Goal: Task Accomplishment & Management: Use online tool/utility

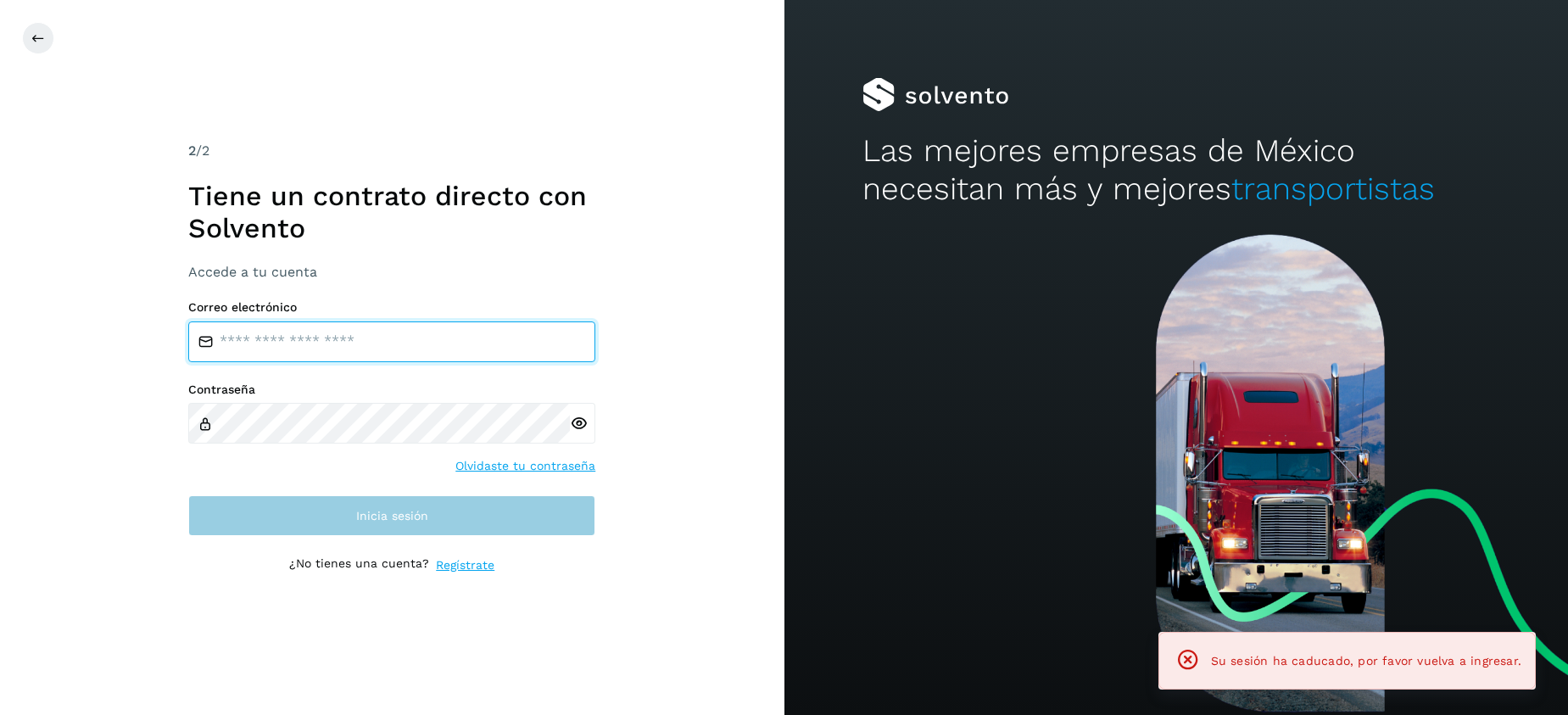
type input "**********"
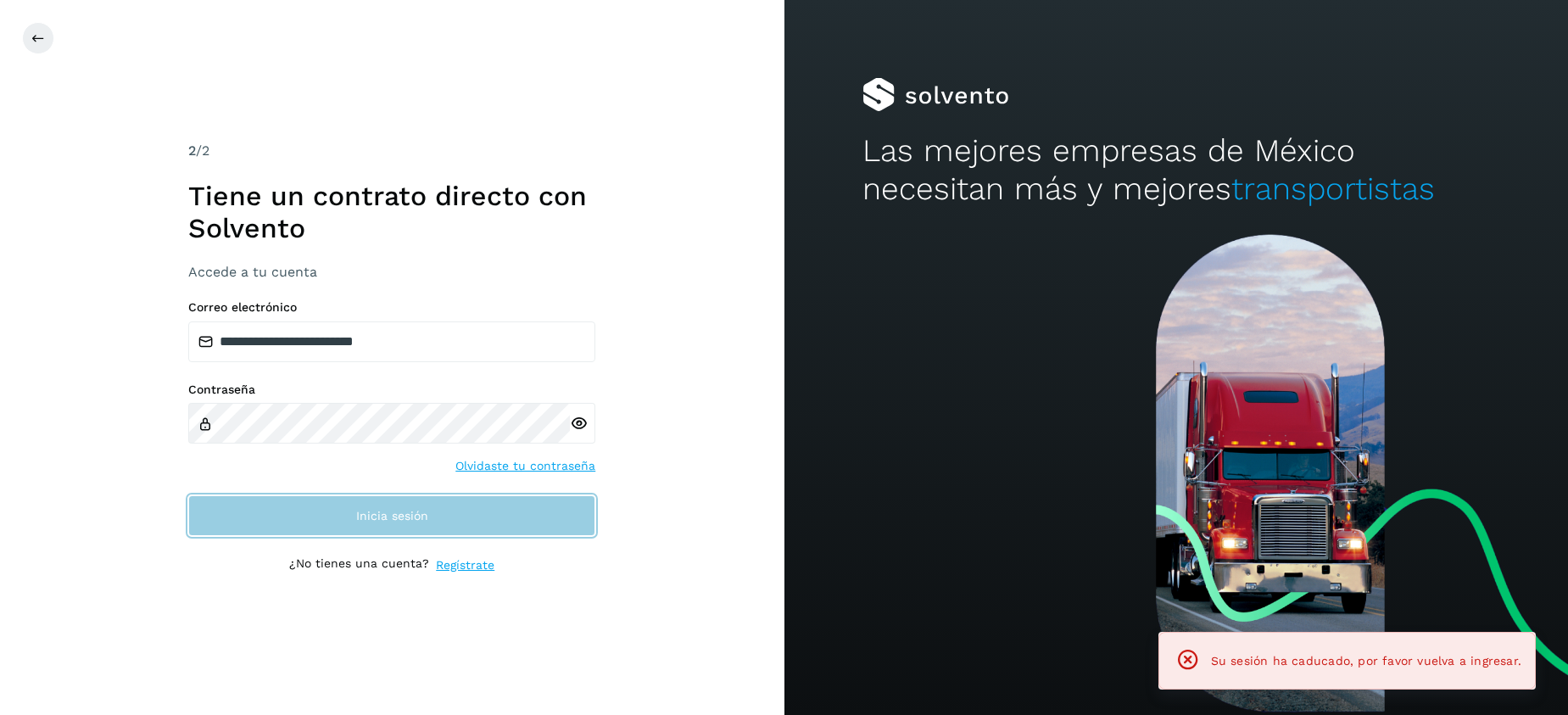
click at [421, 512] on span "Inicia sesión" at bounding box center [392, 516] width 72 height 12
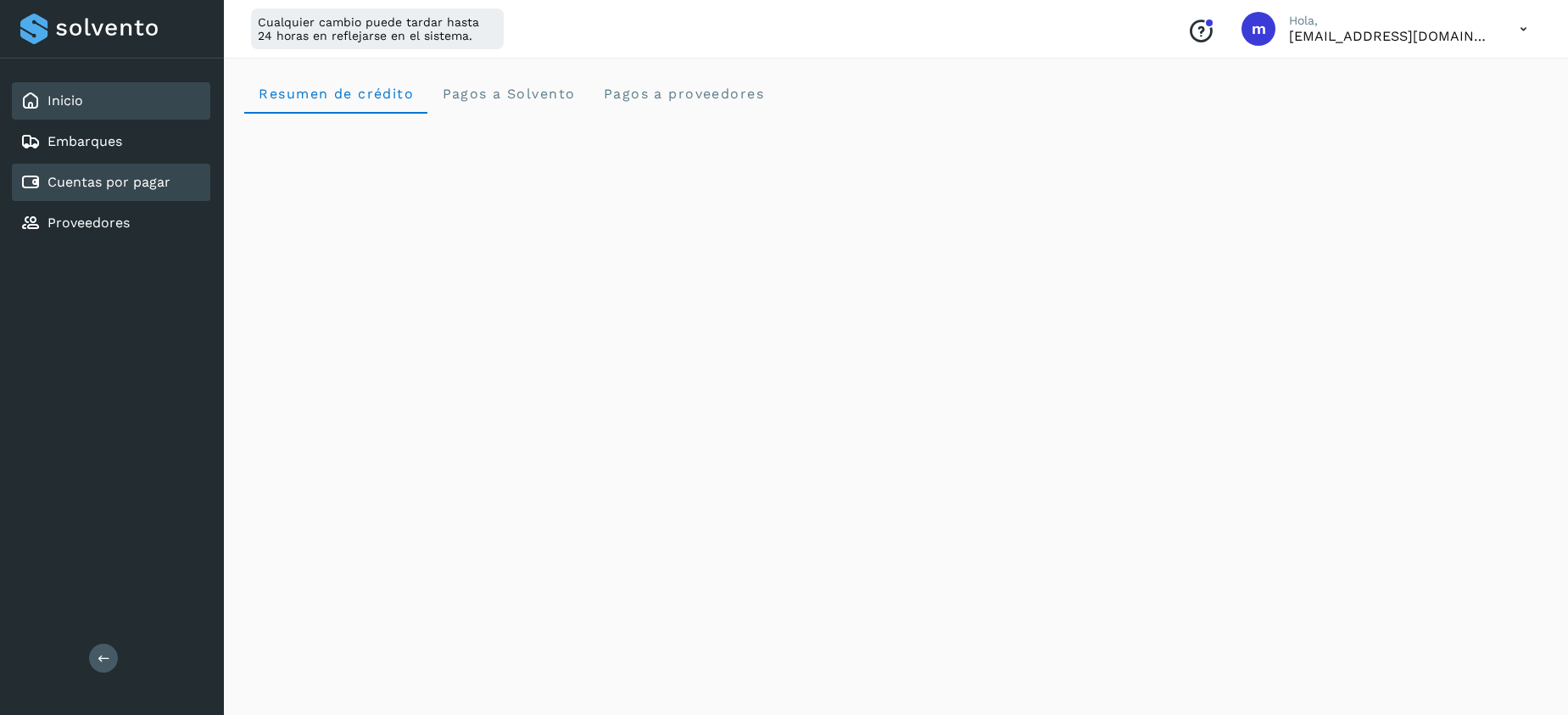
click at [68, 180] on link "Cuentas por pagar" at bounding box center [109, 181] width 123 height 16
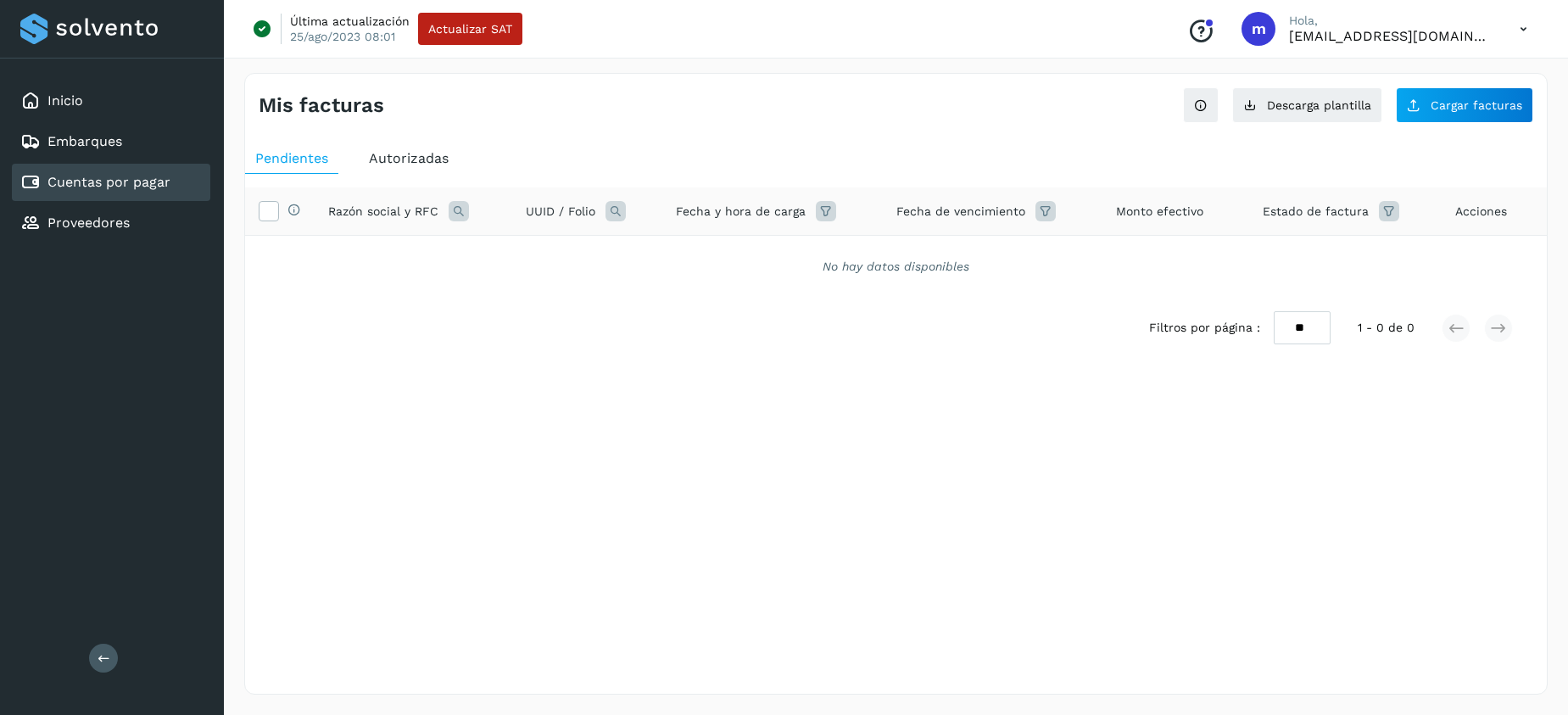
click at [428, 159] on span "Autorizadas" at bounding box center [409, 159] width 80 height 16
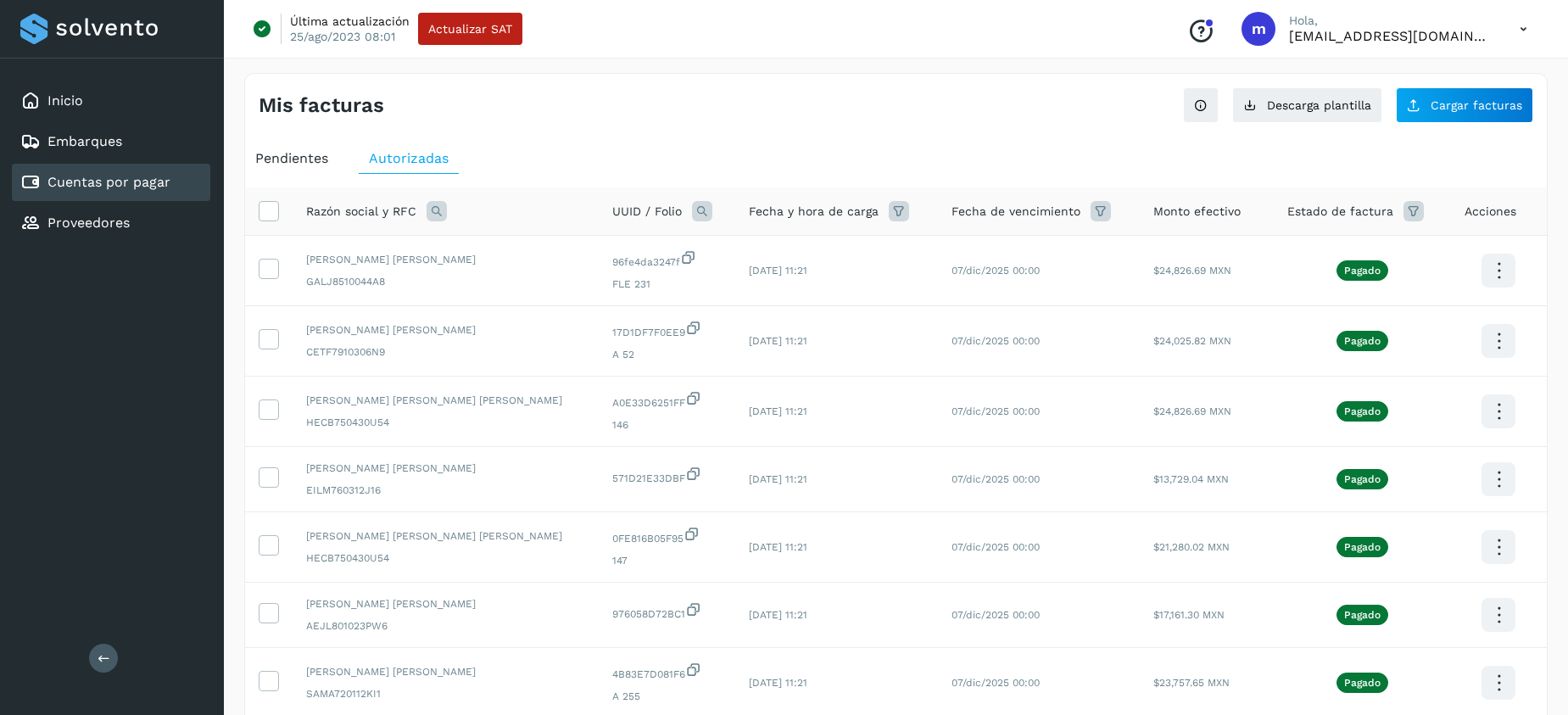
click at [889, 213] on icon at bounding box center [899, 211] width 20 height 20
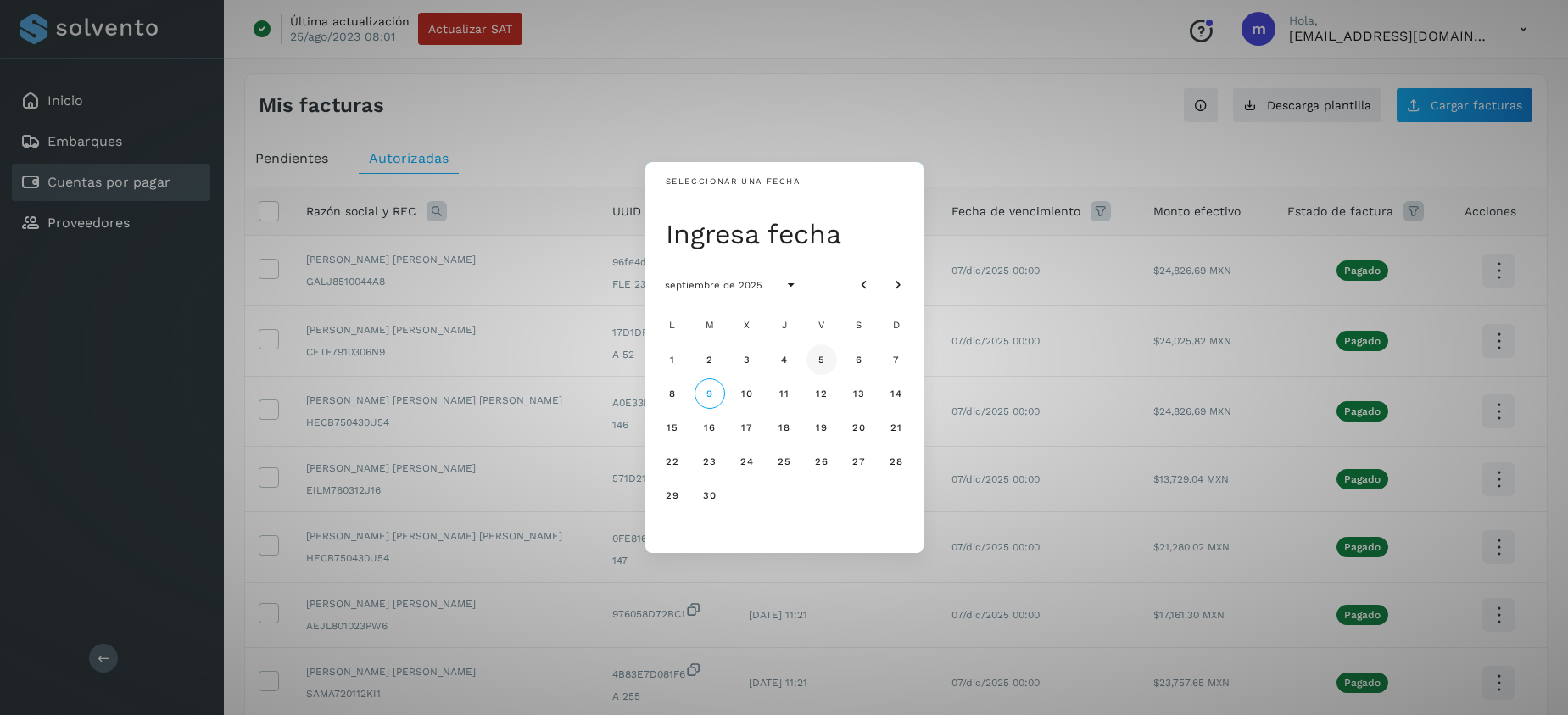
click at [828, 359] on button "5" at bounding box center [821, 360] width 31 height 31
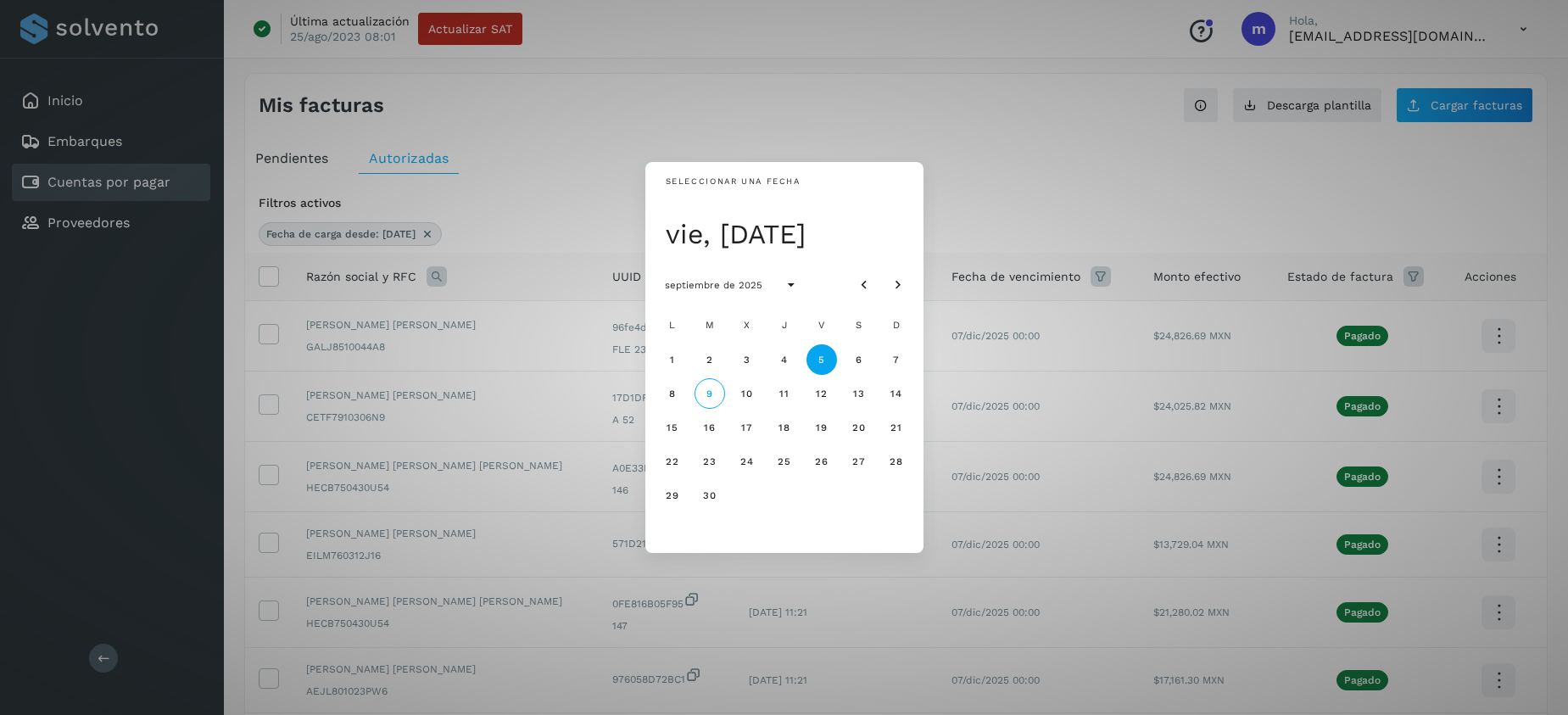
click at [971, 167] on div "Seleccionar una fecha vie, 5 sept septiembre de 2025 L M X J V S D 1 2 3 4 5 6 …" at bounding box center [784, 357] width 1568 height 715
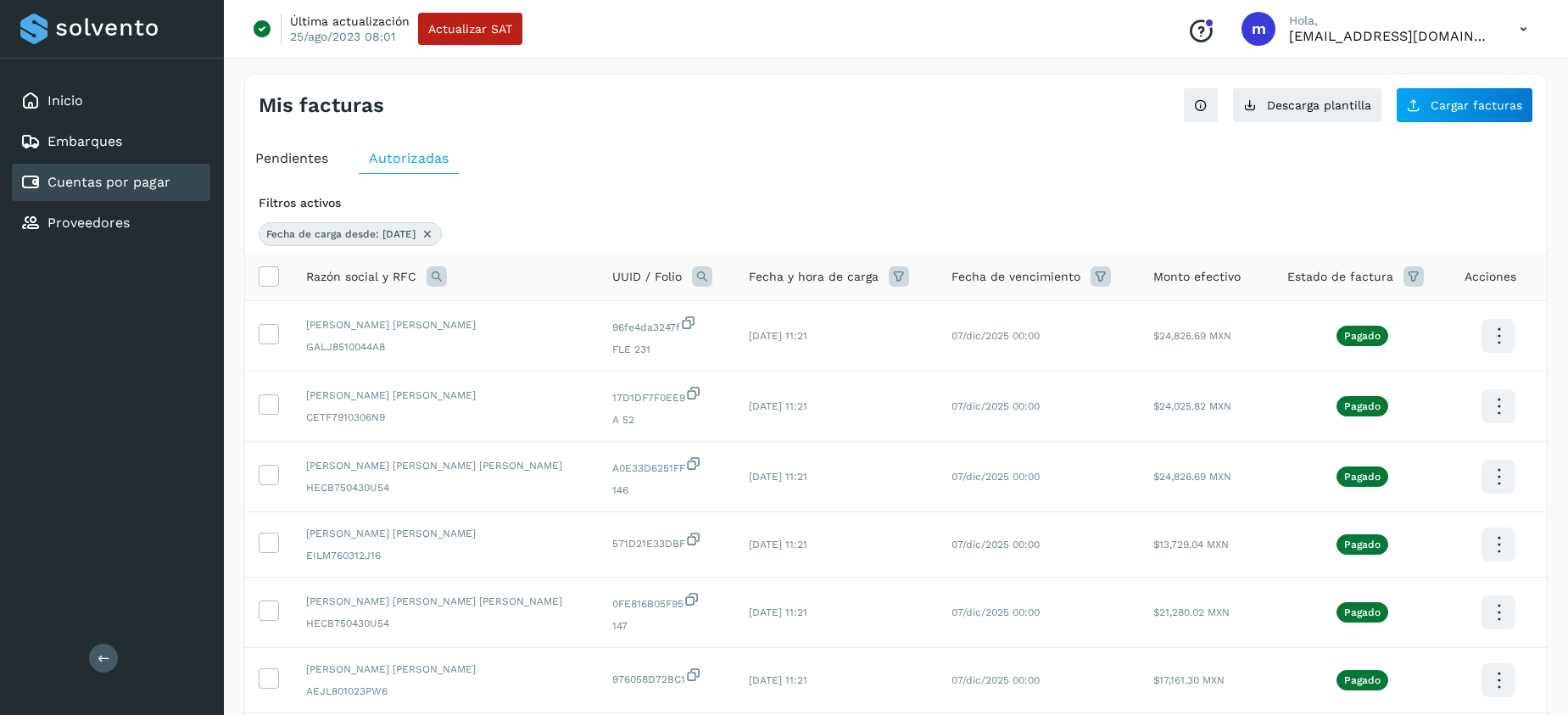
click at [889, 275] on icon at bounding box center [899, 276] width 20 height 20
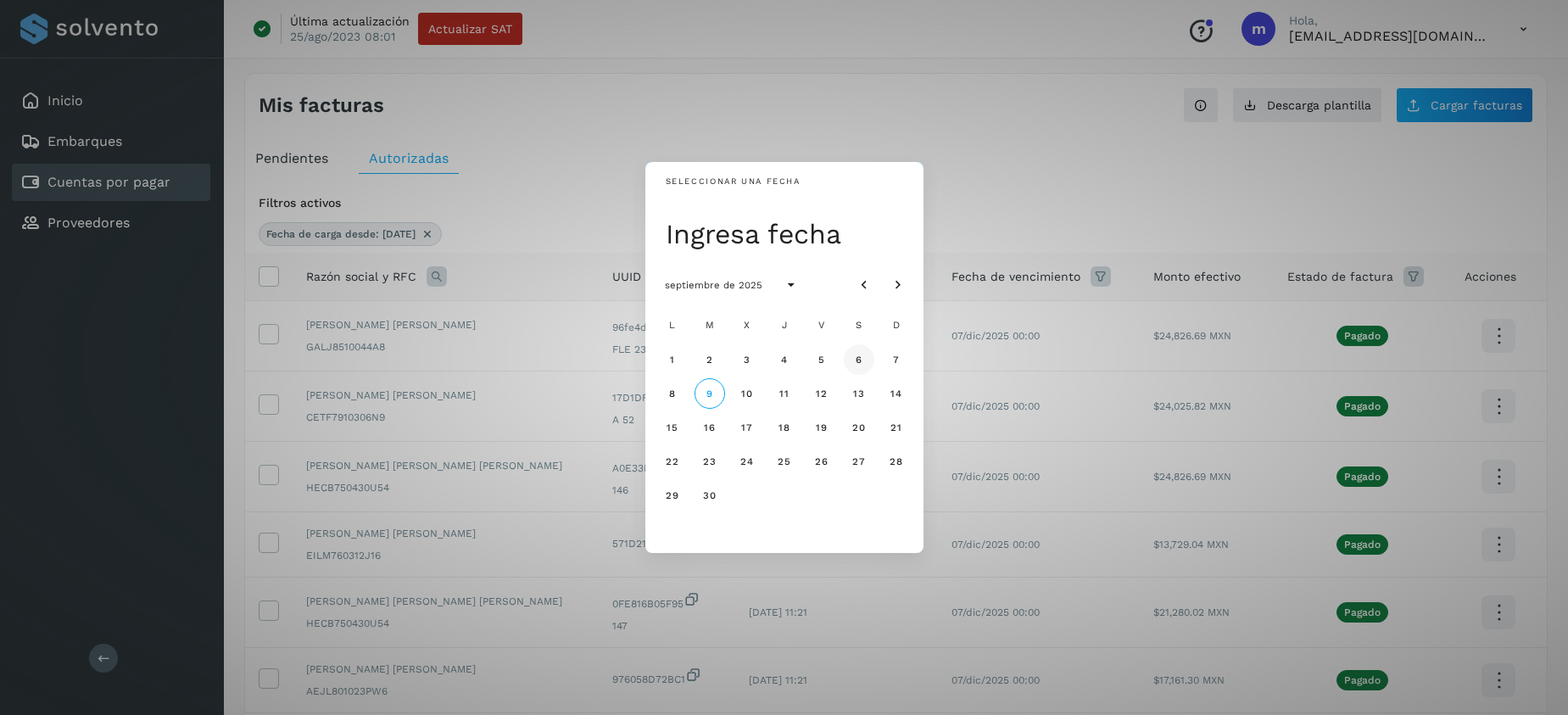
click at [858, 359] on span "6" at bounding box center [859, 360] width 8 height 12
click at [988, 172] on div "Seleccionar una fecha sáb, 6 sept septiembre de 2025 L M X J V S D 1 2 3 4 5 6 …" at bounding box center [784, 357] width 1568 height 715
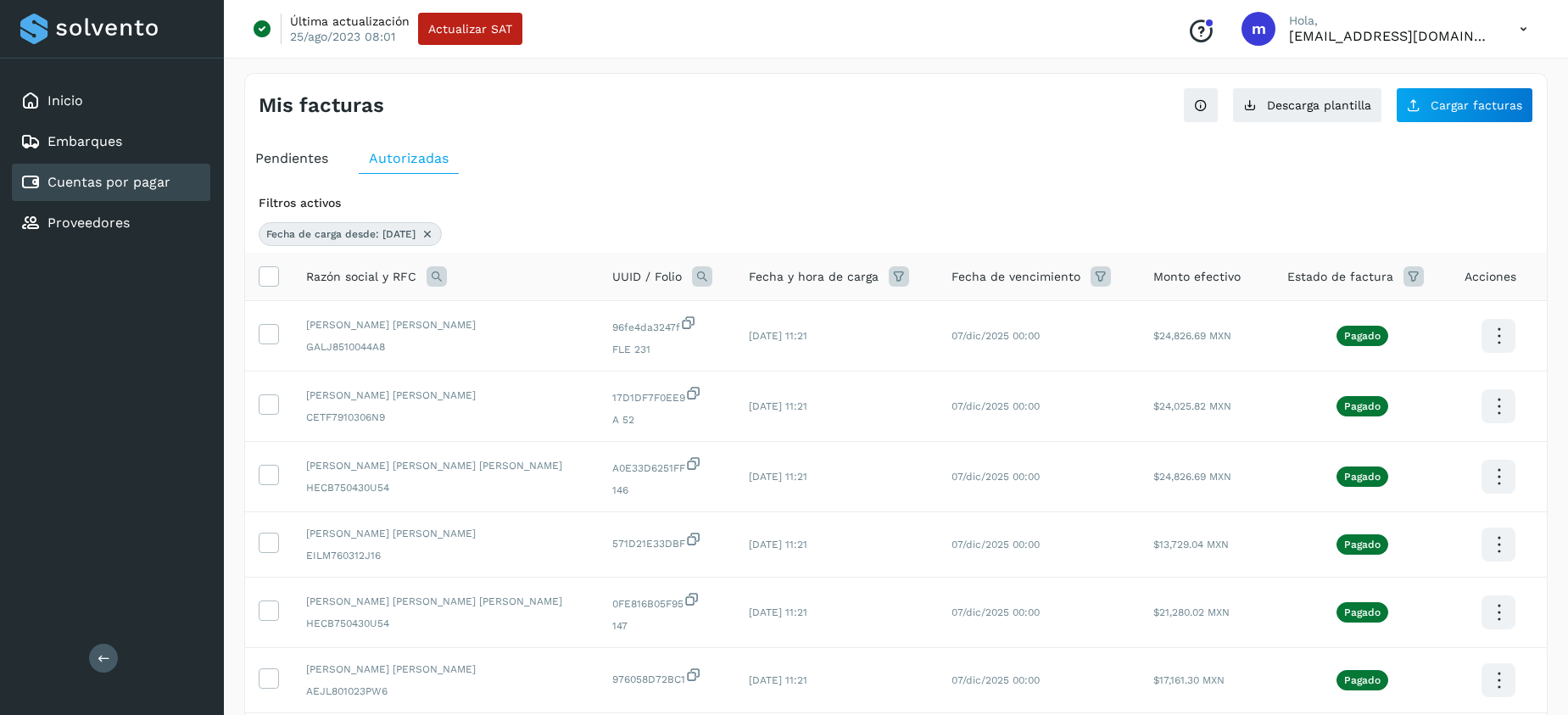
click at [889, 275] on icon at bounding box center [899, 276] width 20 height 20
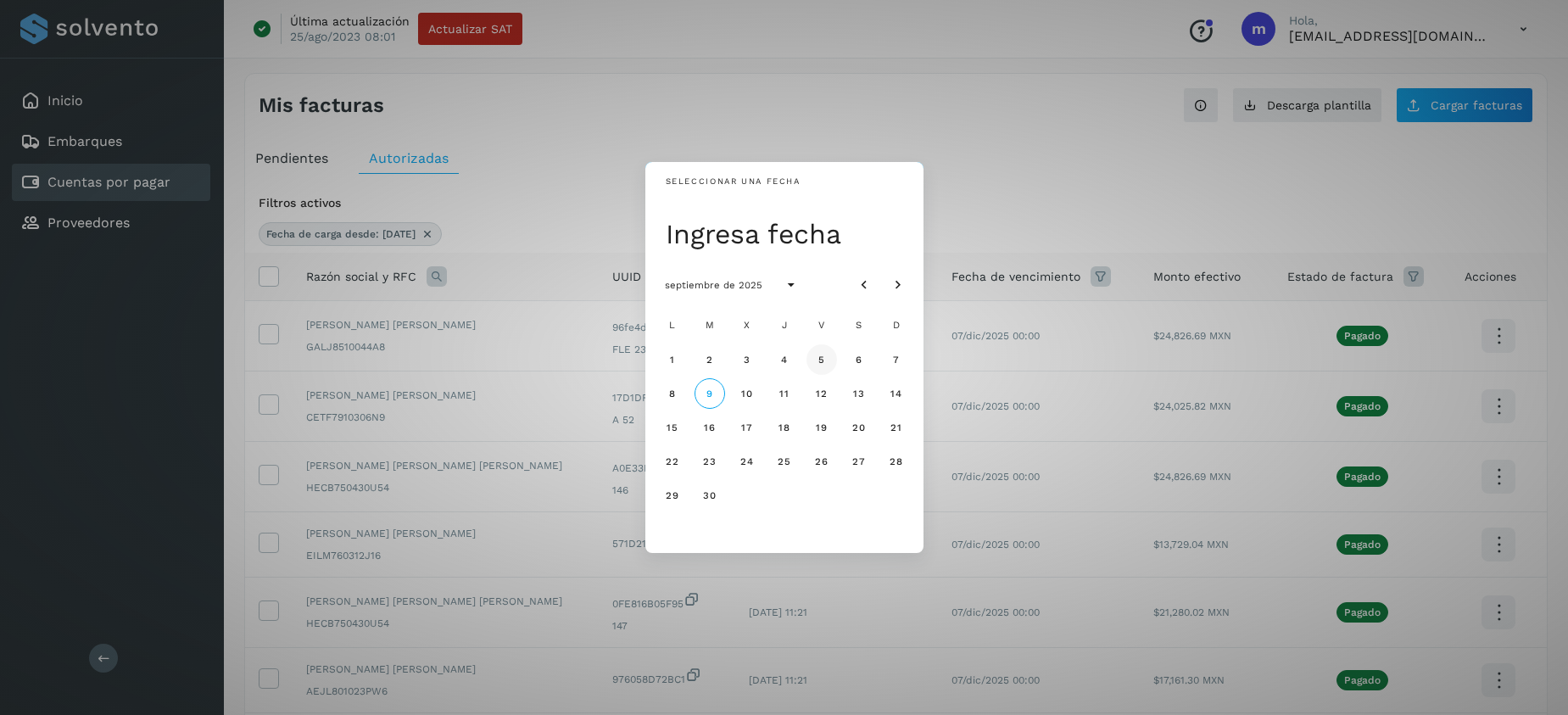
click at [817, 354] on span "5" at bounding box center [821, 360] width 8 height 12
click at [1016, 182] on div "Seleccionar una fecha vie, 5 sept septiembre de 2025 L M X J V S D 1 2 3 4 5 6 …" at bounding box center [784, 357] width 1568 height 715
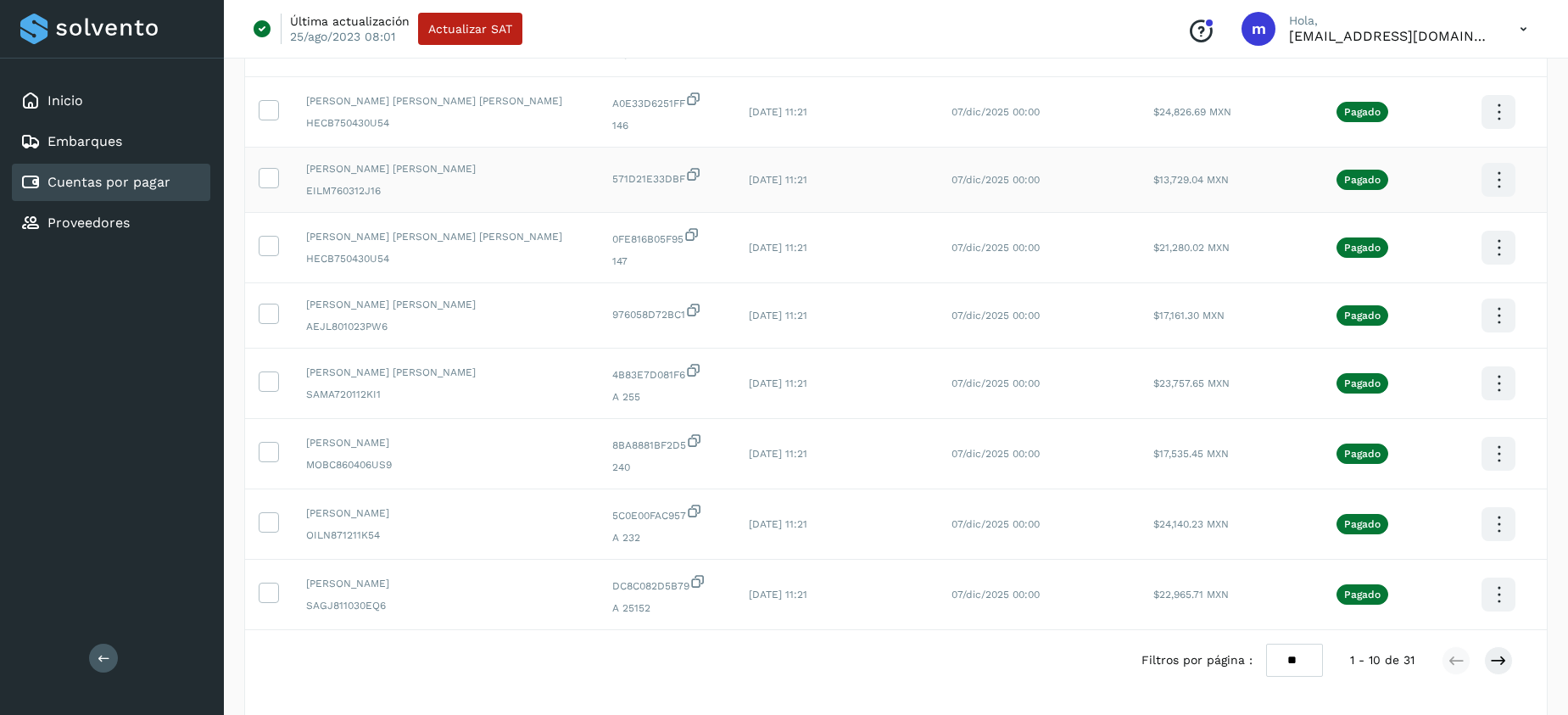
scroll to position [424, 0]
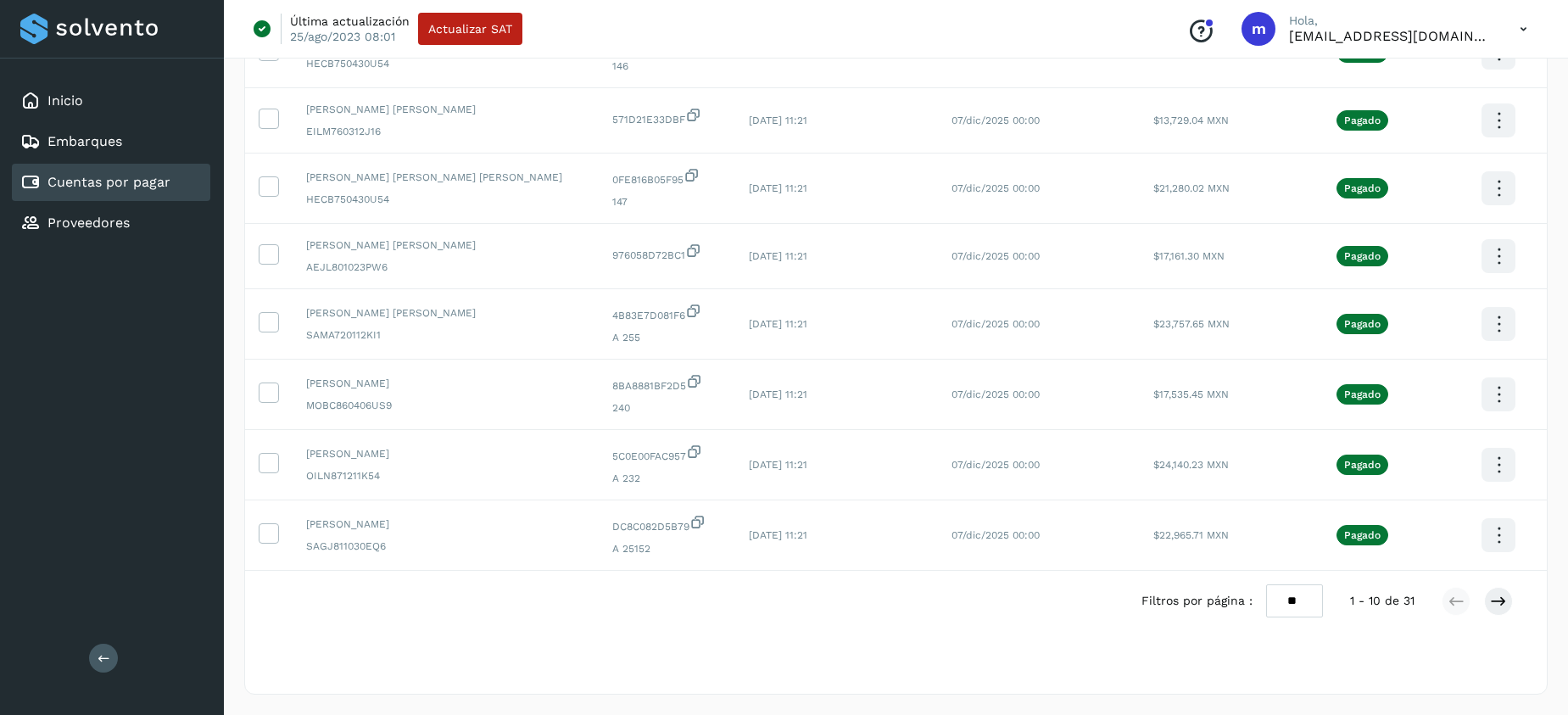
click at [1307, 597] on select "** ** **" at bounding box center [1295, 600] width 57 height 33
select select "**"
click at [1267, 584] on select "** ** **" at bounding box center [1295, 600] width 57 height 33
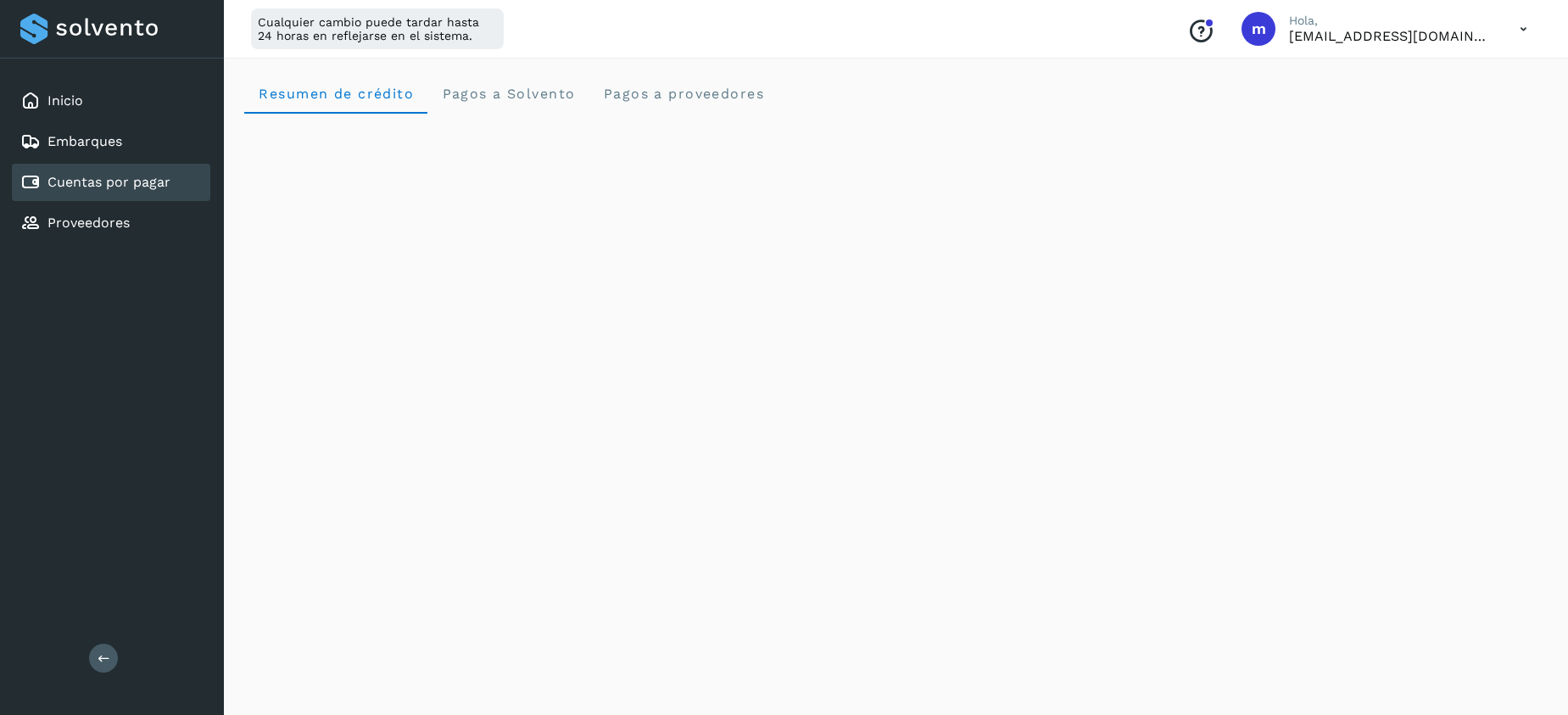
click at [129, 177] on link "Cuentas por pagar" at bounding box center [109, 181] width 123 height 16
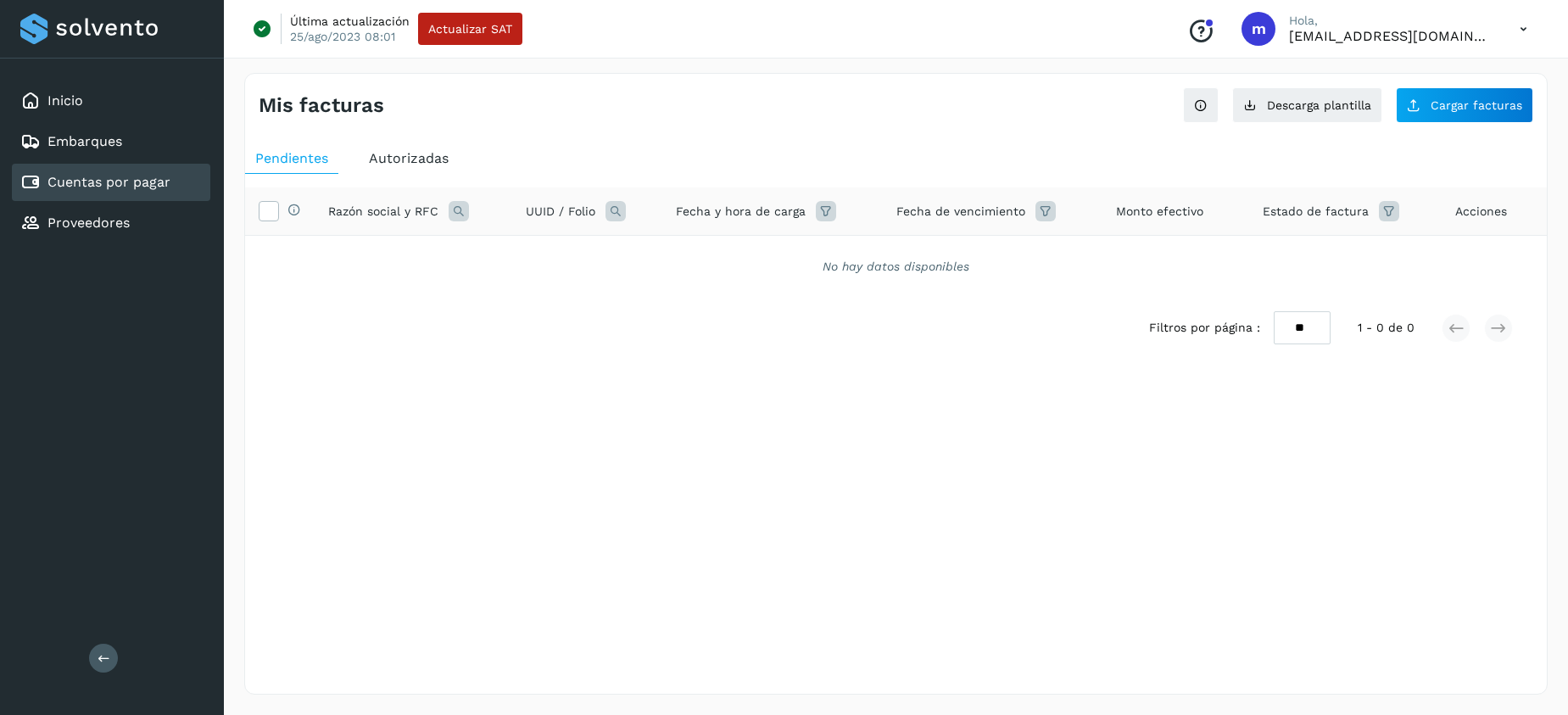
click at [418, 164] on span "Autorizadas" at bounding box center [409, 159] width 80 height 16
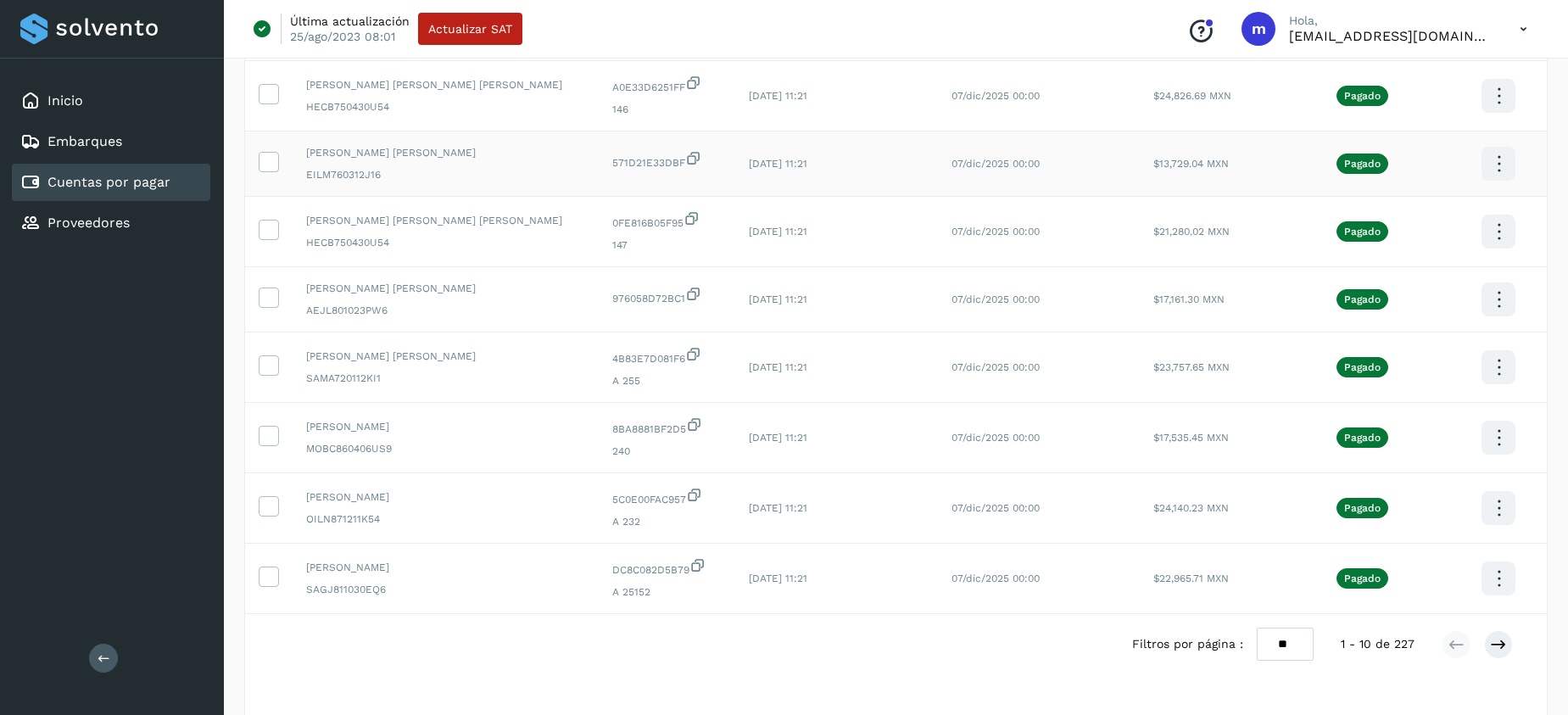
scroll to position [359, 0]
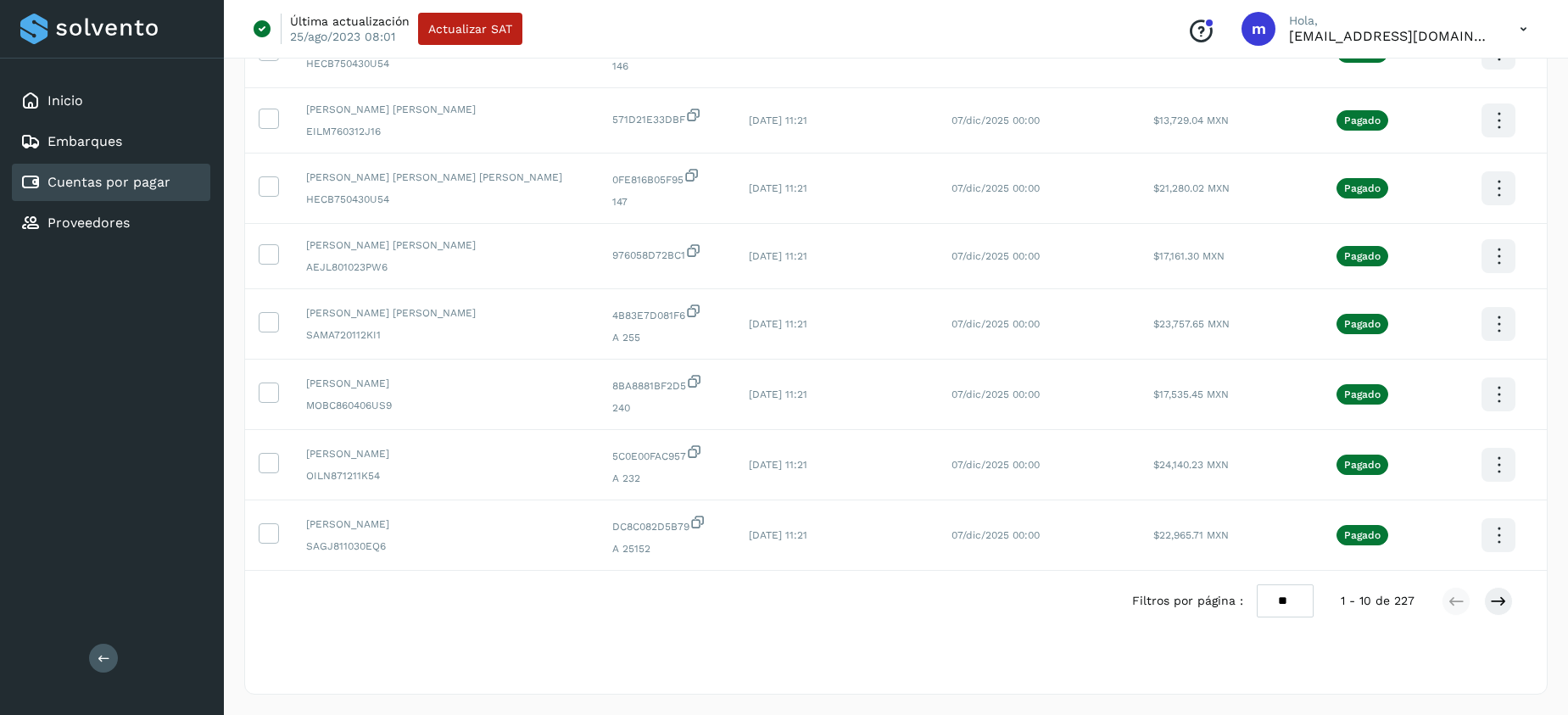
click at [1309, 598] on select "** ** **" at bounding box center [1285, 600] width 57 height 33
select select "**"
click at [1257, 584] on select "** ** **" at bounding box center [1285, 600] width 57 height 33
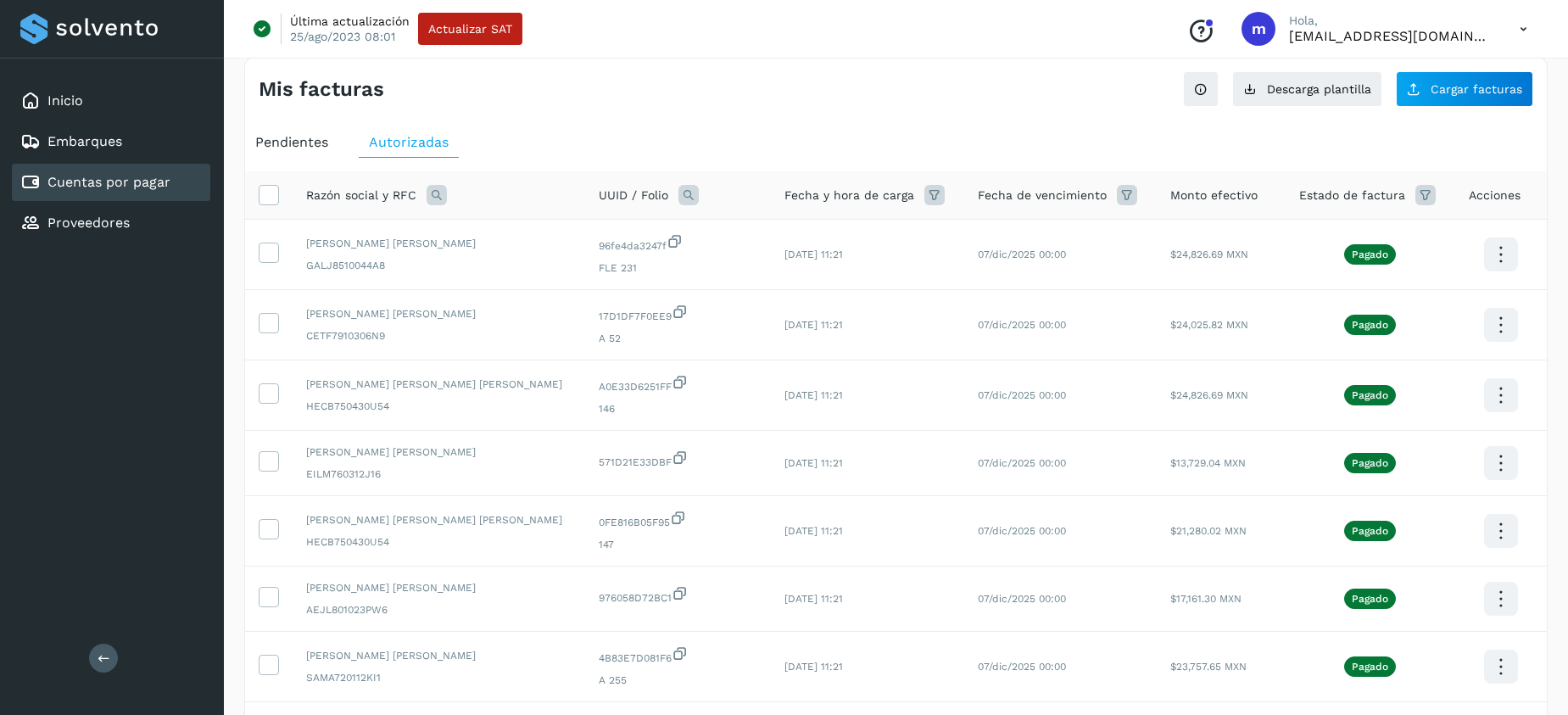
scroll to position [0, 0]
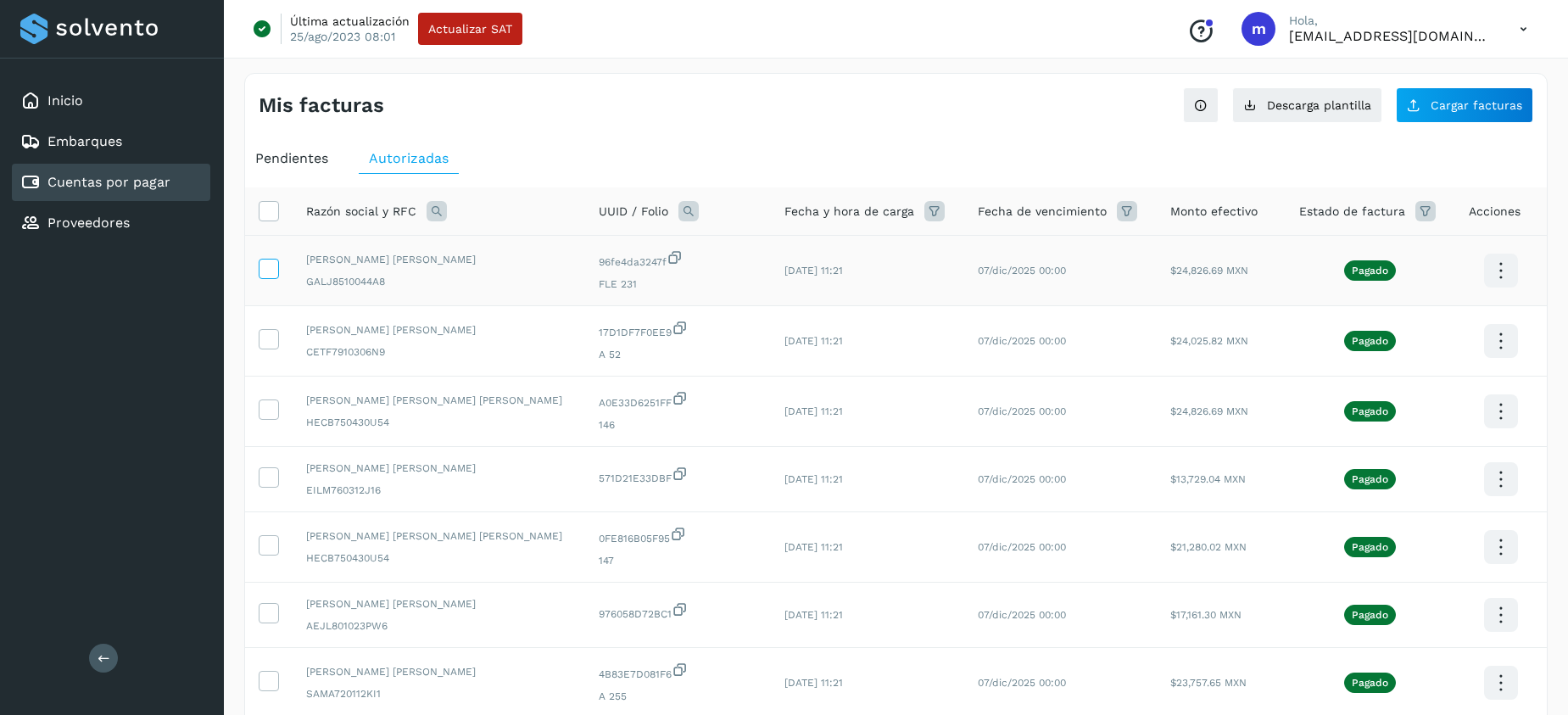
click at [271, 261] on icon at bounding box center [268, 268] width 18 height 18
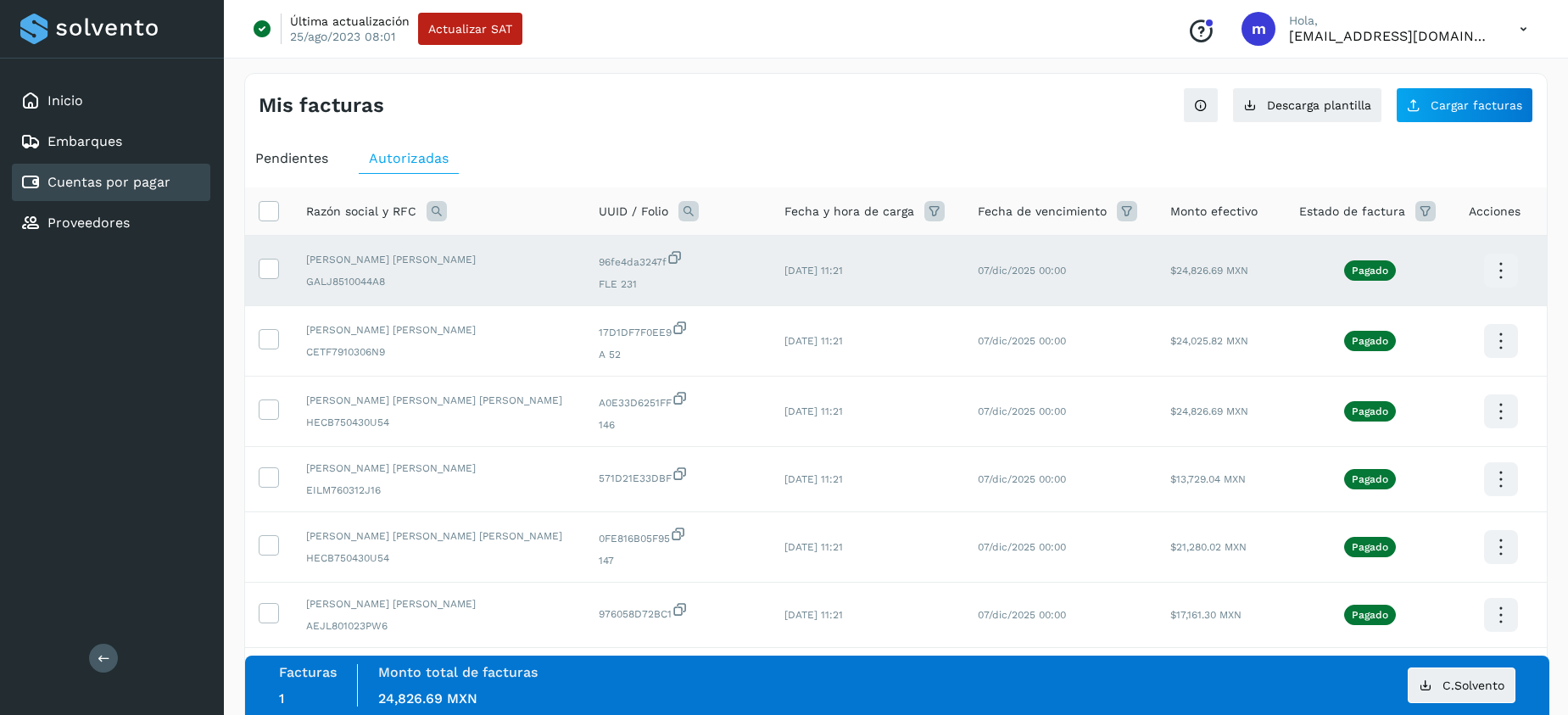
click at [1492, 269] on icon at bounding box center [1501, 271] width 40 height 40
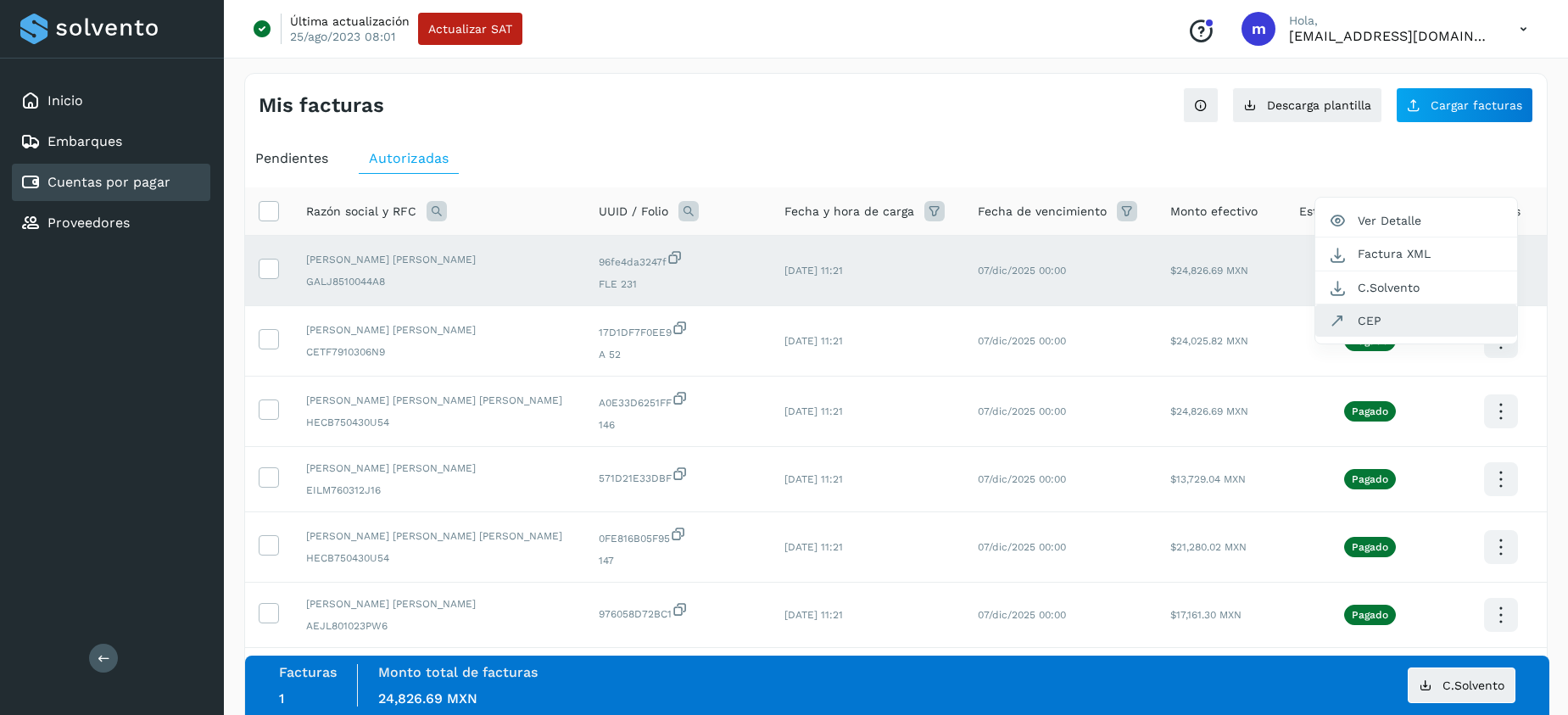
click at [1392, 312] on button "CEP" at bounding box center [1416, 321] width 202 height 32
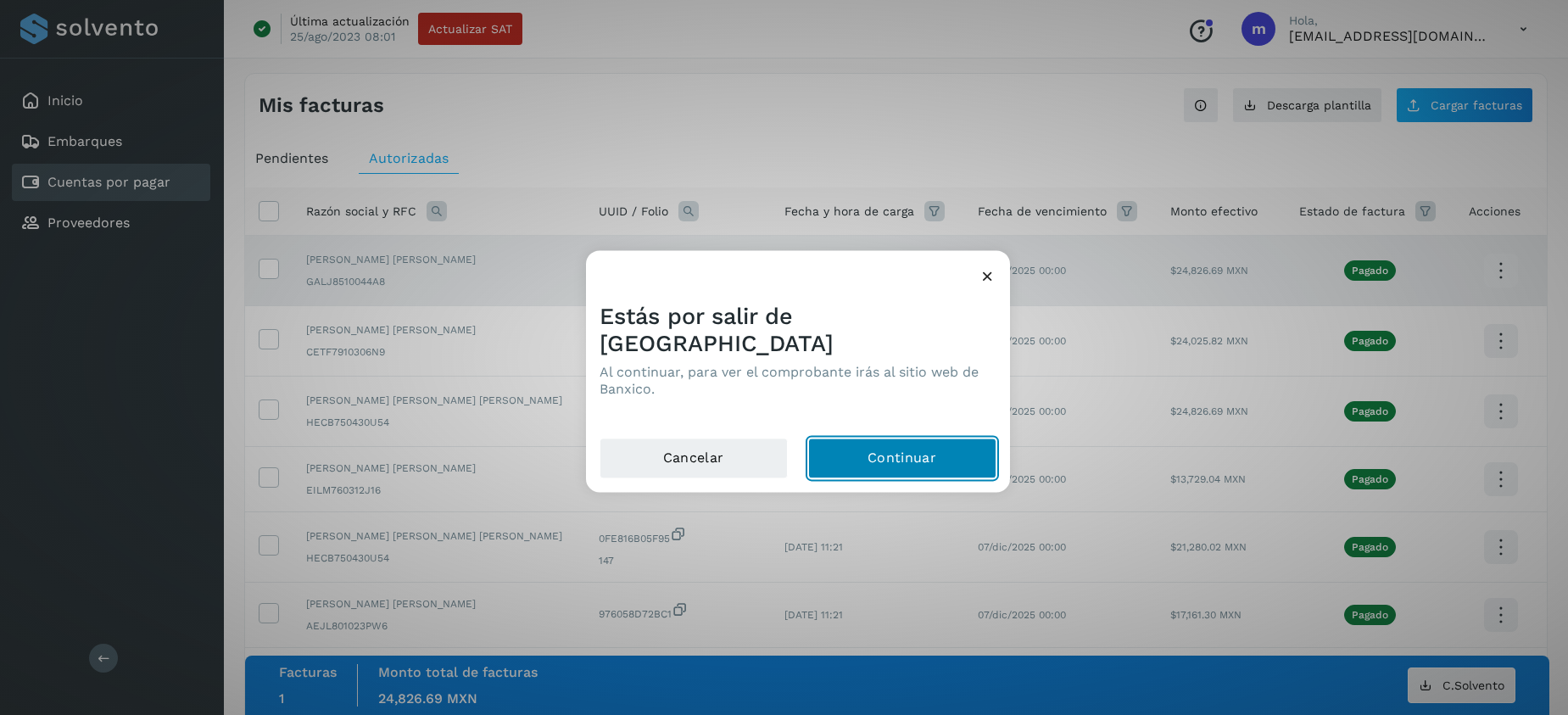
click at [870, 440] on button "Continuar" at bounding box center [902, 458] width 188 height 41
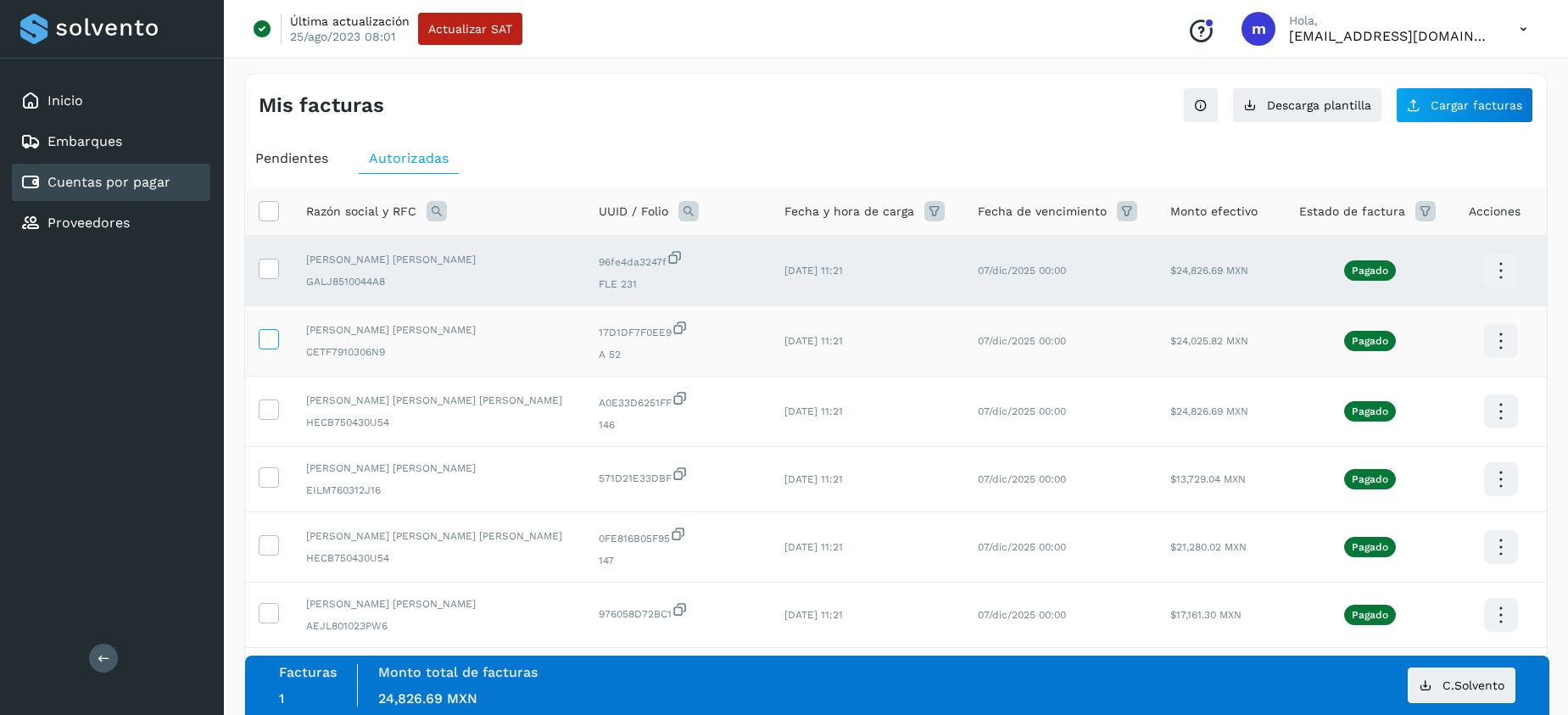
click at [271, 332] on icon at bounding box center [268, 338] width 18 height 18
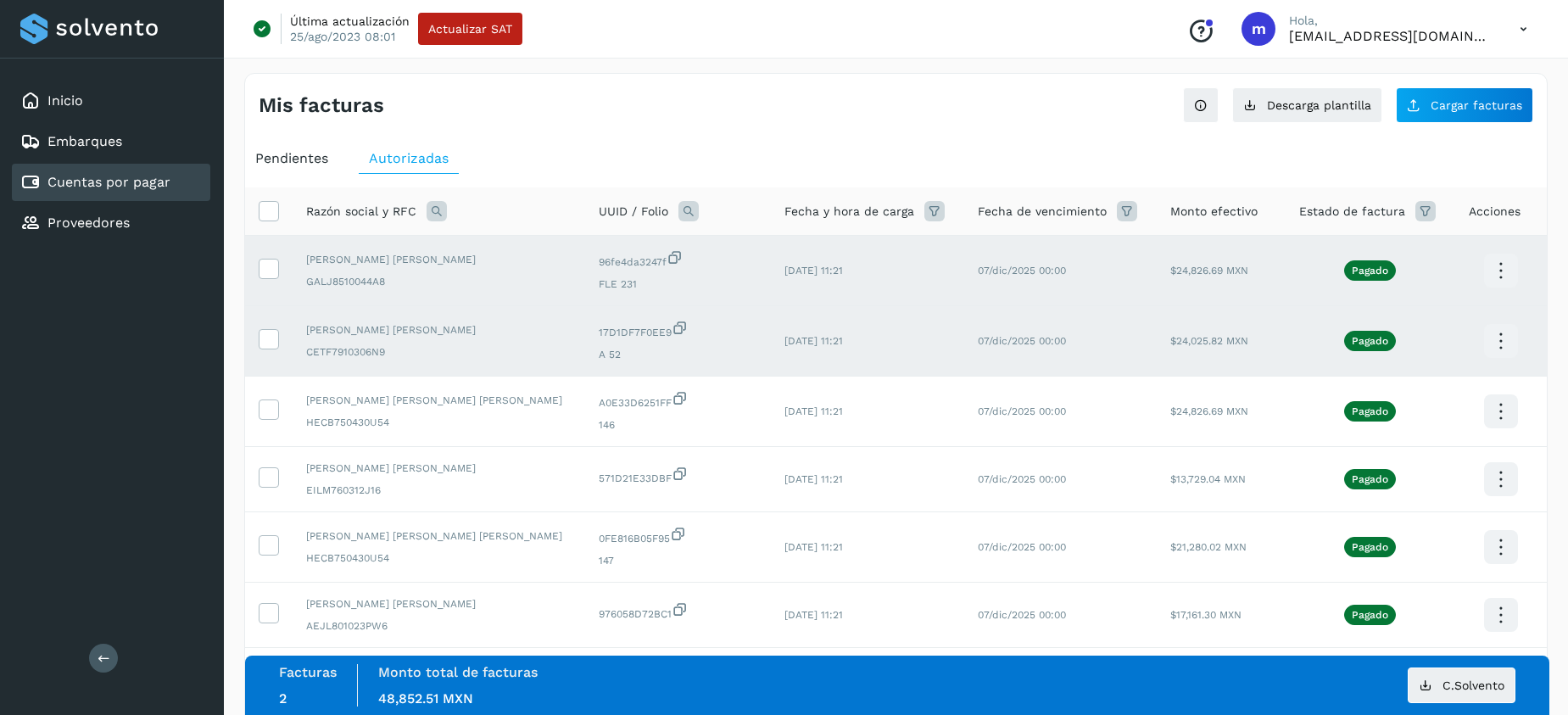
click at [1500, 338] on icon at bounding box center [1501, 342] width 40 height 40
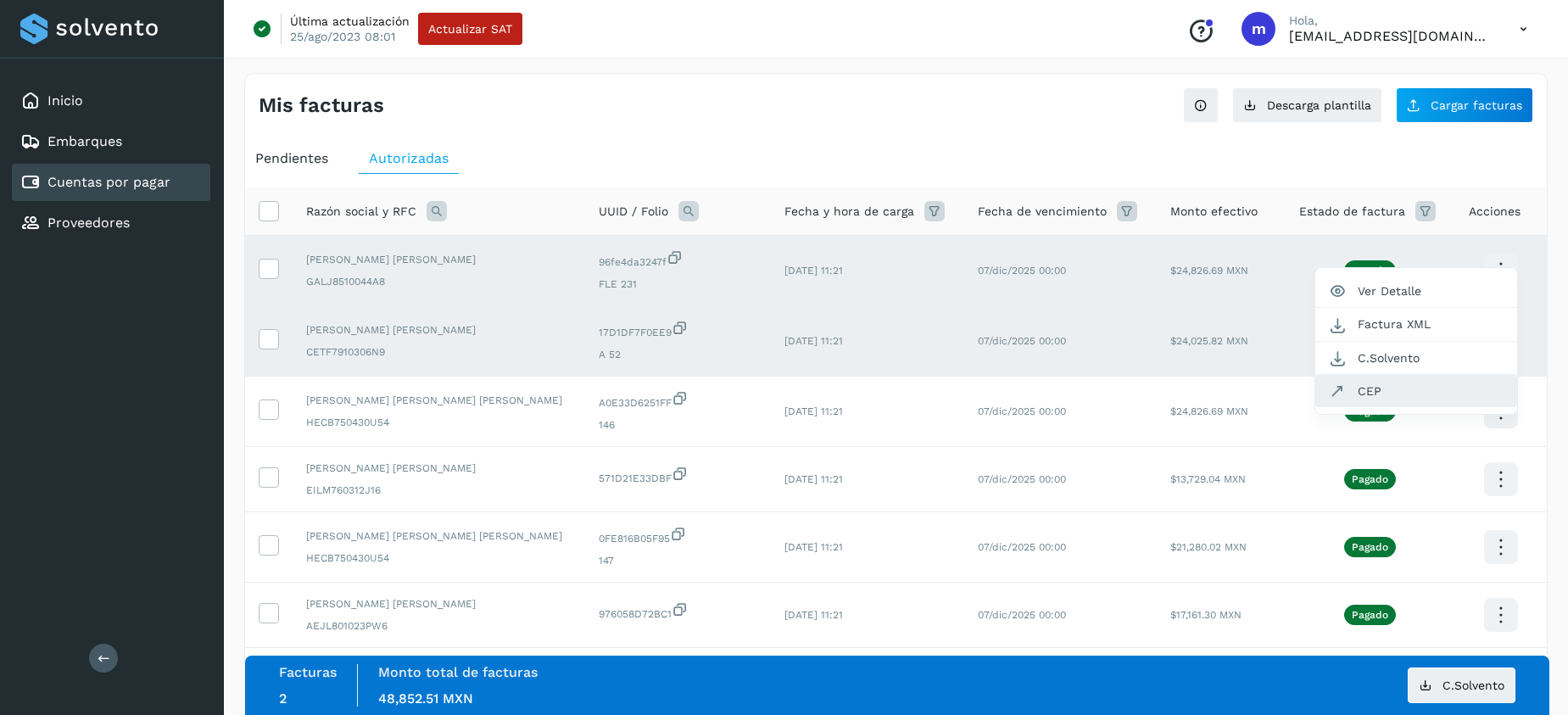
click at [1394, 401] on button "CEP" at bounding box center [1416, 391] width 202 height 32
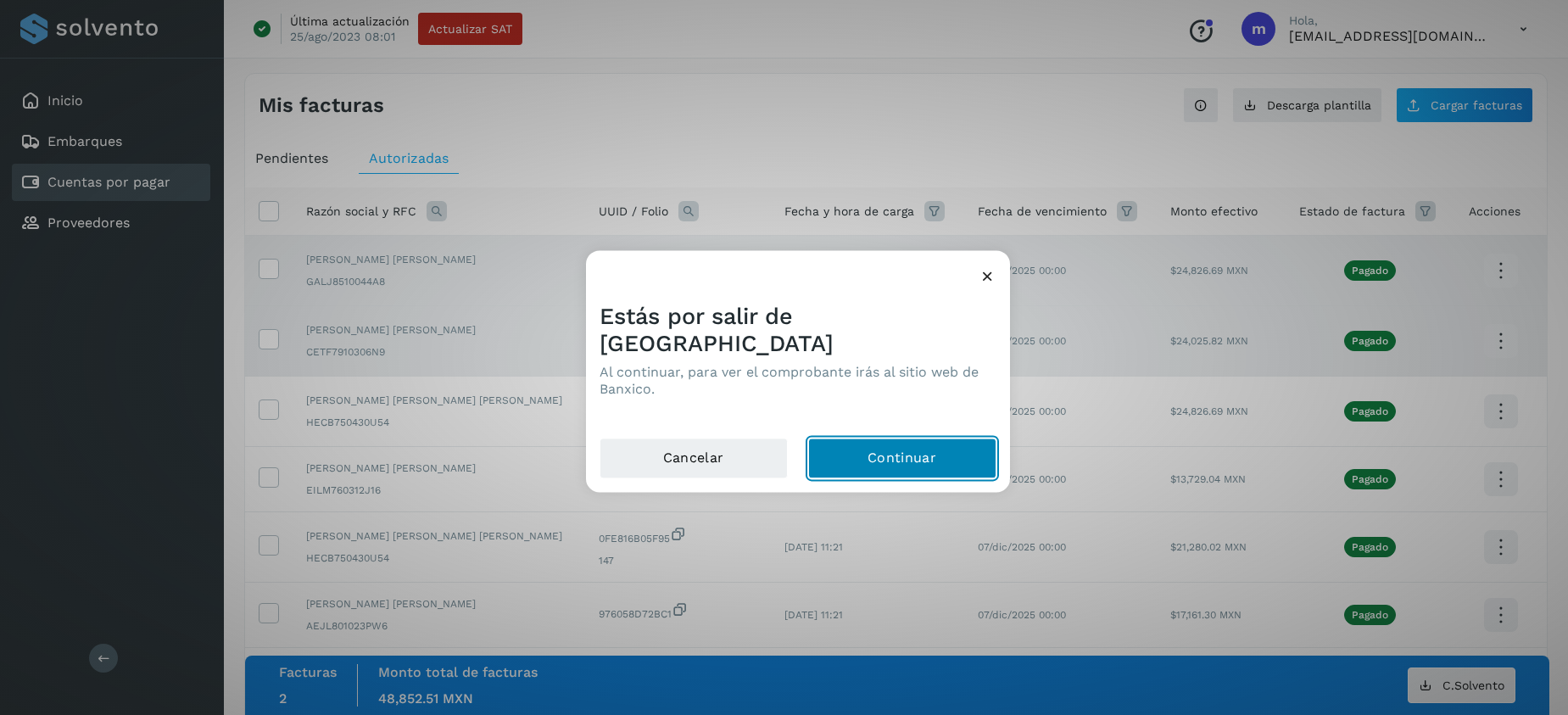
click at [879, 444] on button "Continuar" at bounding box center [902, 458] width 188 height 41
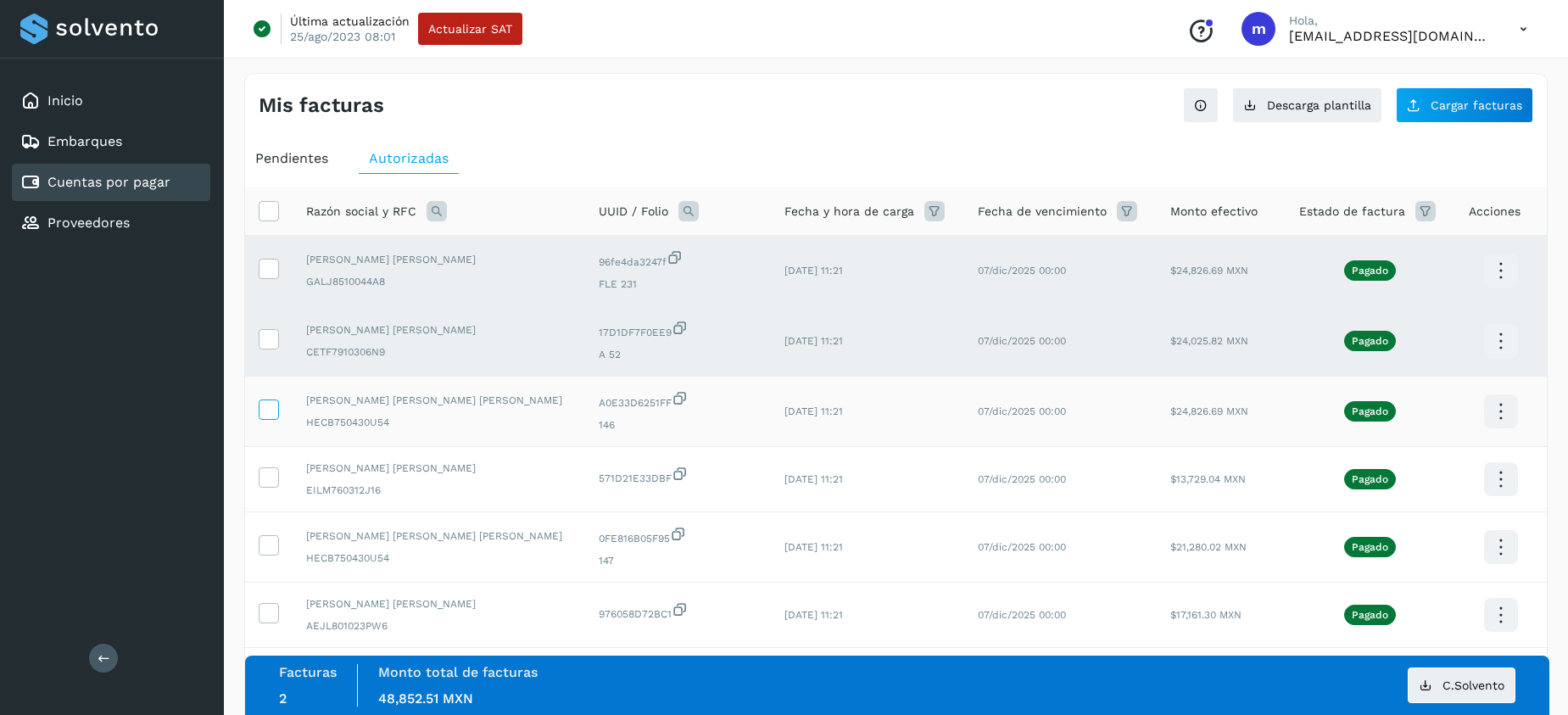
click at [270, 406] on icon at bounding box center [268, 409] width 18 height 18
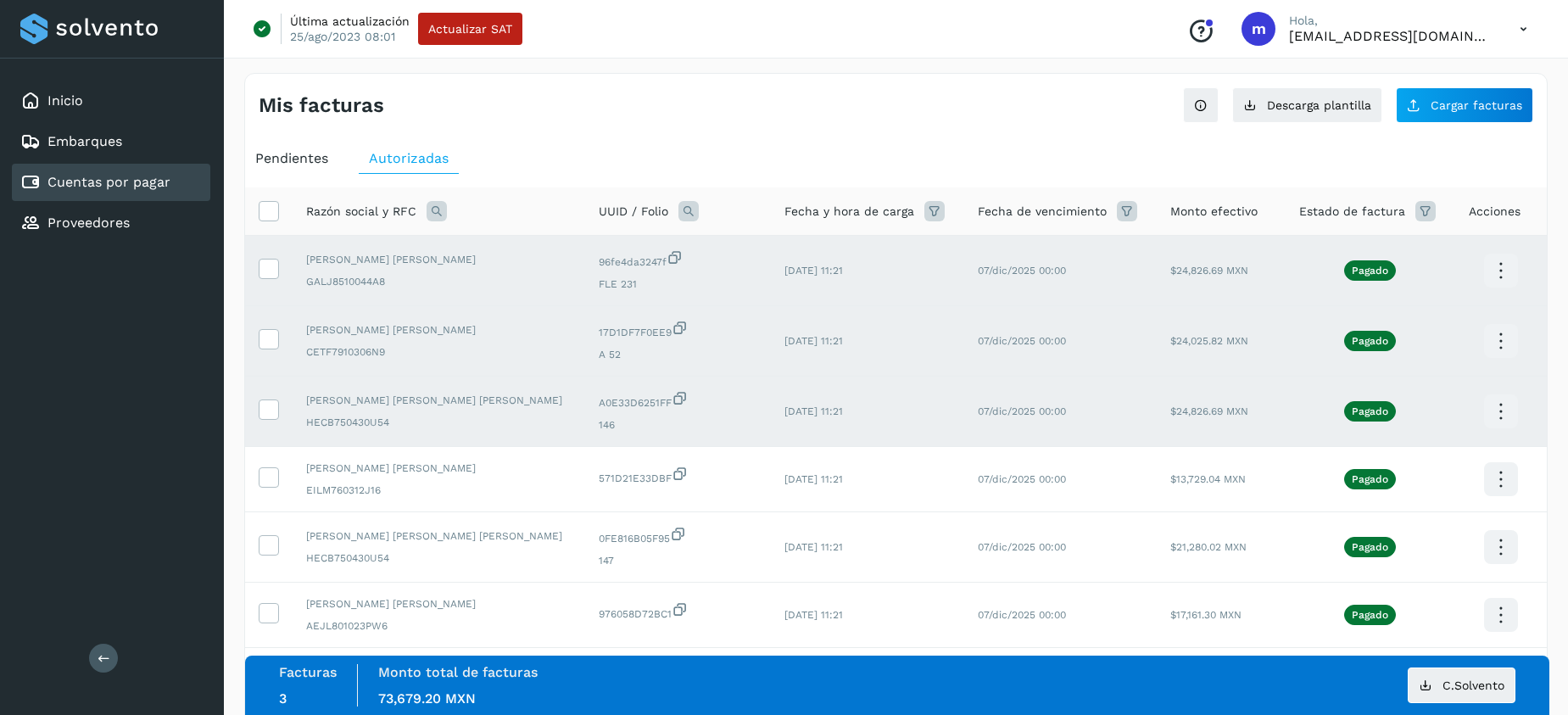
click at [1500, 409] on icon at bounding box center [1501, 412] width 40 height 40
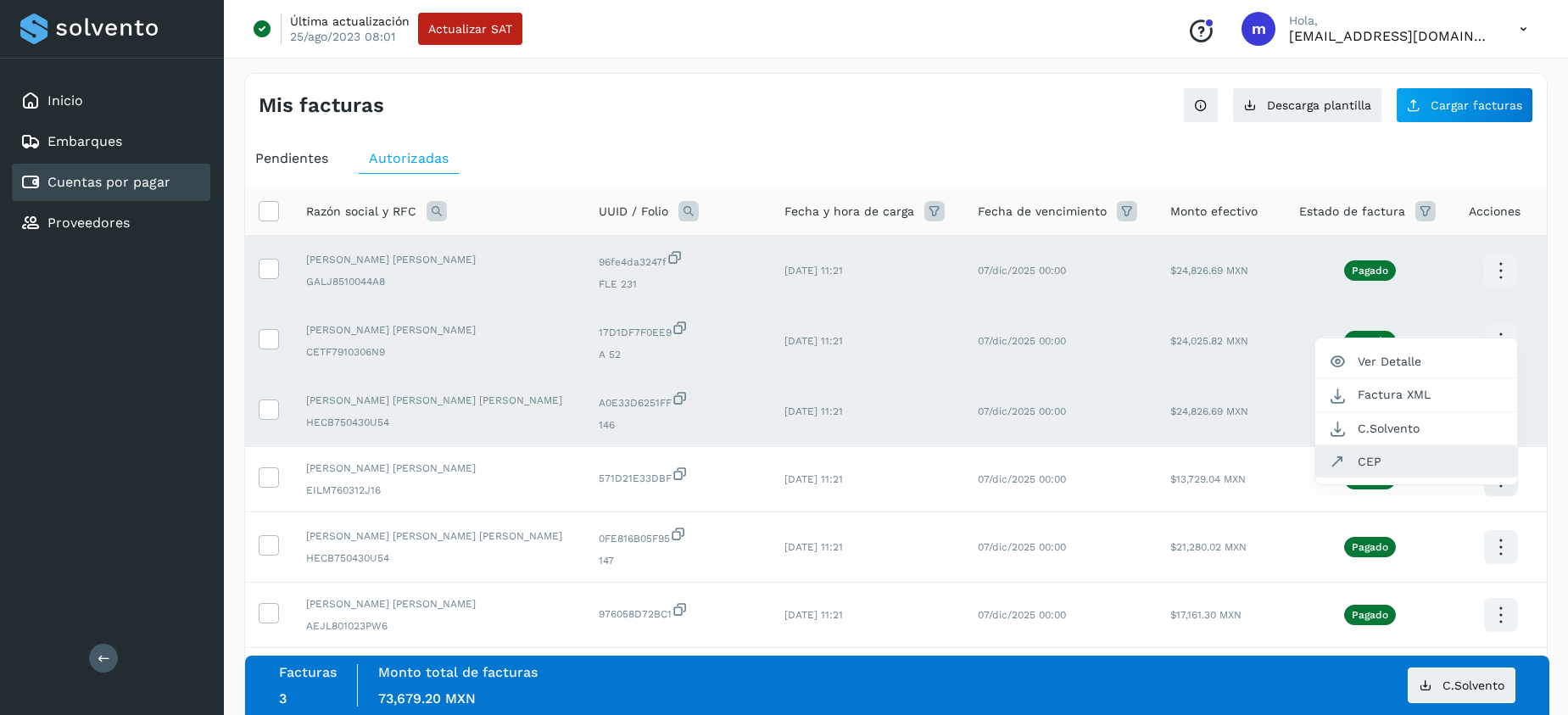
click at [1332, 475] on button "CEP" at bounding box center [1416, 462] width 202 height 32
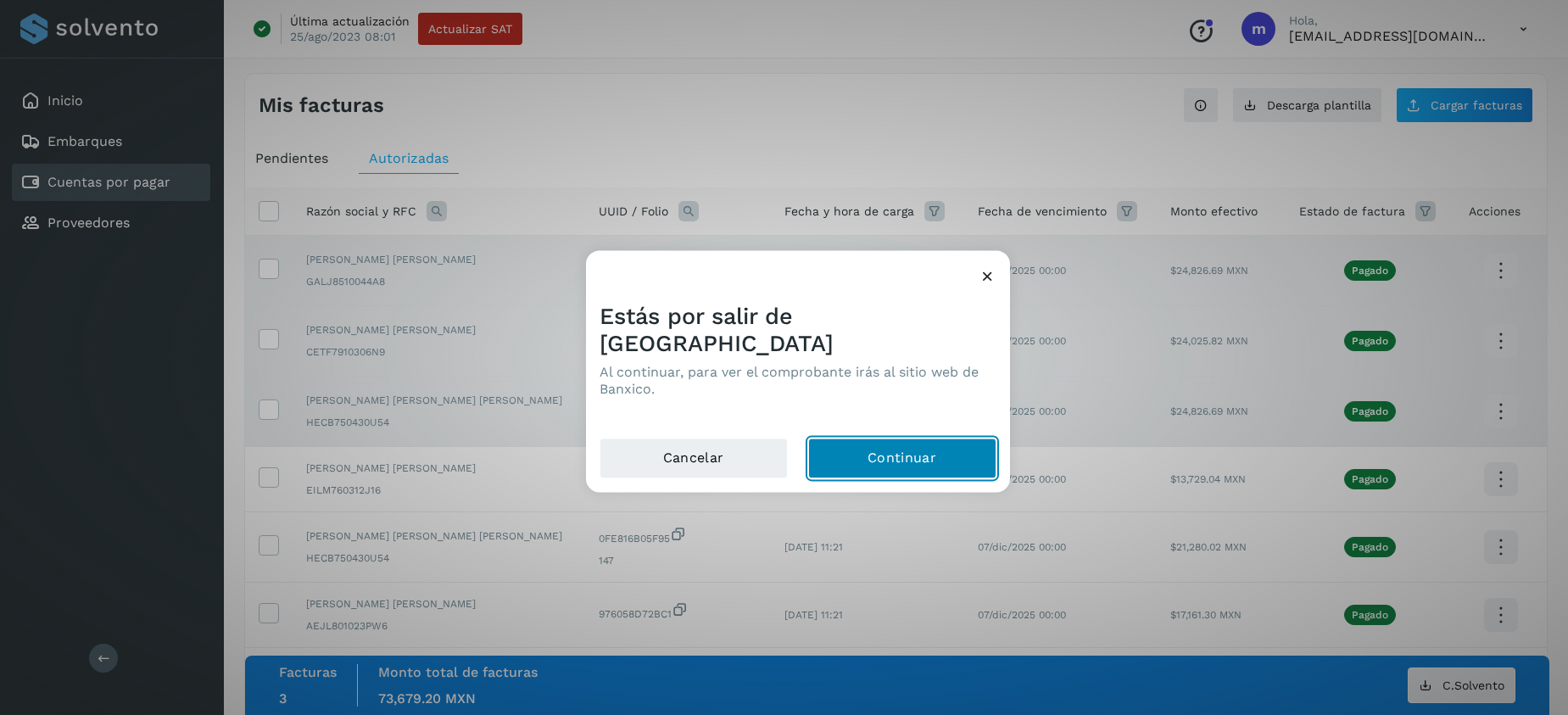
click at [899, 445] on button "Continuar" at bounding box center [902, 458] width 188 height 41
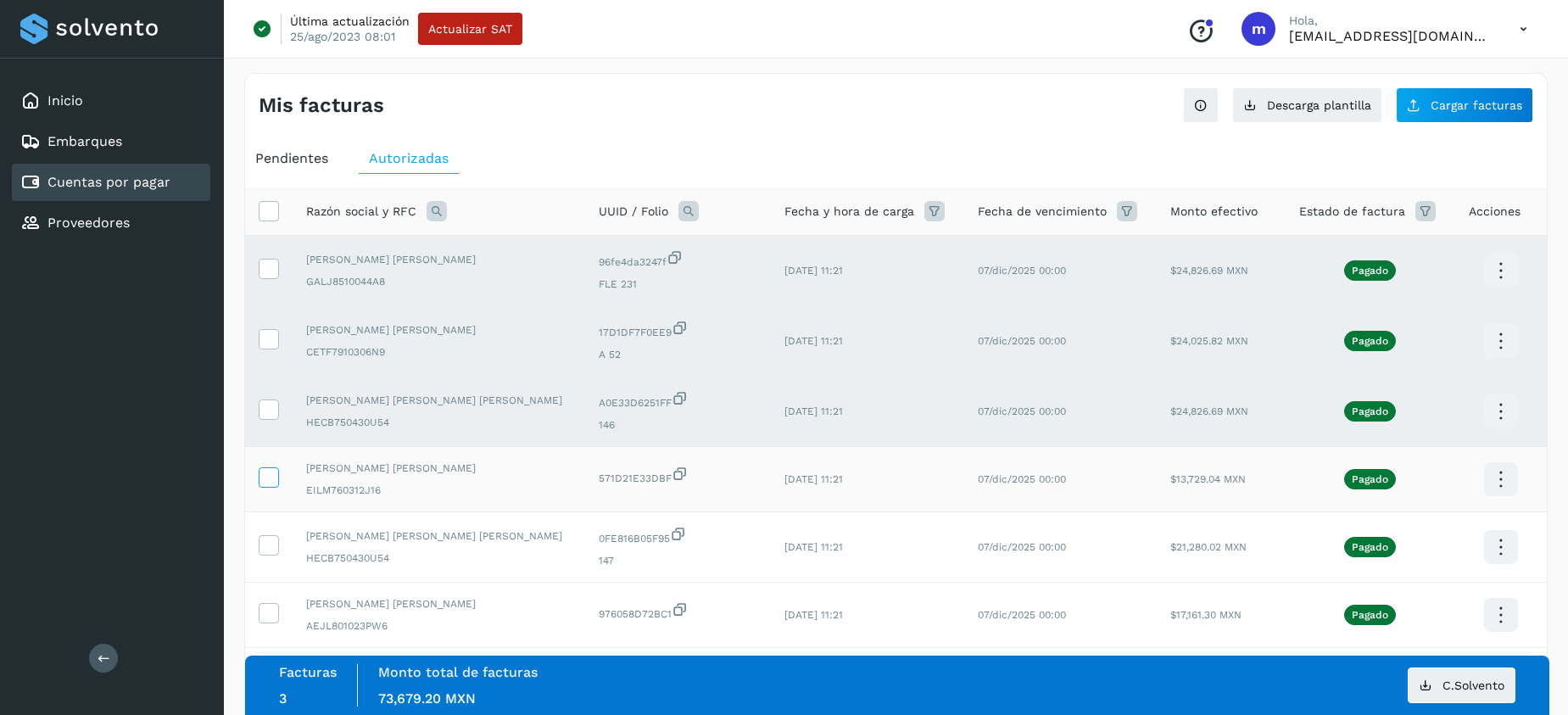
click at [273, 473] on icon at bounding box center [268, 477] width 18 height 18
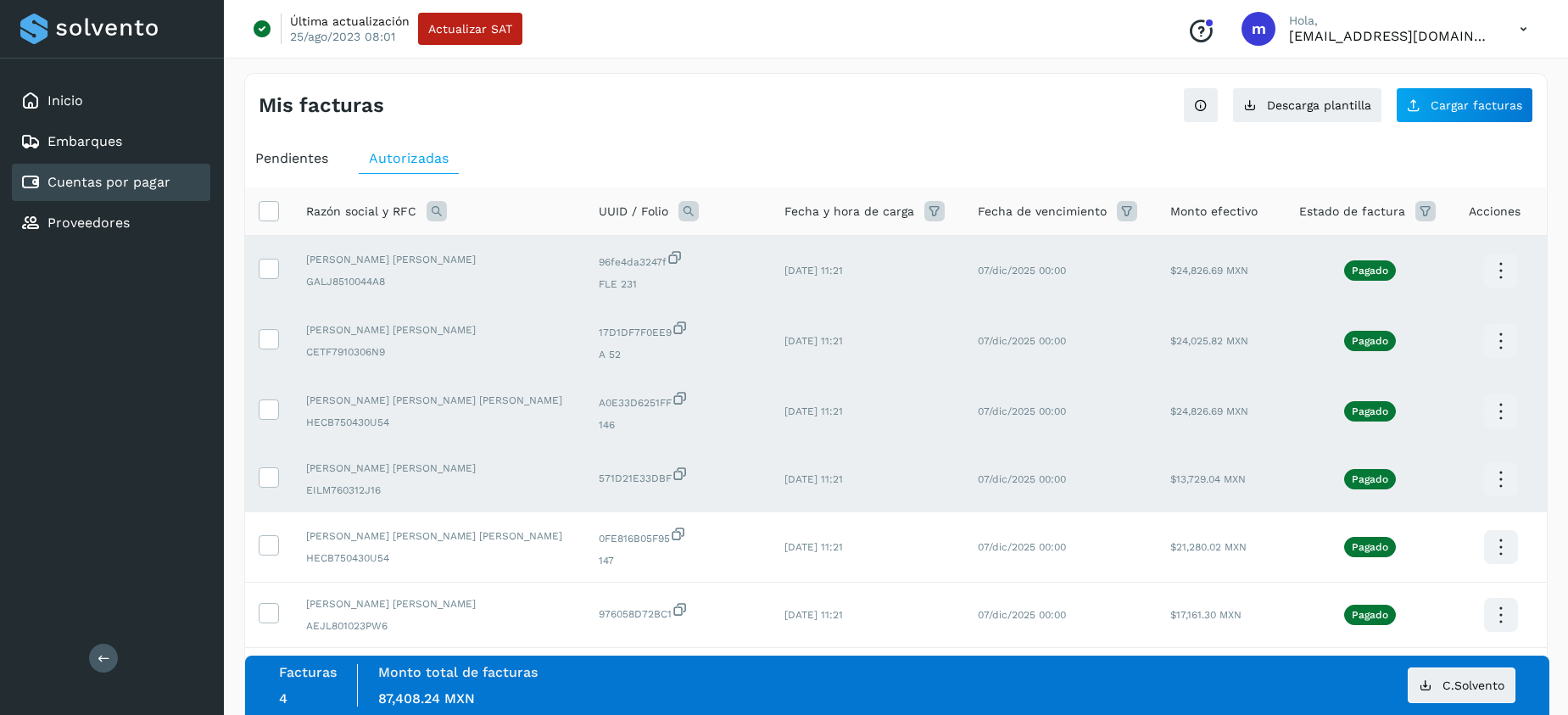
click at [1500, 482] on icon at bounding box center [1501, 480] width 40 height 40
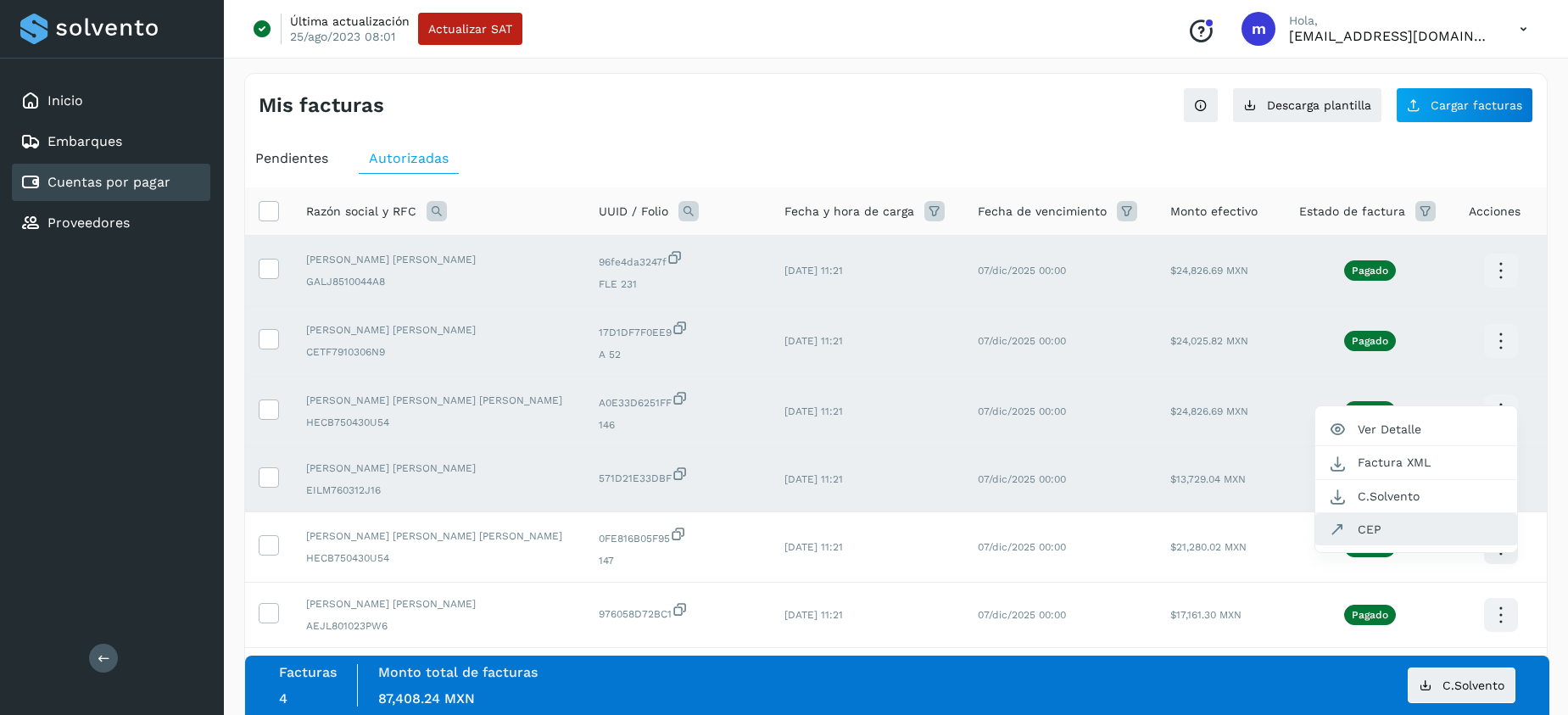
click at [1383, 520] on button "CEP" at bounding box center [1416, 530] width 202 height 32
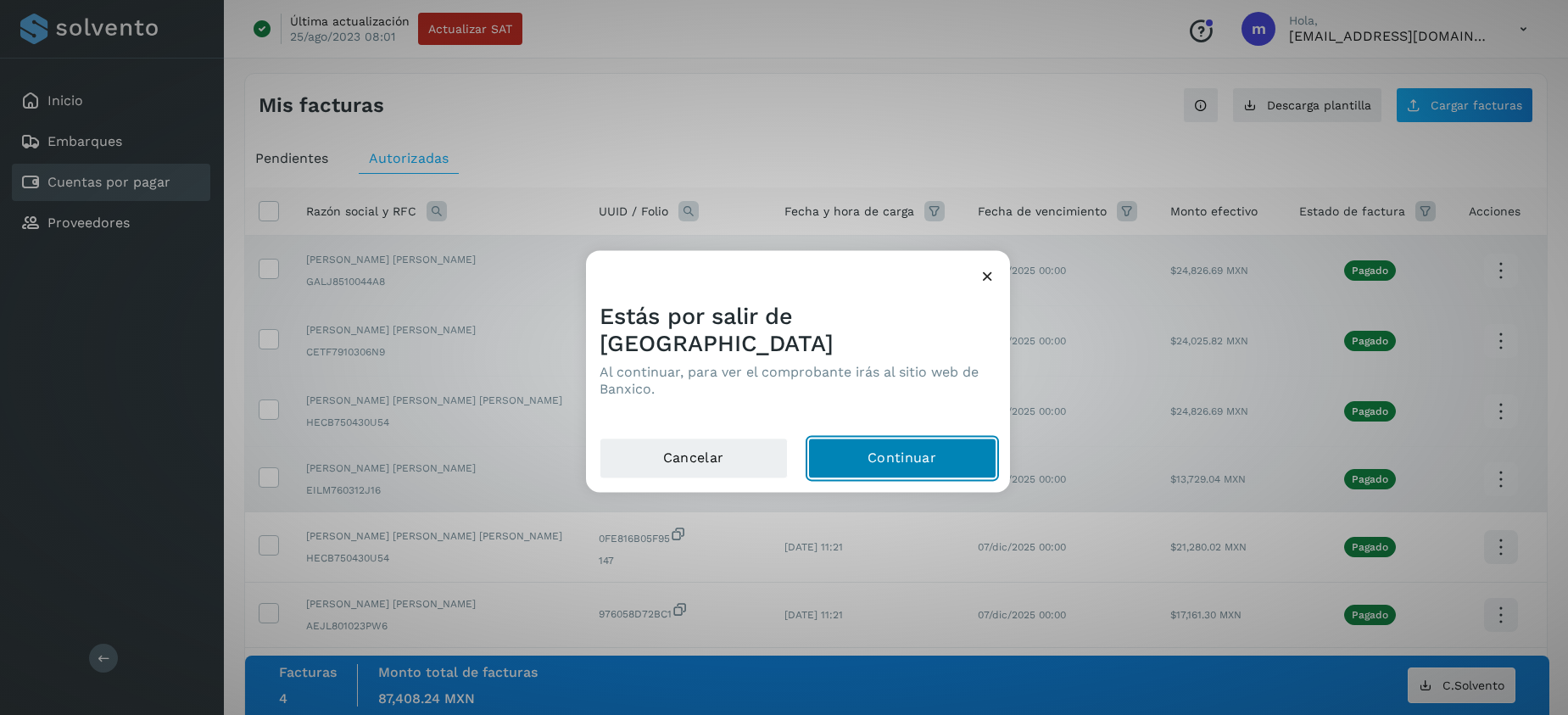
click at [874, 445] on button "Continuar" at bounding box center [902, 458] width 188 height 41
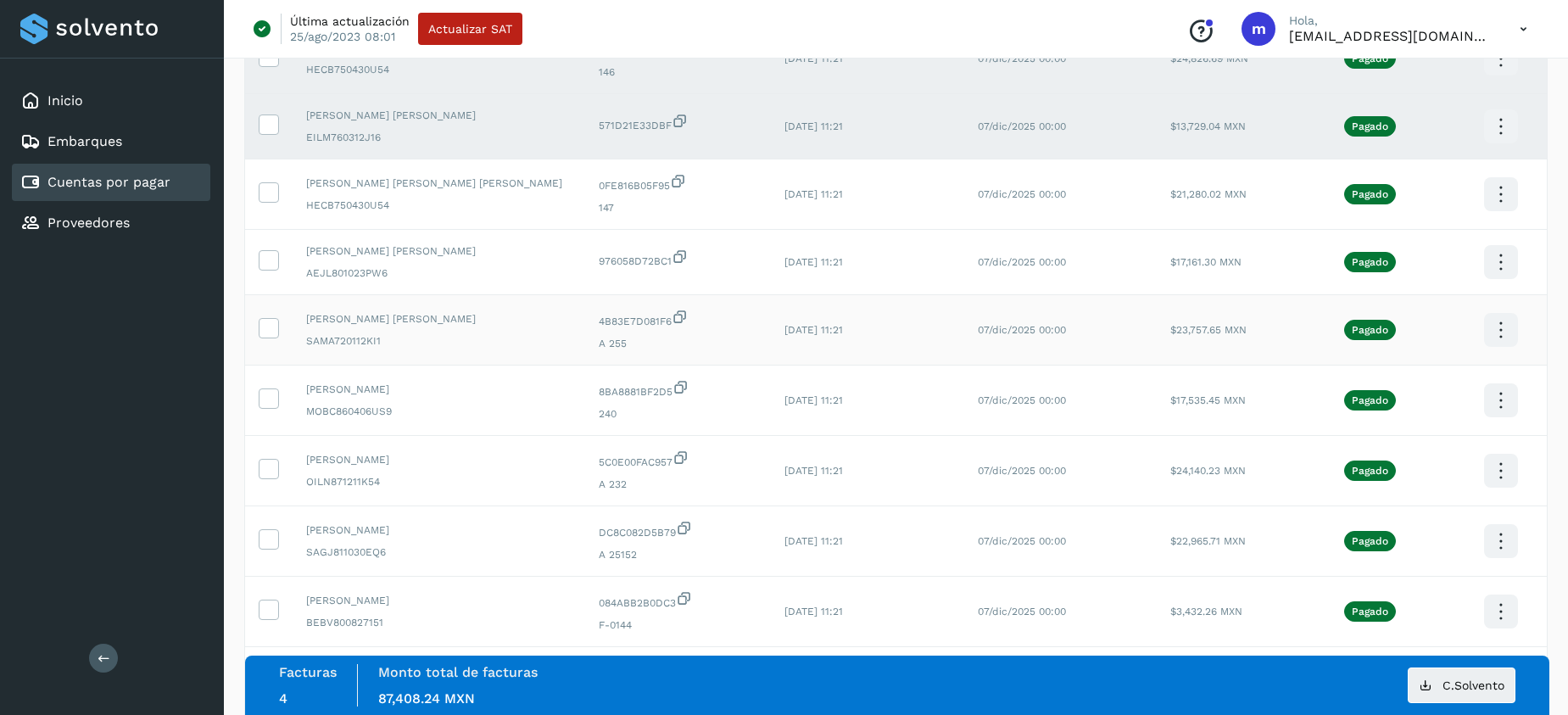
scroll to position [361, 0]
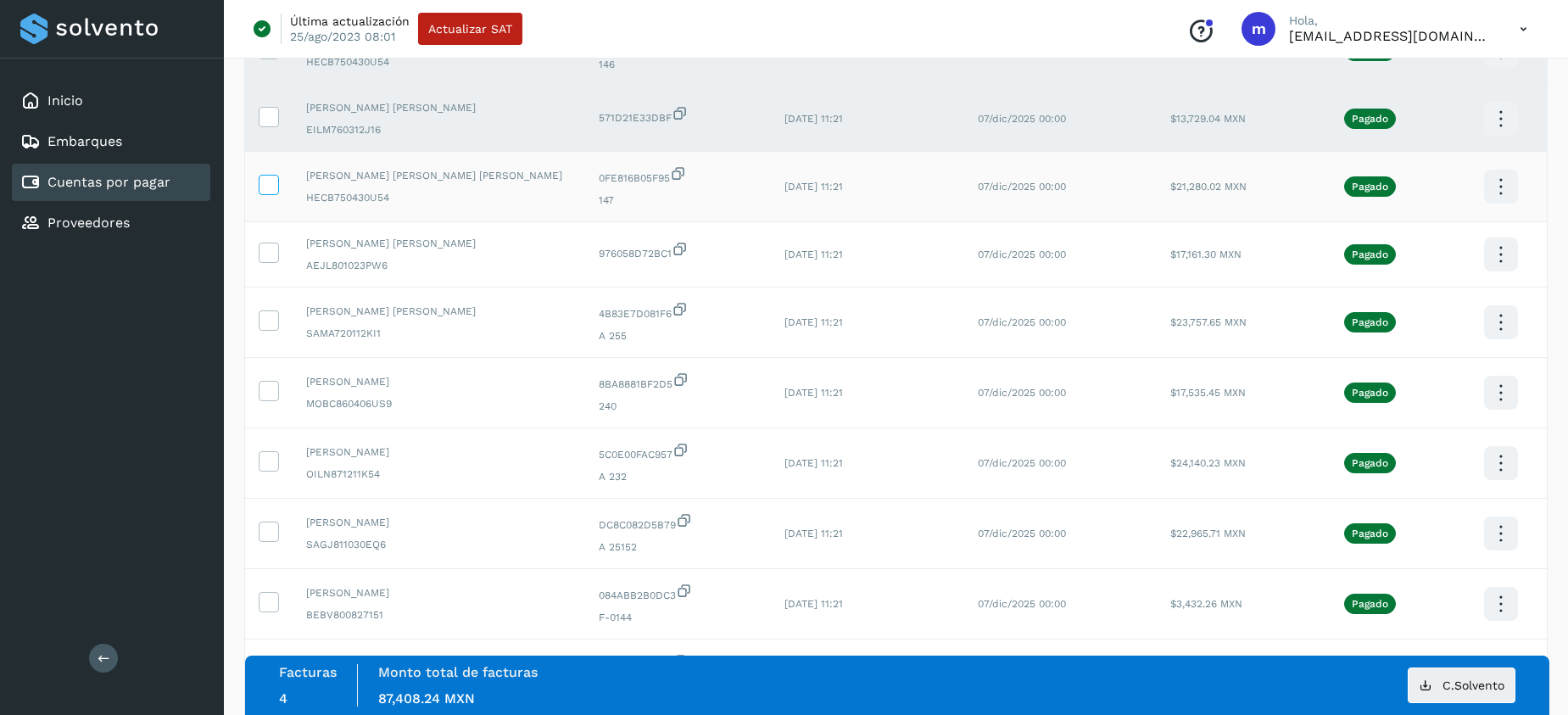
click at [269, 179] on icon at bounding box center [268, 183] width 18 height 18
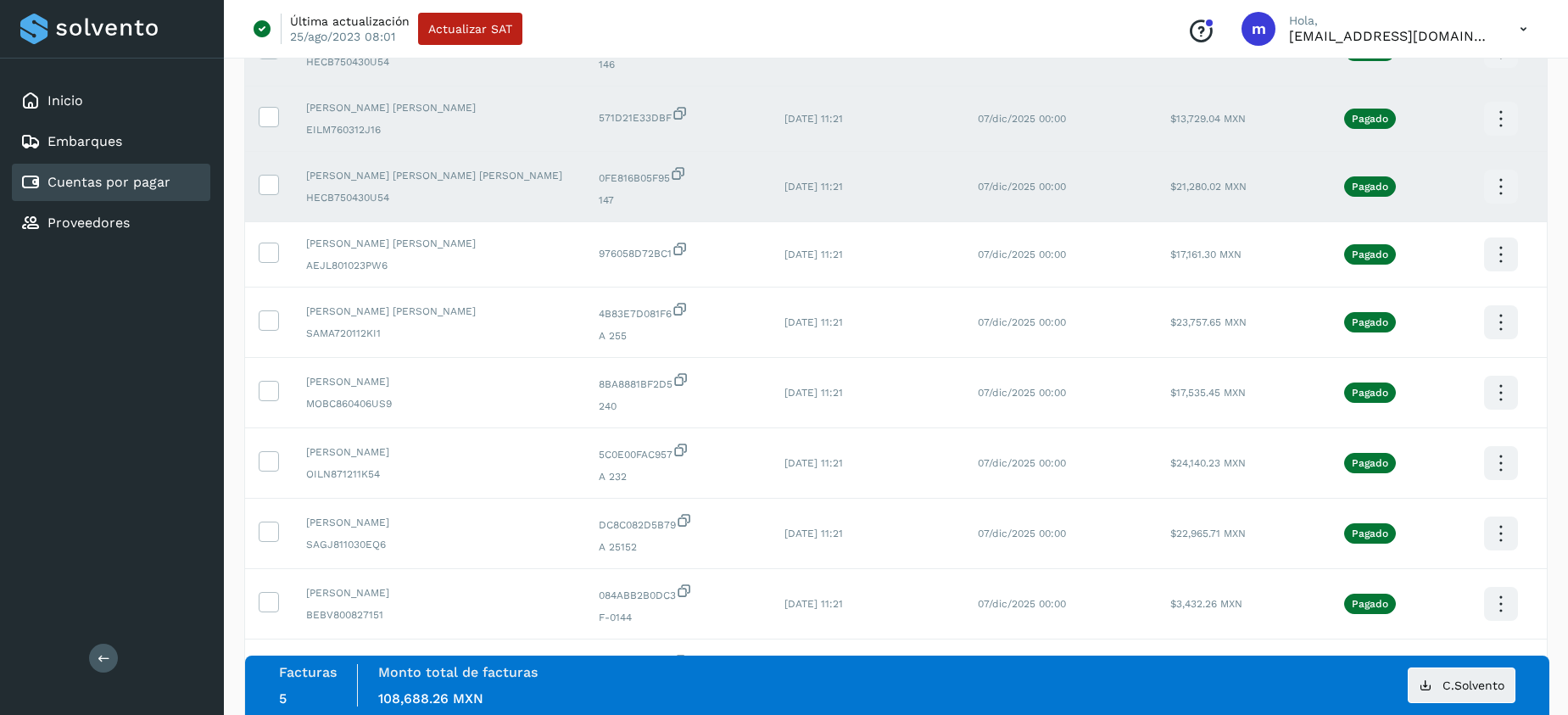
click at [1488, 179] on icon at bounding box center [1501, 187] width 40 height 40
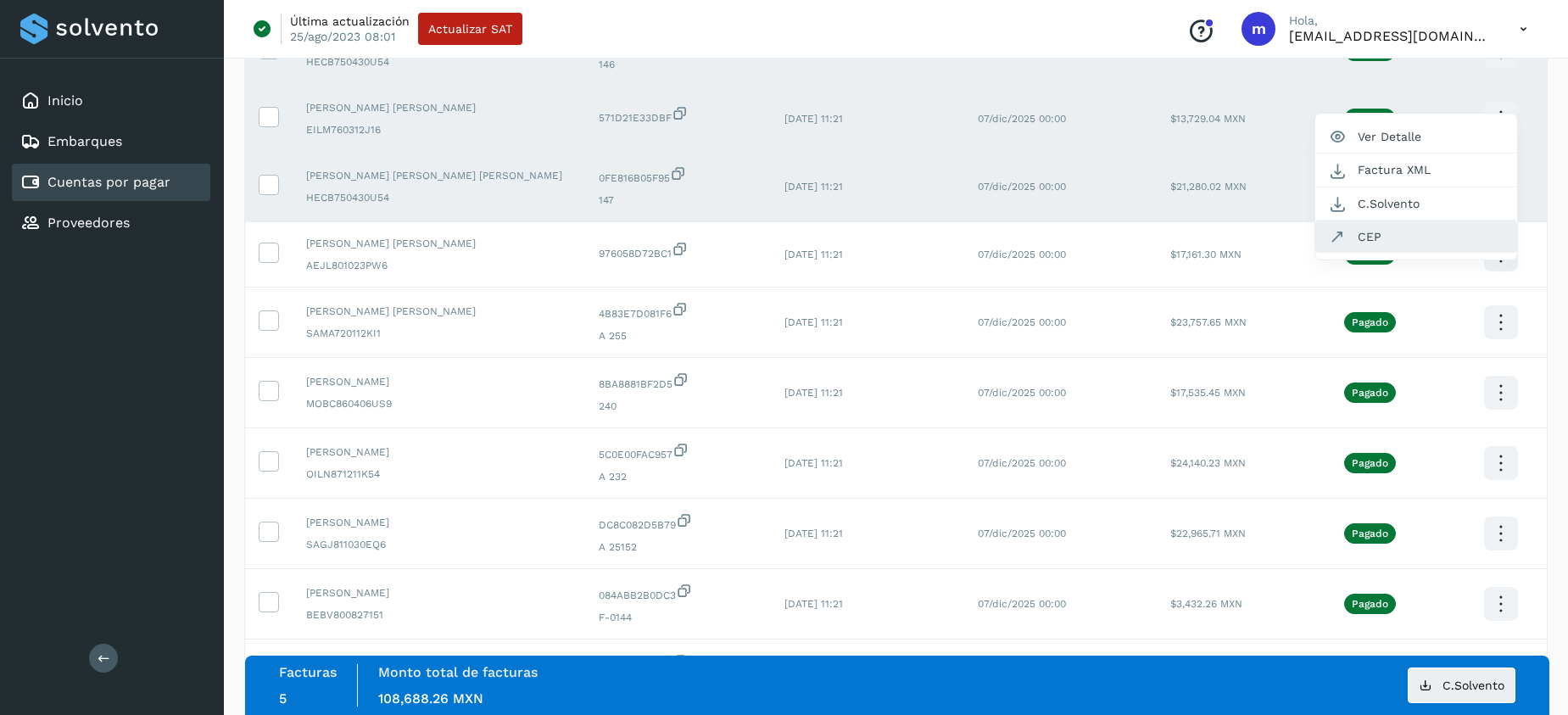
click at [1398, 229] on button "CEP" at bounding box center [1416, 236] width 202 height 32
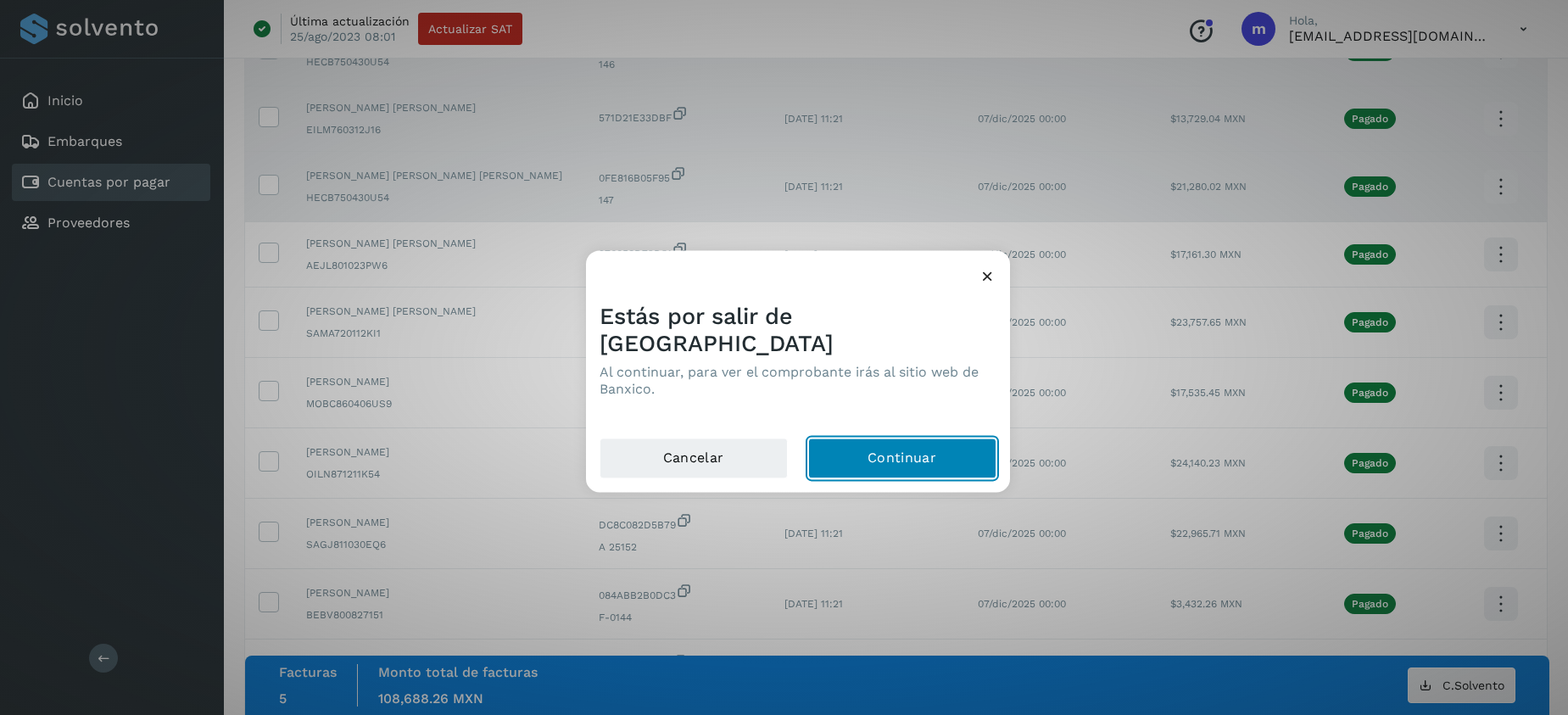
click at [848, 446] on button "Continuar" at bounding box center [902, 458] width 188 height 41
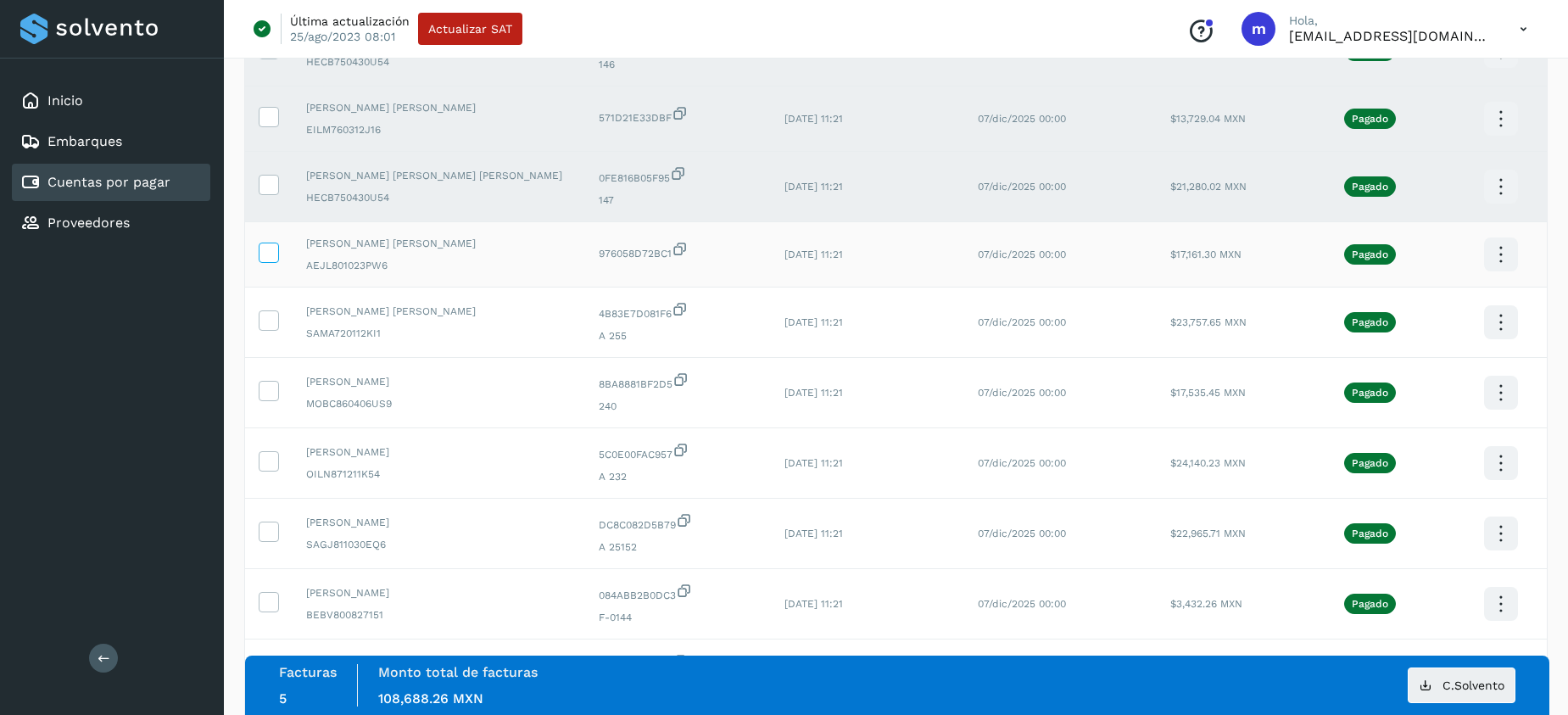
click at [265, 250] on icon at bounding box center [268, 251] width 18 height 18
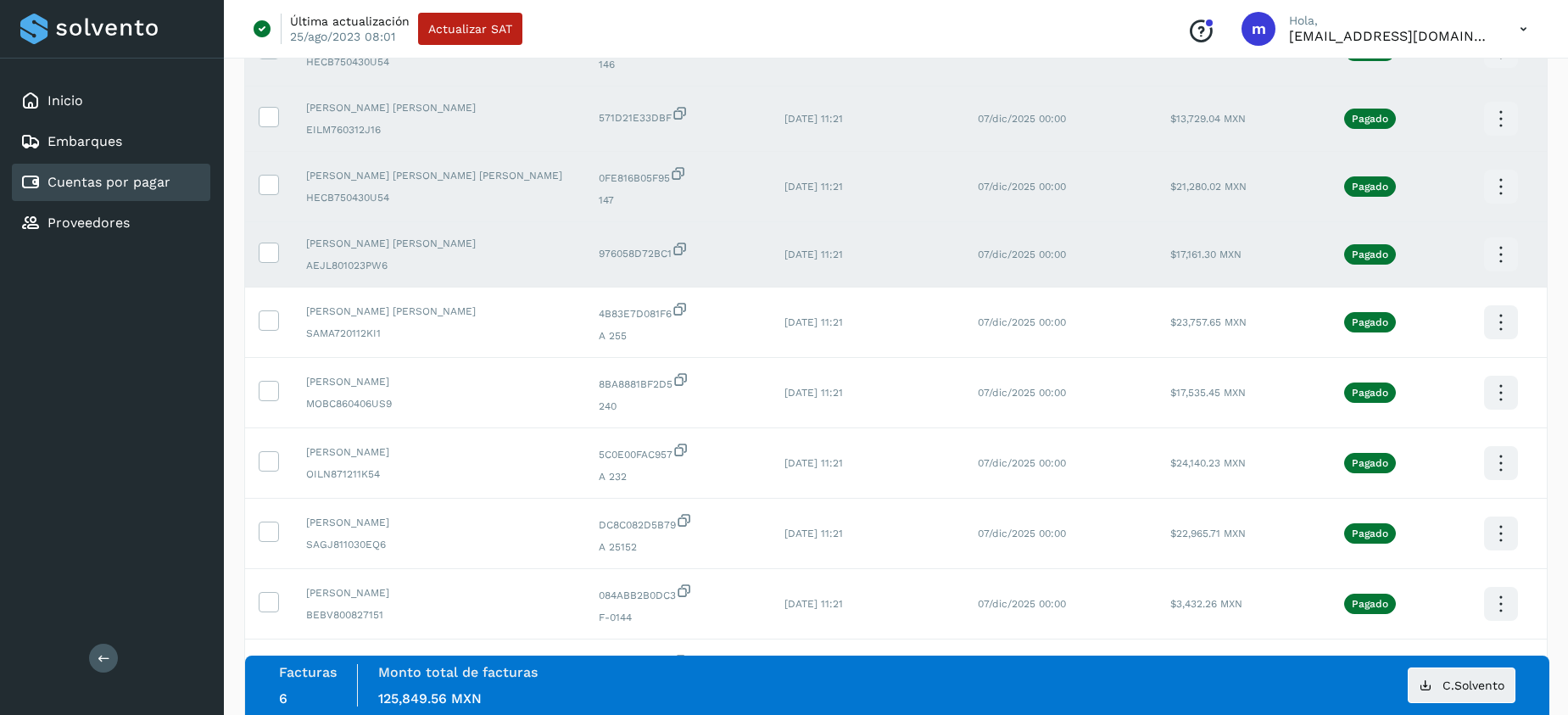
click at [1484, 254] on icon at bounding box center [1501, 255] width 40 height 40
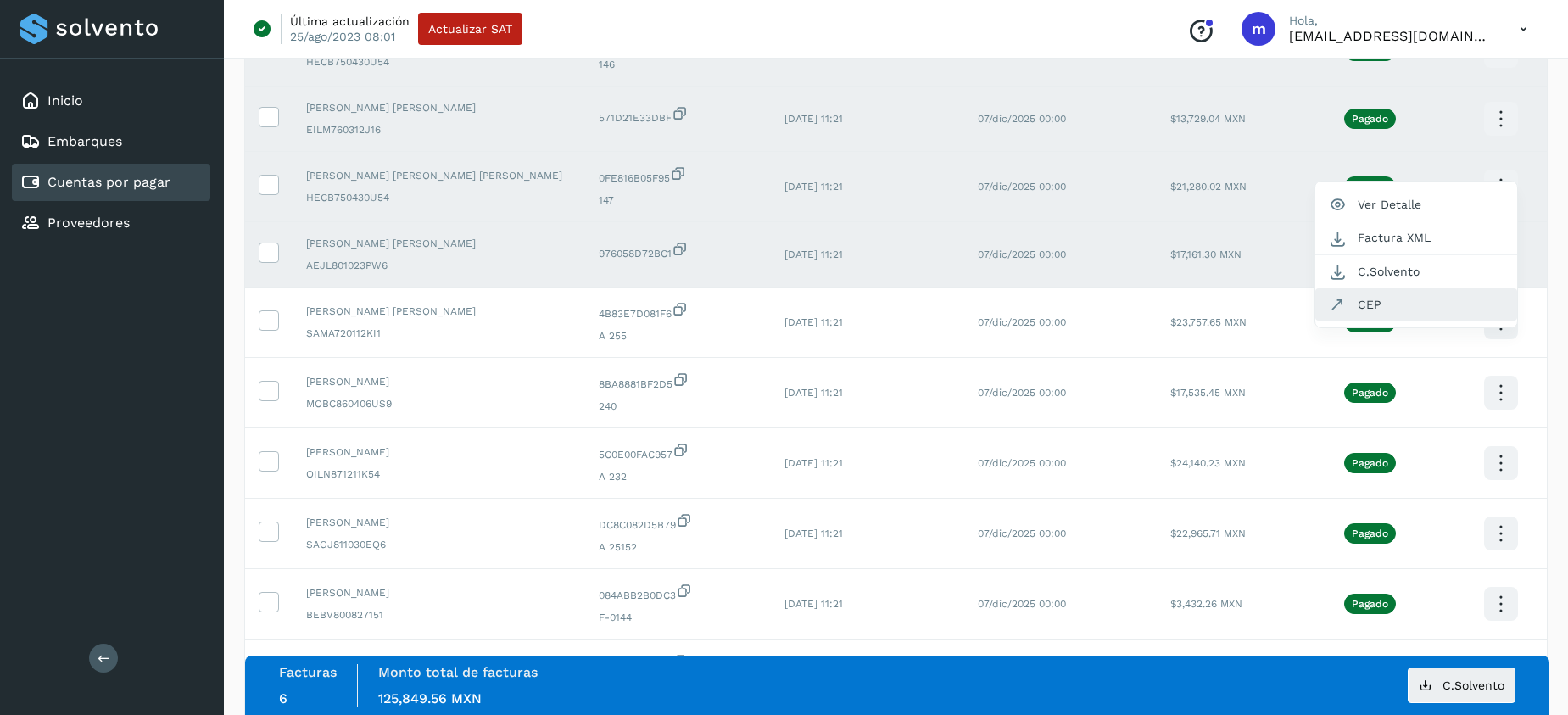
click at [1377, 302] on button "CEP" at bounding box center [1416, 304] width 202 height 32
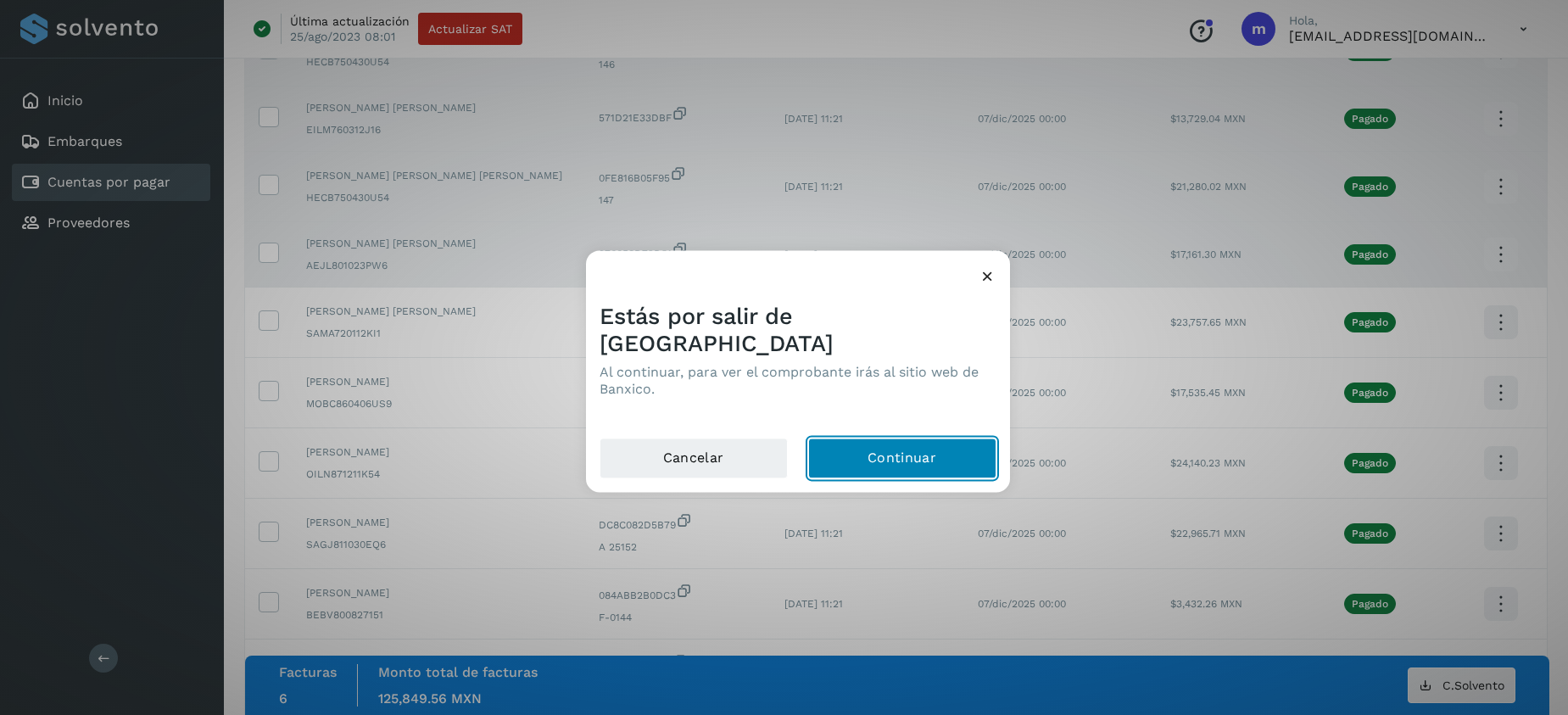
click at [887, 448] on button "Continuar" at bounding box center [902, 458] width 188 height 41
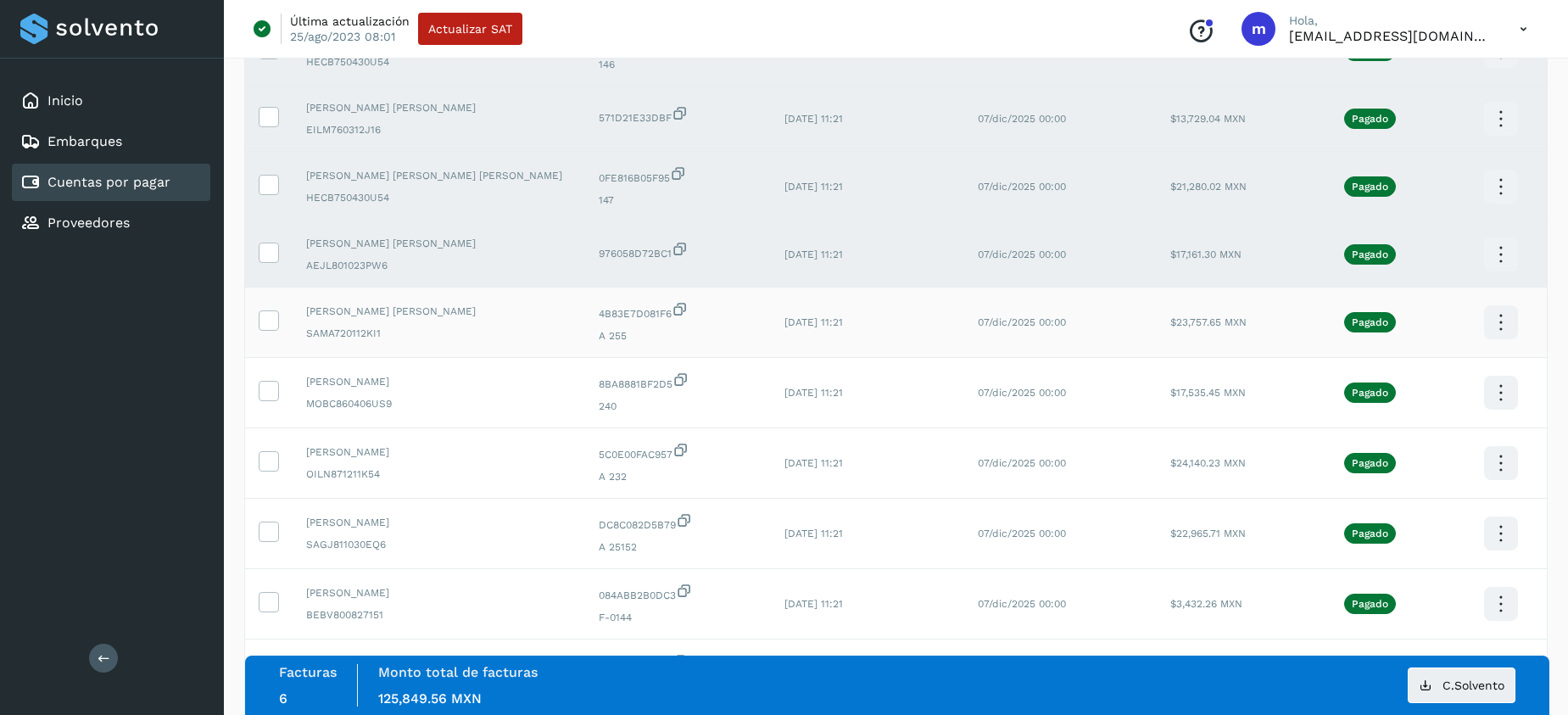
drag, startPoint x: 270, startPoint y: 316, endPoint x: 393, endPoint y: 326, distance: 123.4
click at [270, 316] on icon at bounding box center [268, 319] width 18 height 18
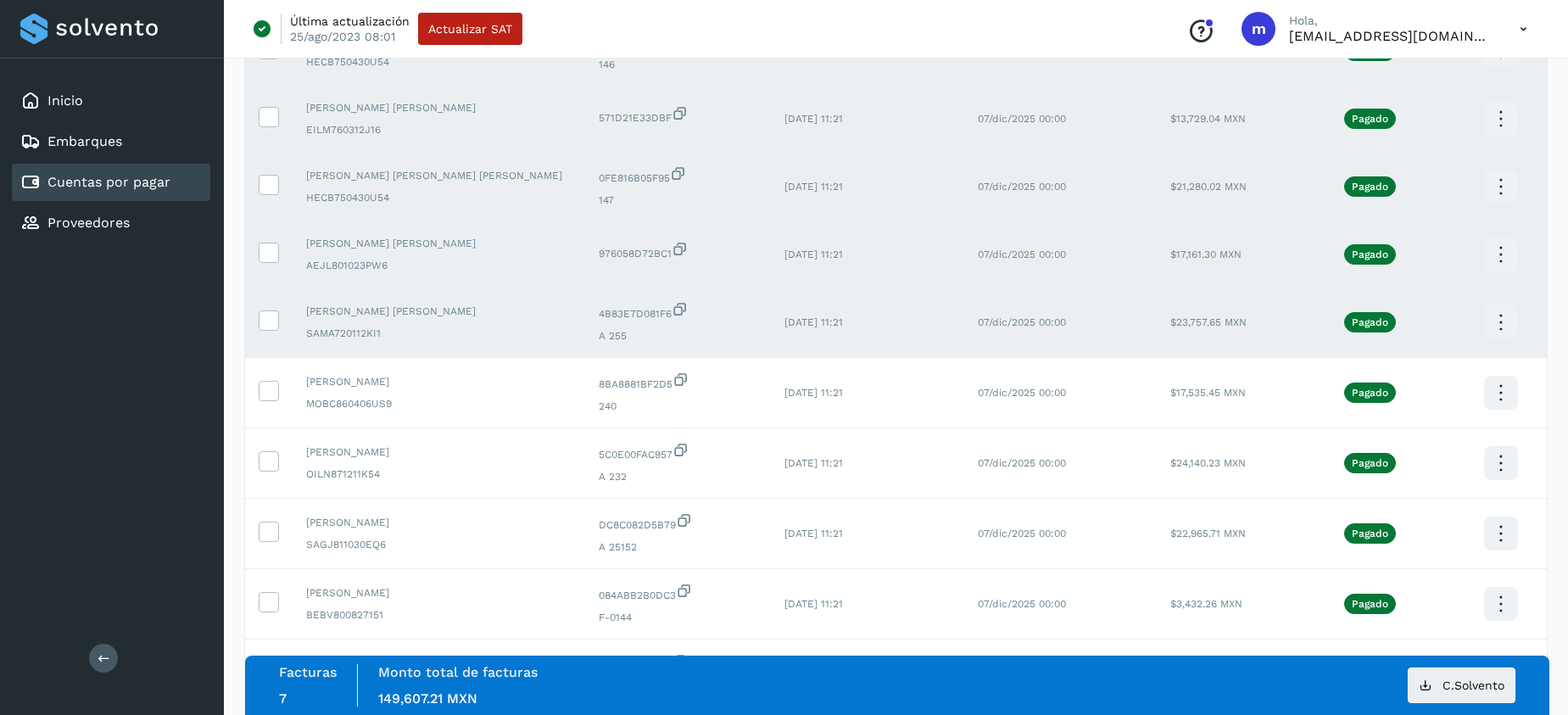
click at [1500, 320] on icon at bounding box center [1501, 323] width 40 height 40
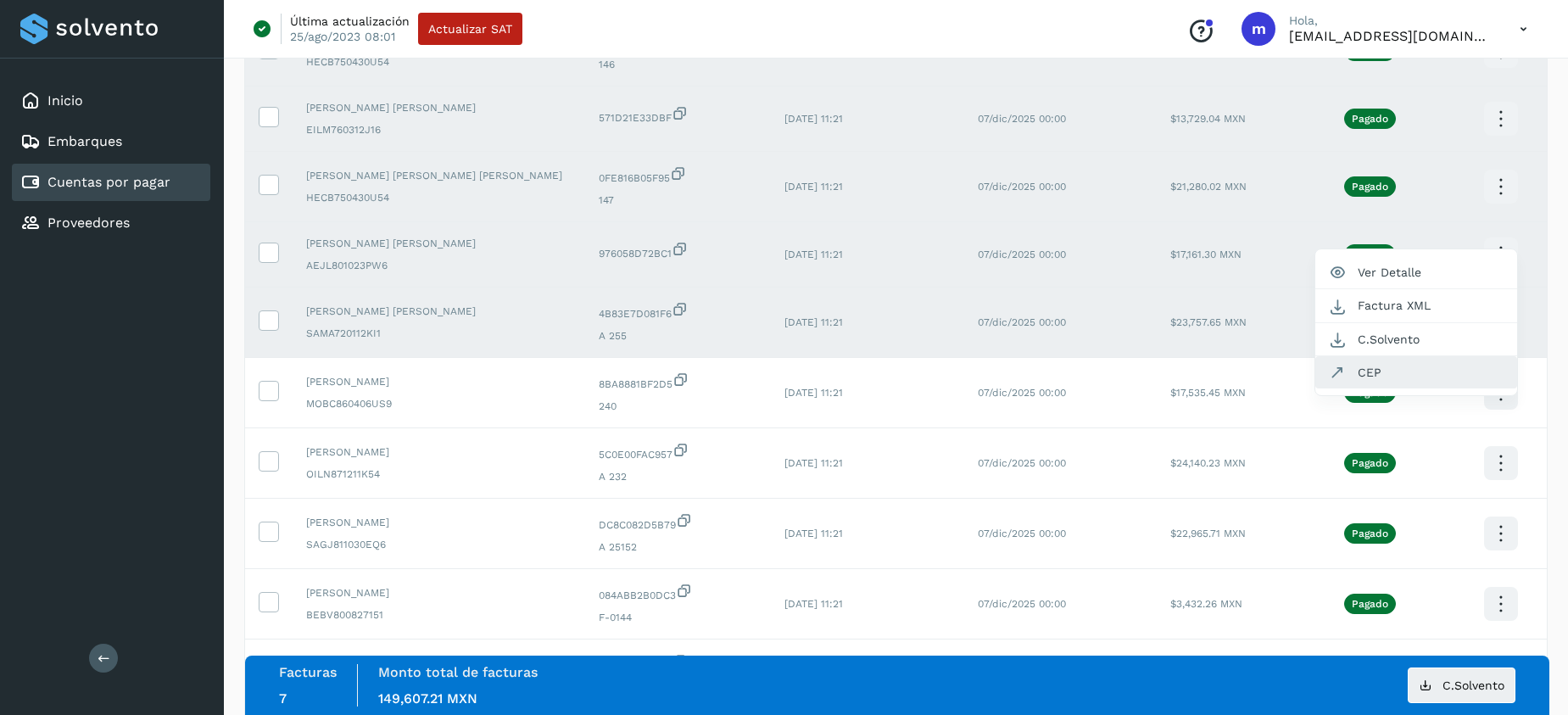
click at [1380, 372] on button "CEP" at bounding box center [1416, 372] width 202 height 32
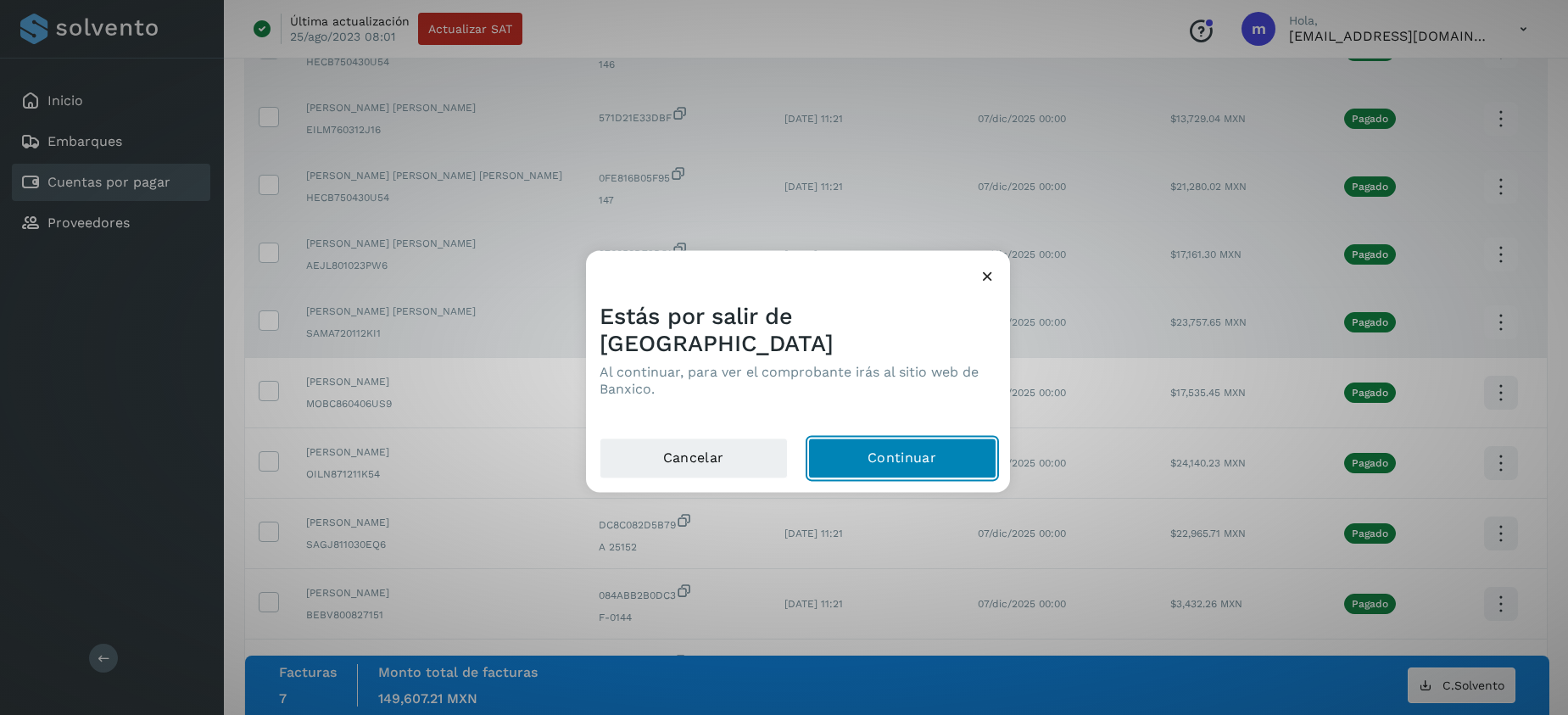
click at [923, 438] on button "Continuar" at bounding box center [902, 458] width 188 height 41
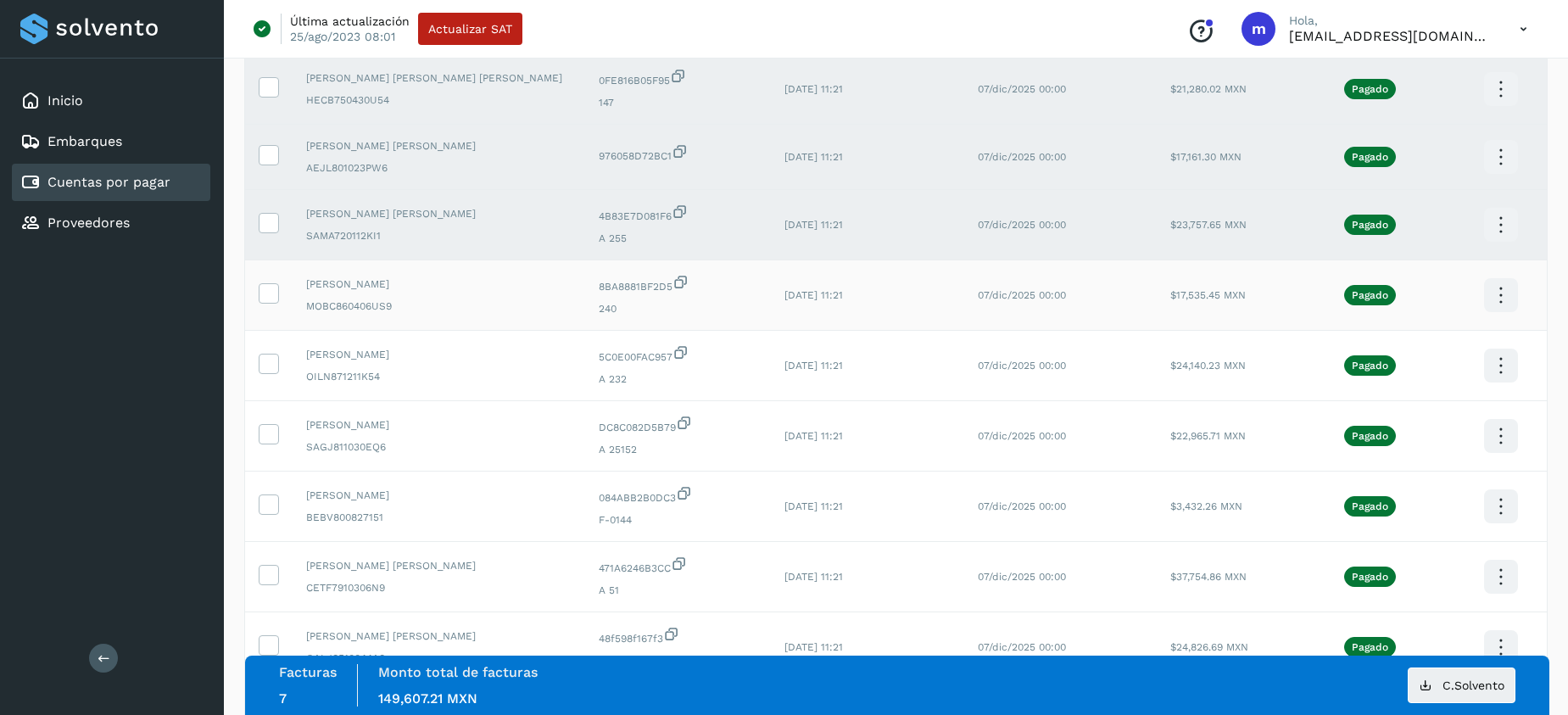
scroll to position [458, 0]
drag, startPoint x: 270, startPoint y: 292, endPoint x: 326, endPoint y: 296, distance: 56.1
click at [270, 292] on icon at bounding box center [268, 293] width 18 height 18
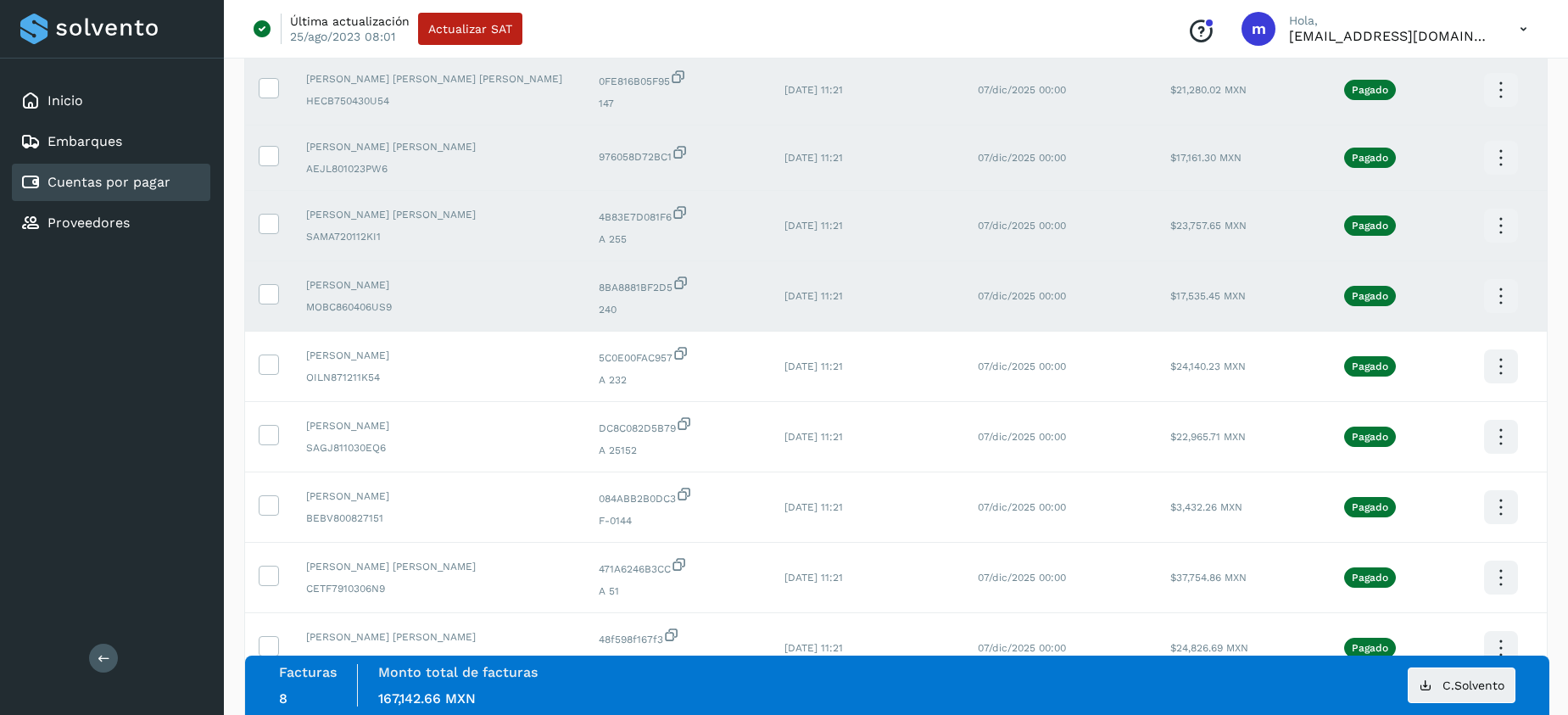
click at [1497, 295] on icon at bounding box center [1501, 296] width 40 height 40
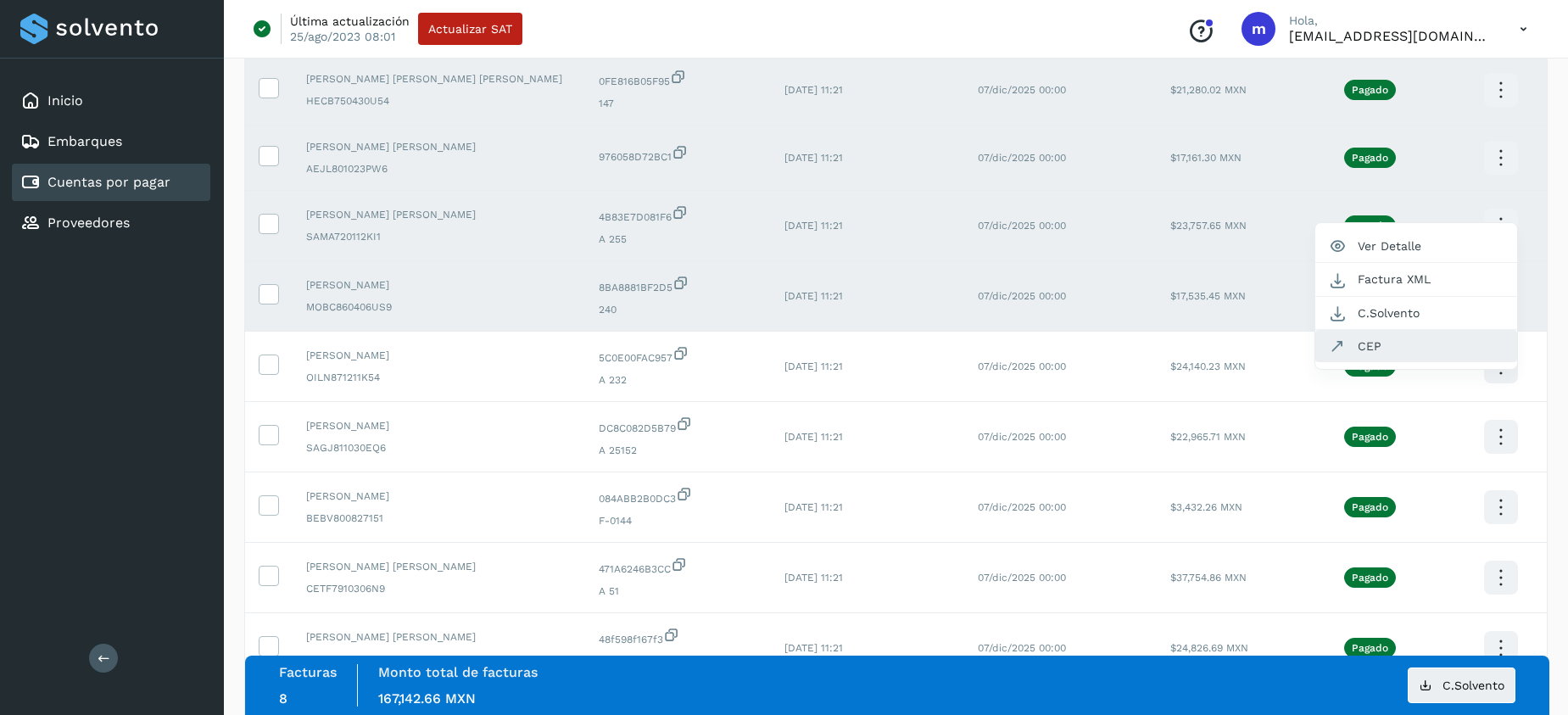
click at [1398, 348] on button "CEP" at bounding box center [1416, 346] width 202 height 32
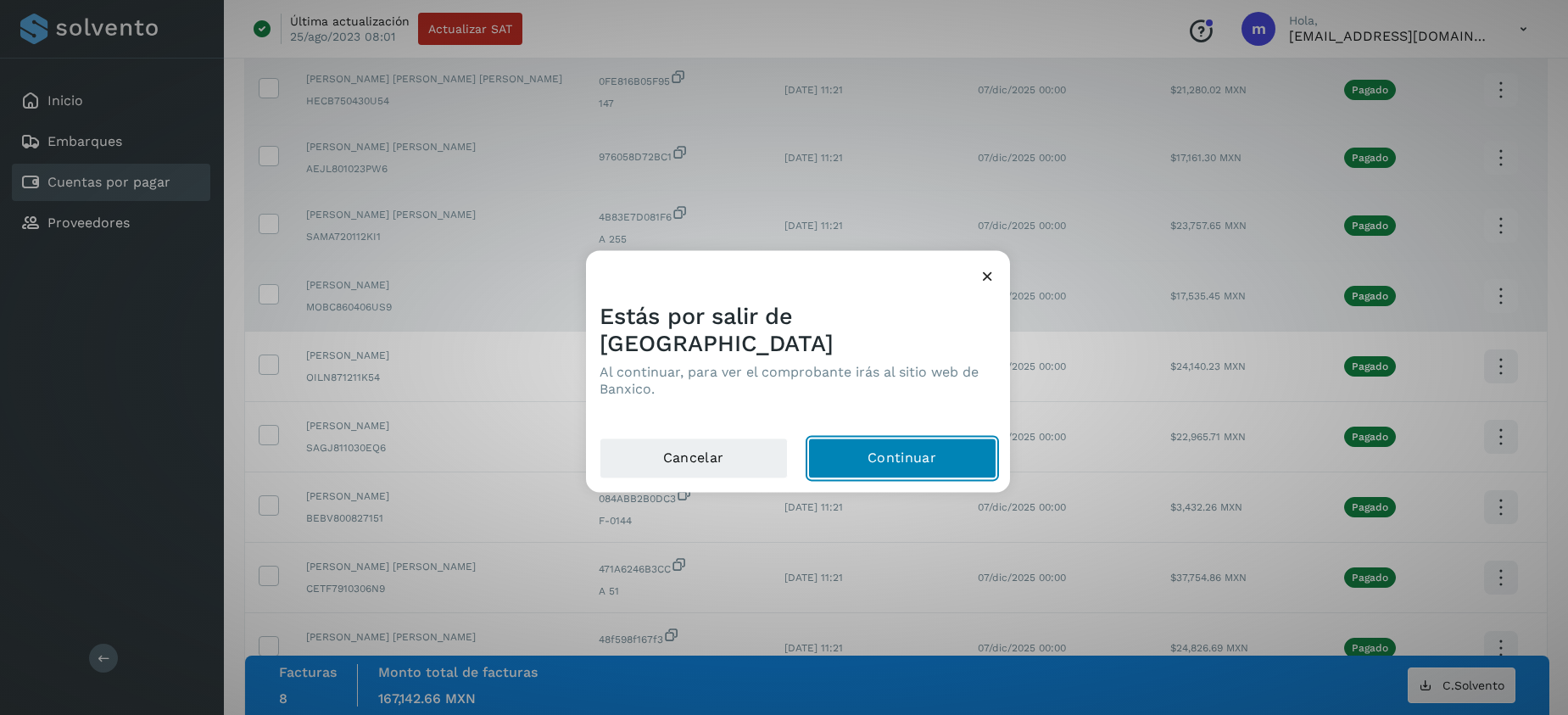
click at [889, 440] on button "Continuar" at bounding box center [902, 458] width 188 height 41
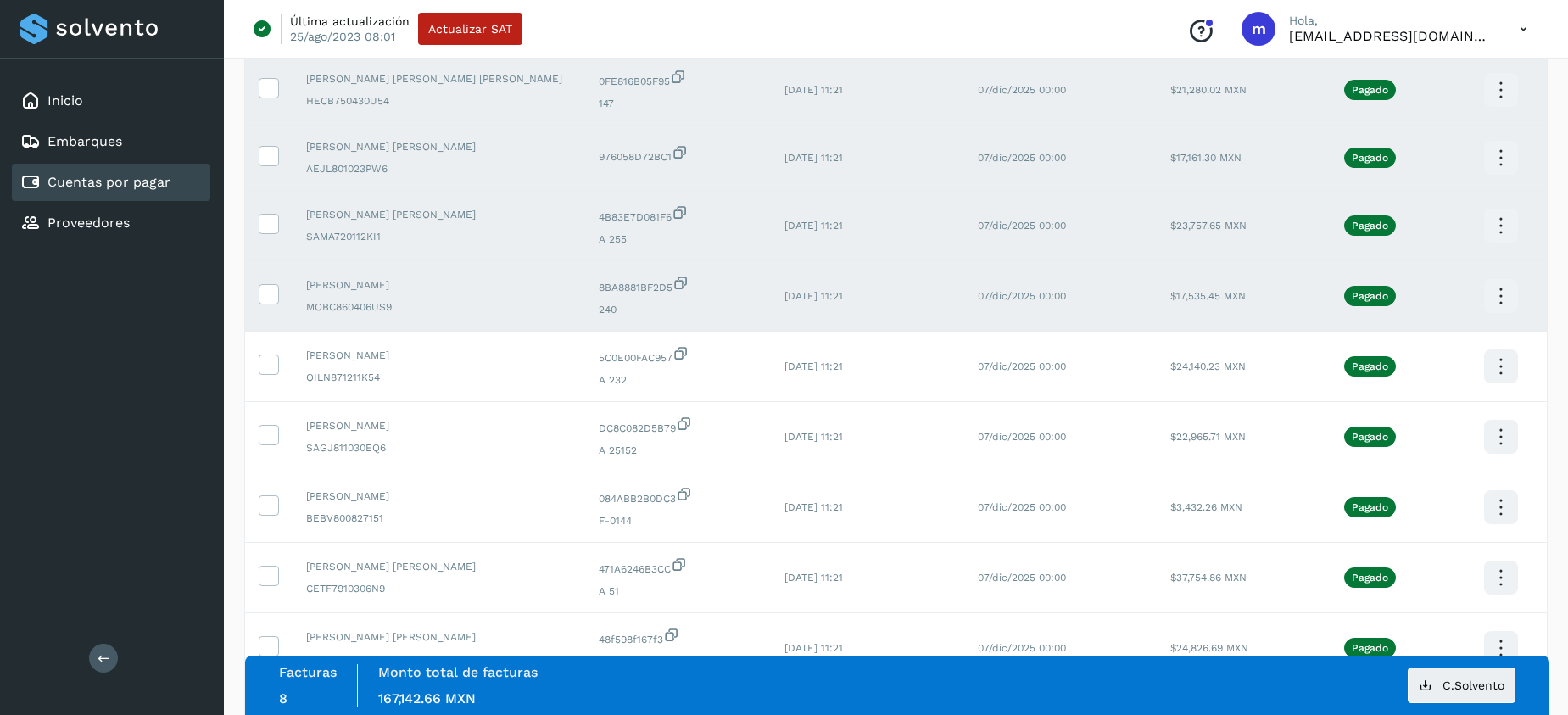
click at [1496, 220] on icon at bounding box center [1501, 226] width 40 height 40
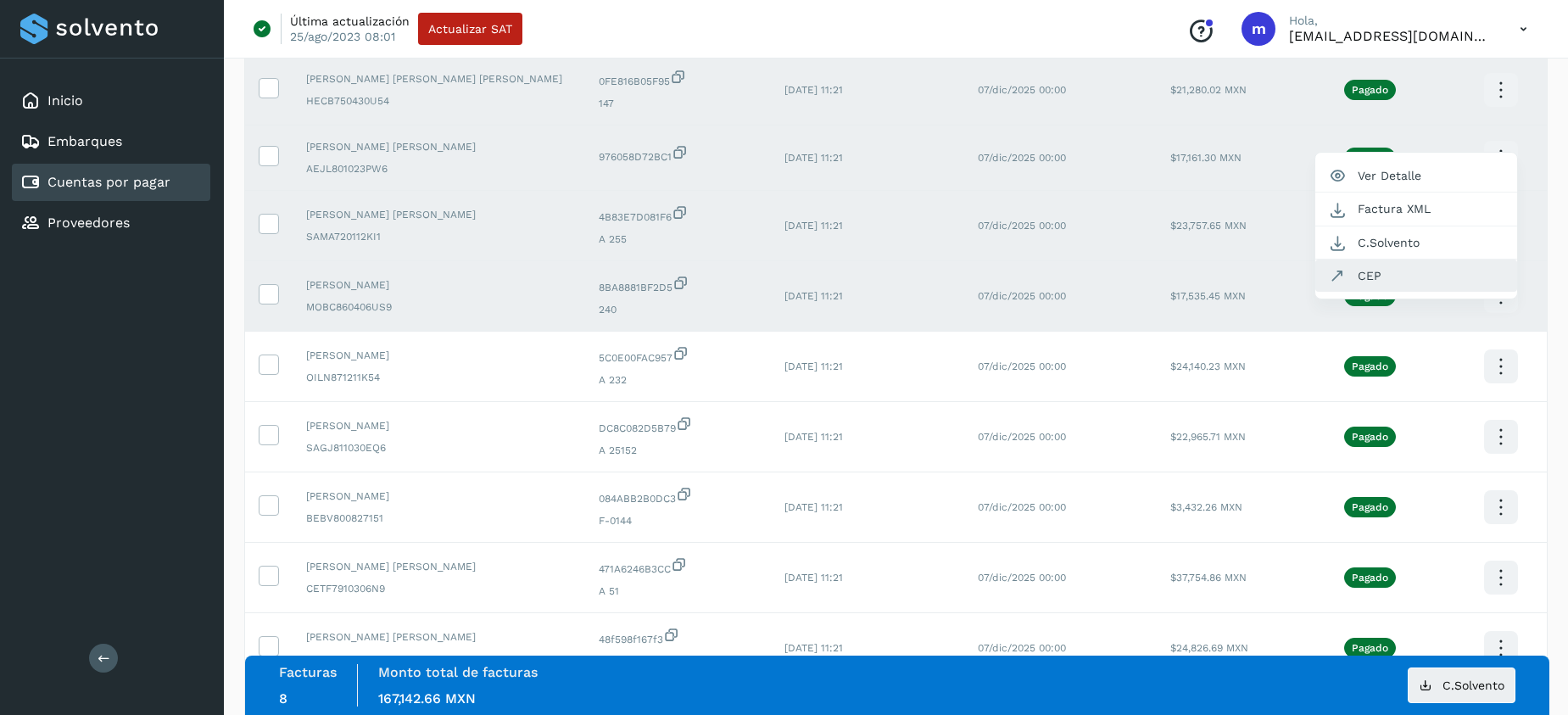
click at [1349, 276] on button "CEP" at bounding box center [1416, 275] width 202 height 32
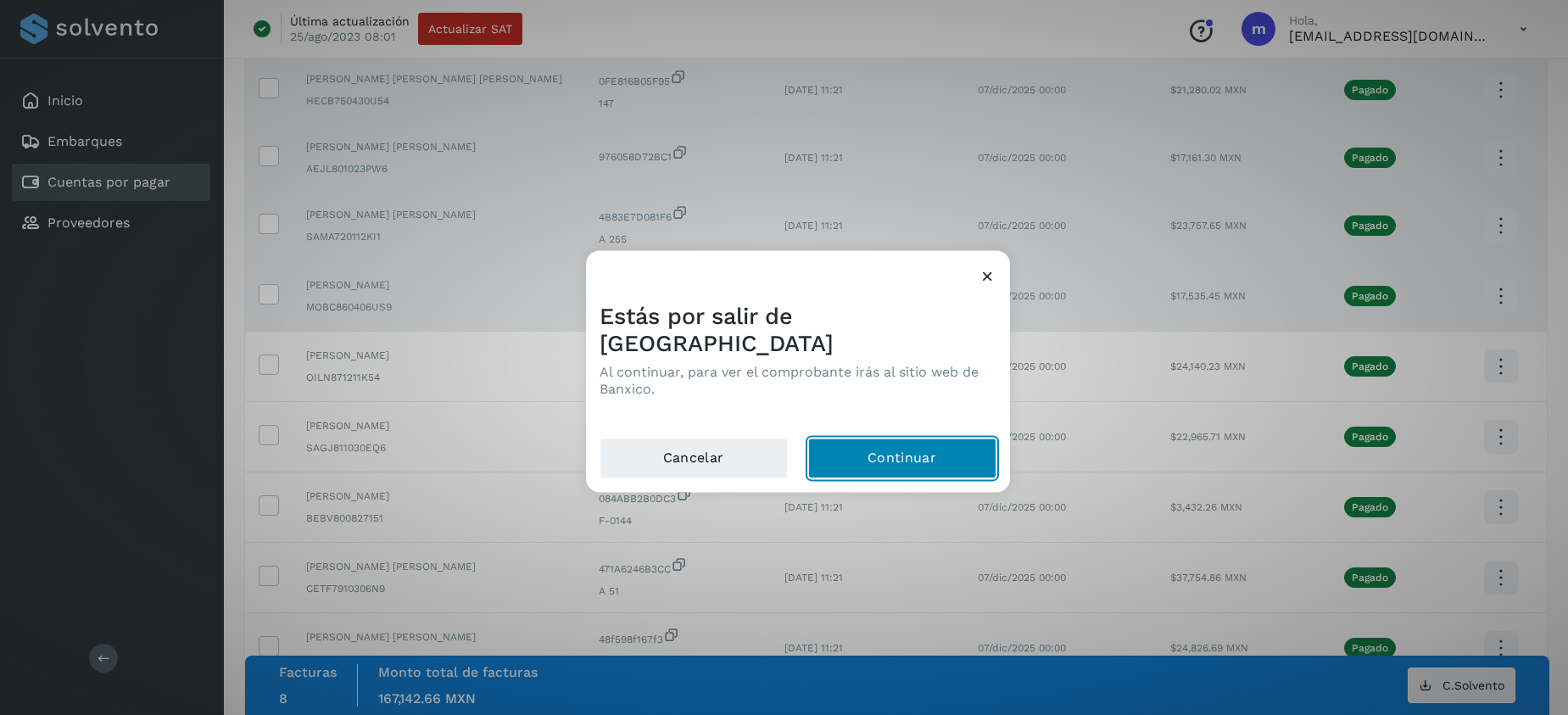
click at [871, 446] on button "Continuar" at bounding box center [902, 458] width 188 height 41
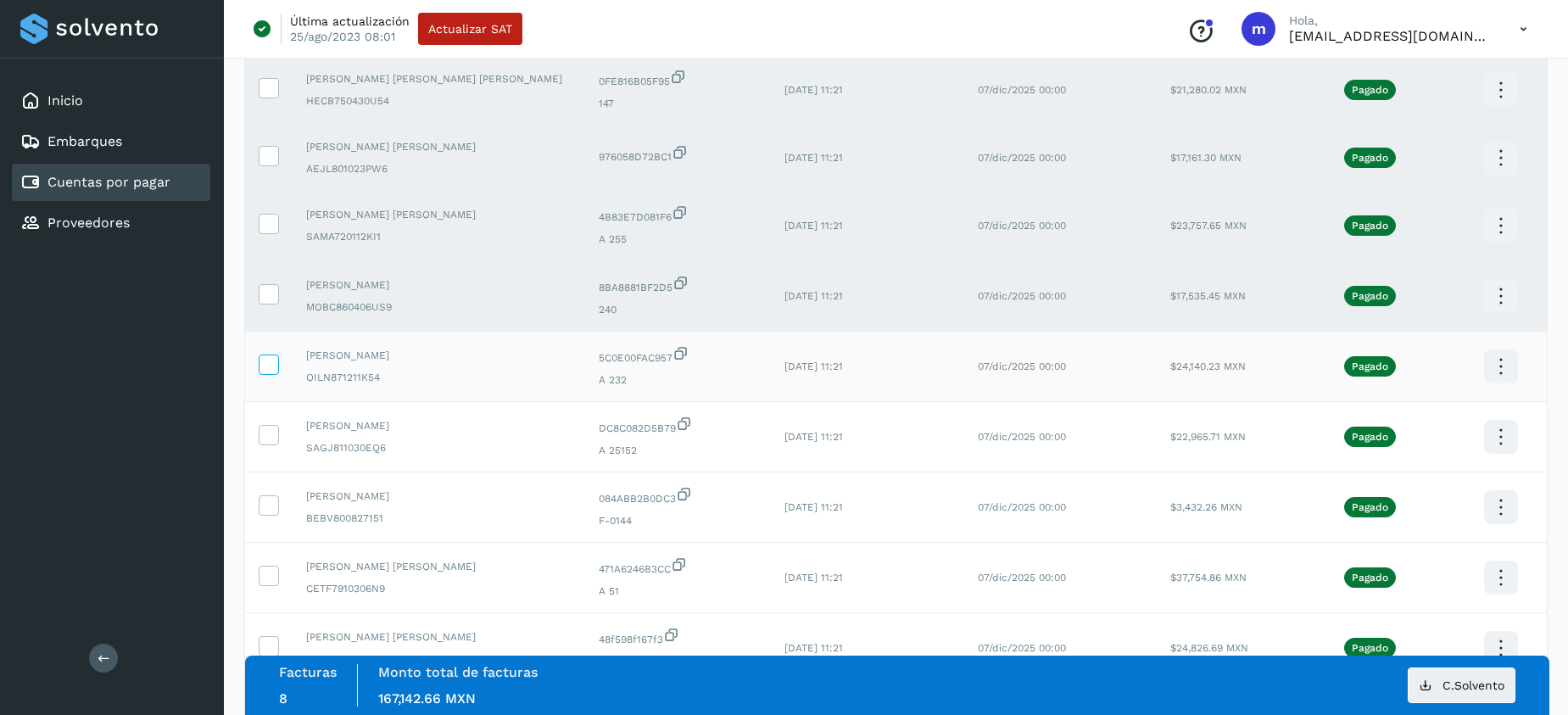
click at [267, 361] on icon at bounding box center [268, 364] width 18 height 18
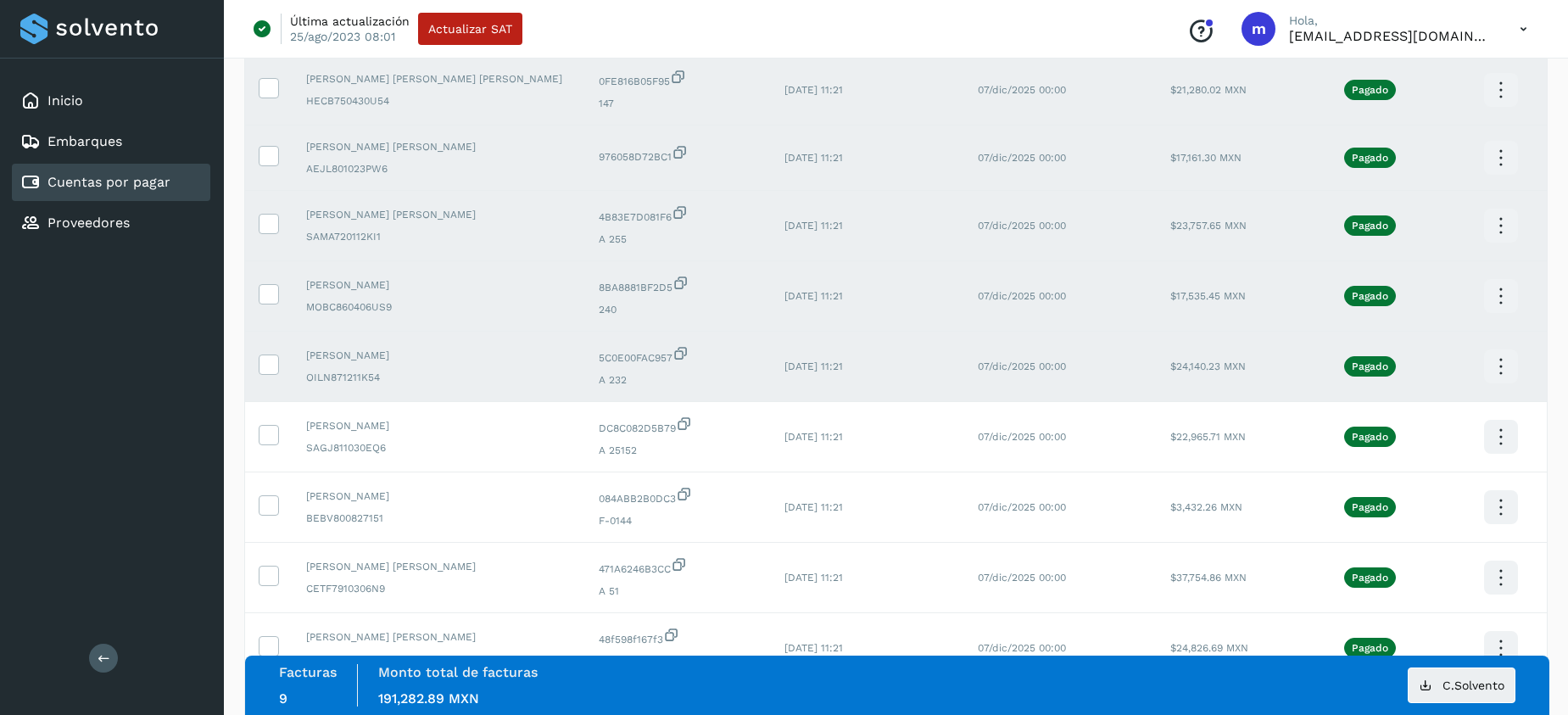
click at [1495, 371] on icon at bounding box center [1501, 367] width 40 height 40
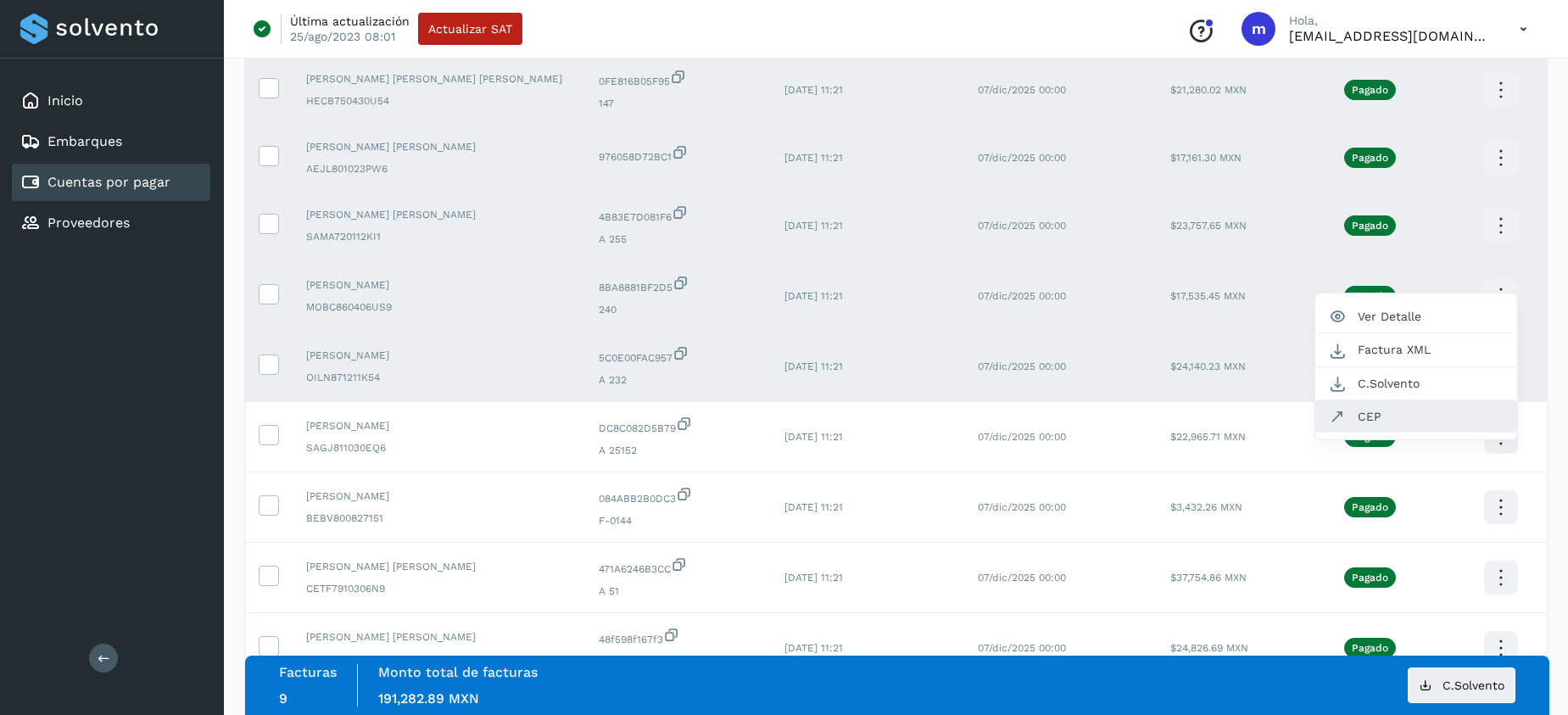
click at [1372, 414] on button "CEP" at bounding box center [1416, 417] width 202 height 32
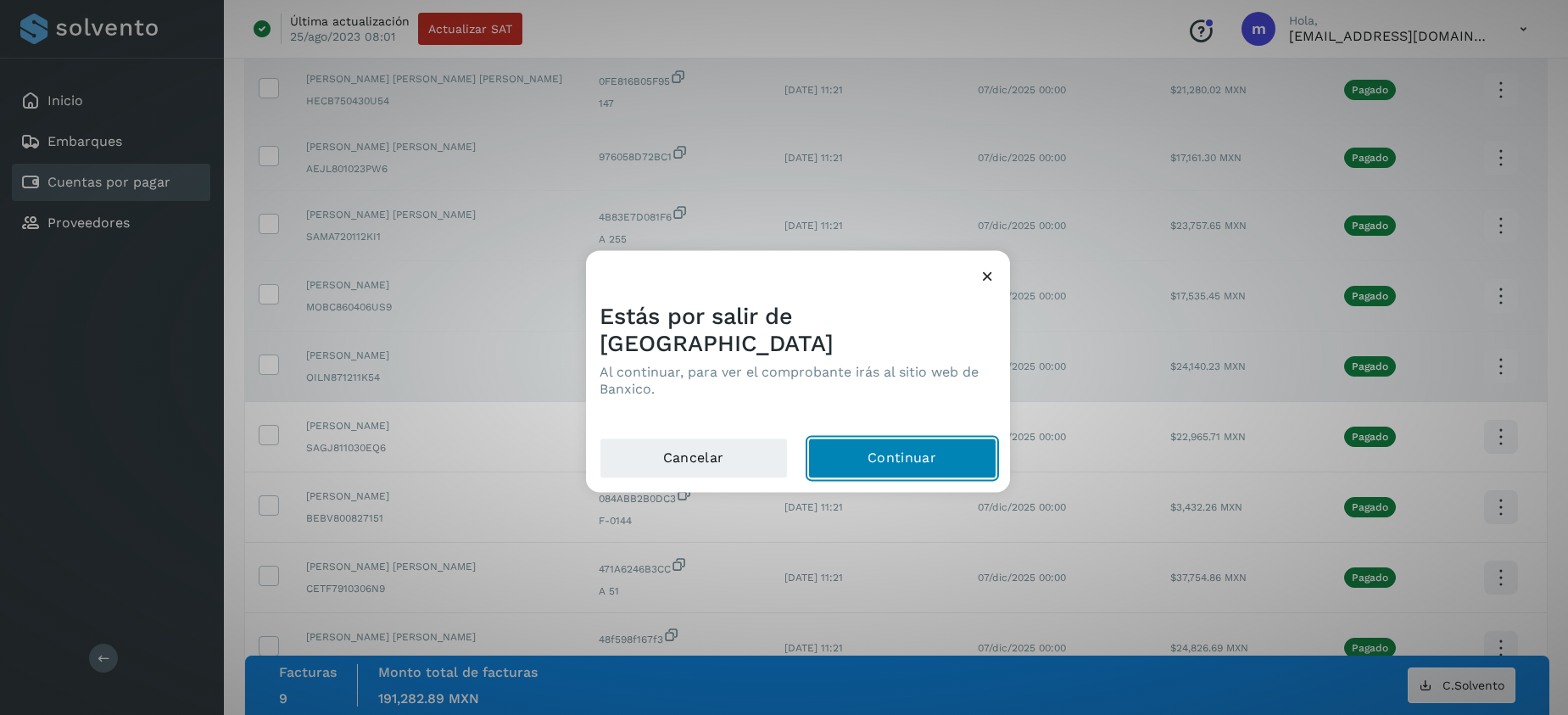
click at [895, 449] on button "Continuar" at bounding box center [902, 458] width 188 height 41
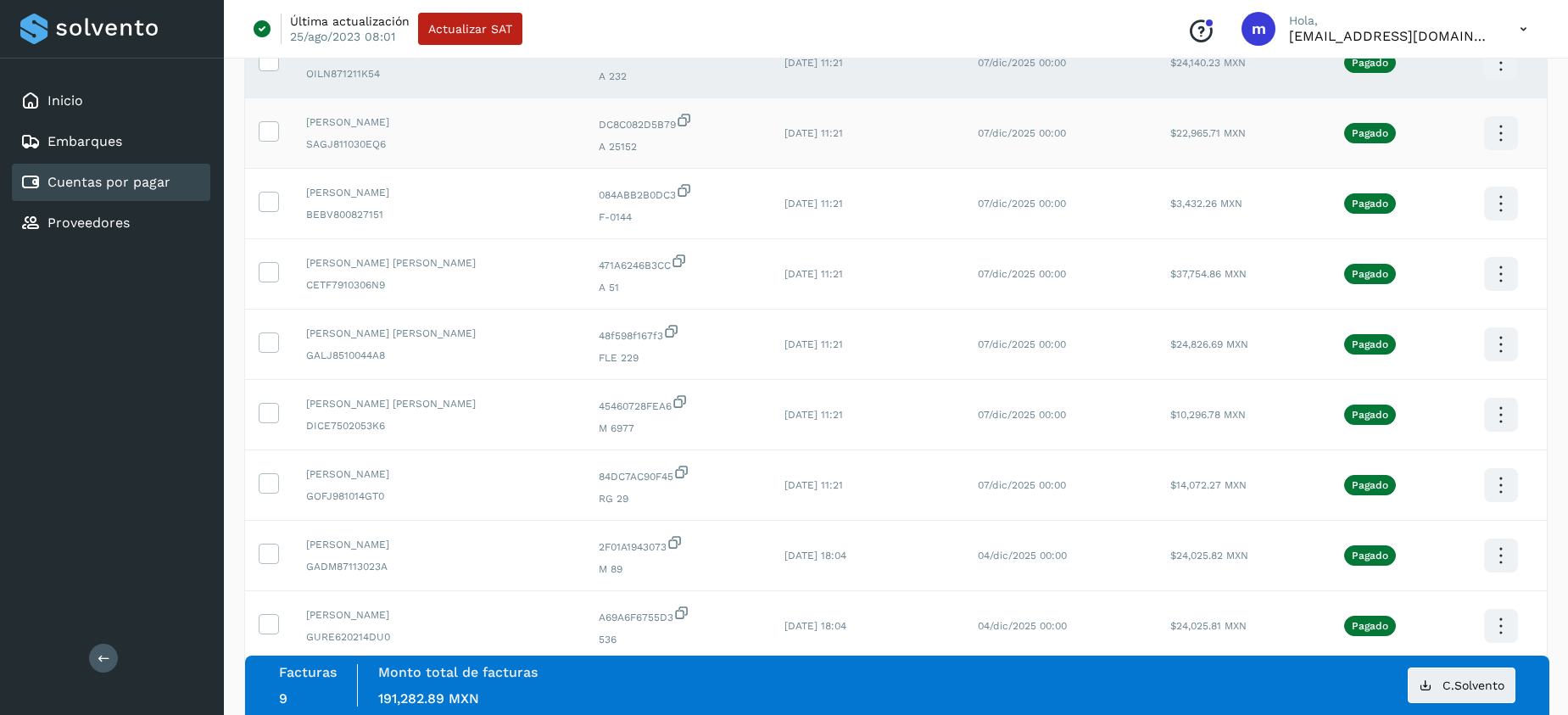
scroll to position [760, 0]
click at [270, 130] on icon at bounding box center [268, 132] width 18 height 18
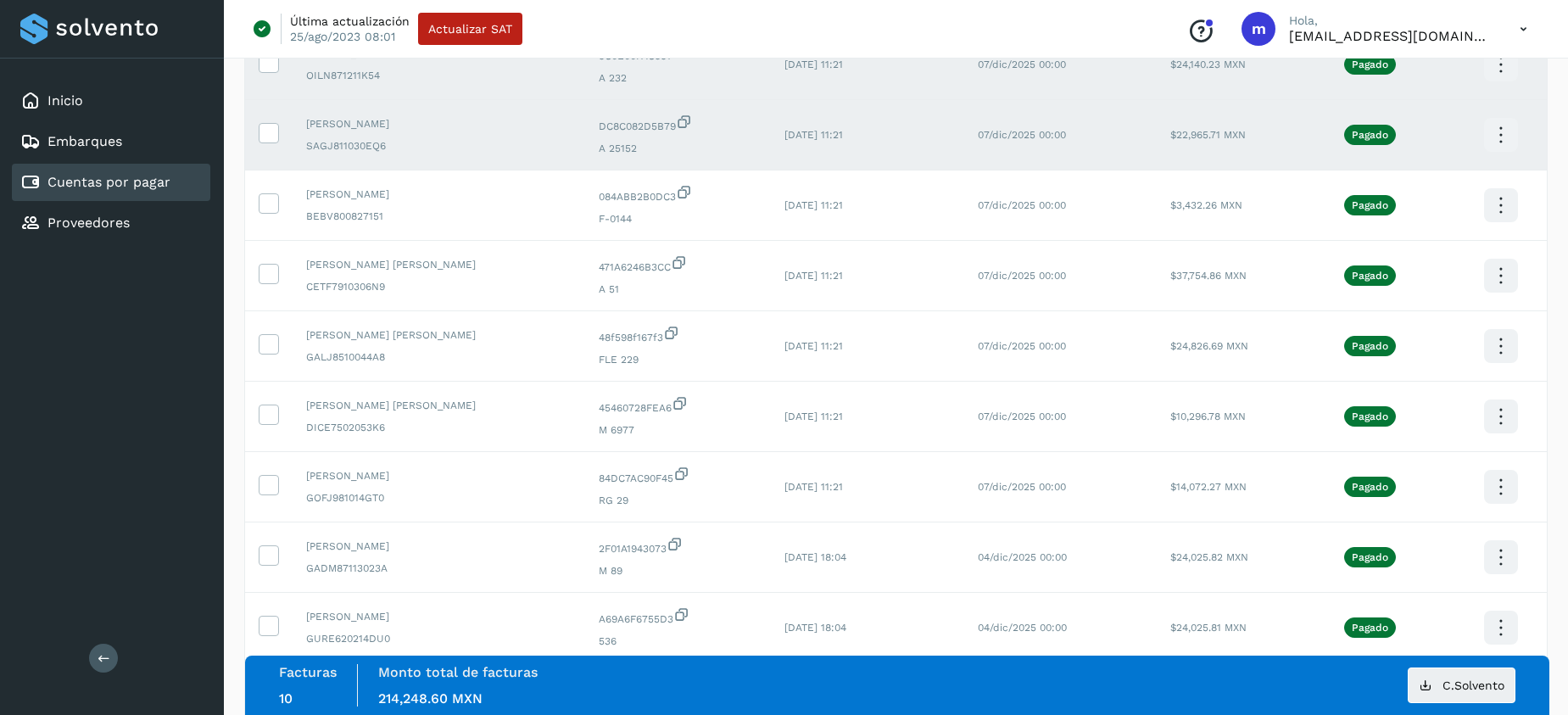
click at [1497, 133] on icon at bounding box center [1501, 136] width 40 height 40
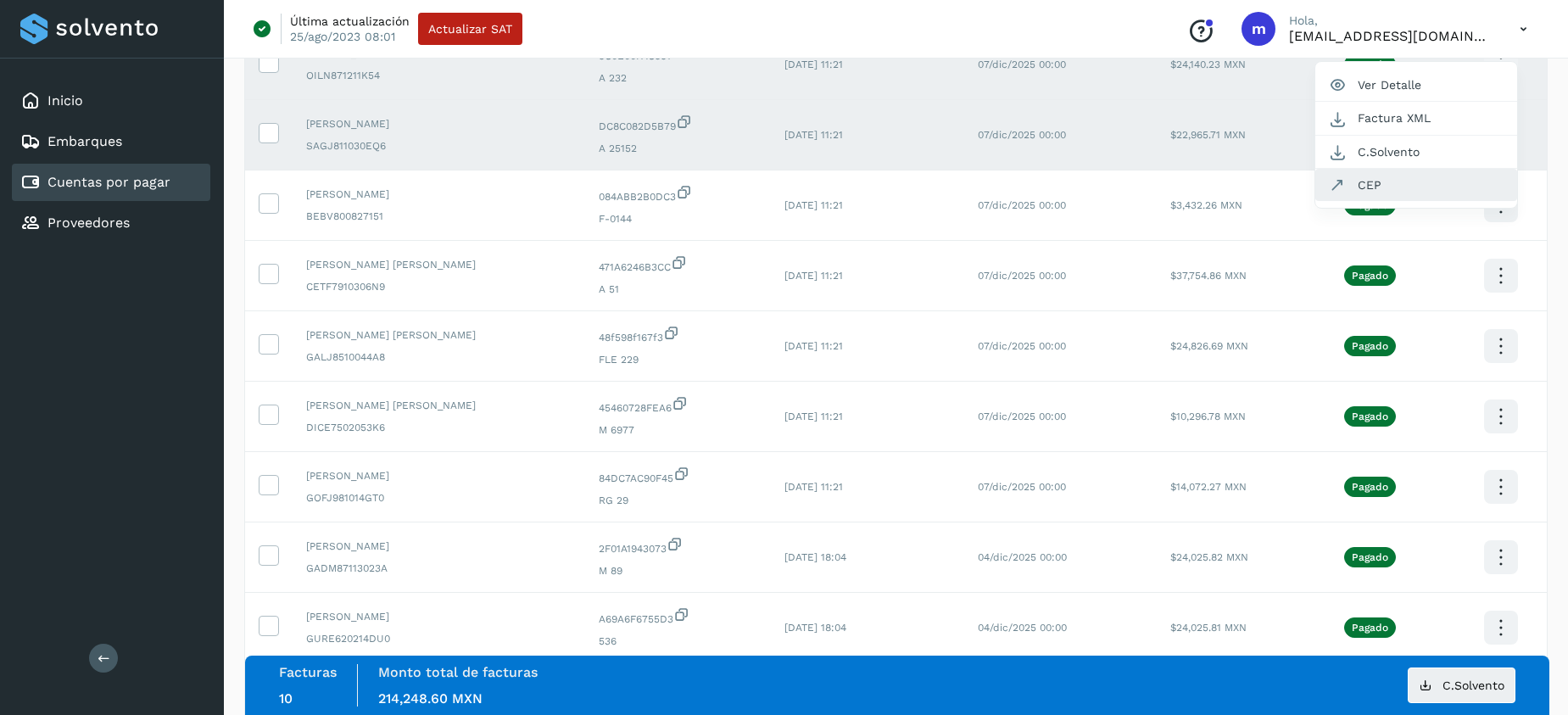
click at [1370, 178] on button "CEP" at bounding box center [1416, 184] width 202 height 32
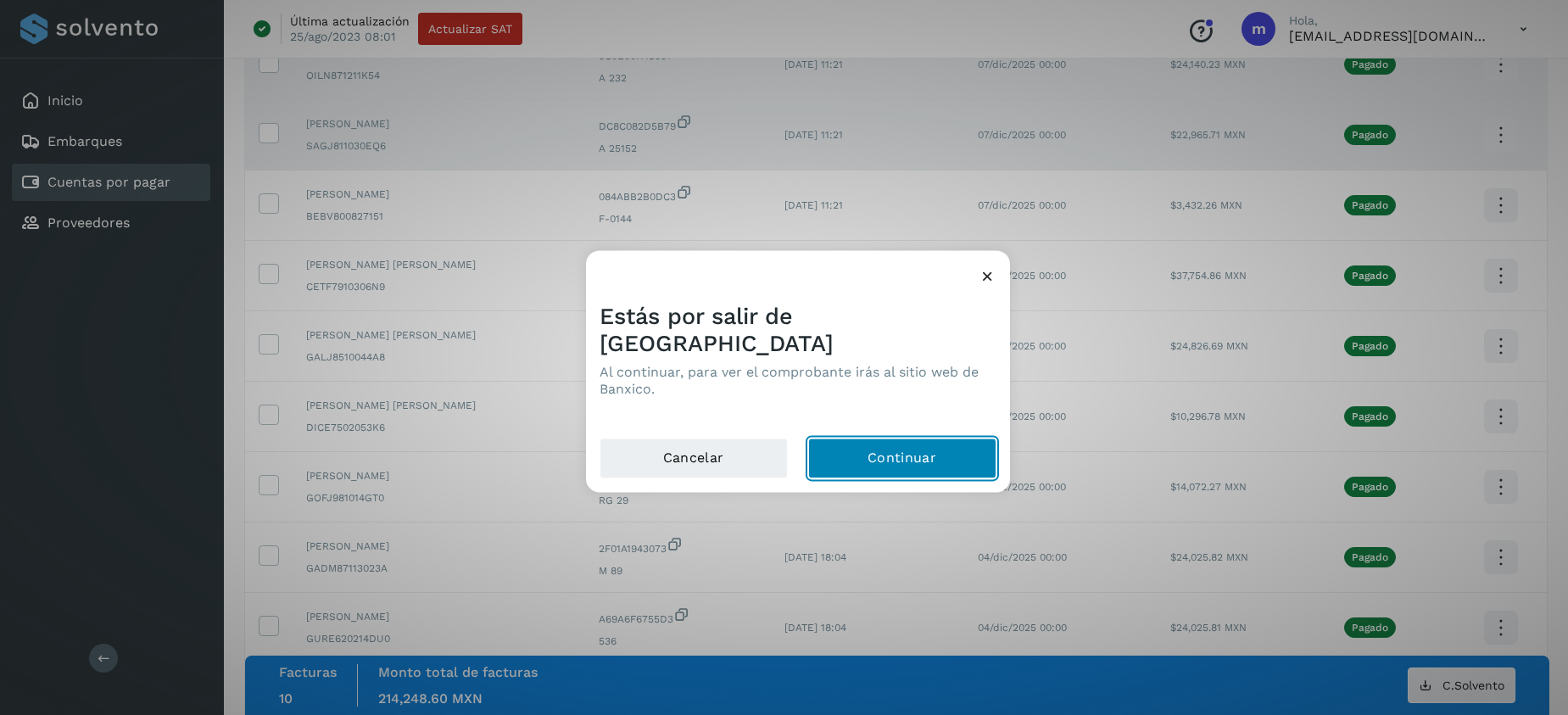
click at [928, 438] on button "Continuar" at bounding box center [902, 458] width 188 height 41
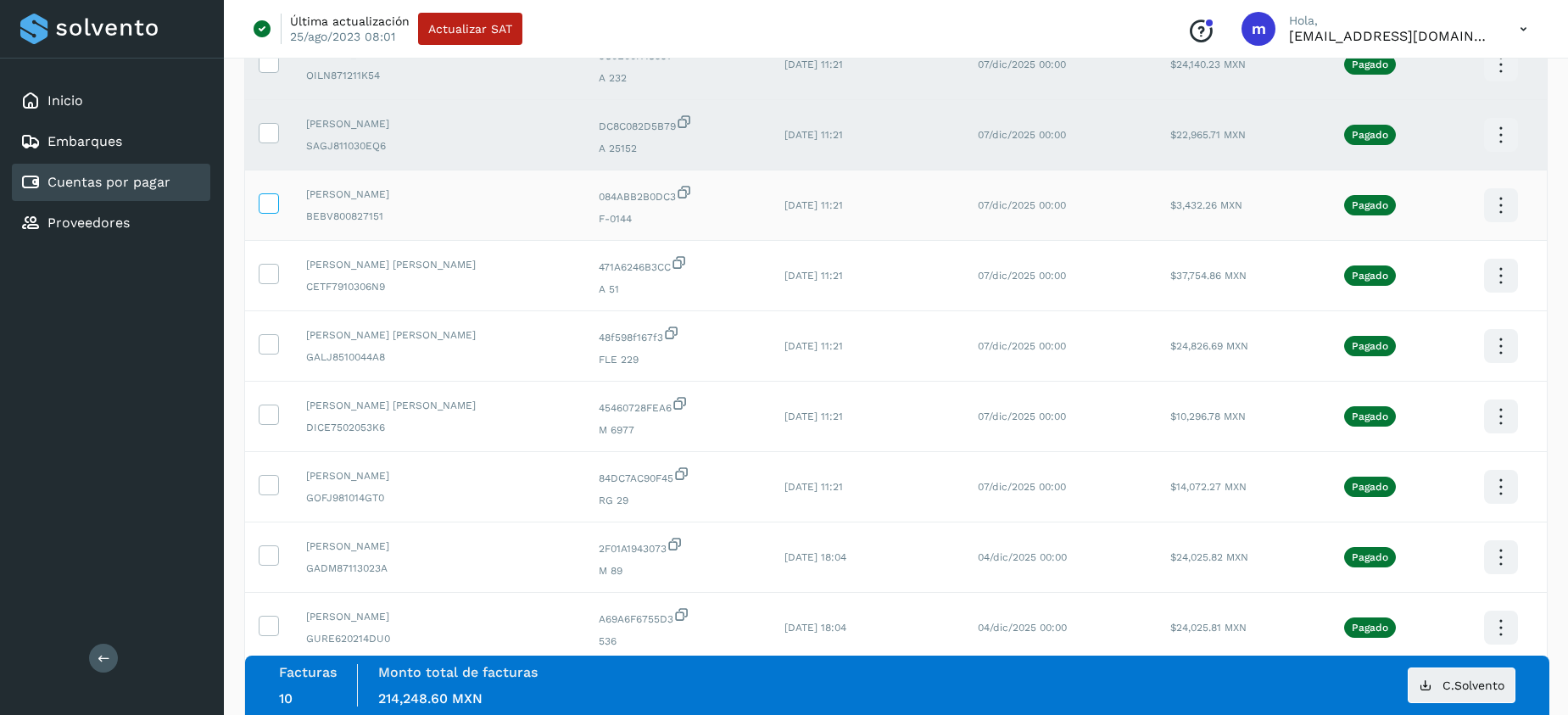
click at [268, 206] on icon at bounding box center [268, 202] width 18 height 18
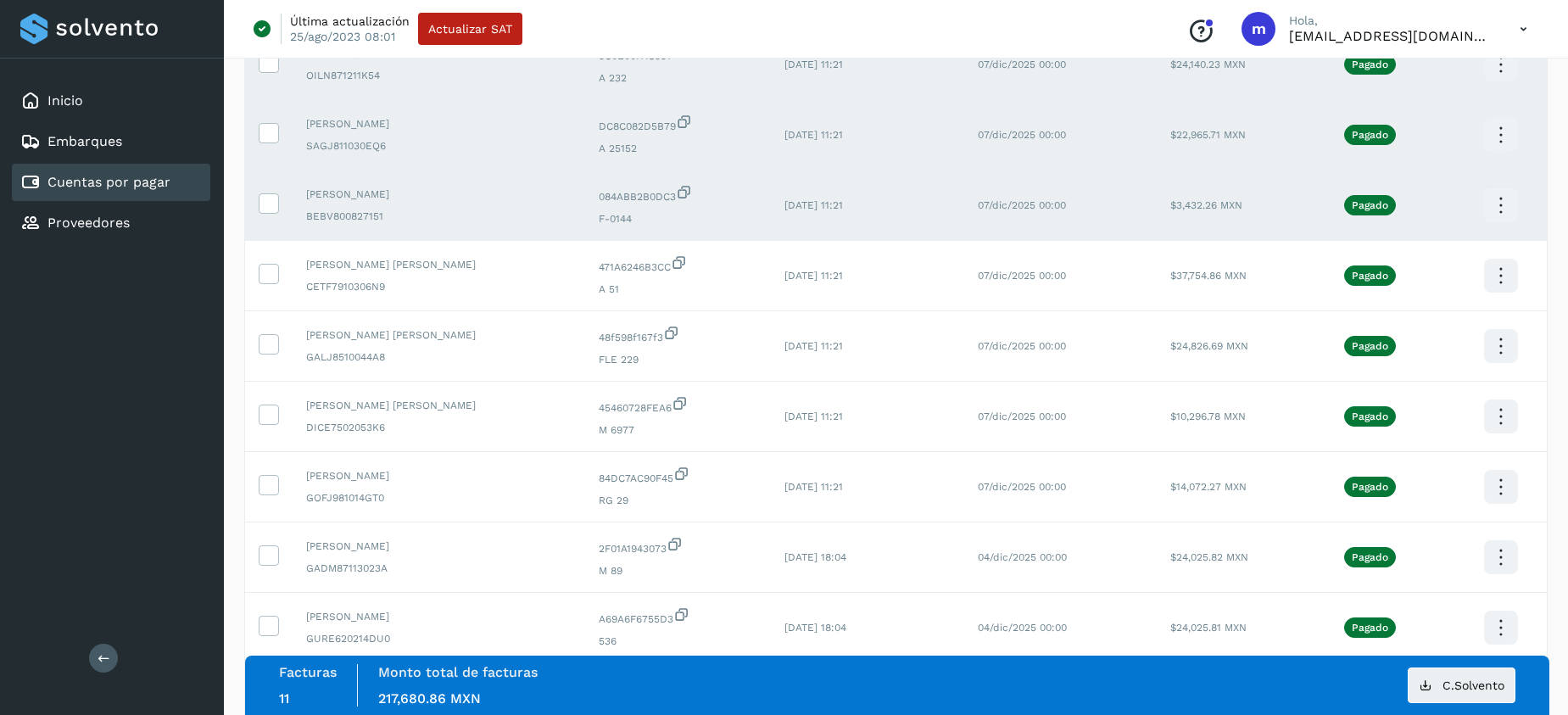
click at [1506, 201] on icon at bounding box center [1501, 205] width 40 height 40
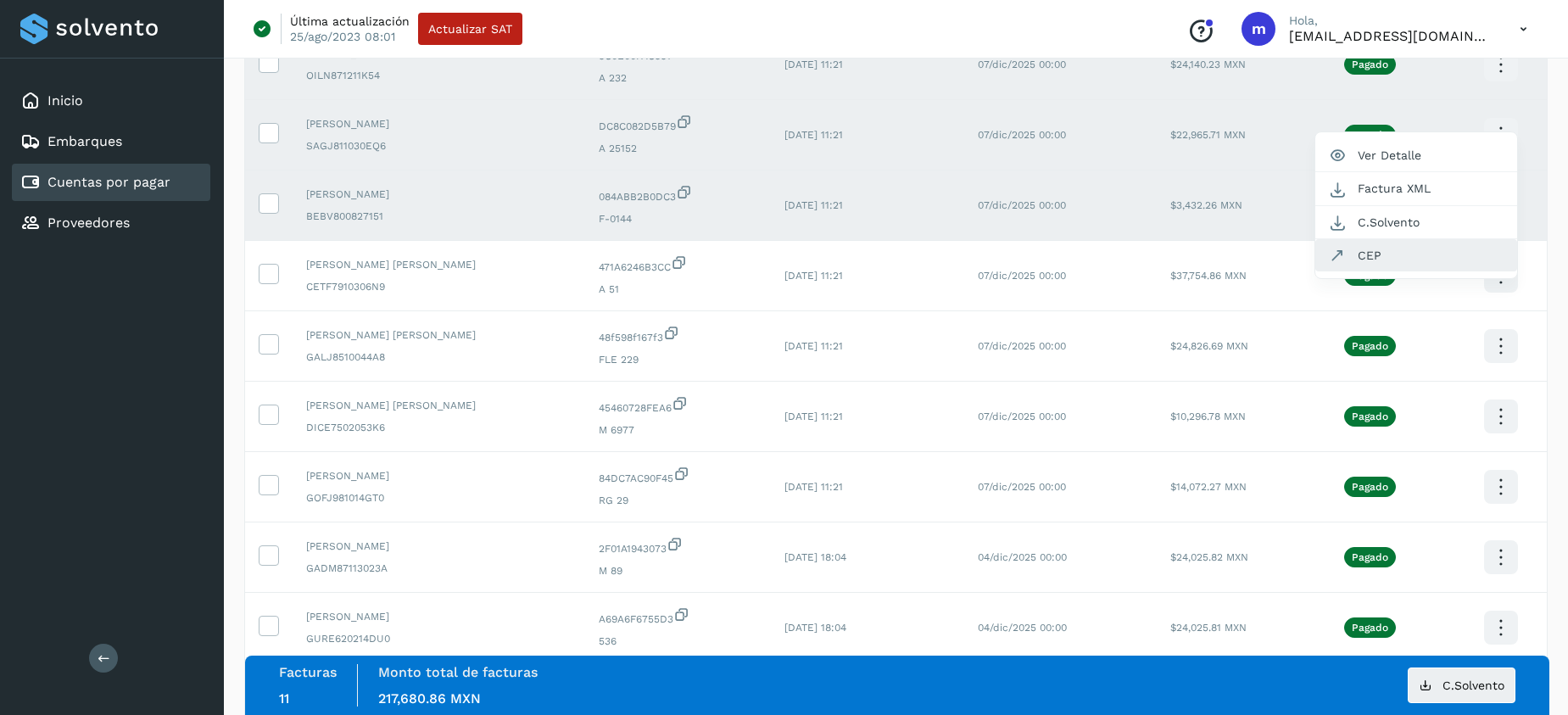
click at [1380, 258] on button "CEP" at bounding box center [1416, 255] width 202 height 32
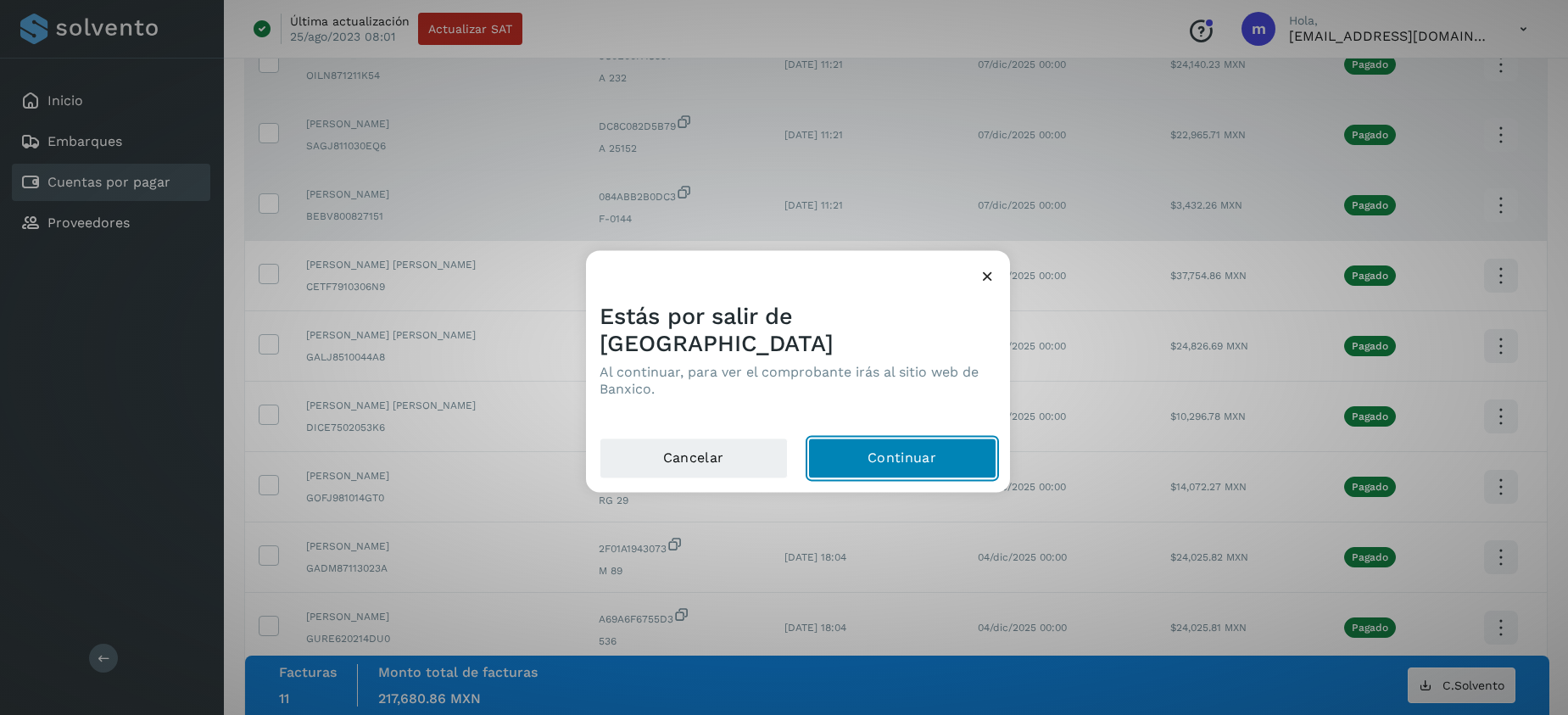
click at [931, 443] on button "Continuar" at bounding box center [902, 458] width 188 height 41
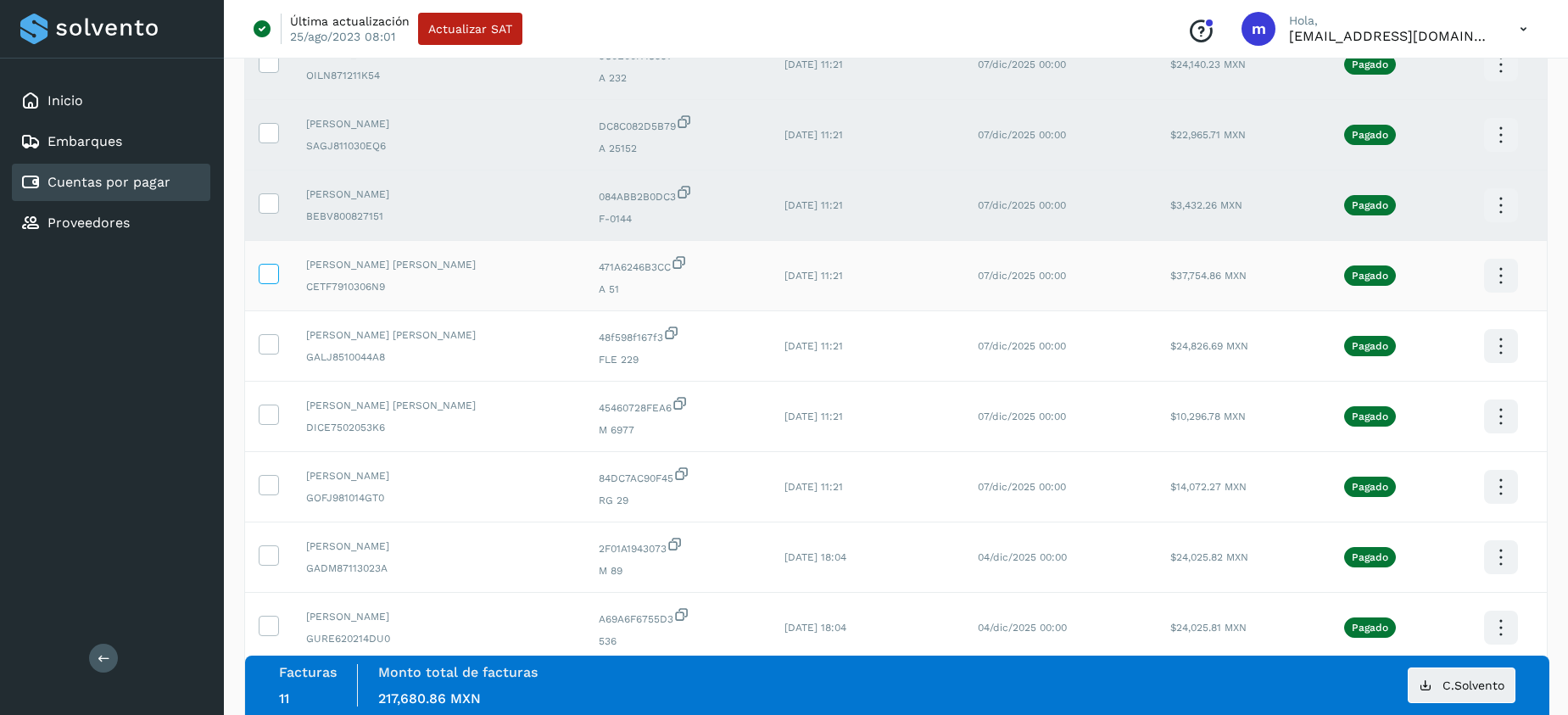
click at [270, 271] on icon at bounding box center [268, 273] width 18 height 18
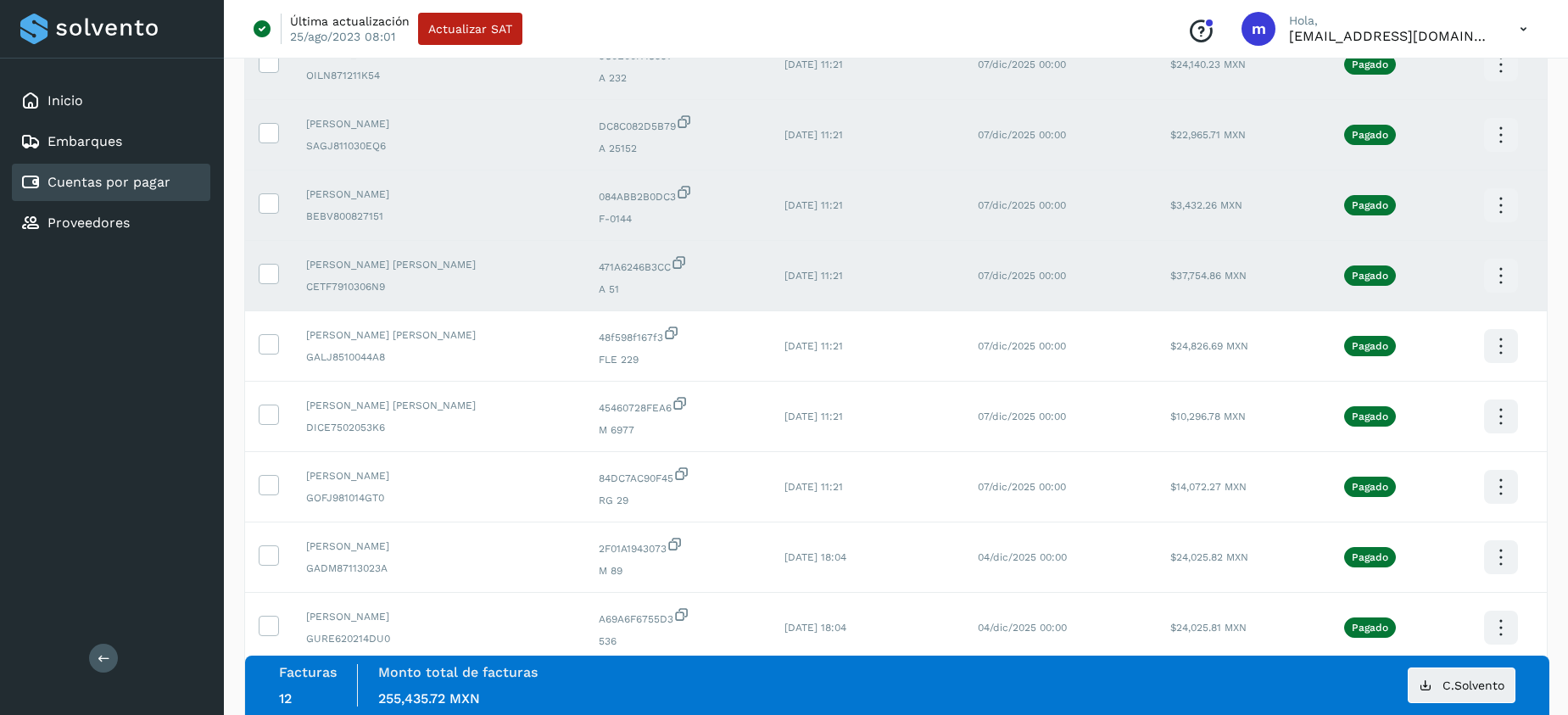
click at [1498, 270] on icon at bounding box center [1501, 276] width 40 height 40
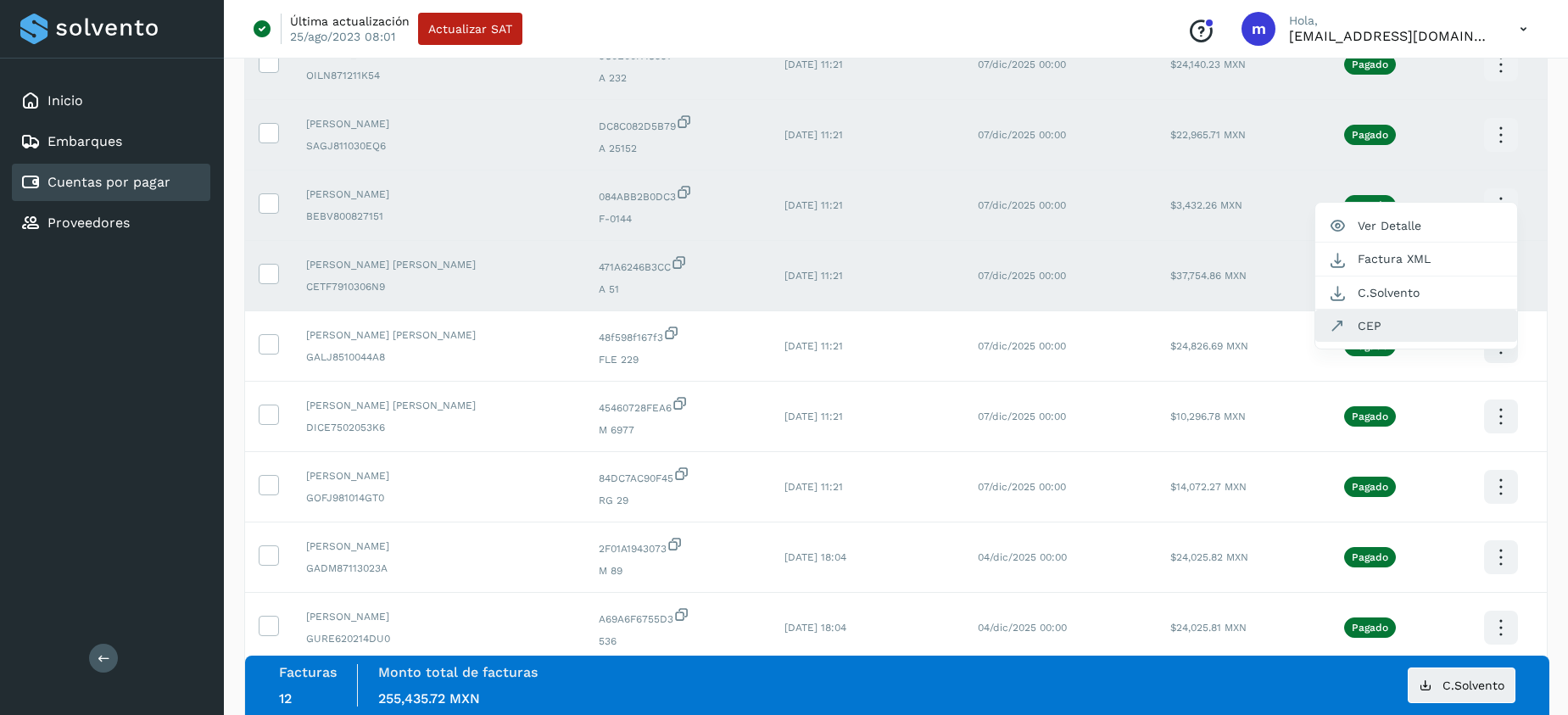
click at [1346, 324] on button "CEP" at bounding box center [1416, 326] width 202 height 32
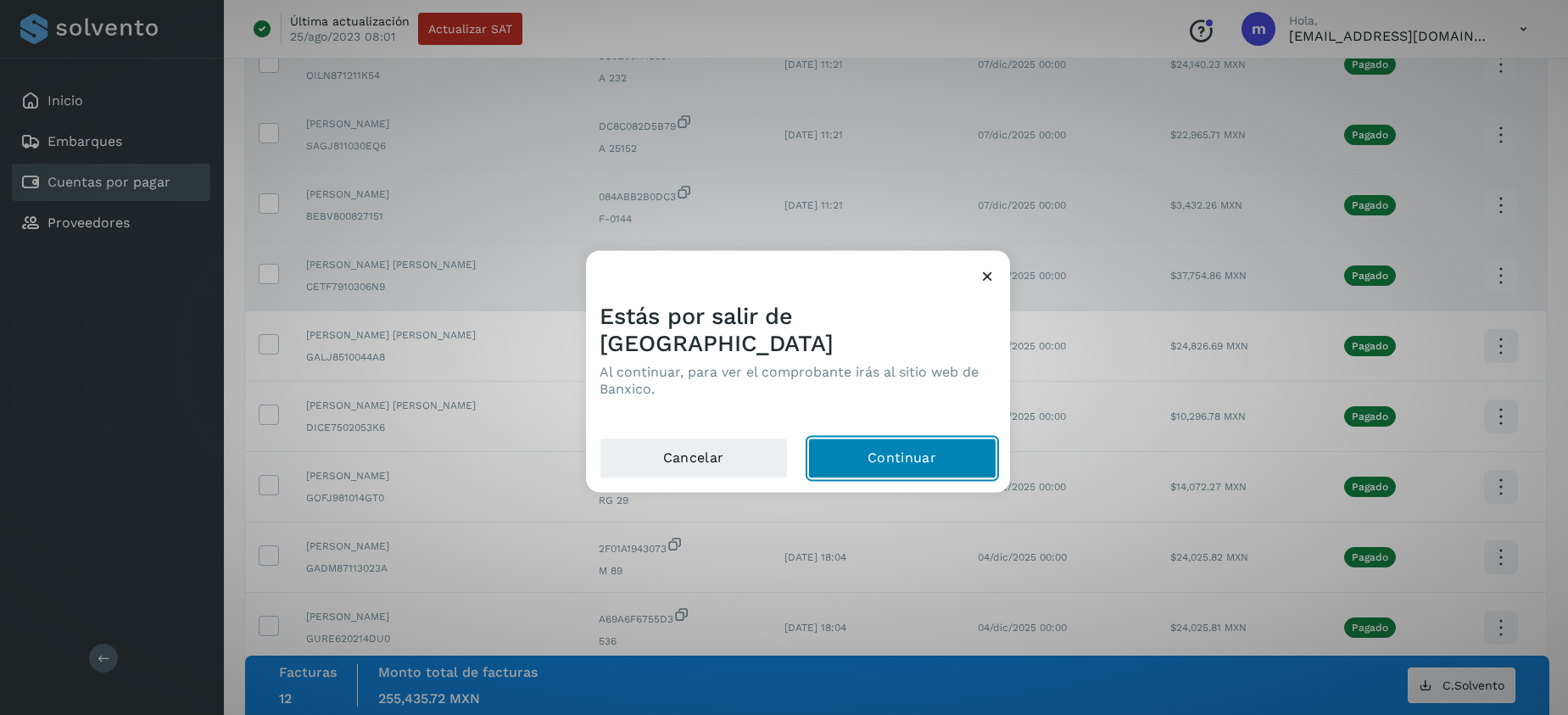
click at [915, 449] on button "Continuar" at bounding box center [902, 458] width 188 height 41
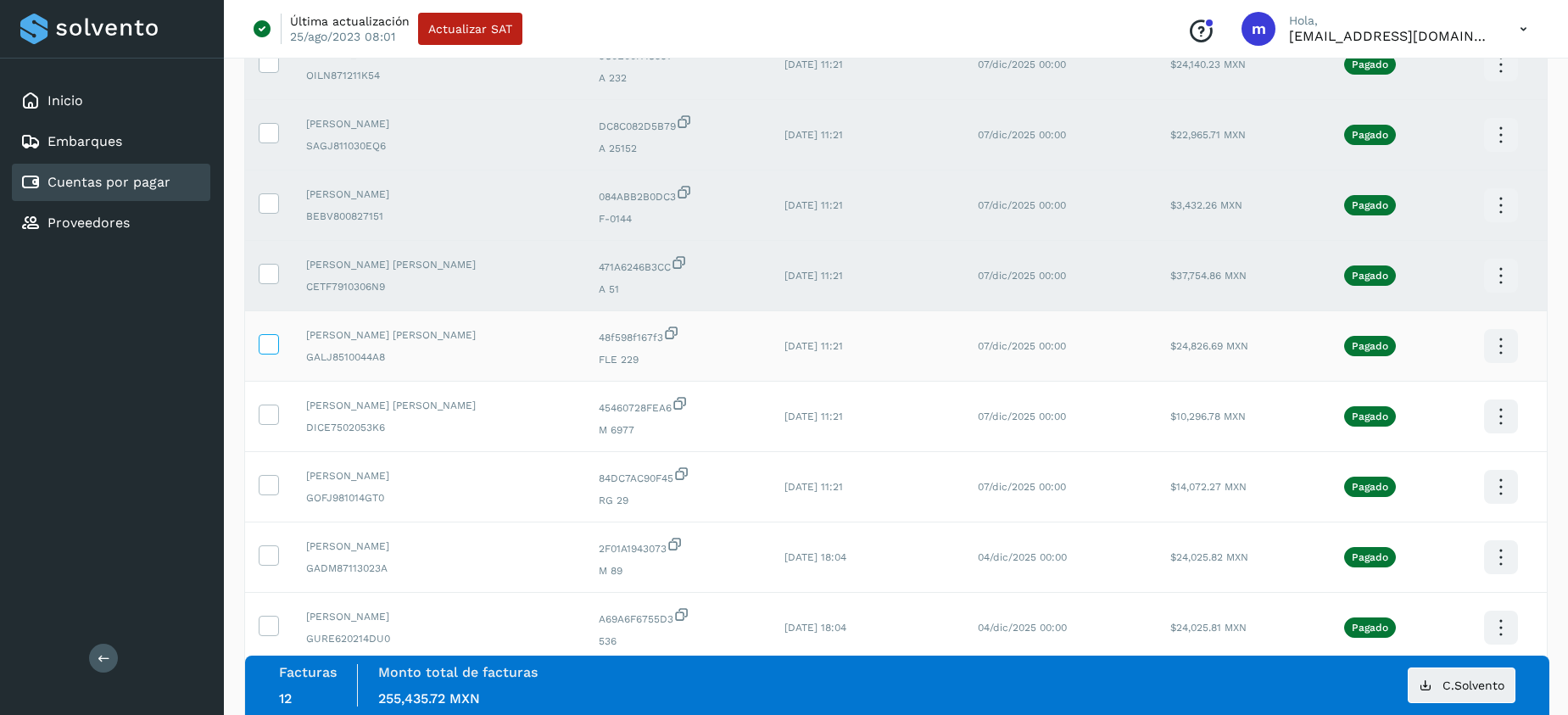
click at [276, 345] on icon at bounding box center [268, 343] width 18 height 18
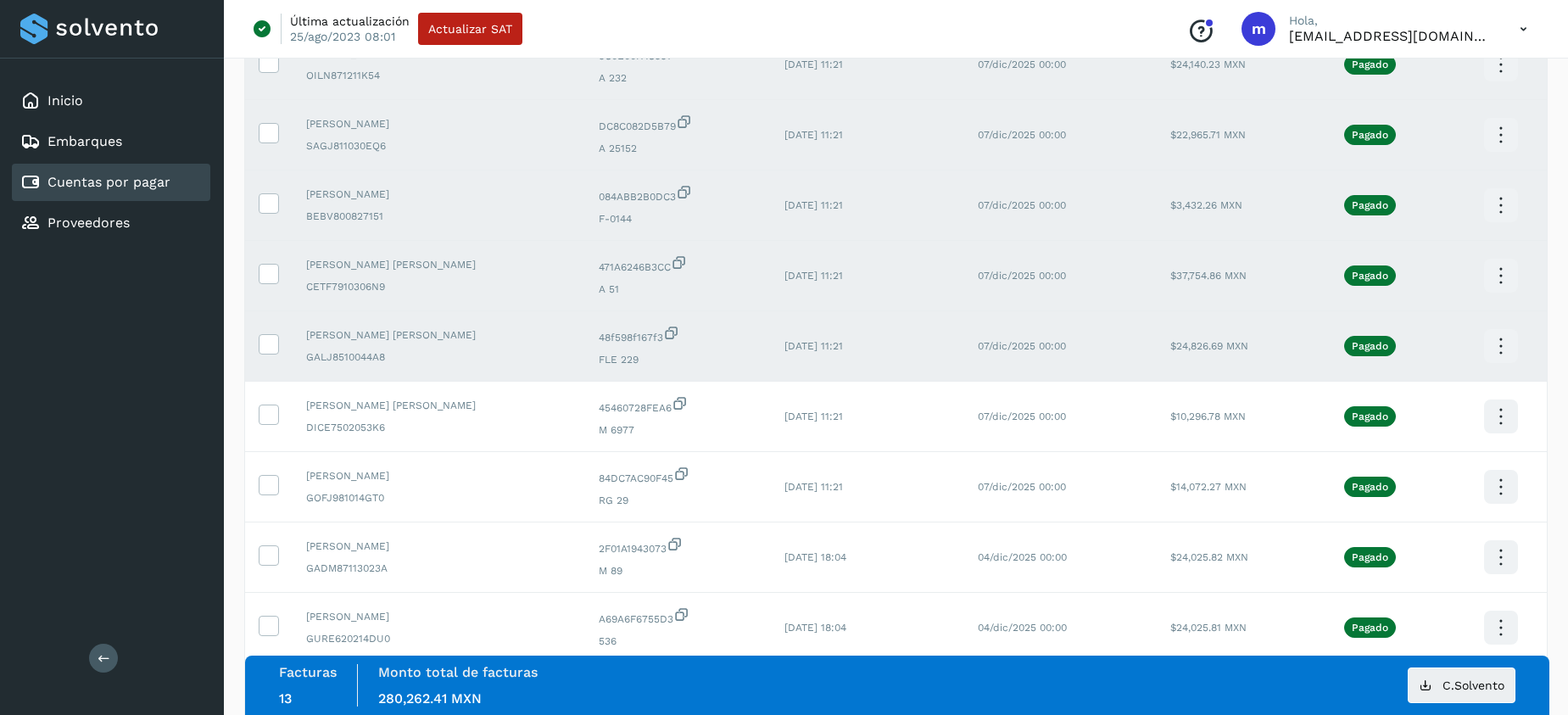
click at [1488, 347] on icon at bounding box center [1501, 347] width 40 height 40
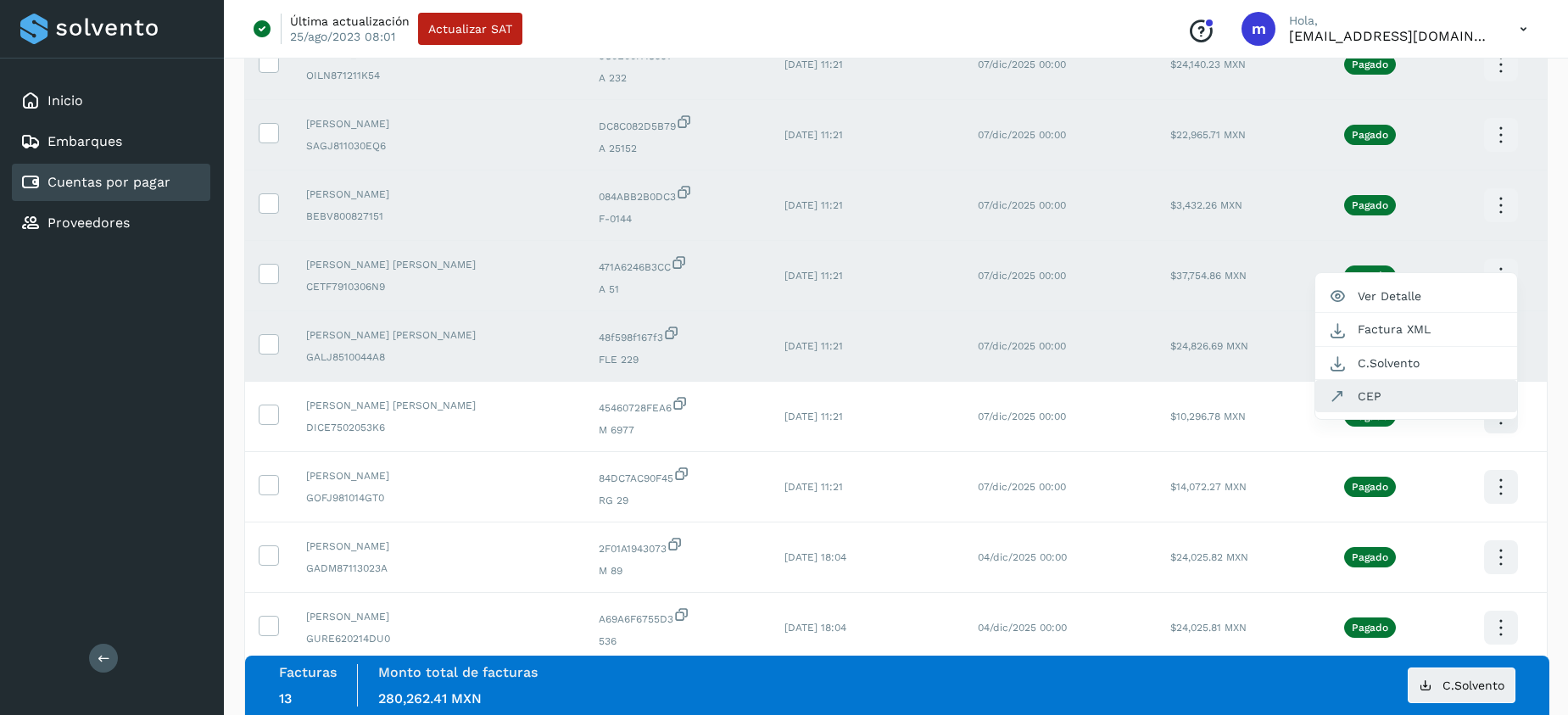
click at [1405, 393] on button "CEP" at bounding box center [1416, 396] width 202 height 32
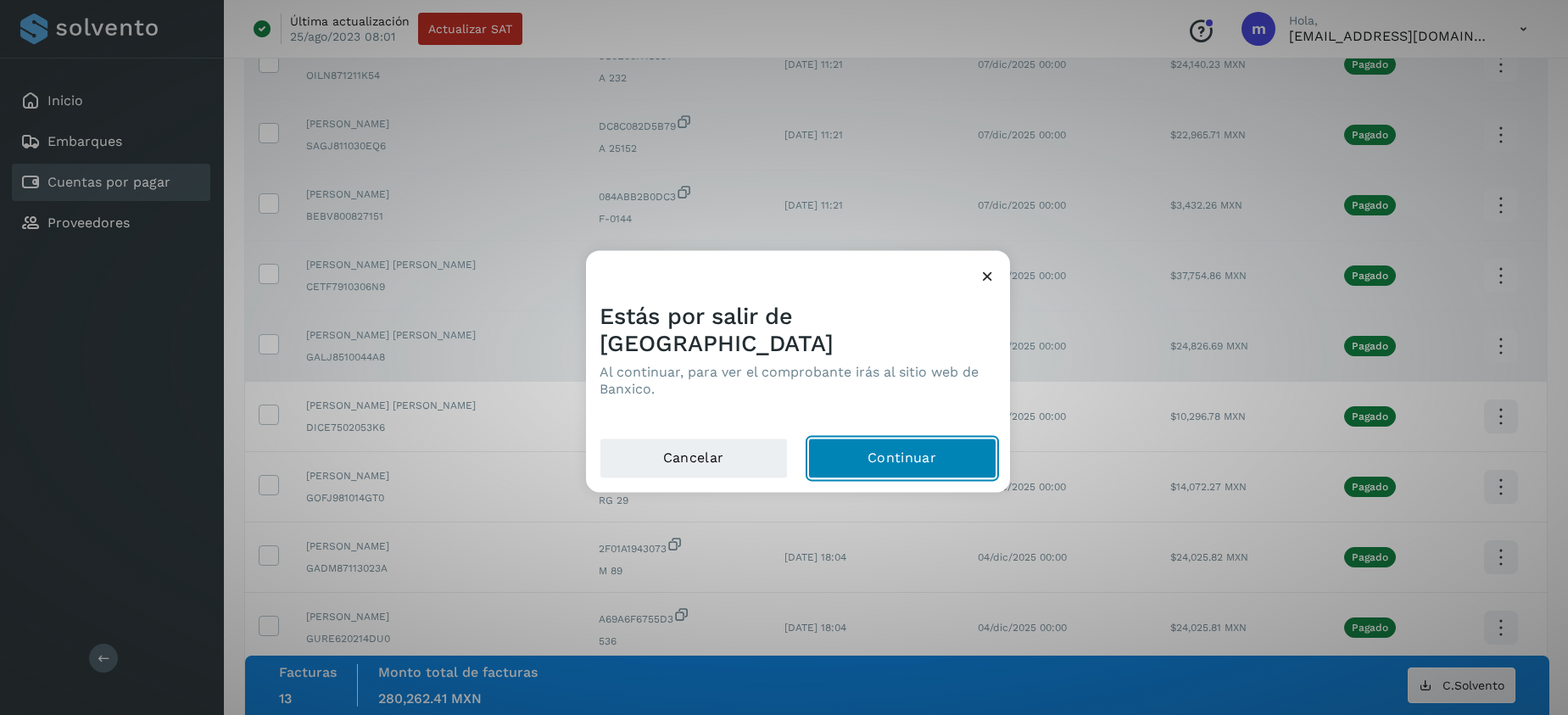
click at [910, 444] on button "Continuar" at bounding box center [902, 458] width 188 height 41
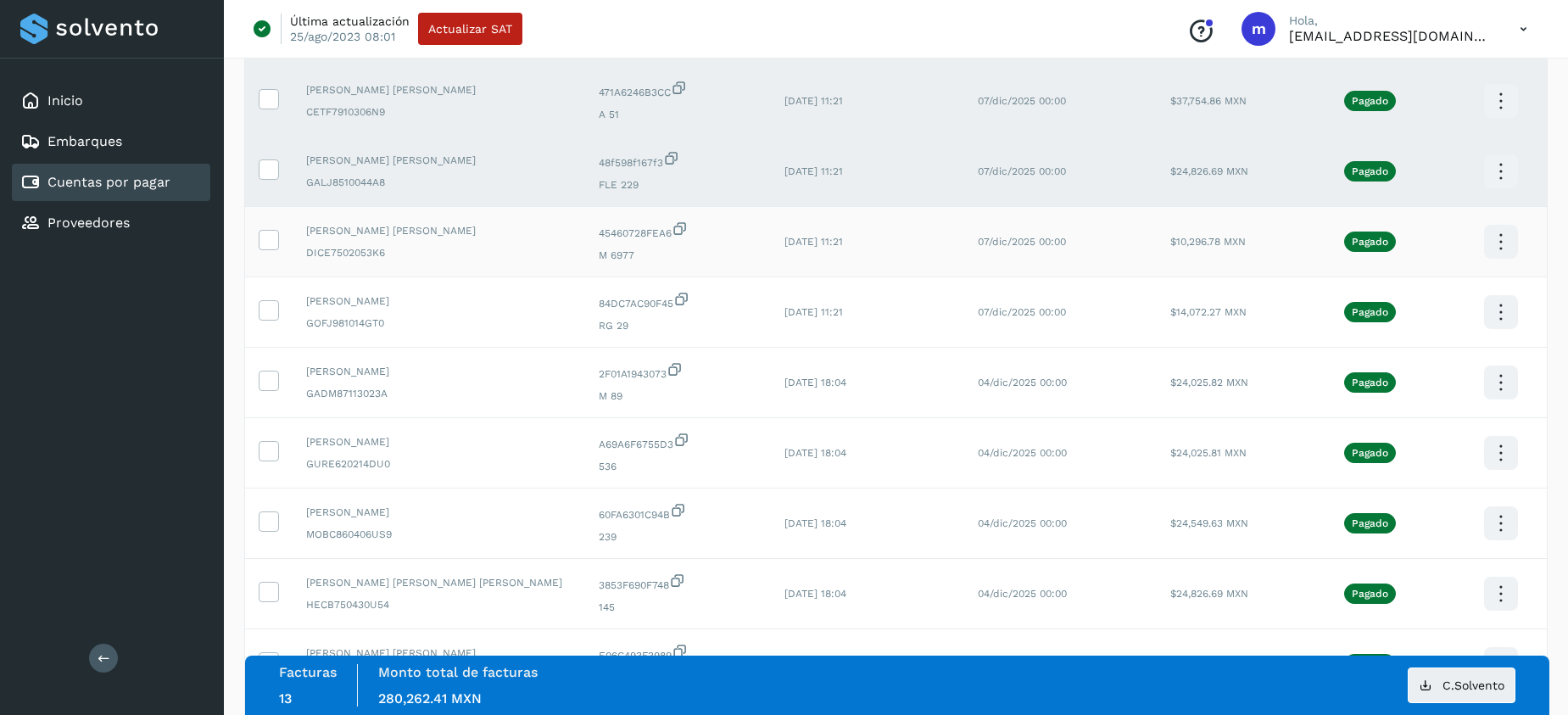
scroll to position [945, 0]
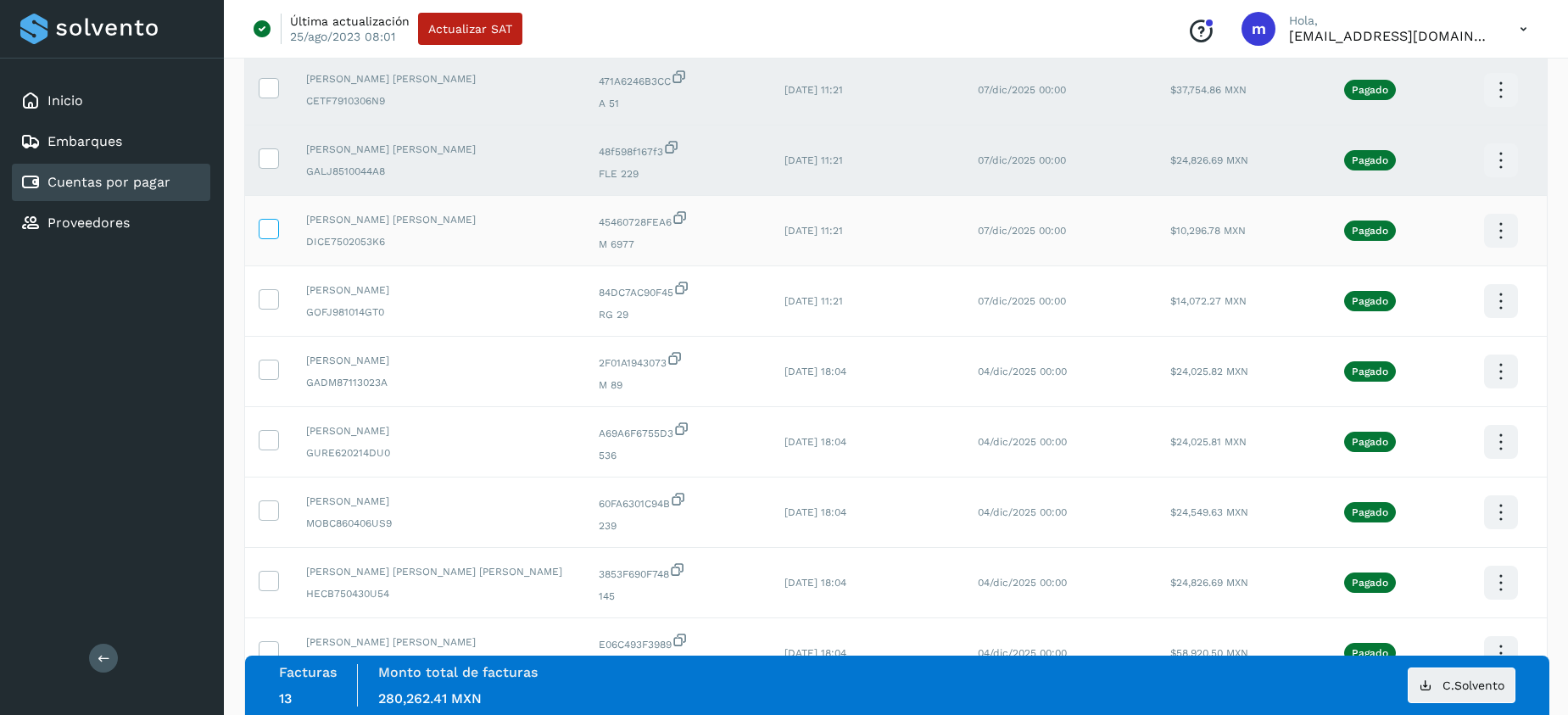
click at [262, 224] on icon at bounding box center [268, 228] width 18 height 18
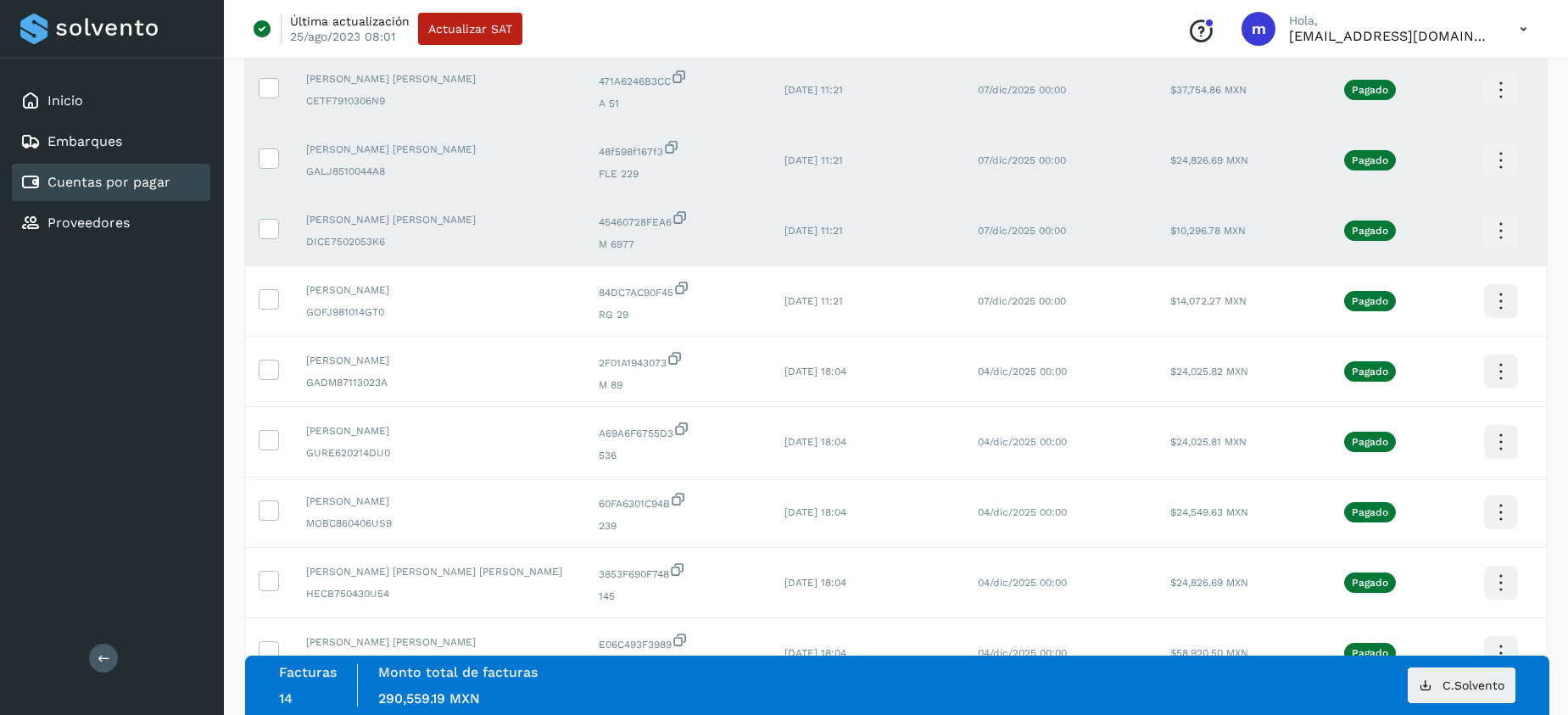
click at [1501, 232] on icon at bounding box center [1501, 231] width 40 height 40
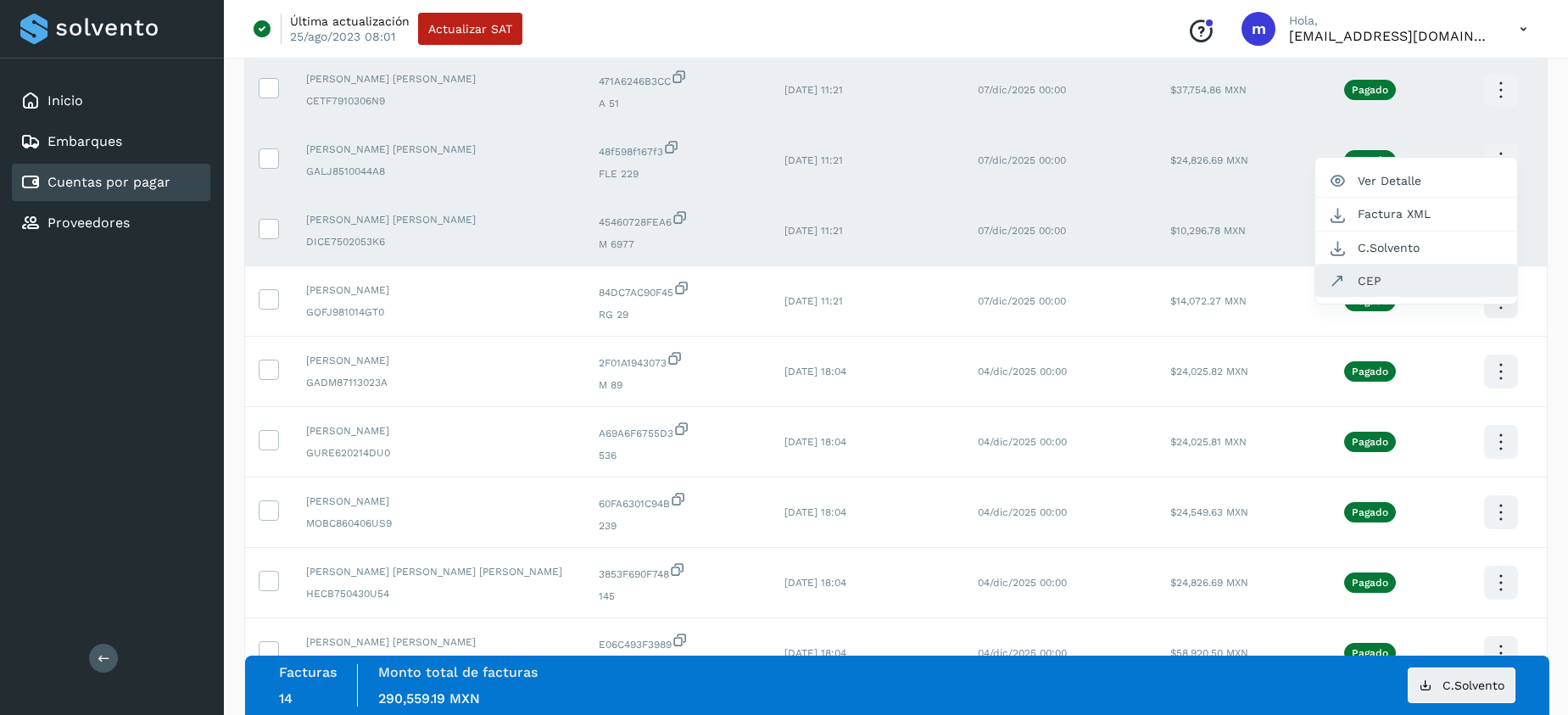
click at [1367, 272] on button "CEP" at bounding box center [1416, 281] width 202 height 32
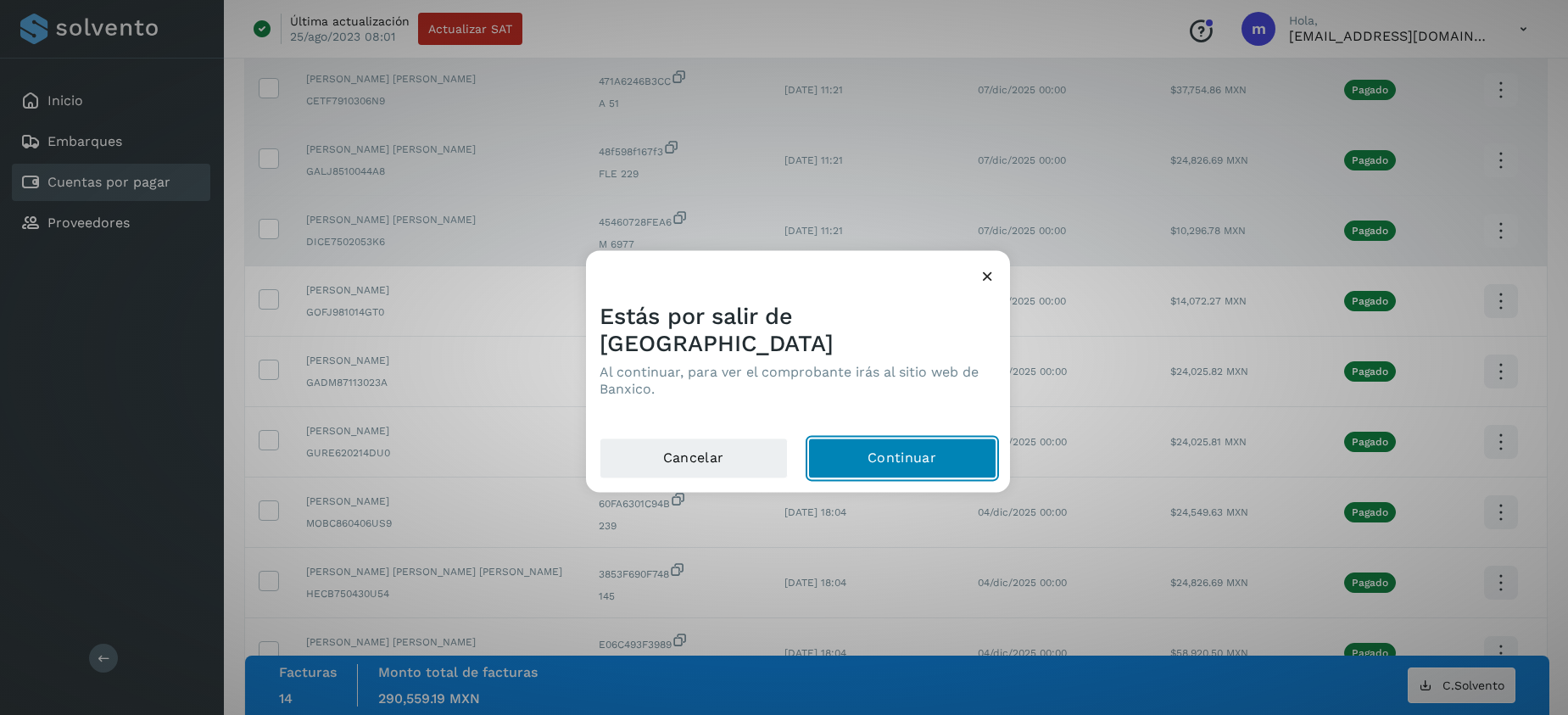
click at [897, 438] on button "Continuar" at bounding box center [902, 458] width 188 height 41
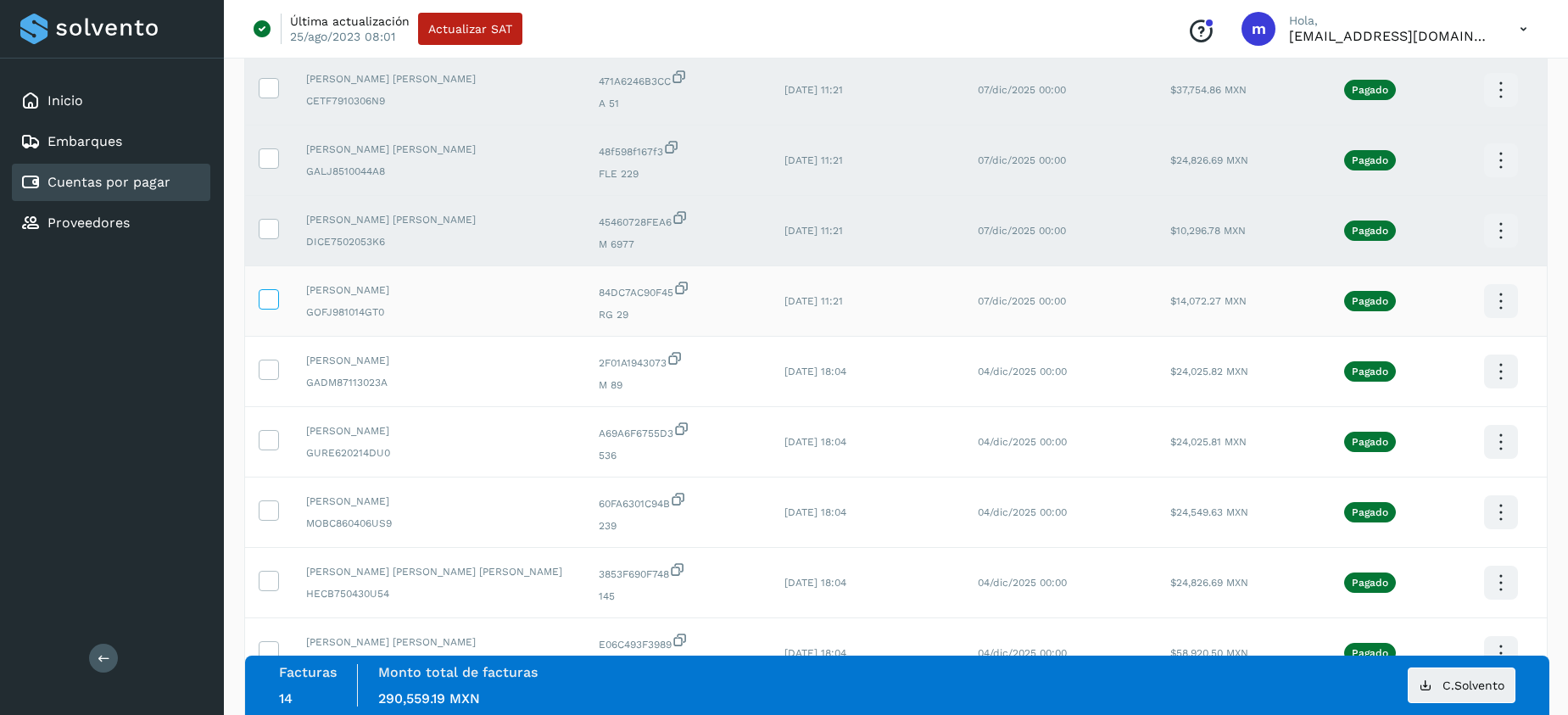
click at [264, 295] on icon at bounding box center [268, 298] width 18 height 18
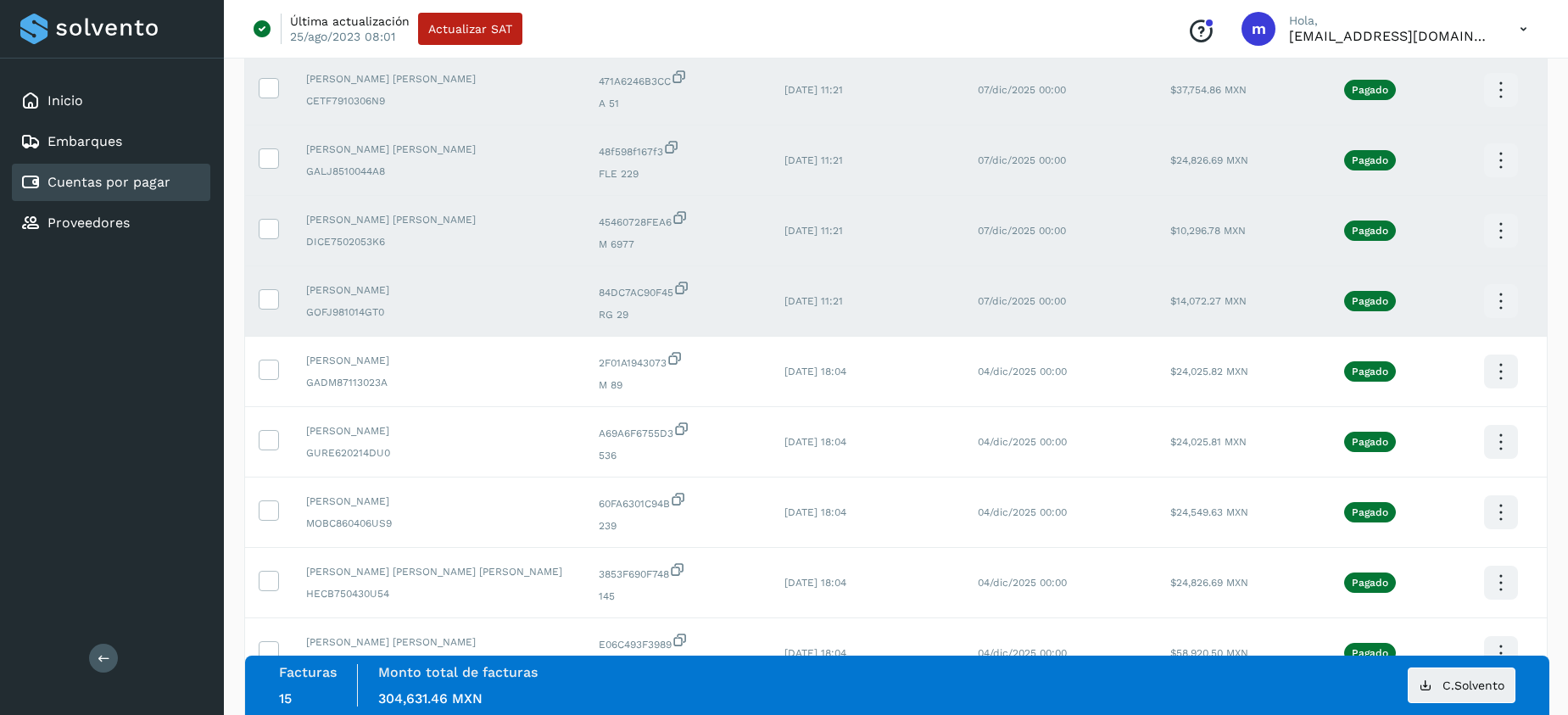
click at [1490, 299] on icon at bounding box center [1501, 302] width 40 height 40
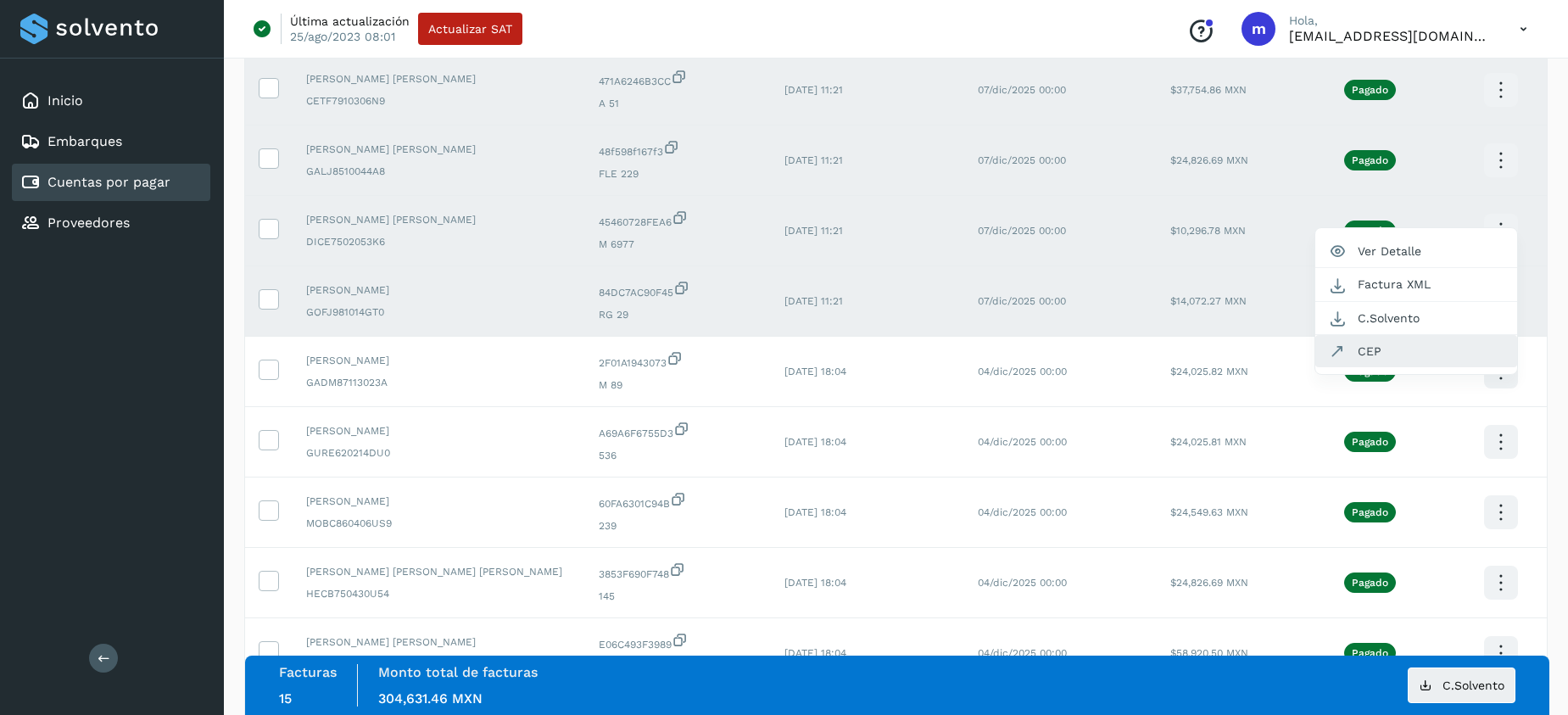
click at [1353, 356] on button "CEP" at bounding box center [1416, 351] width 202 height 32
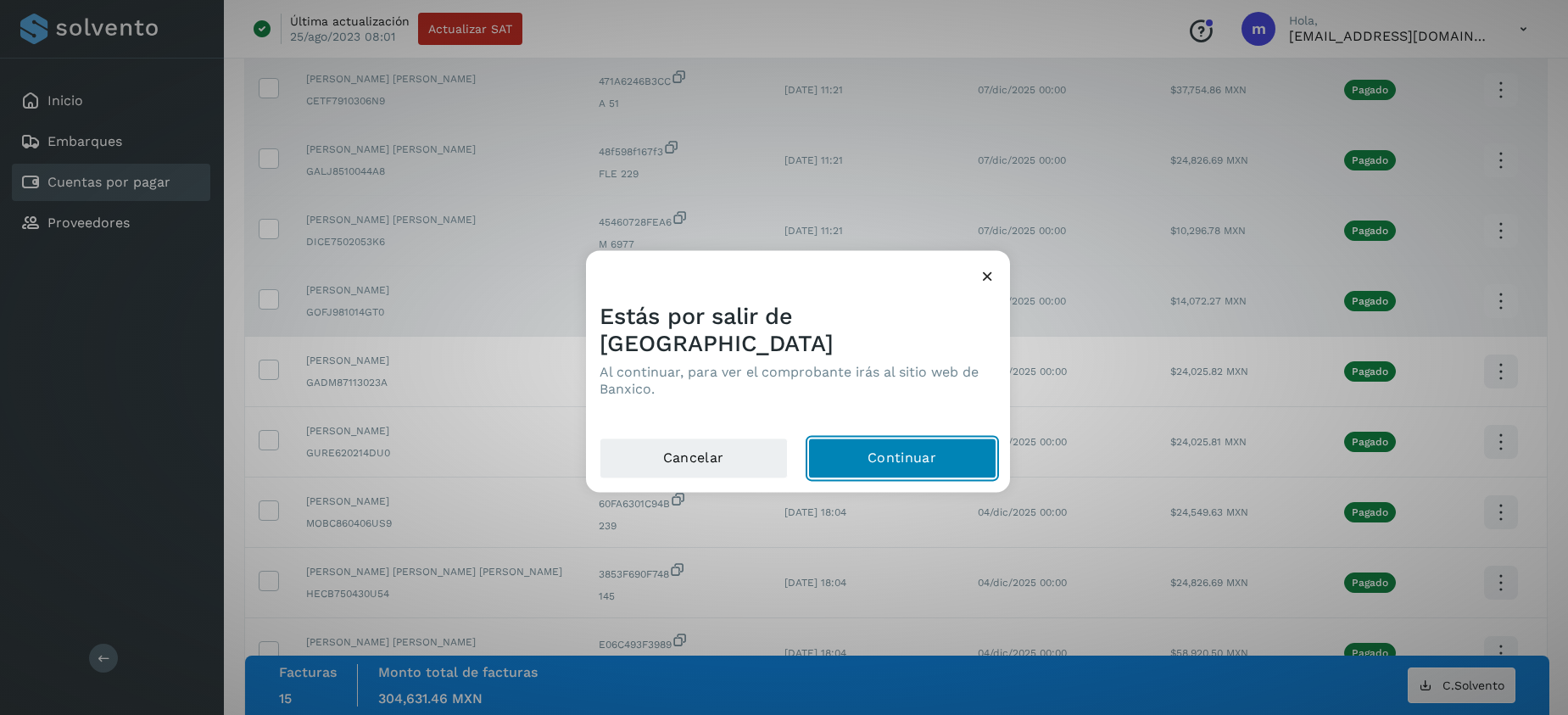
click at [862, 442] on button "Continuar" at bounding box center [902, 458] width 188 height 41
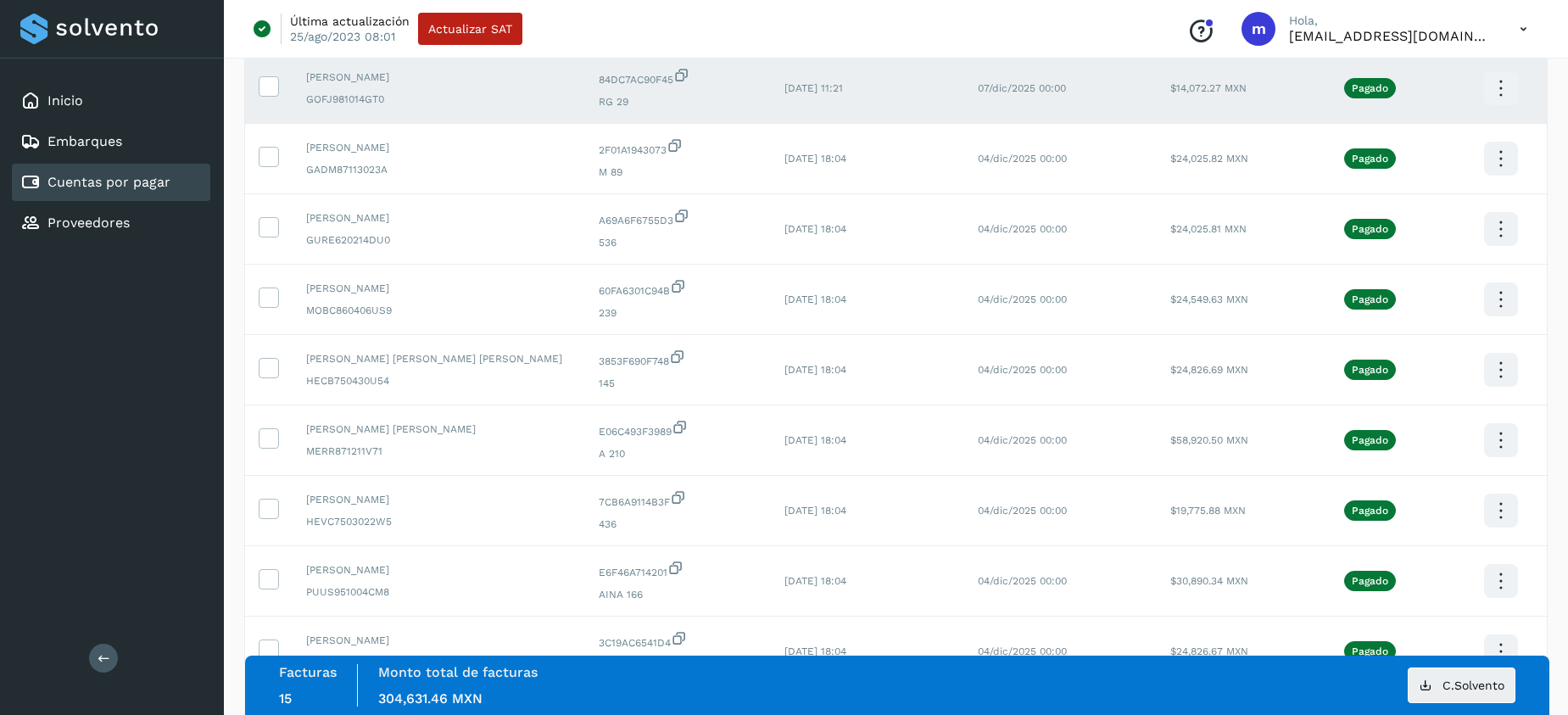
scroll to position [1158, 0]
click at [271, 156] on icon at bounding box center [268, 157] width 18 height 18
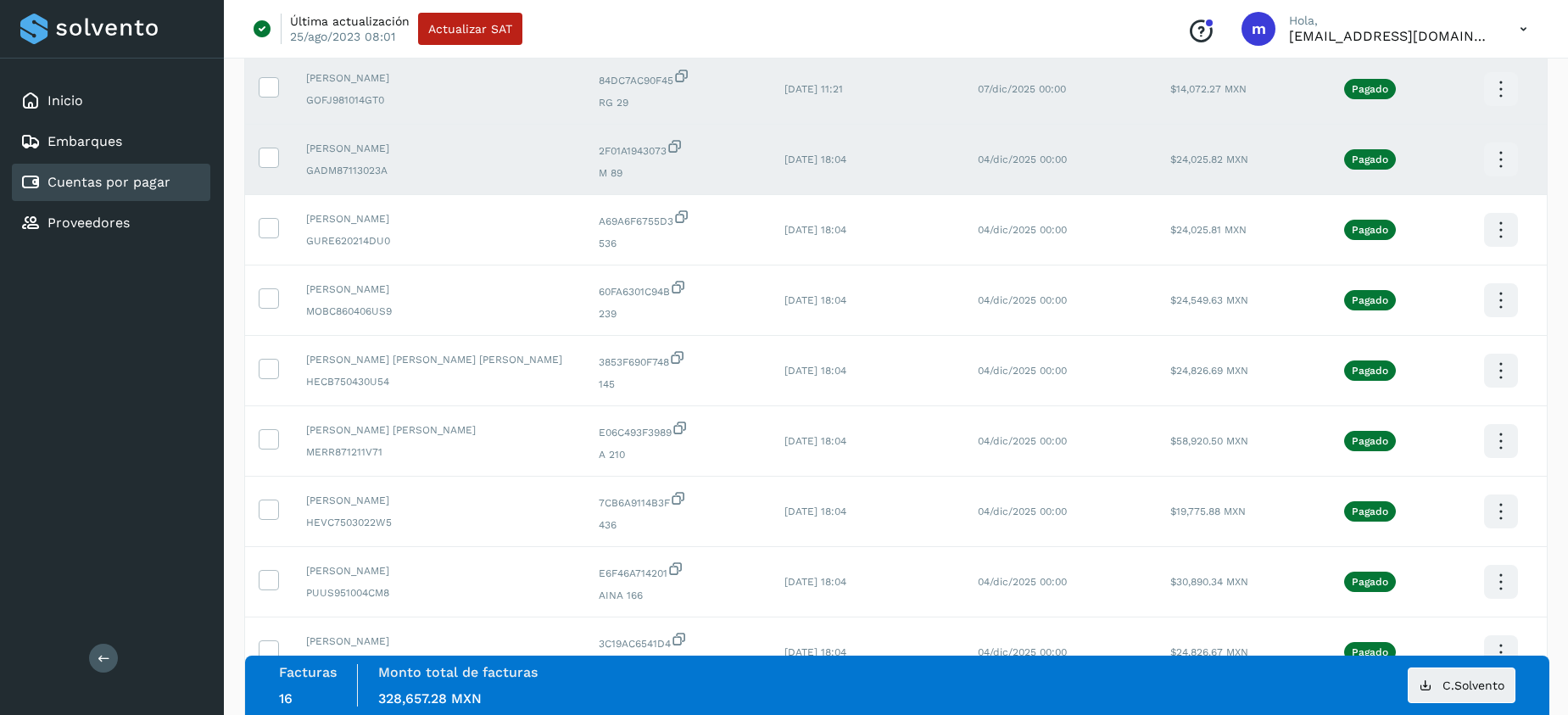
click at [1494, 158] on icon at bounding box center [1501, 160] width 40 height 40
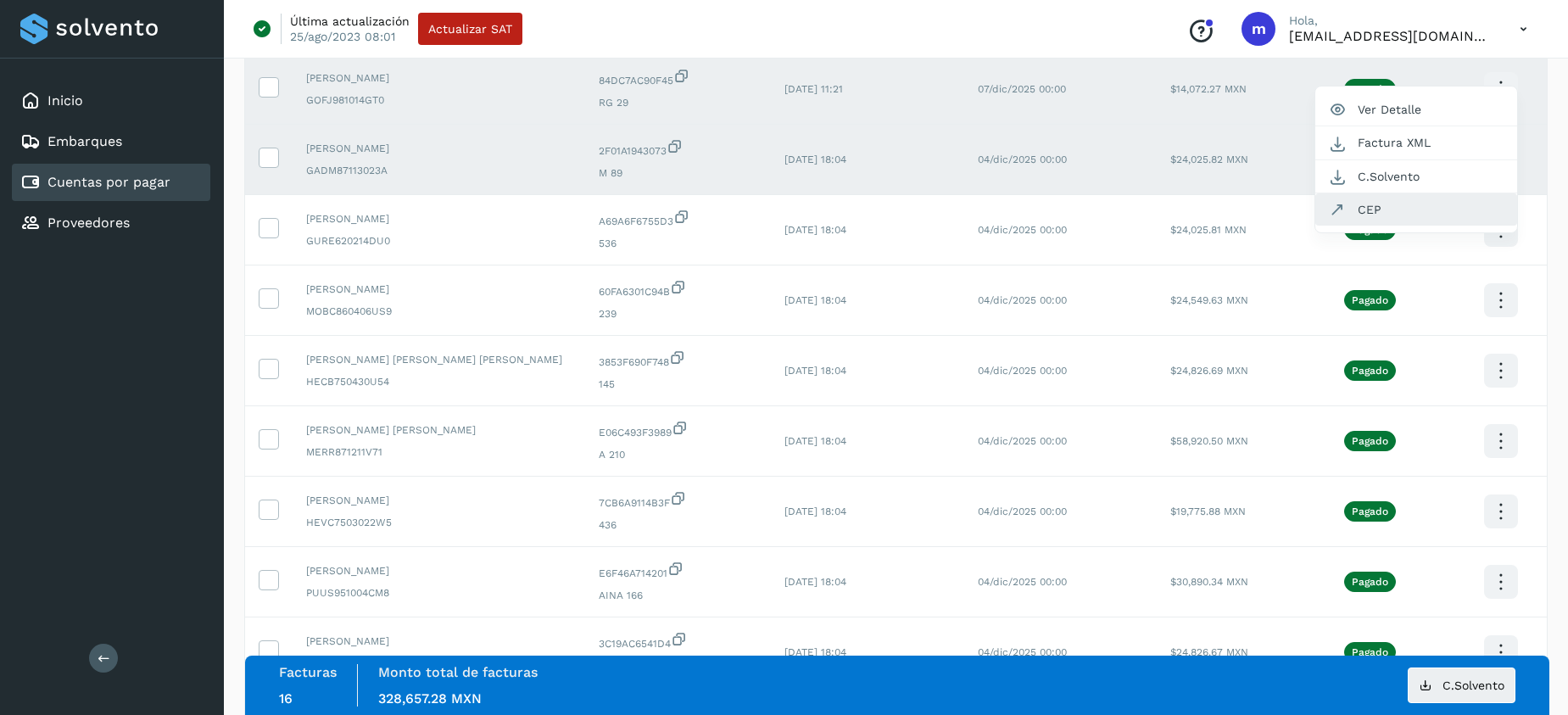
click at [1395, 208] on button "CEP" at bounding box center [1416, 209] width 202 height 32
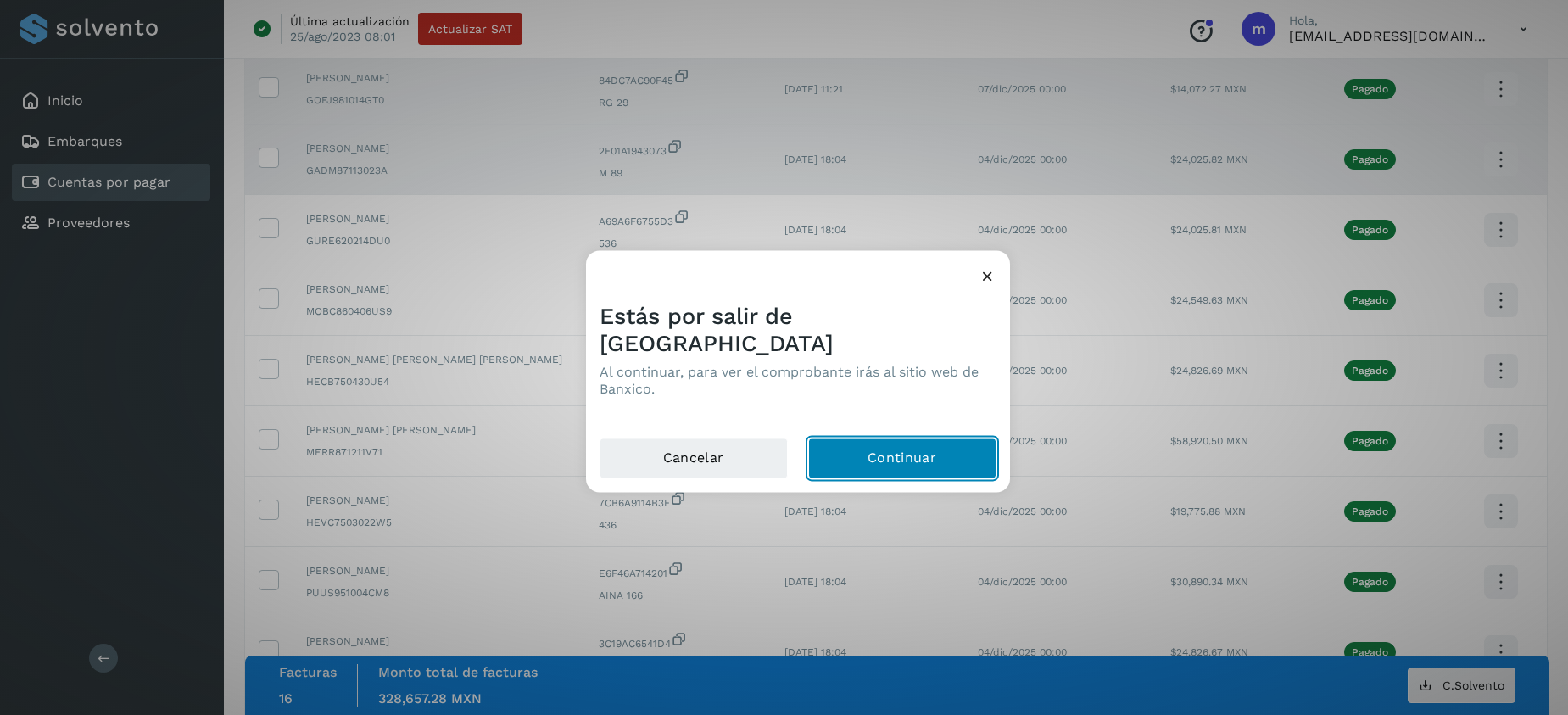
click at [862, 438] on button "Continuar" at bounding box center [902, 458] width 188 height 41
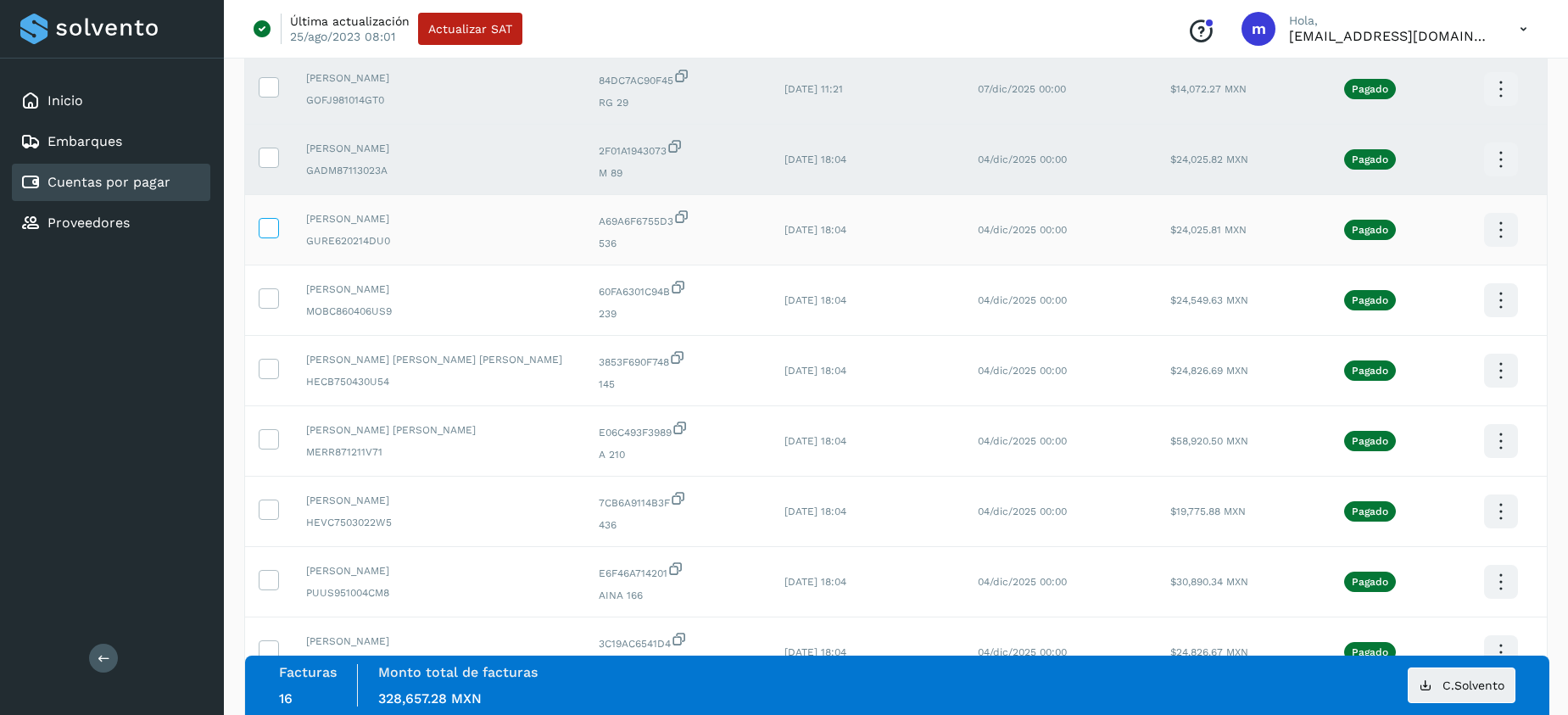
click at [270, 225] on icon at bounding box center [268, 227] width 18 height 18
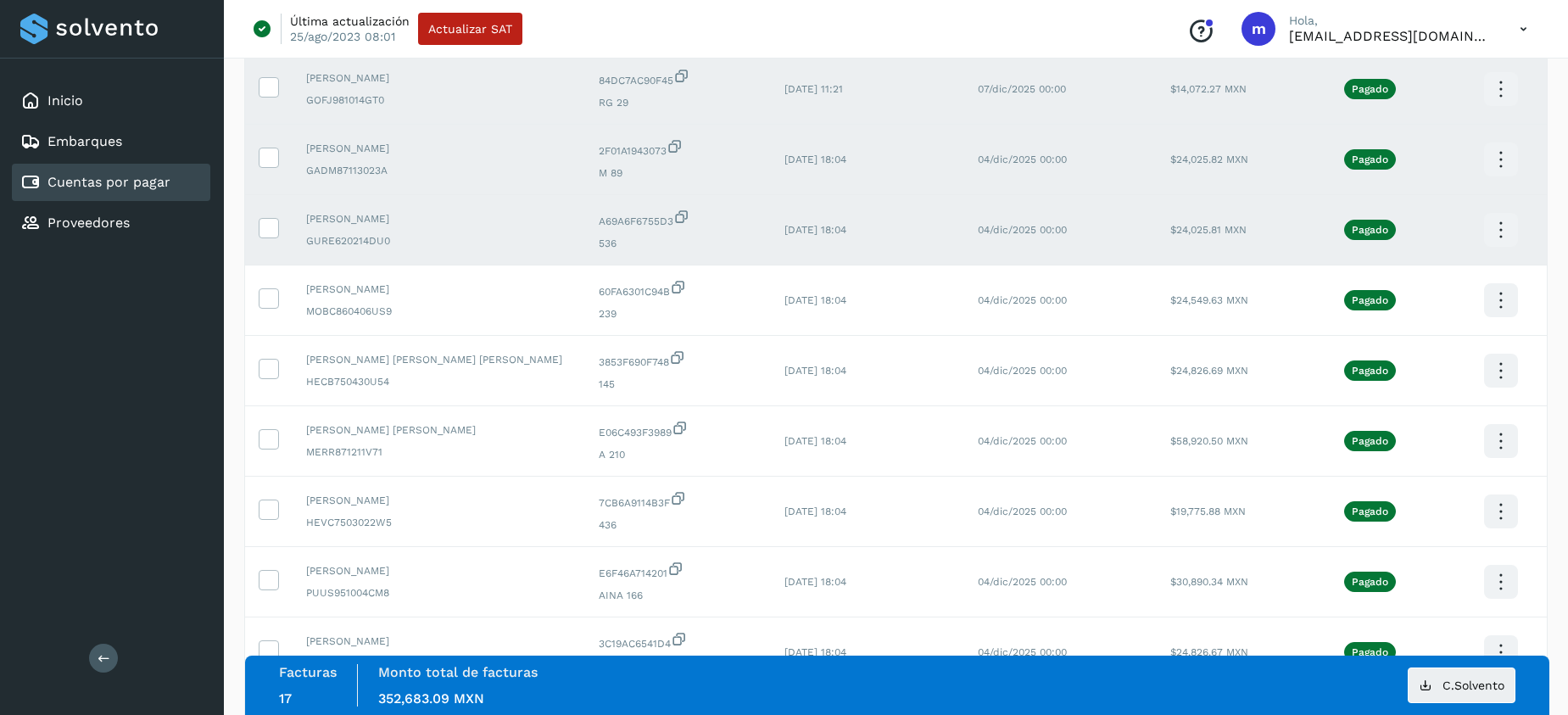
click at [1500, 225] on icon at bounding box center [1501, 230] width 40 height 40
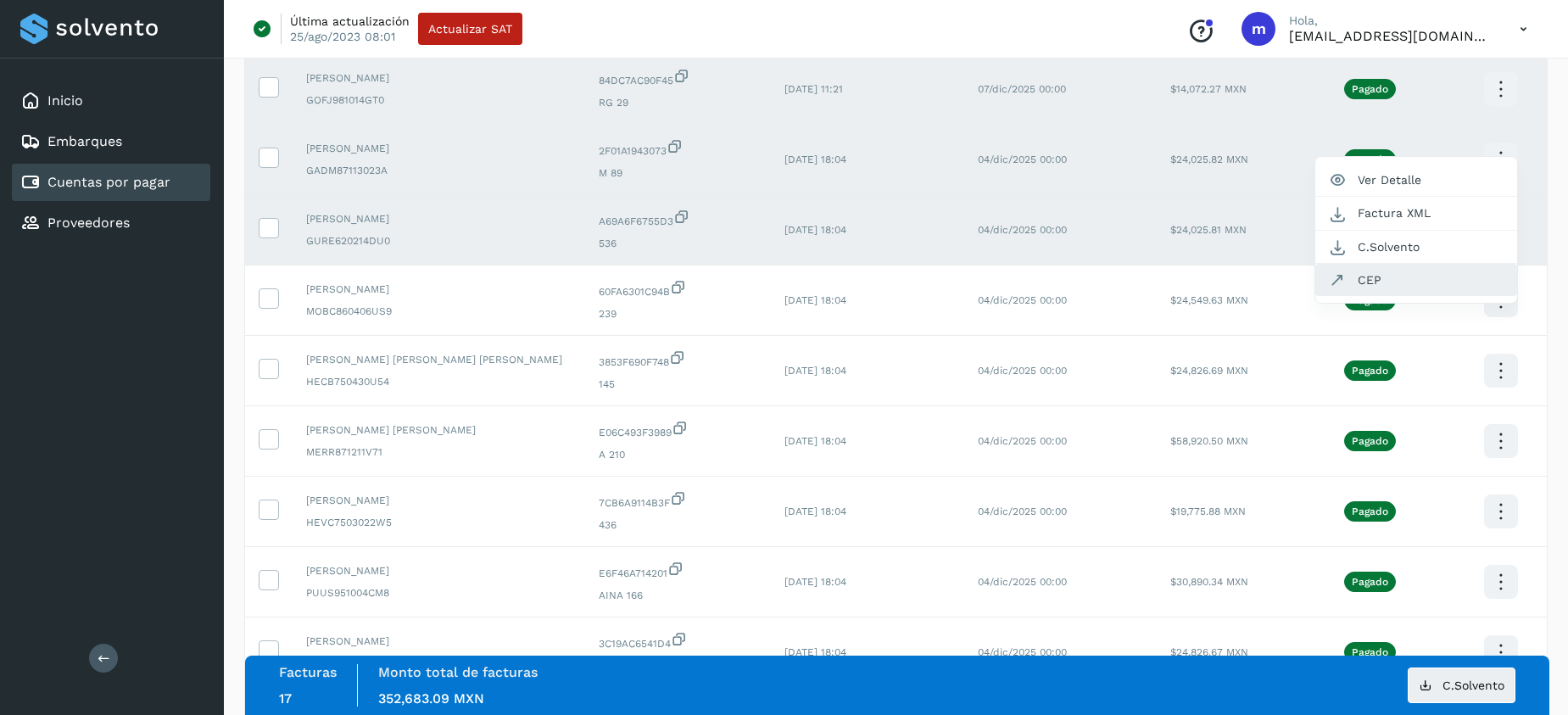
click at [1378, 288] on button "CEP" at bounding box center [1416, 280] width 202 height 32
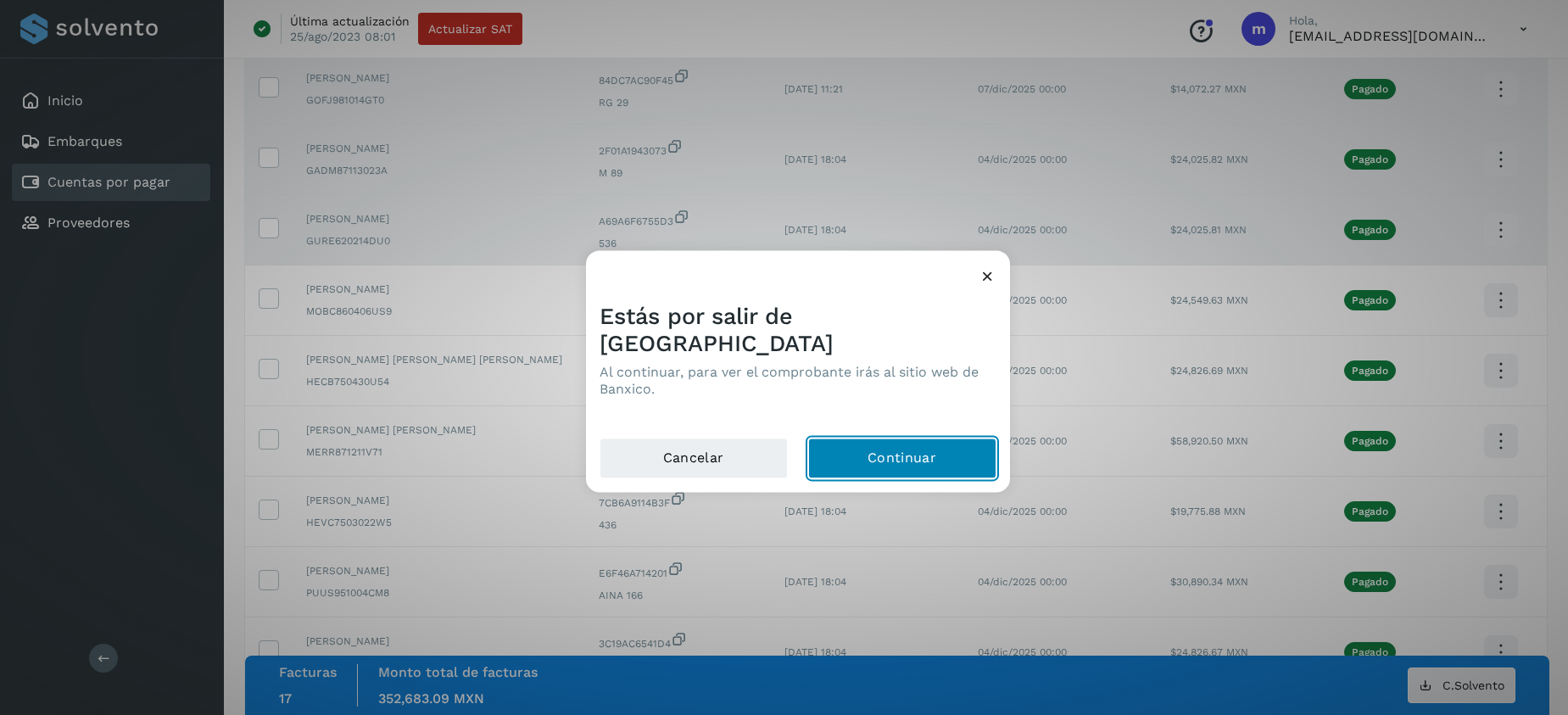
click at [860, 444] on button "Continuar" at bounding box center [902, 458] width 188 height 41
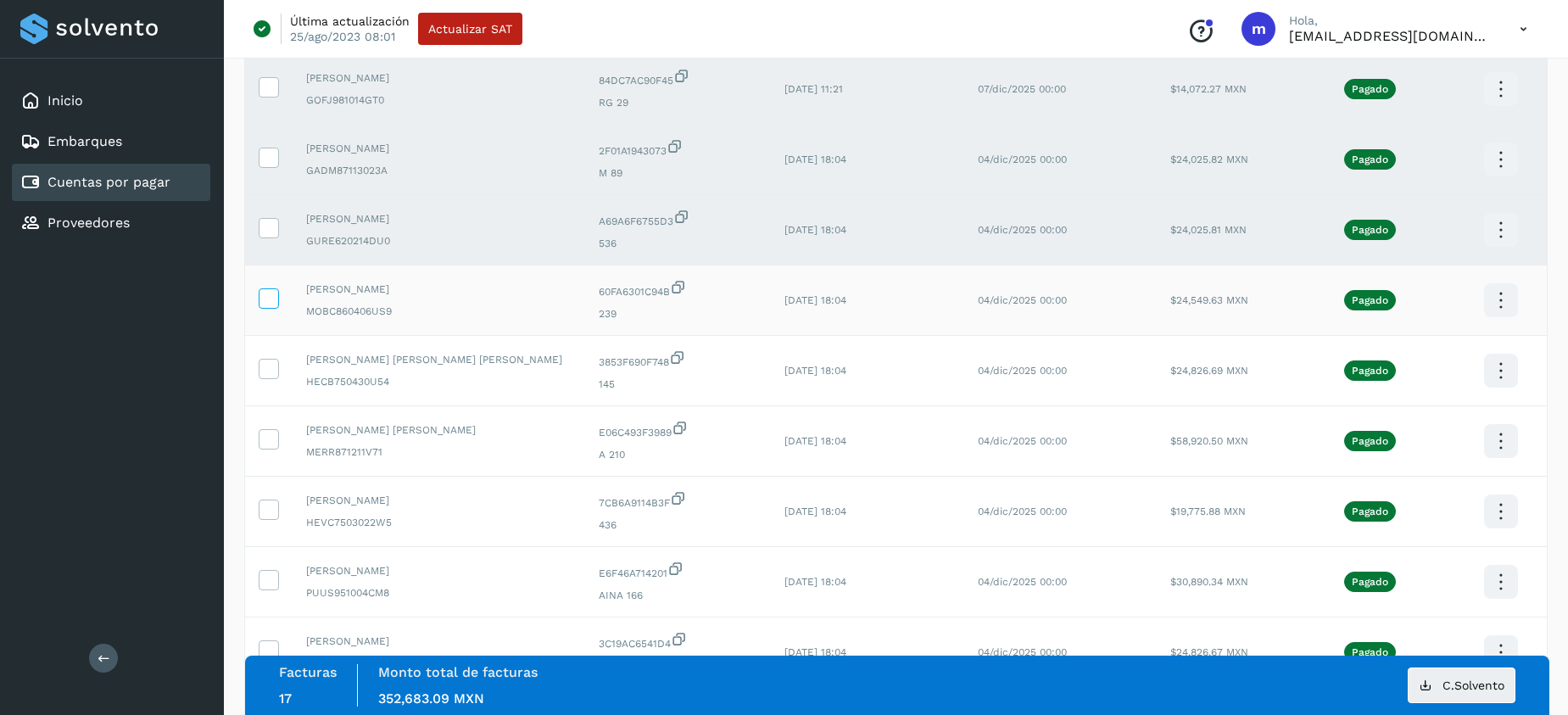
click at [270, 293] on icon at bounding box center [268, 297] width 18 height 18
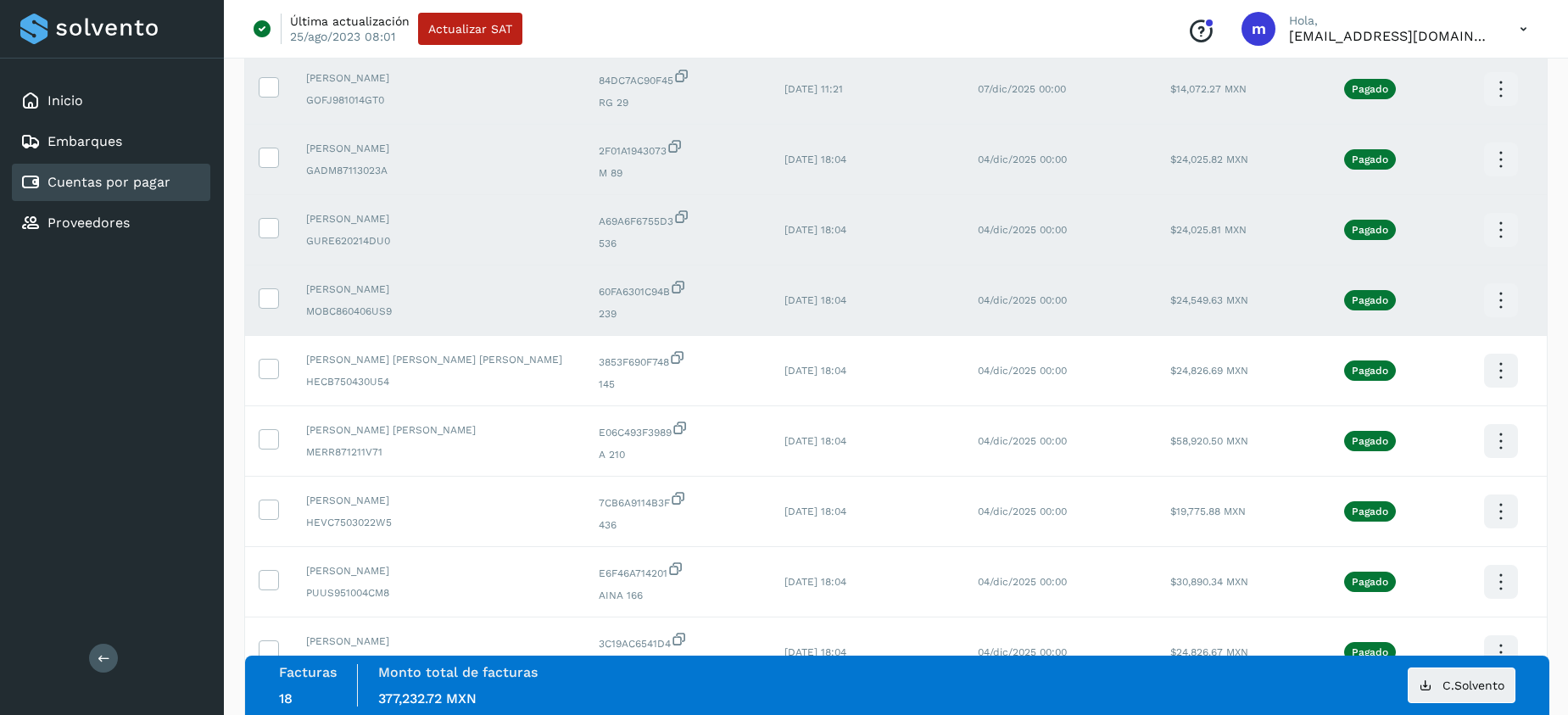
click at [1489, 301] on icon at bounding box center [1501, 301] width 40 height 40
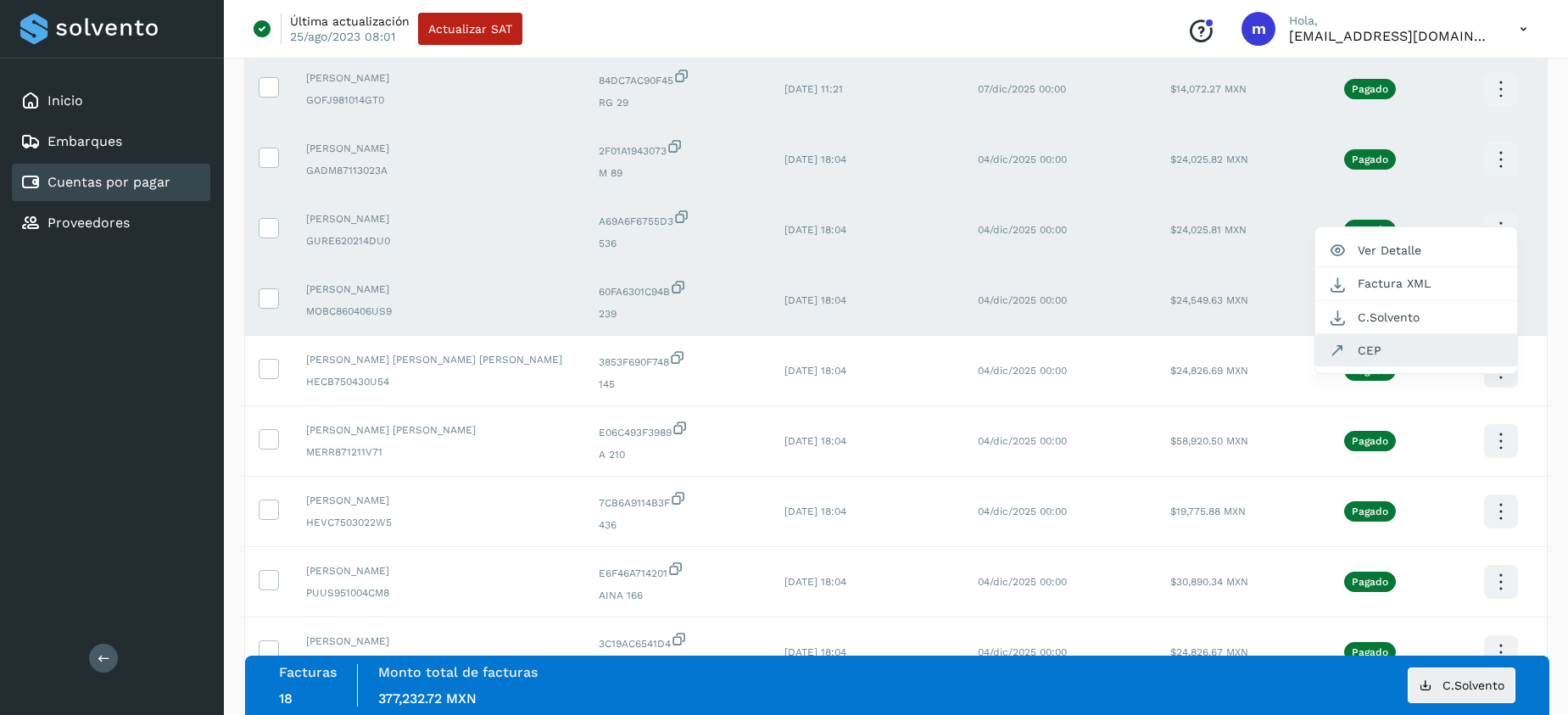
click at [1380, 348] on button "CEP" at bounding box center [1416, 350] width 202 height 32
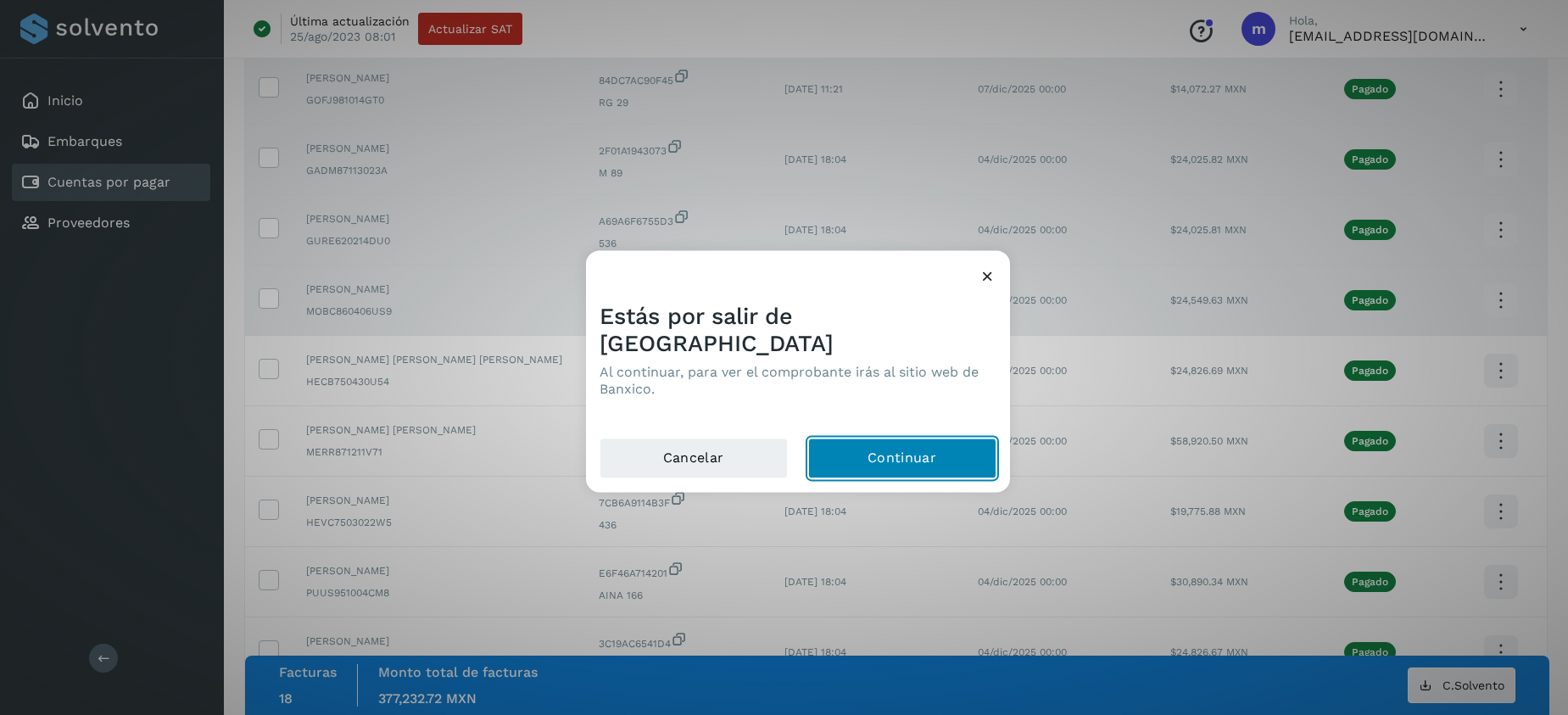
click at [849, 438] on button "Continuar" at bounding box center [902, 458] width 188 height 41
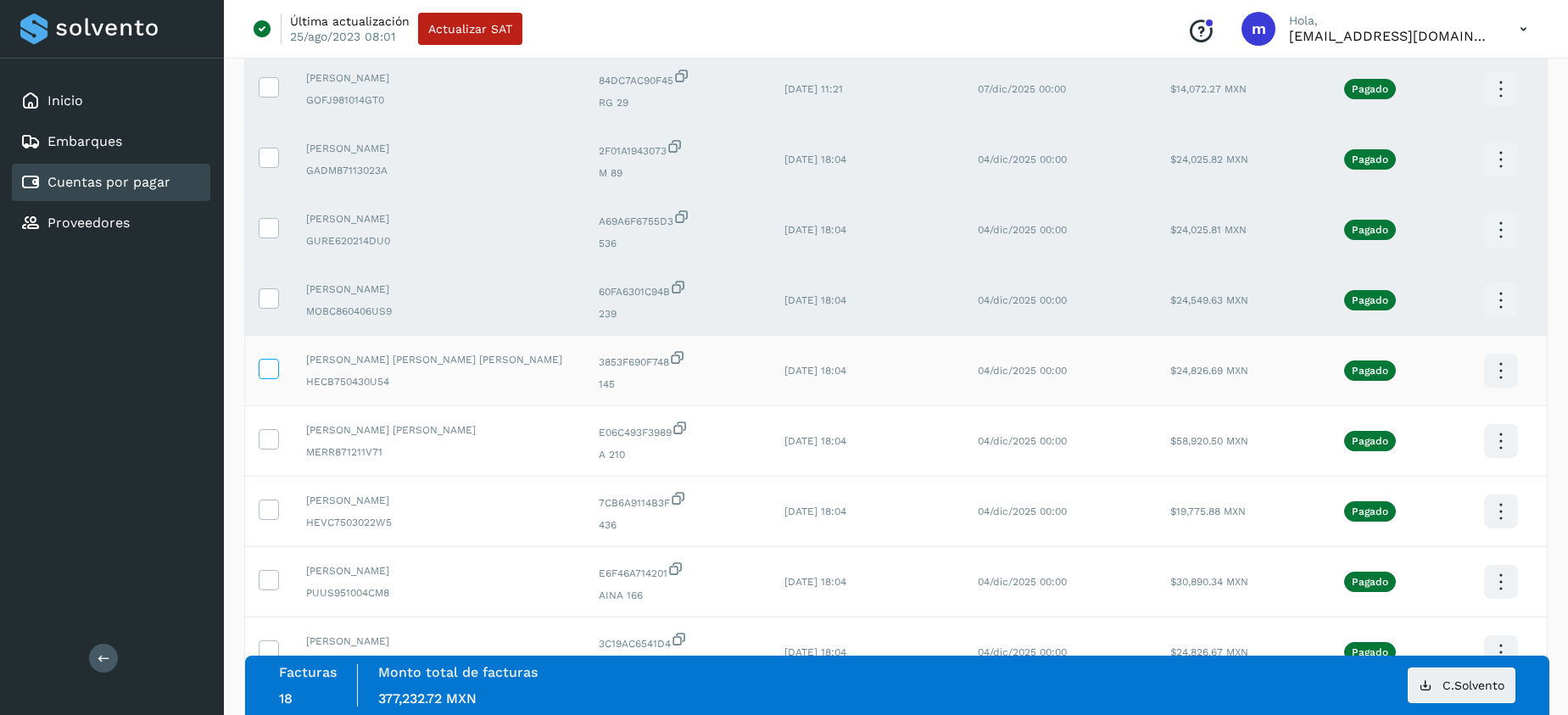
click at [275, 363] on icon at bounding box center [268, 368] width 18 height 18
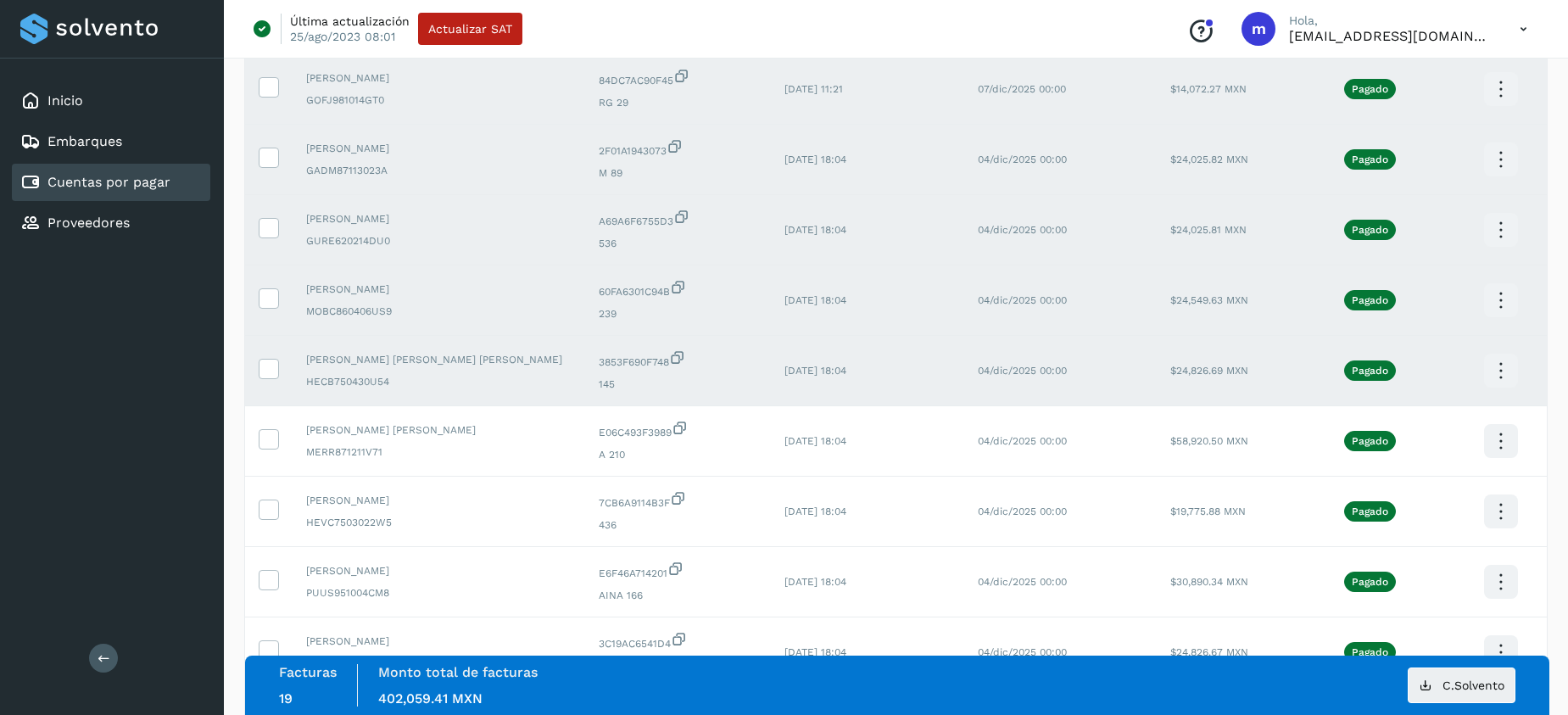
click at [1503, 368] on icon at bounding box center [1501, 371] width 40 height 40
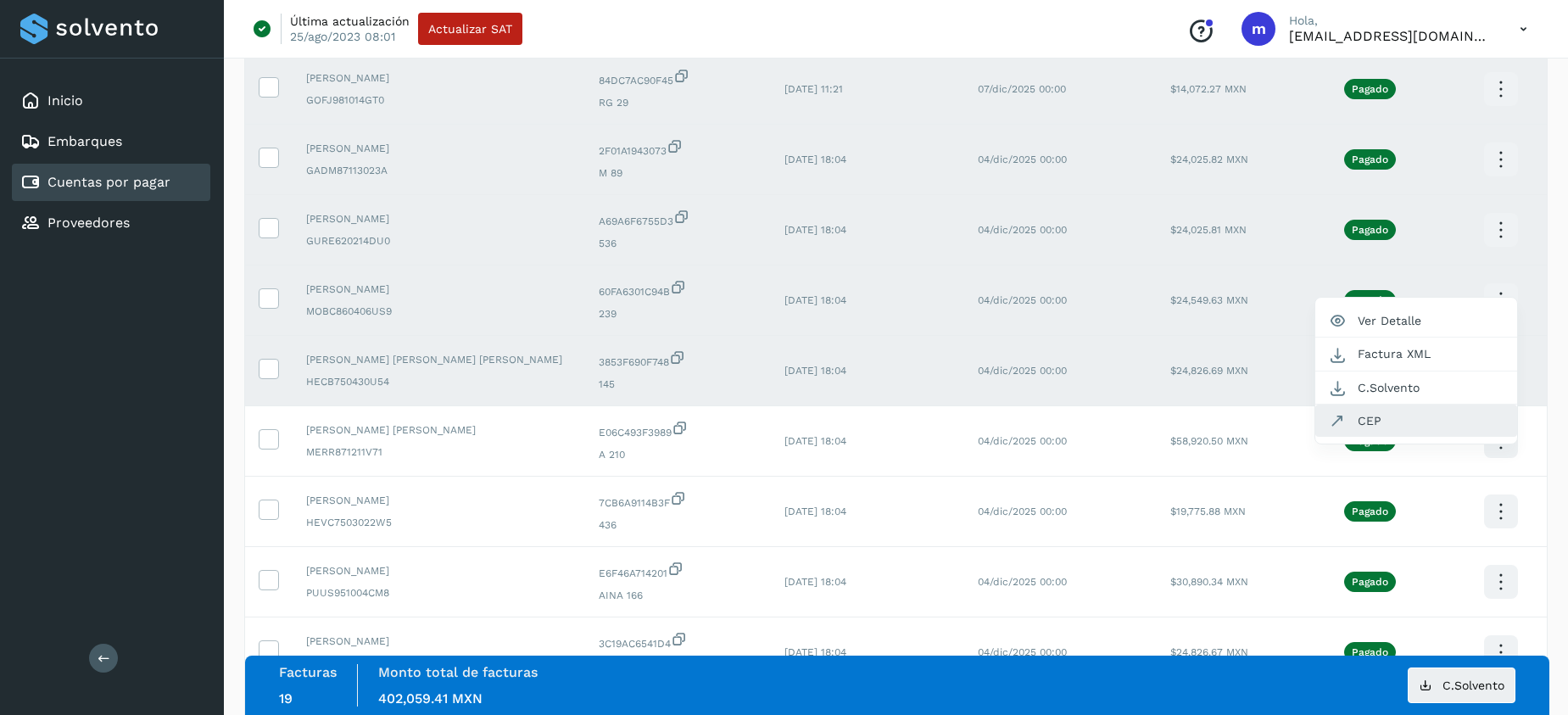
click at [1371, 417] on button "CEP" at bounding box center [1416, 421] width 202 height 32
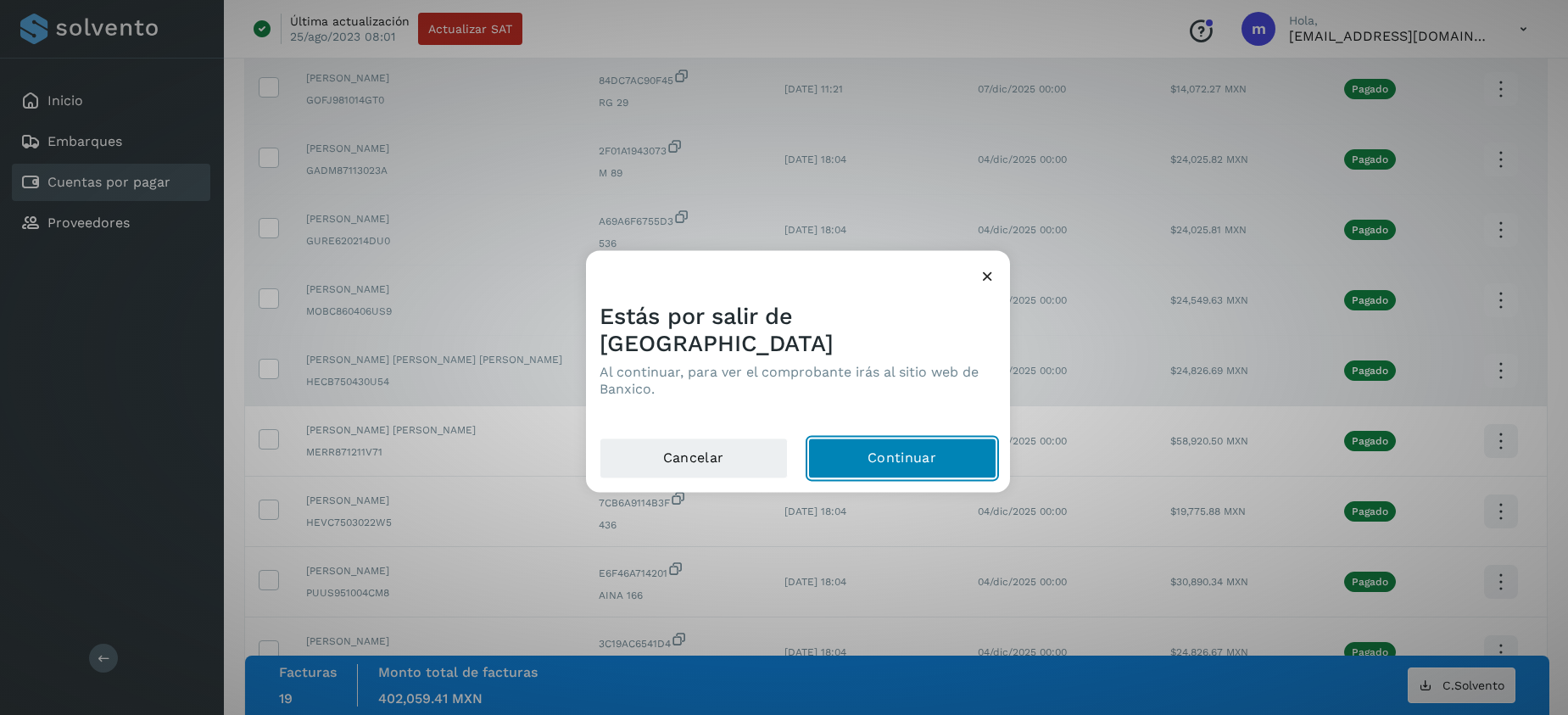
click at [867, 448] on button "Continuar" at bounding box center [902, 458] width 188 height 41
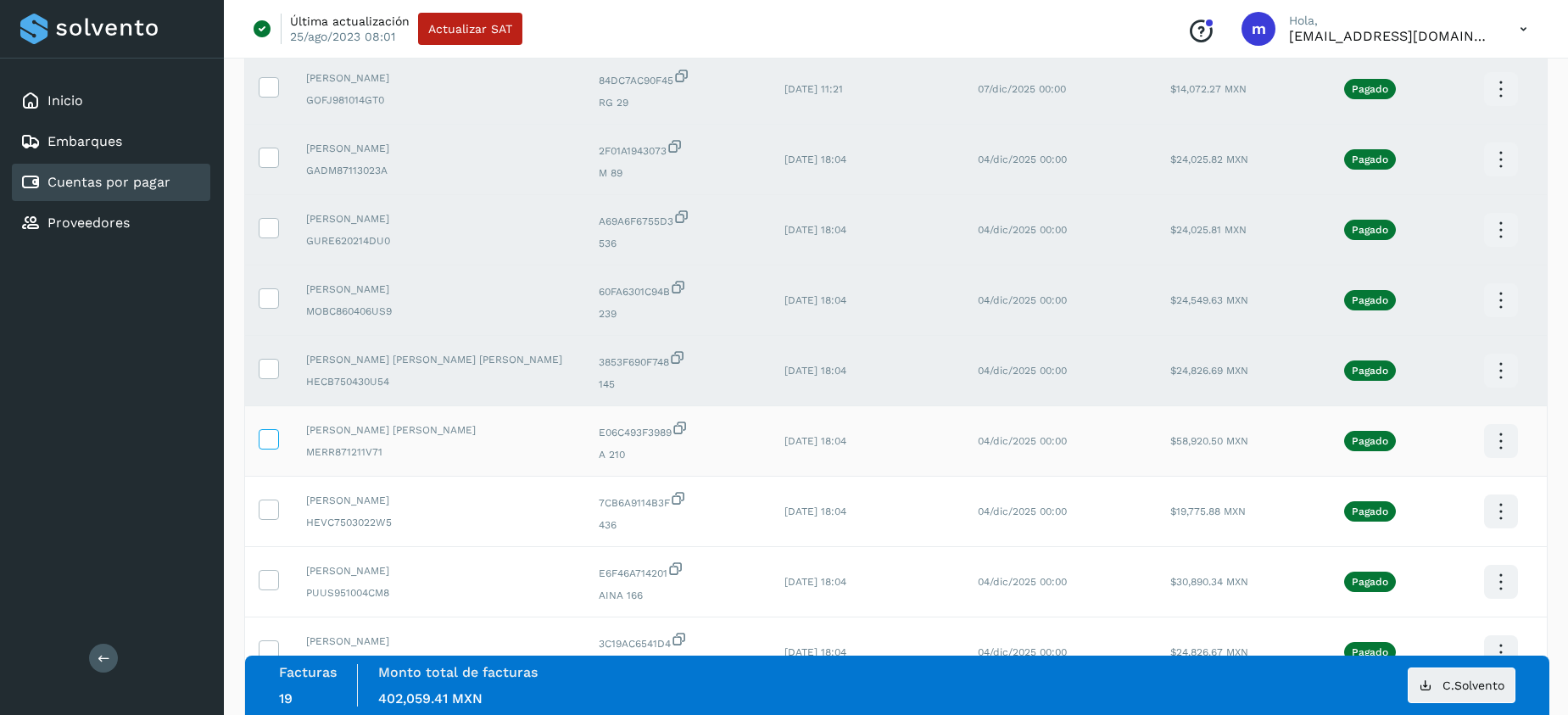
click at [270, 436] on icon at bounding box center [268, 439] width 18 height 18
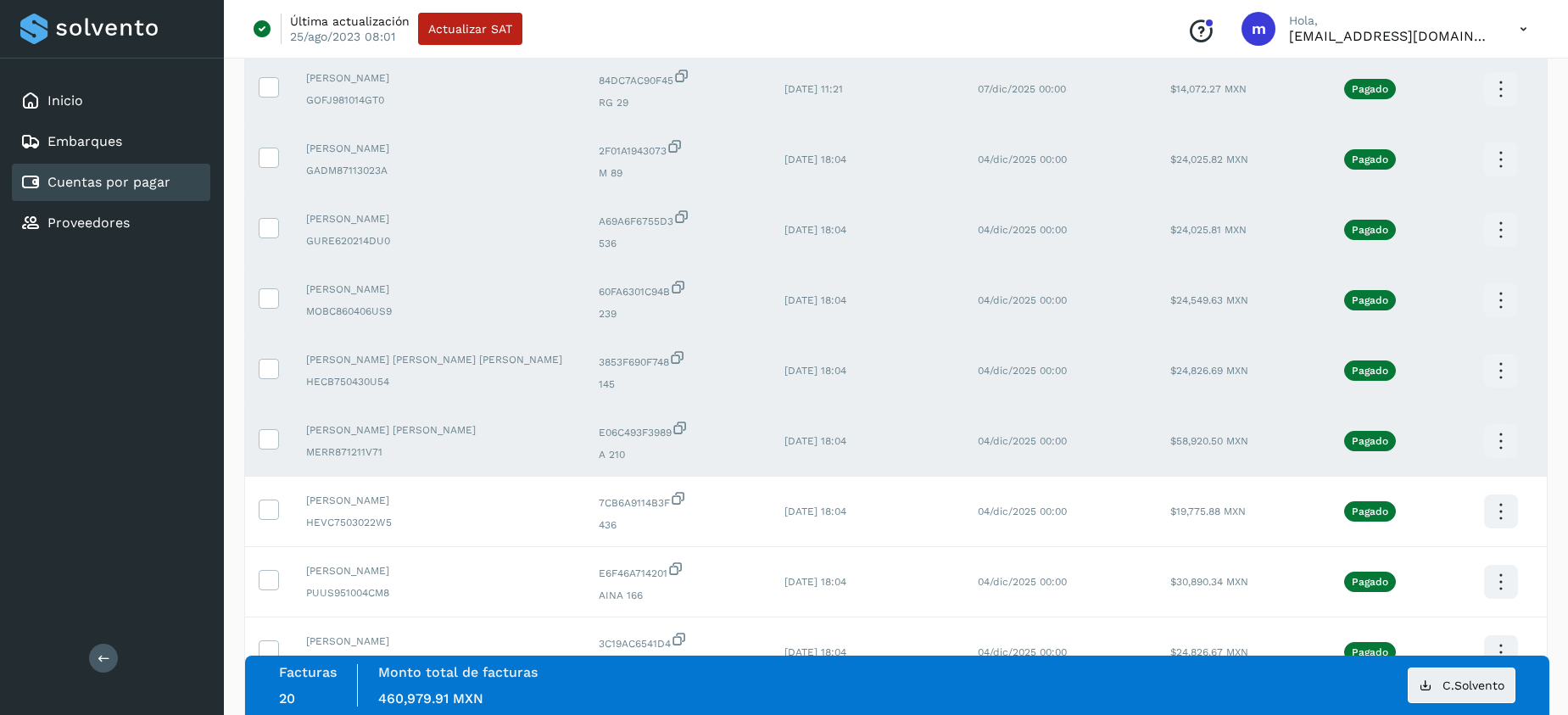
click at [1497, 441] on icon at bounding box center [1501, 442] width 40 height 40
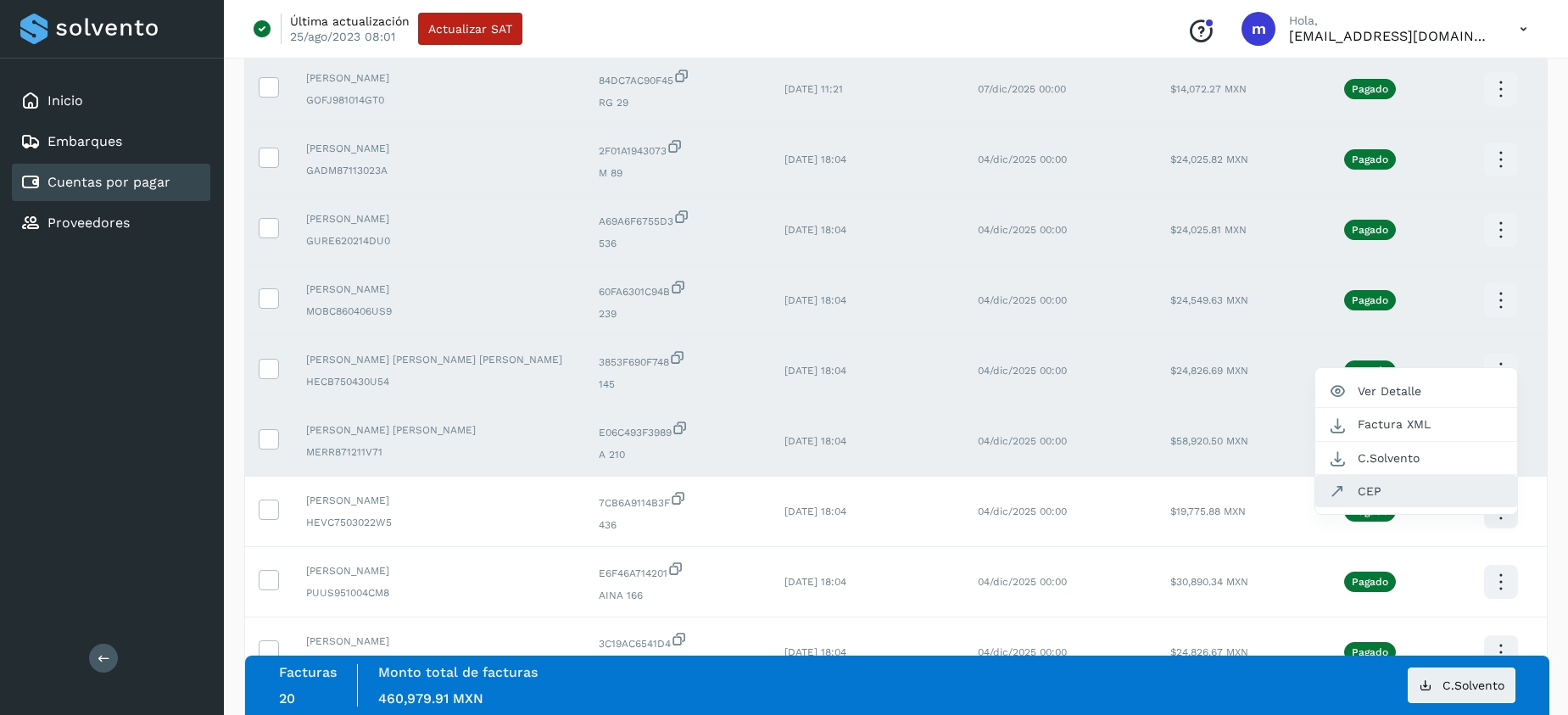
click at [1364, 483] on button "CEP" at bounding box center [1416, 492] width 202 height 32
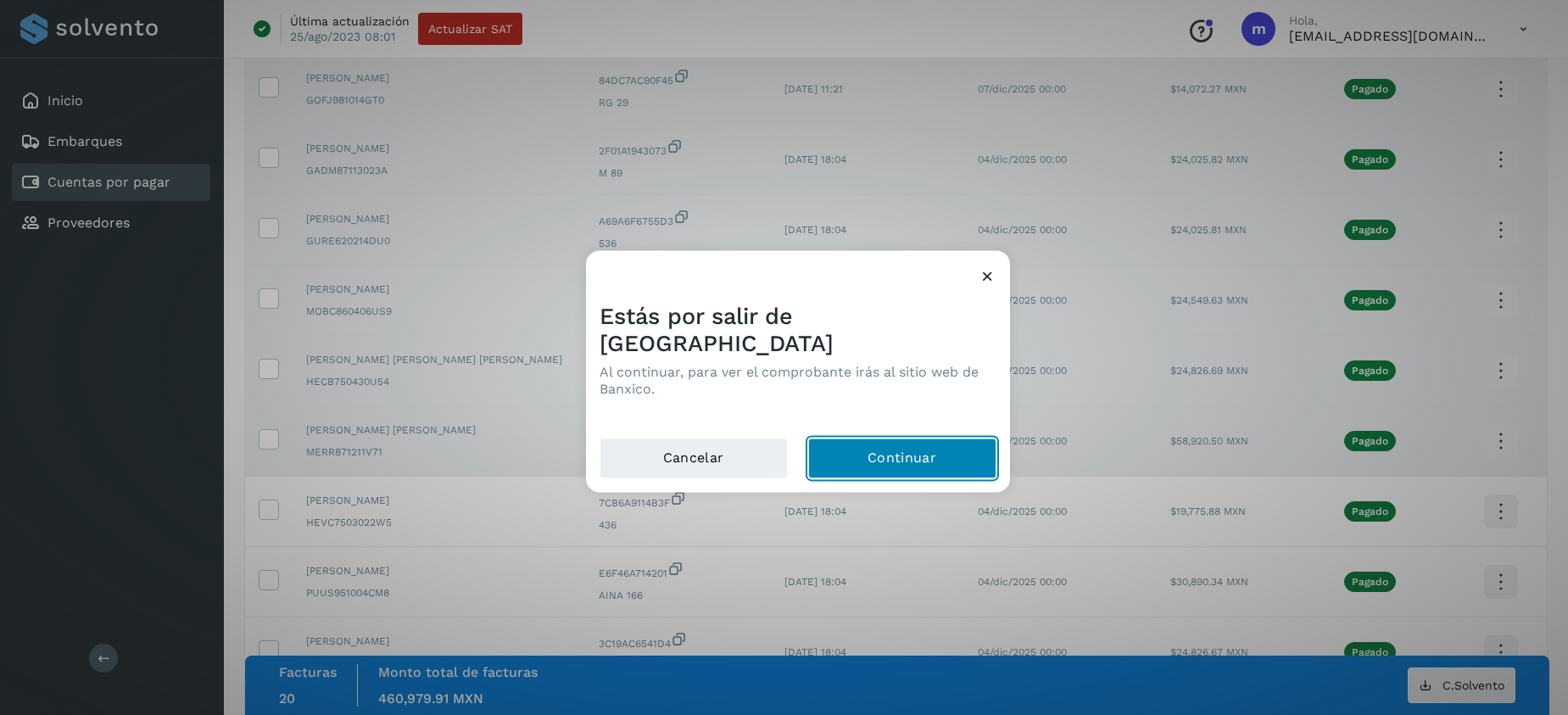
click at [904, 447] on button "Continuar" at bounding box center [902, 458] width 188 height 41
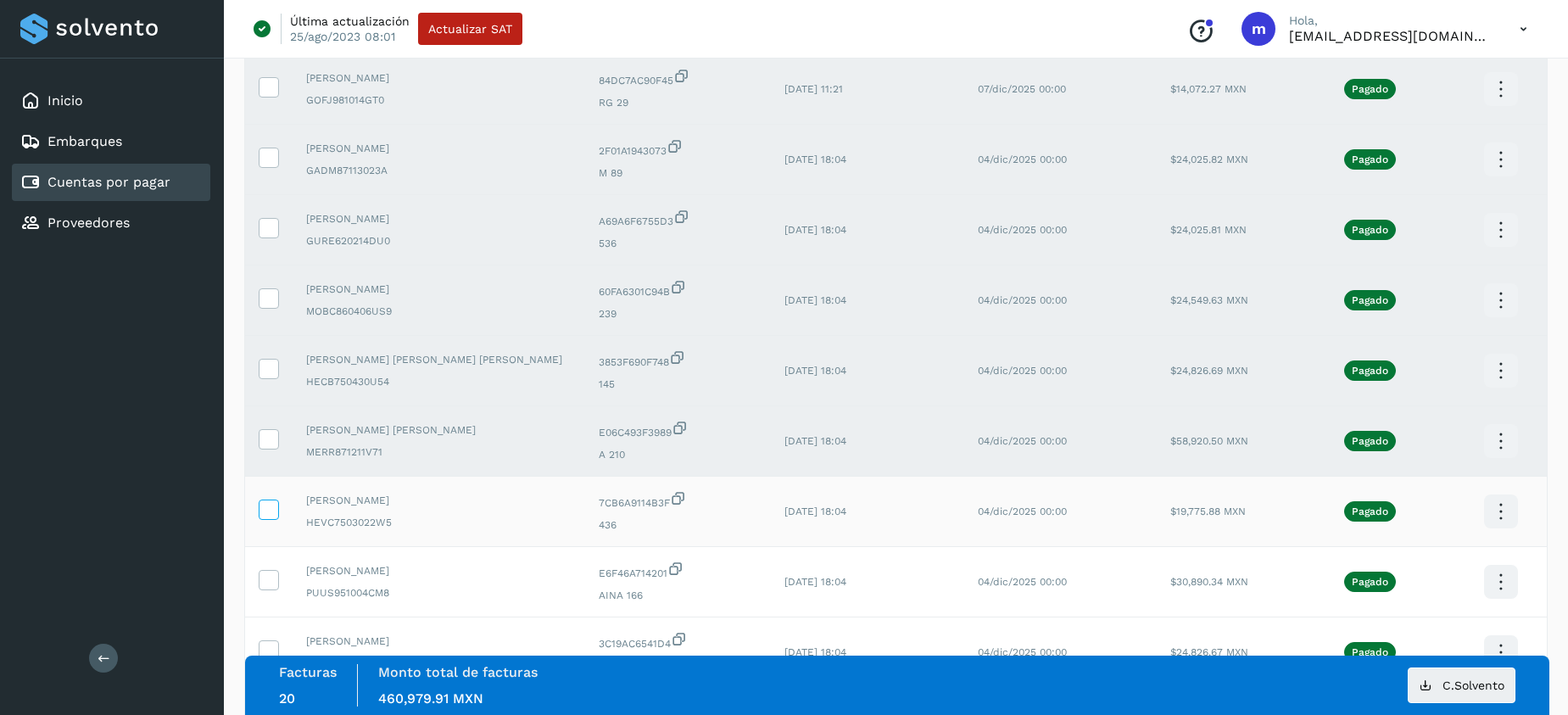
click at [271, 508] on icon at bounding box center [268, 509] width 18 height 18
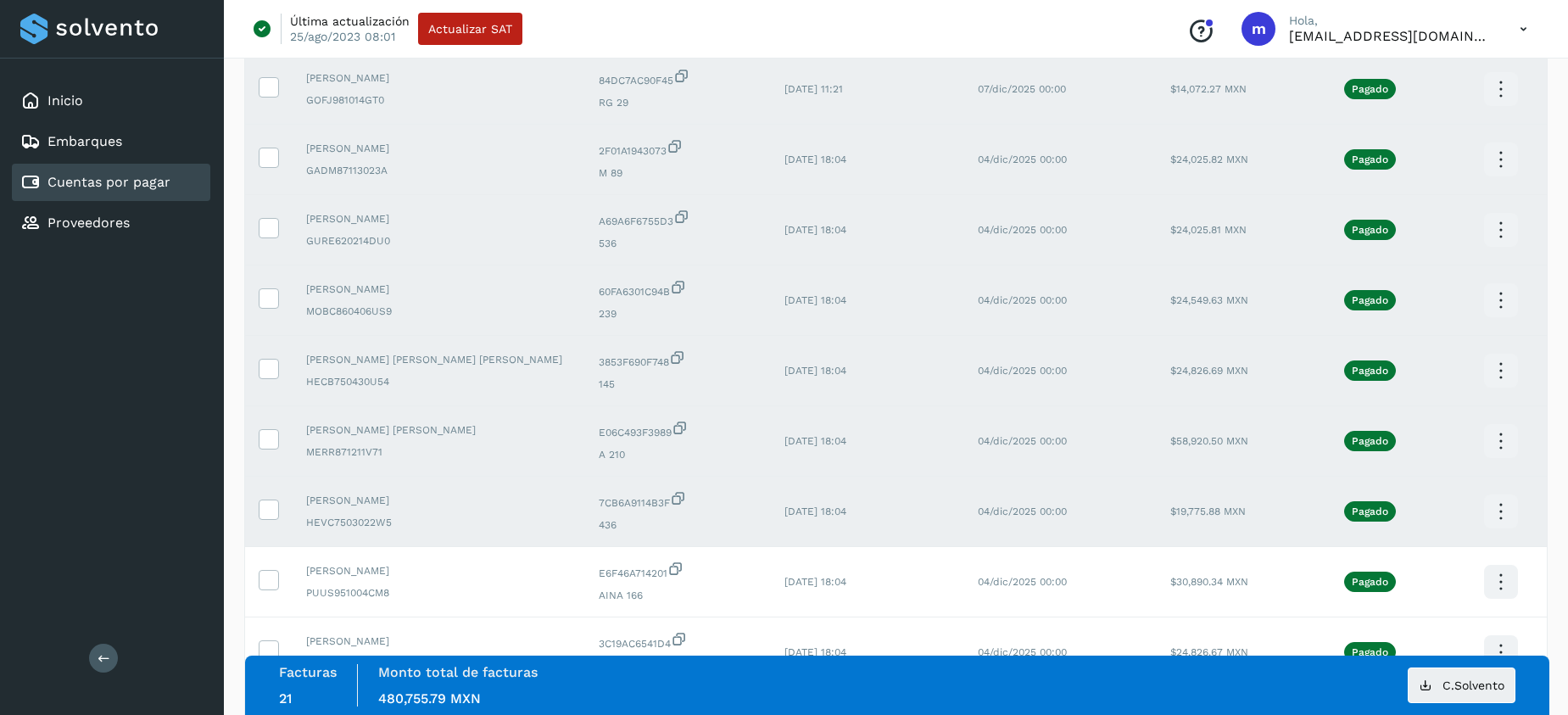
click at [1504, 512] on icon at bounding box center [1501, 513] width 40 height 40
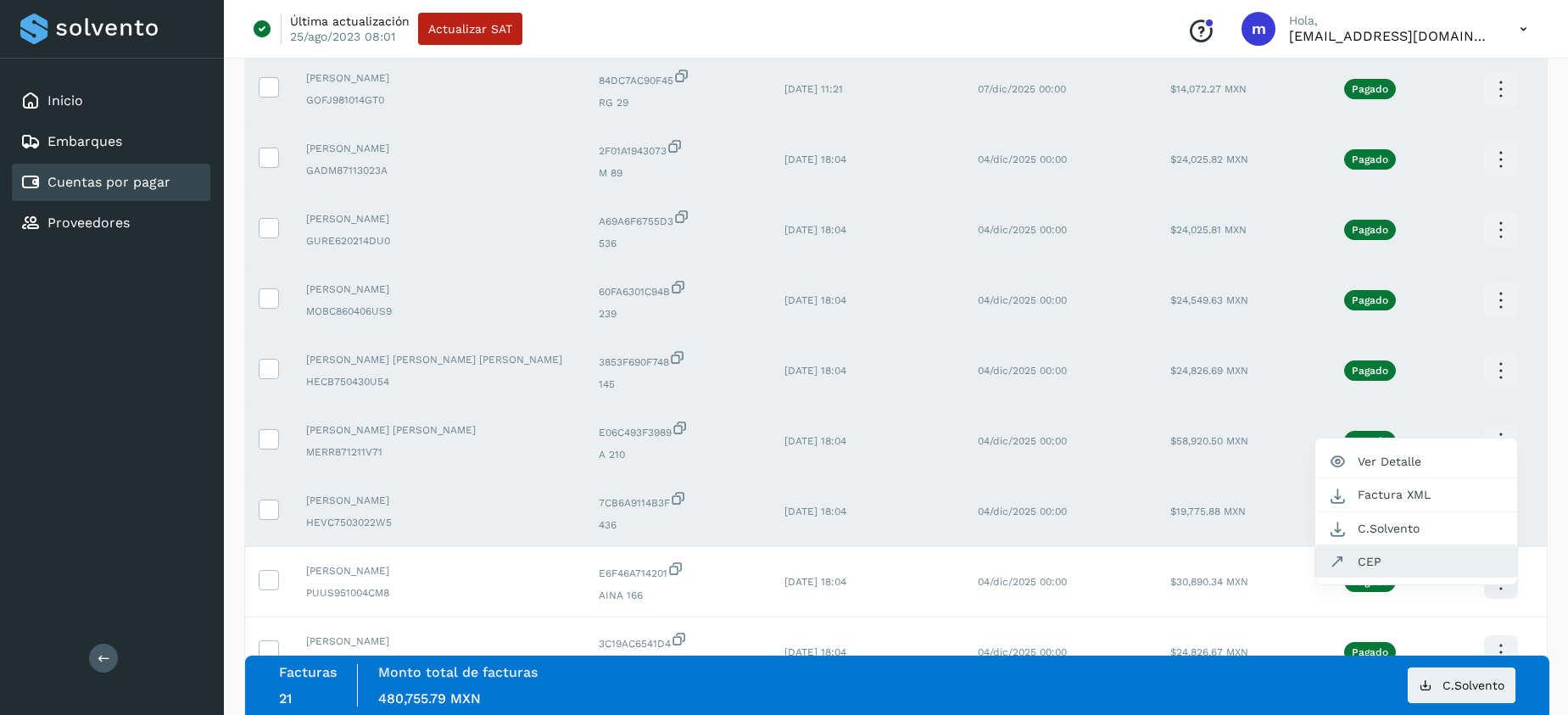
click at [1370, 555] on button "CEP" at bounding box center [1416, 561] width 202 height 32
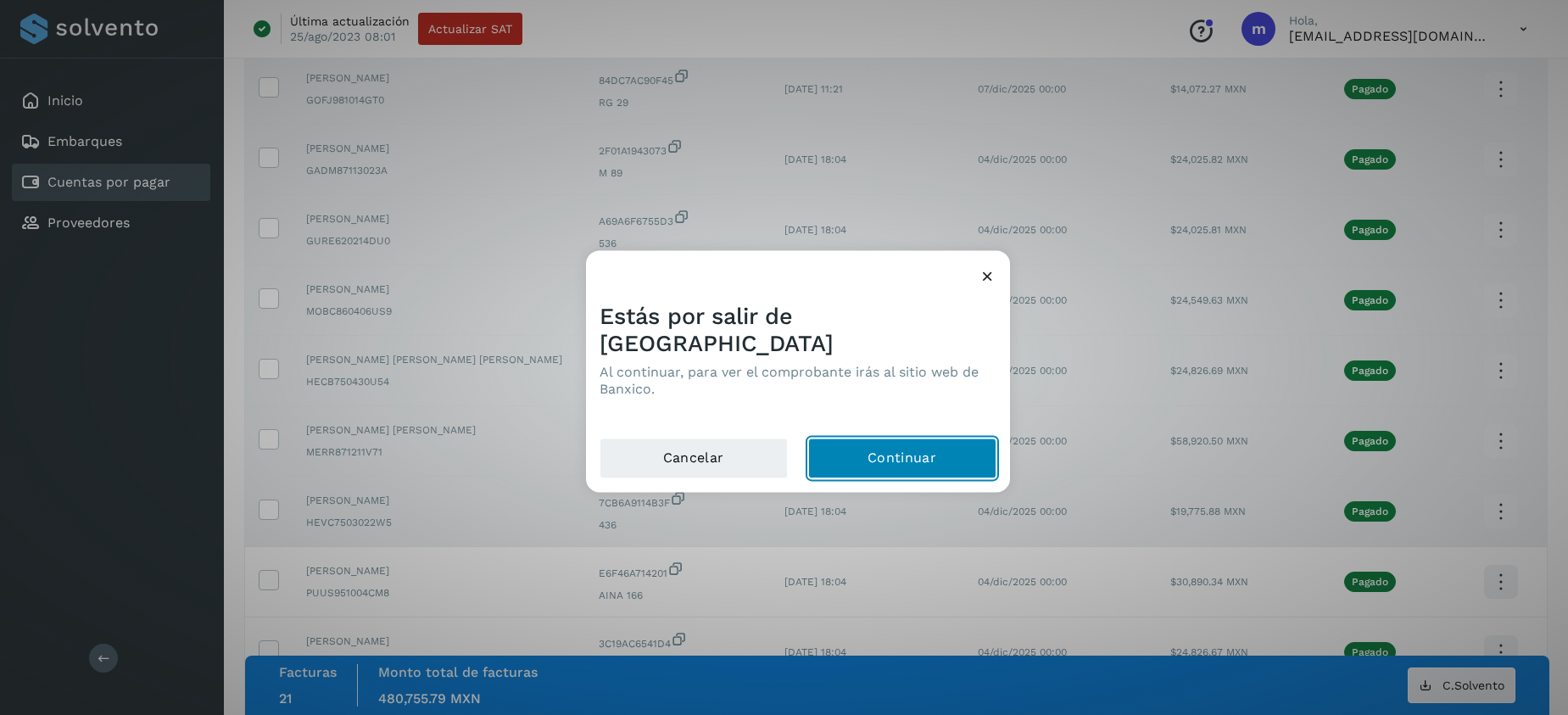
click at [885, 444] on button "Continuar" at bounding box center [902, 458] width 188 height 41
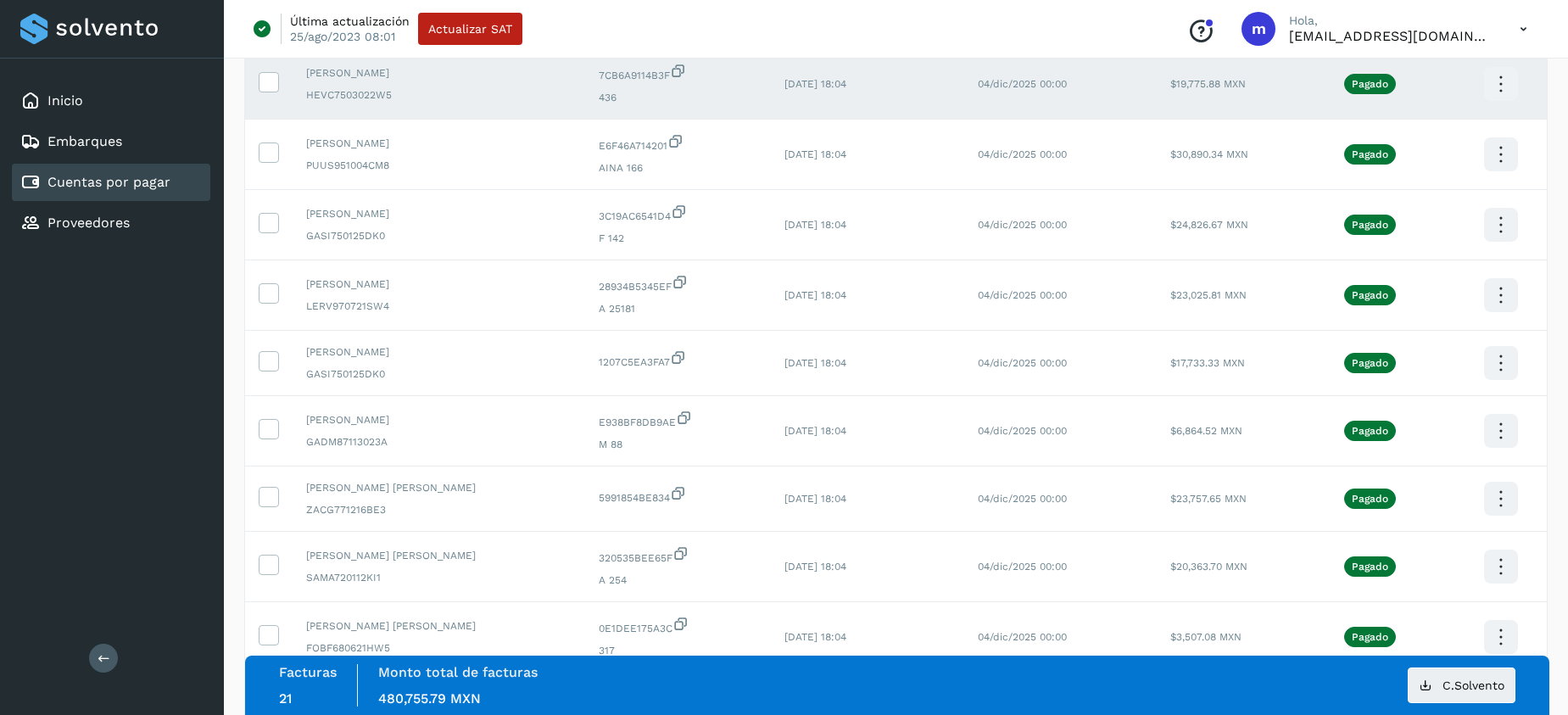
scroll to position [1592, 0]
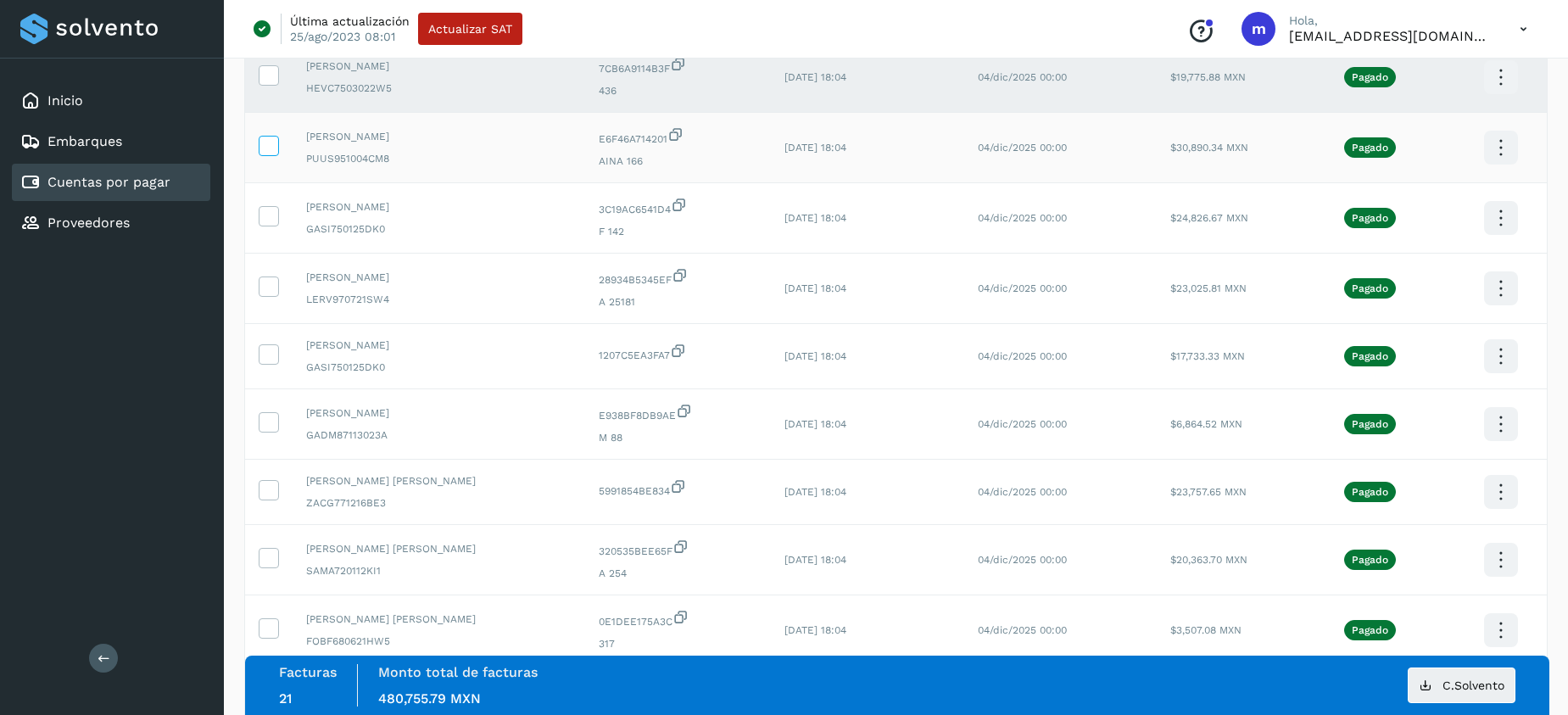
click at [265, 146] on icon at bounding box center [268, 145] width 18 height 18
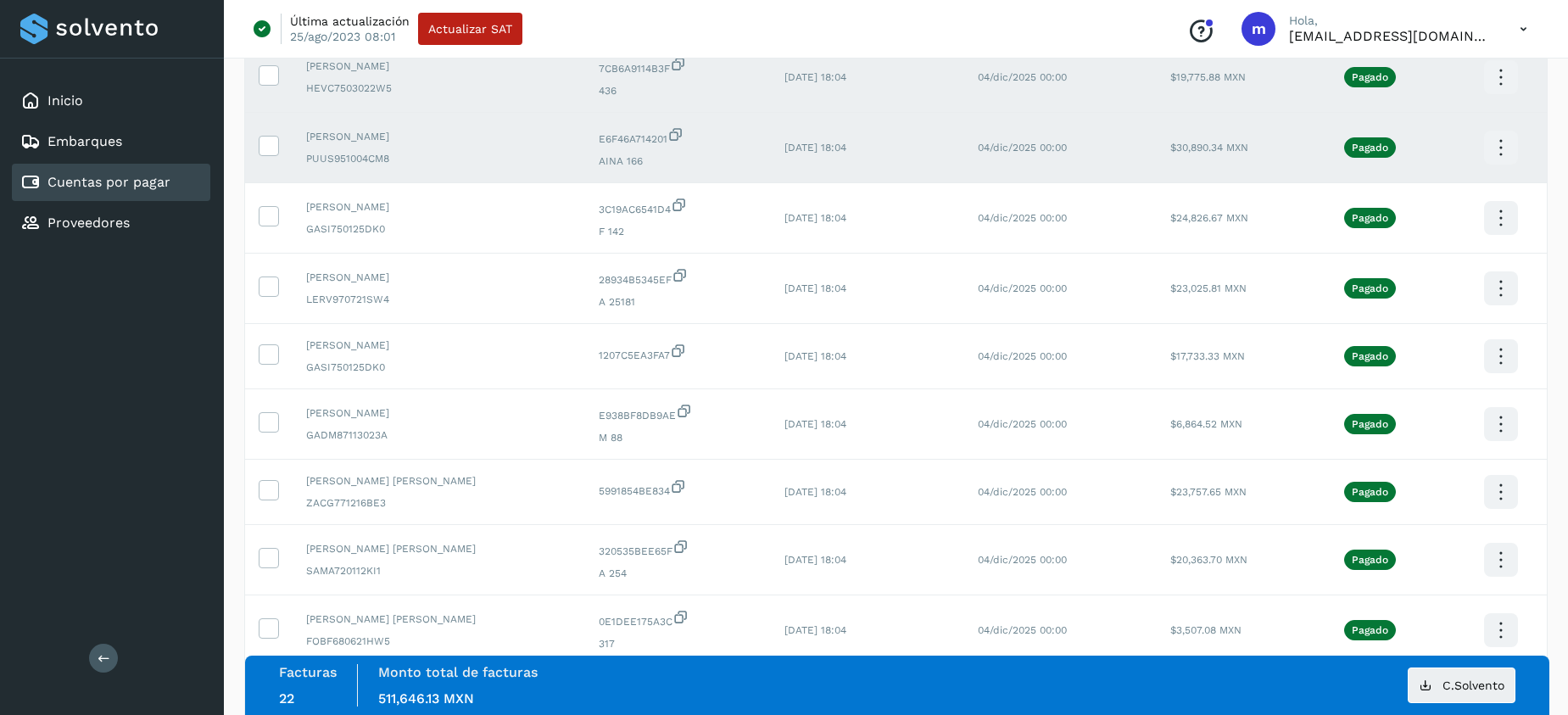
click at [1499, 142] on icon at bounding box center [1501, 149] width 40 height 40
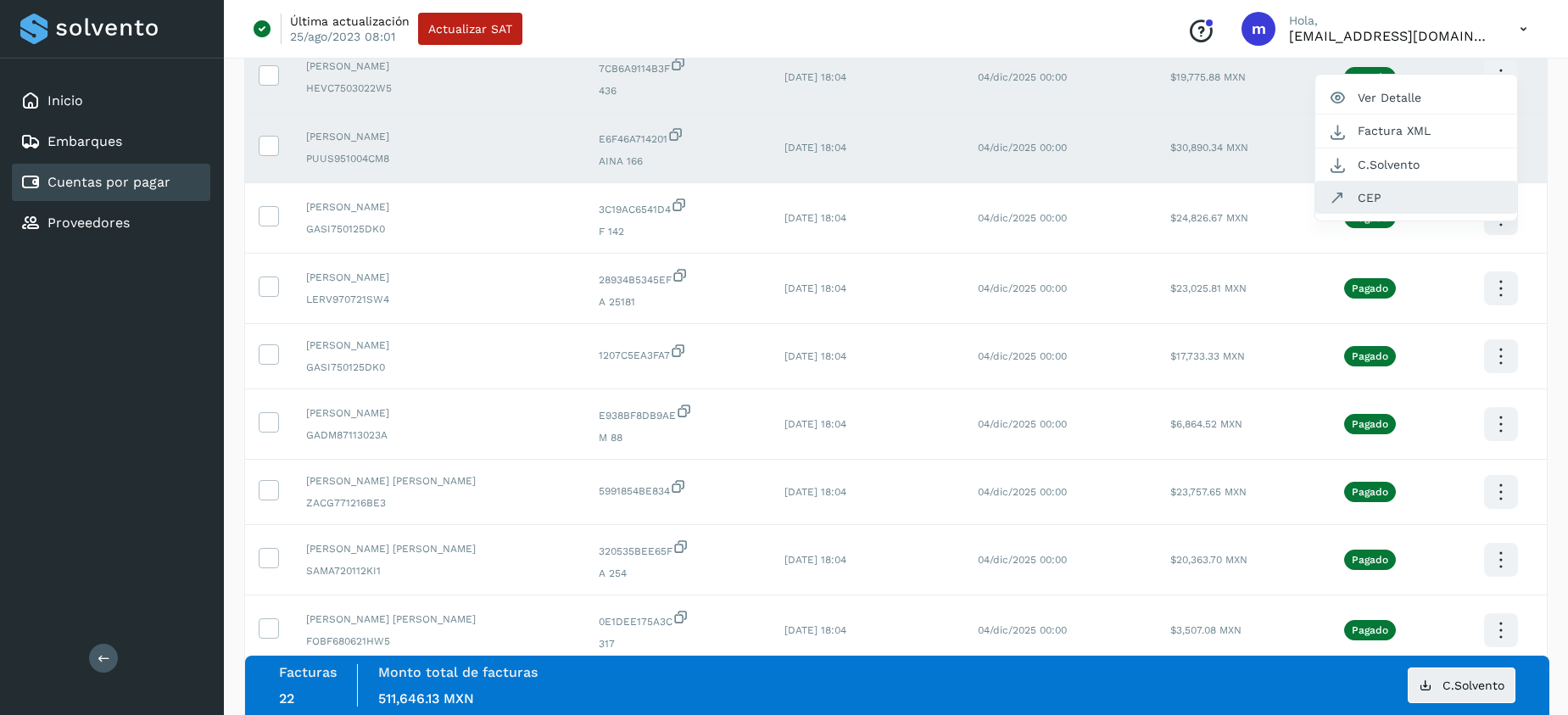
click at [1381, 193] on button "CEP" at bounding box center [1416, 197] width 202 height 32
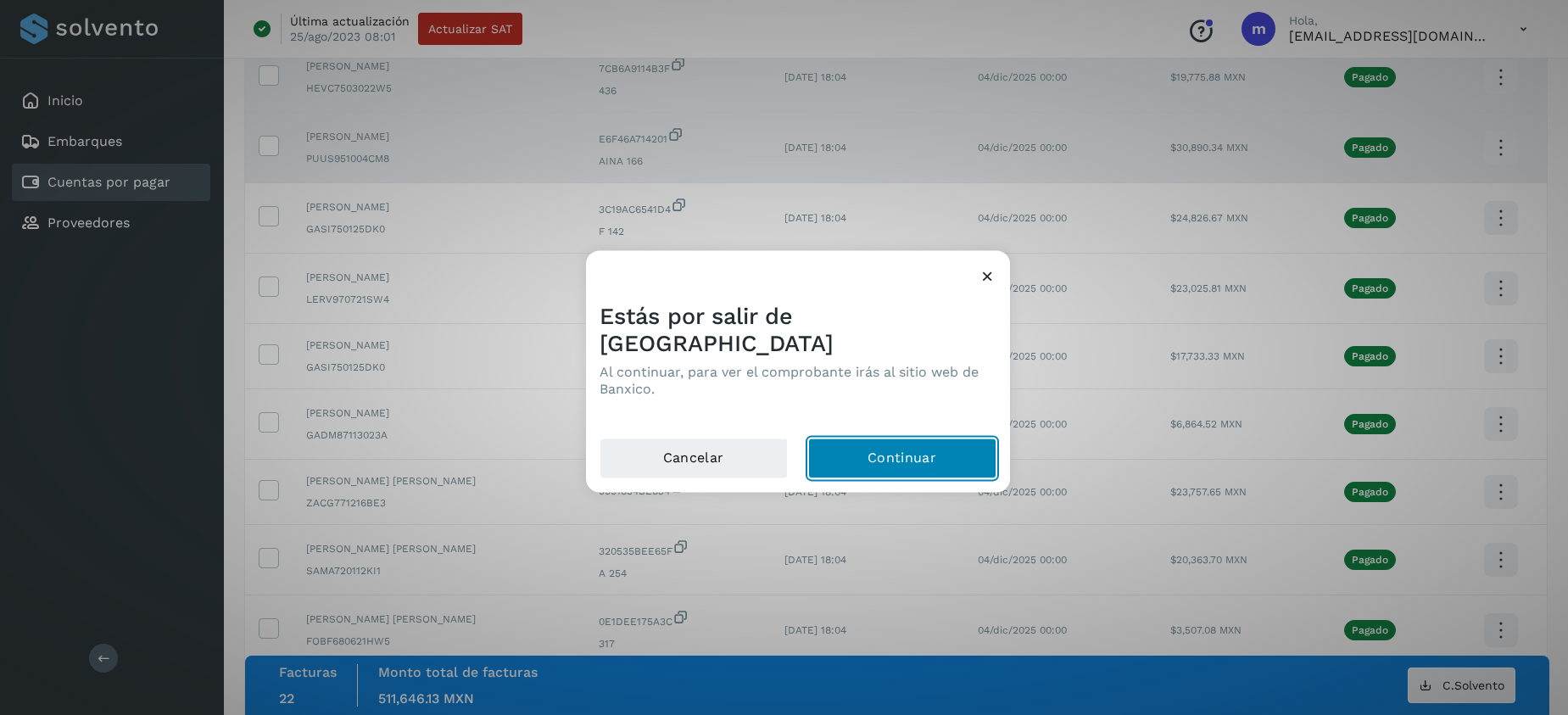
click at [897, 446] on button "Continuar" at bounding box center [902, 458] width 188 height 41
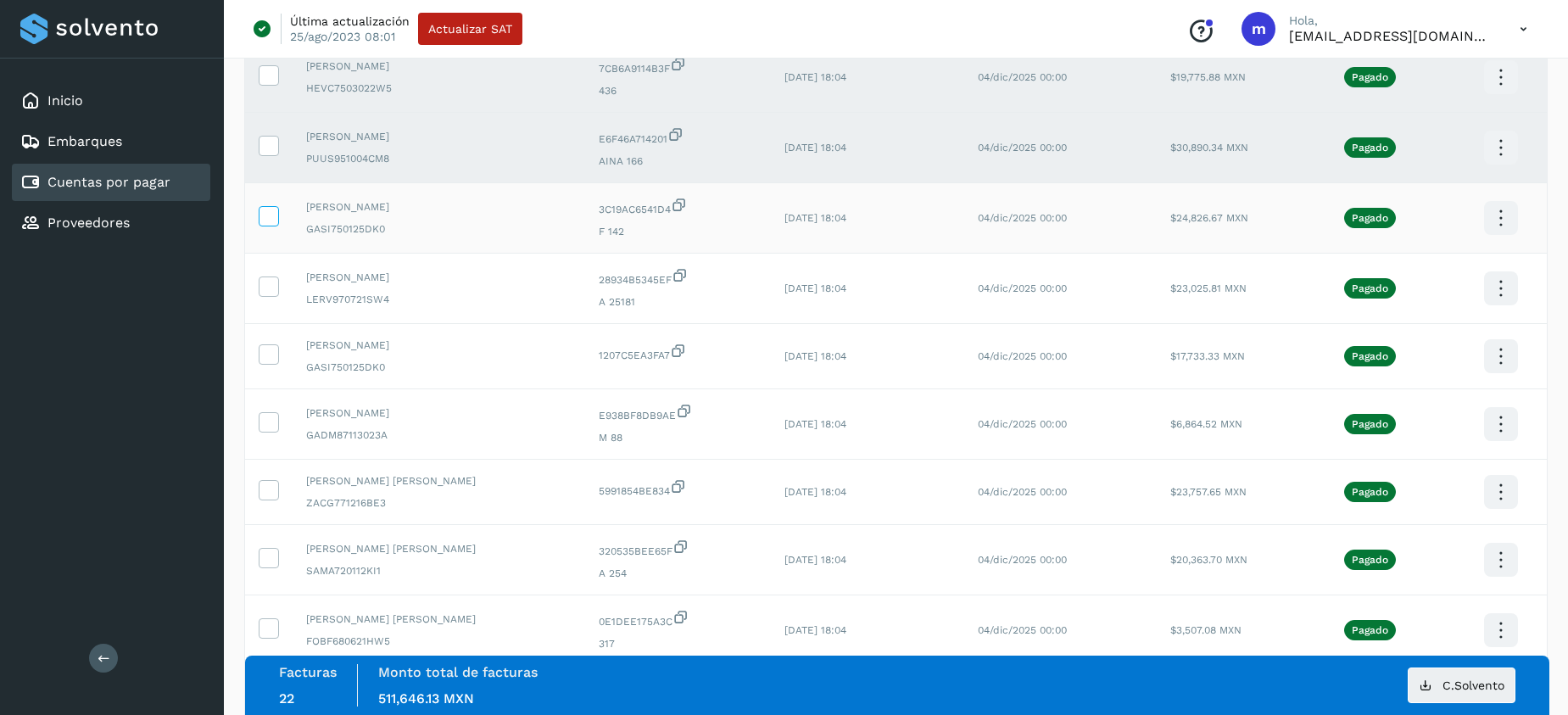
click at [270, 208] on icon at bounding box center [268, 215] width 18 height 18
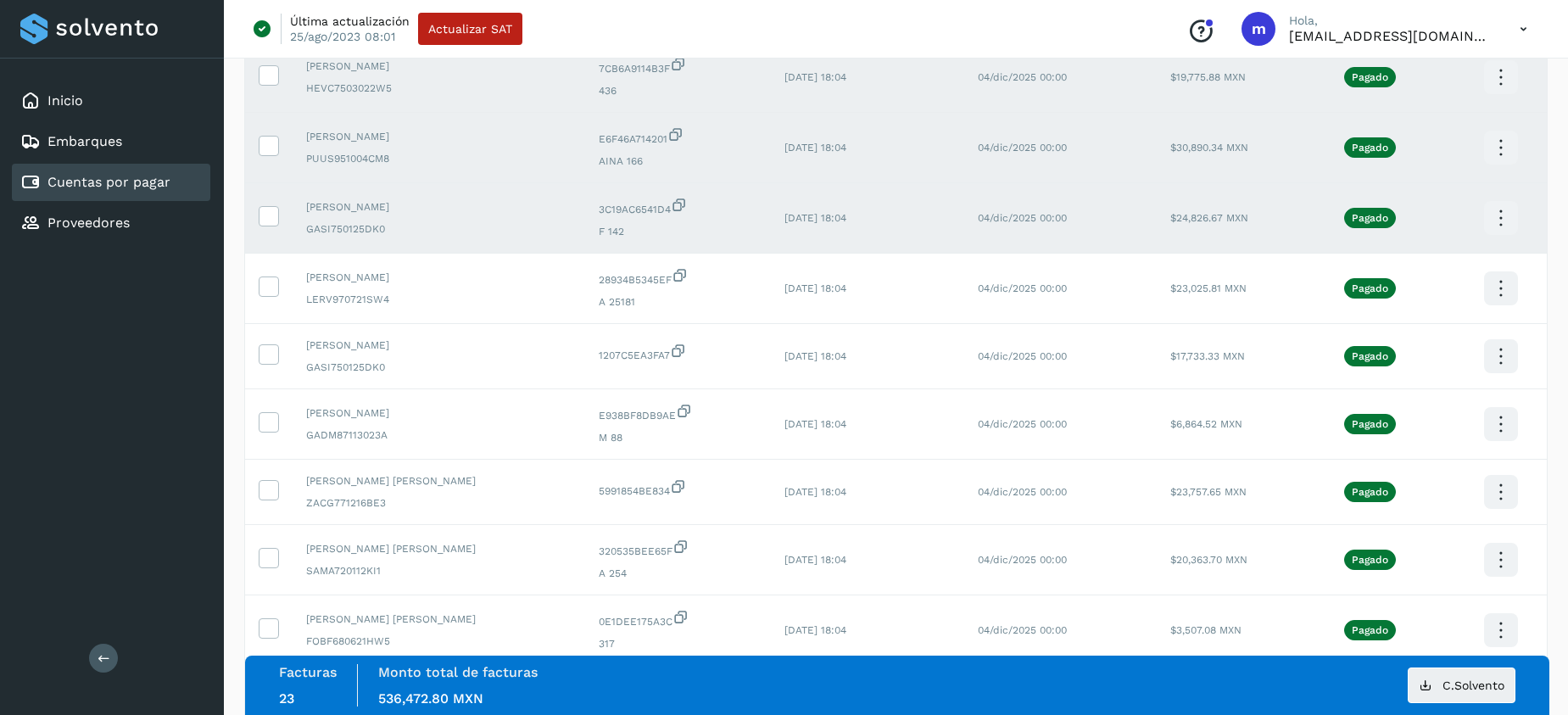
click at [1490, 217] on icon at bounding box center [1501, 218] width 40 height 40
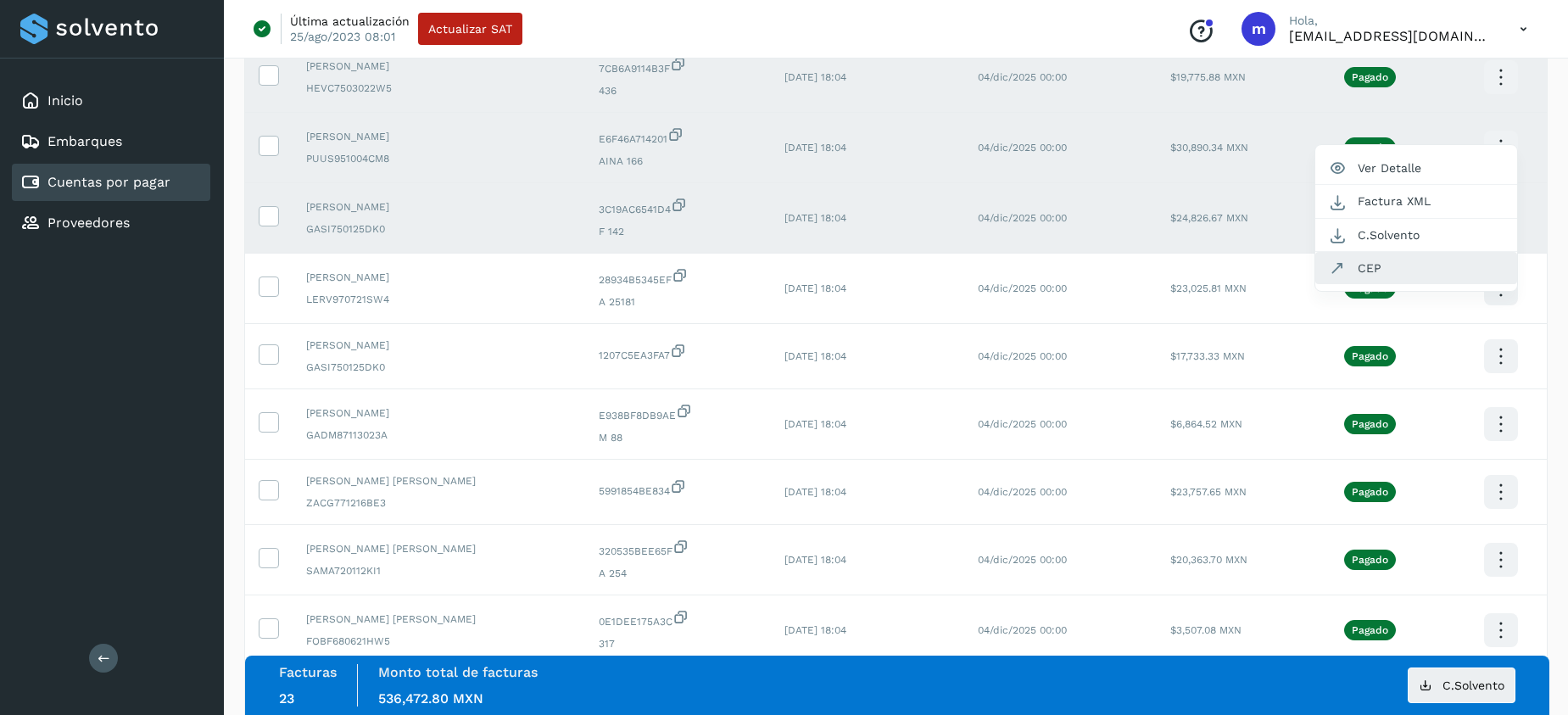
click at [1404, 264] on button "CEP" at bounding box center [1416, 268] width 202 height 32
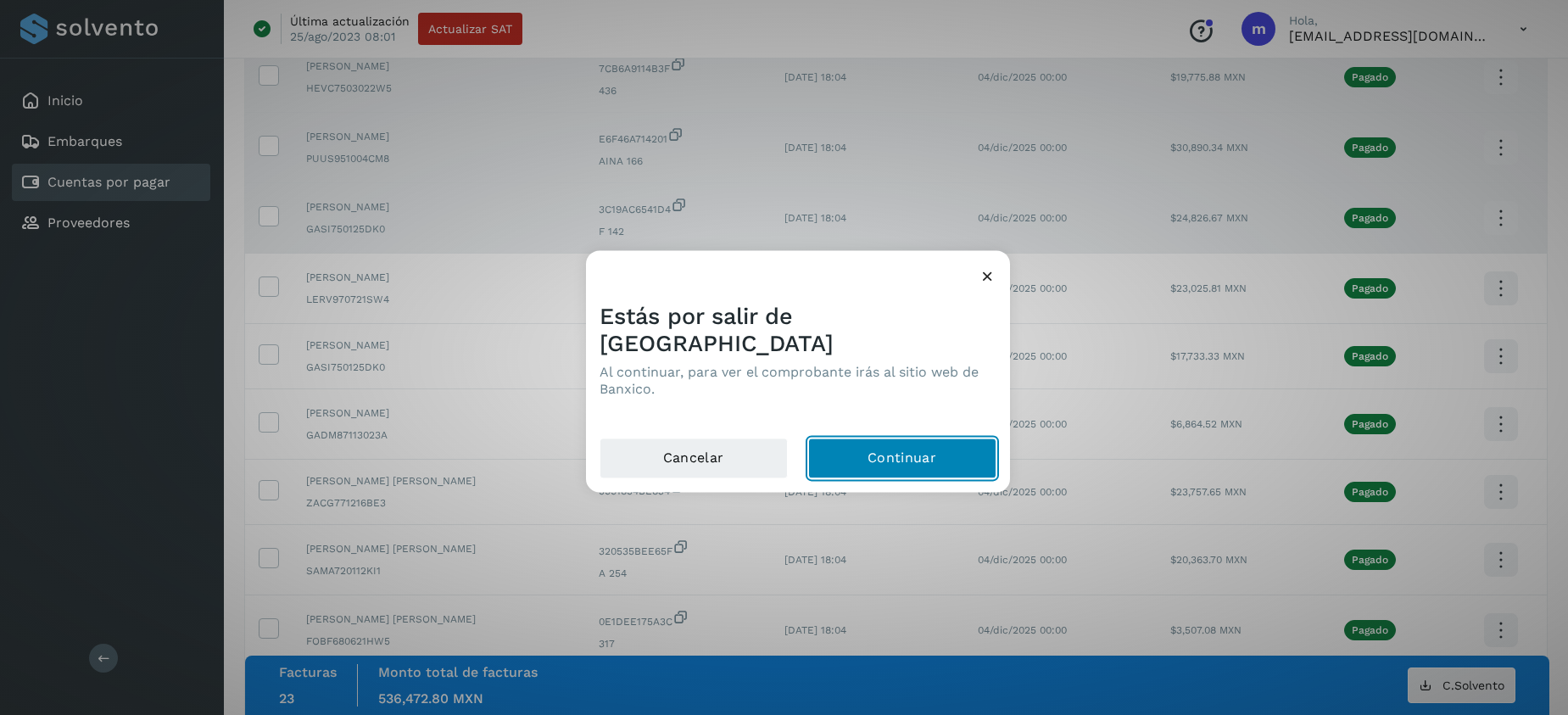
click at [900, 444] on button "Continuar" at bounding box center [902, 458] width 188 height 41
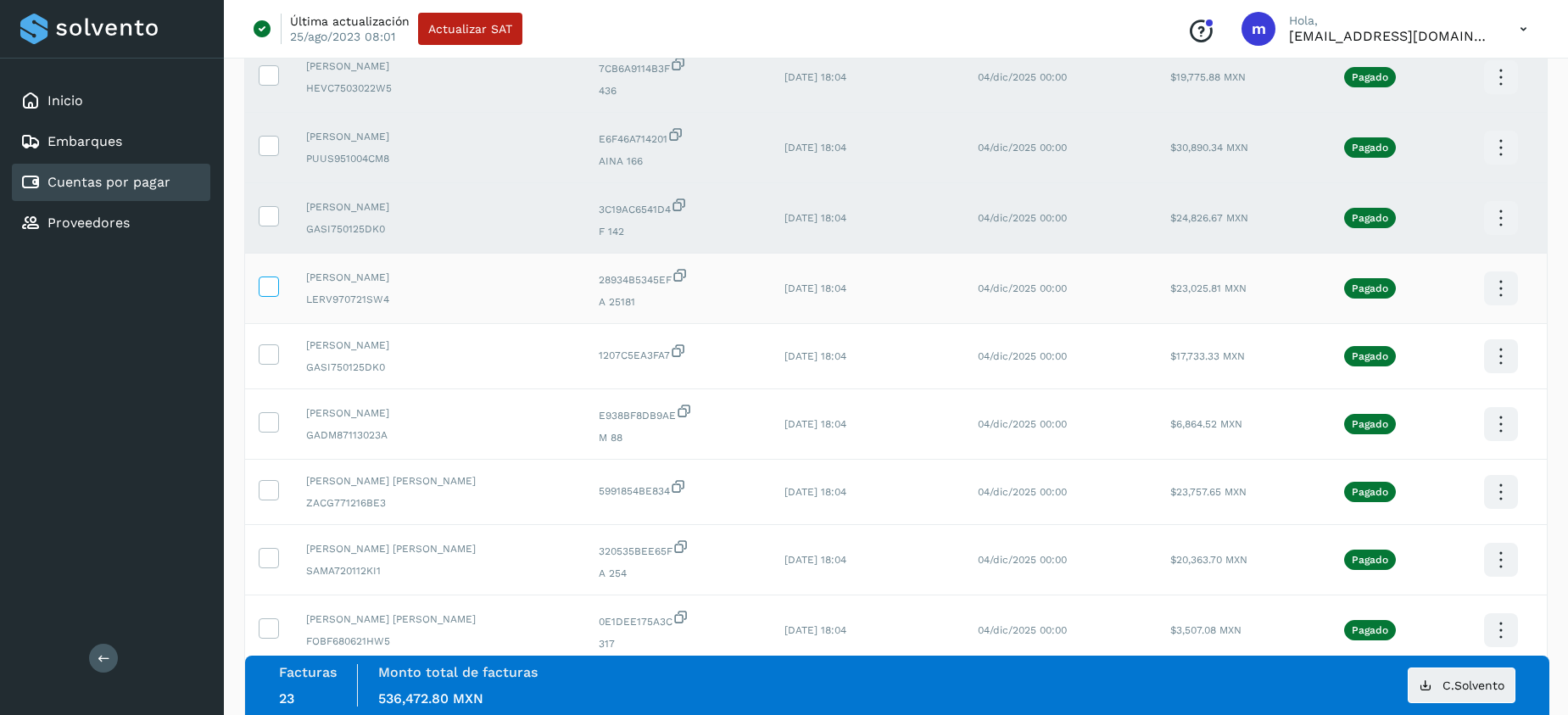
click at [266, 287] on icon at bounding box center [268, 285] width 18 height 18
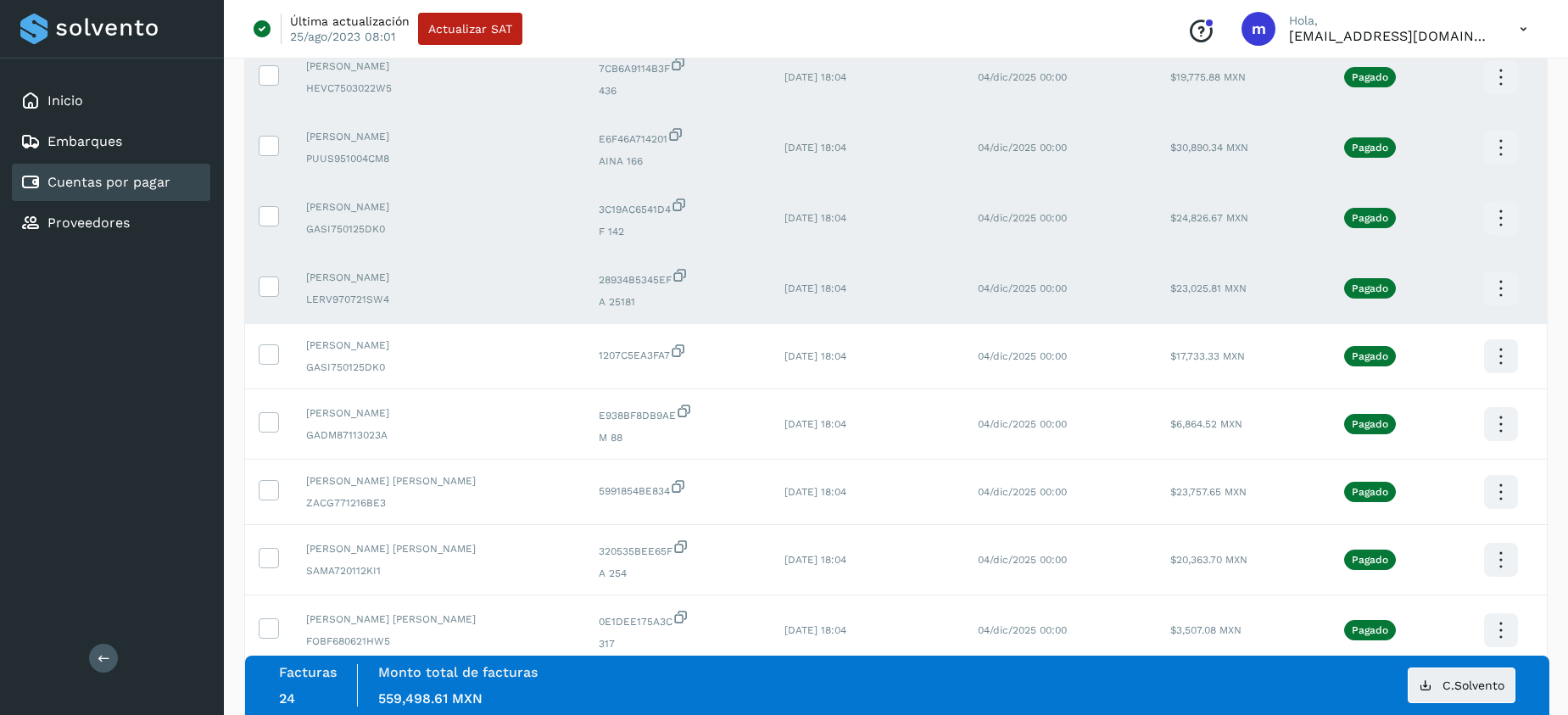
click at [1499, 285] on icon at bounding box center [1501, 289] width 40 height 40
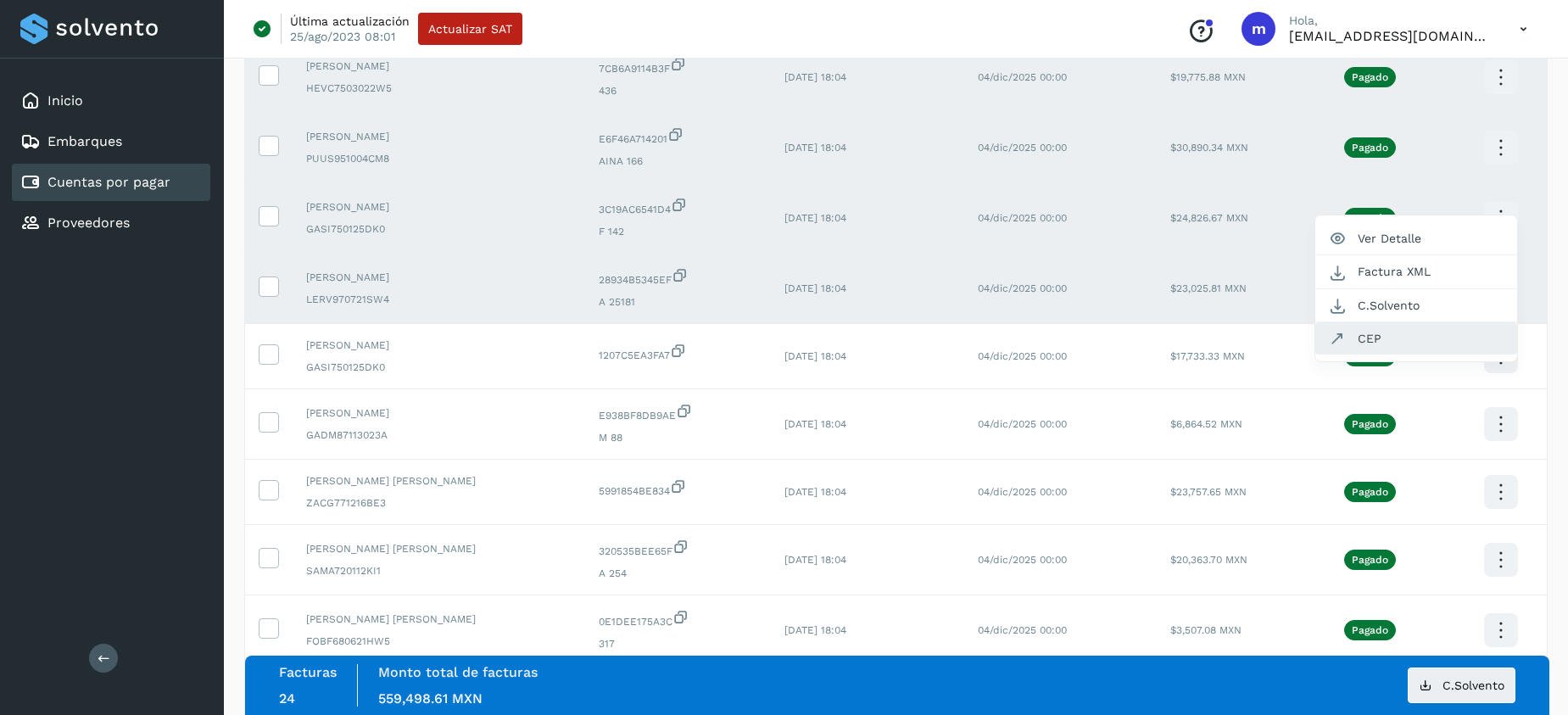
click at [1374, 341] on button "CEP" at bounding box center [1416, 338] width 202 height 32
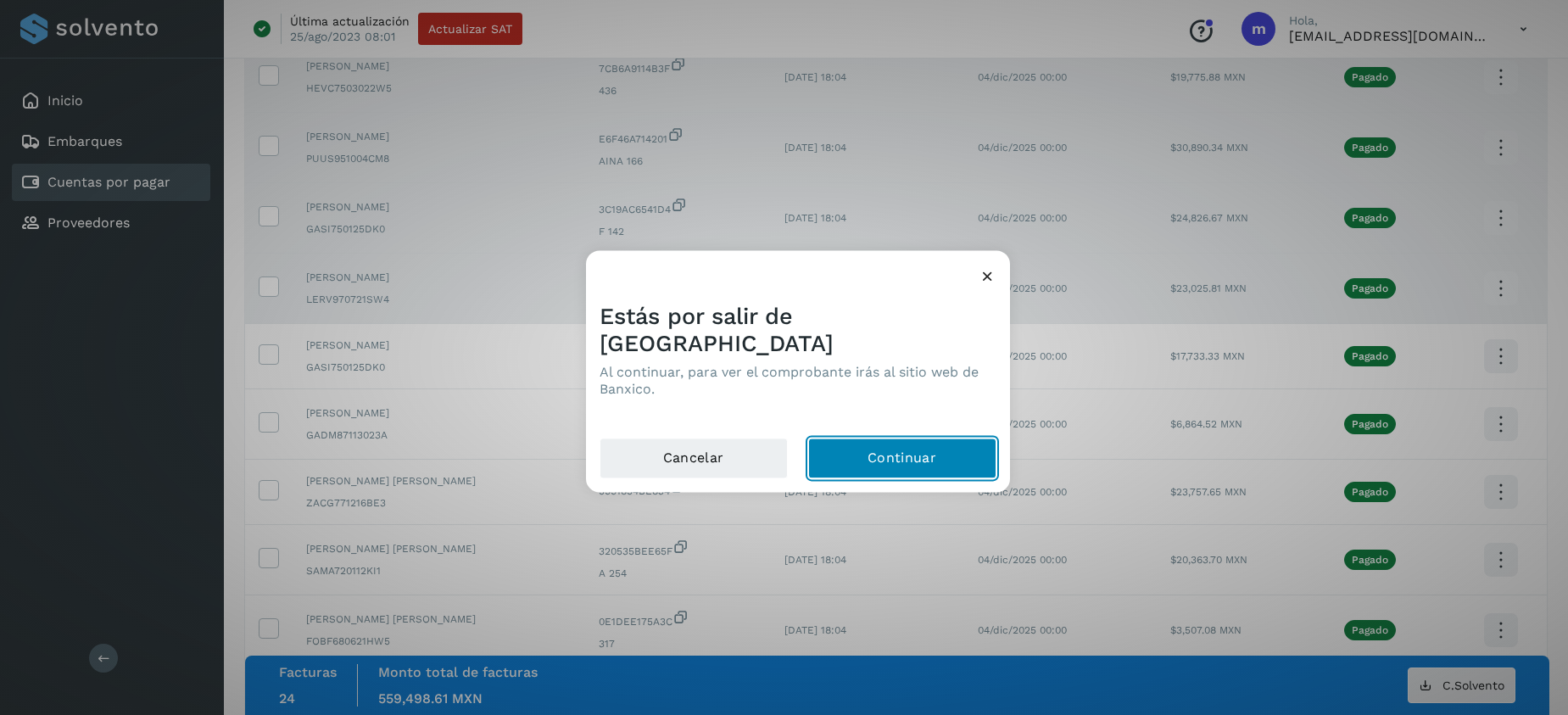
click at [915, 438] on button "Continuar" at bounding box center [902, 458] width 188 height 41
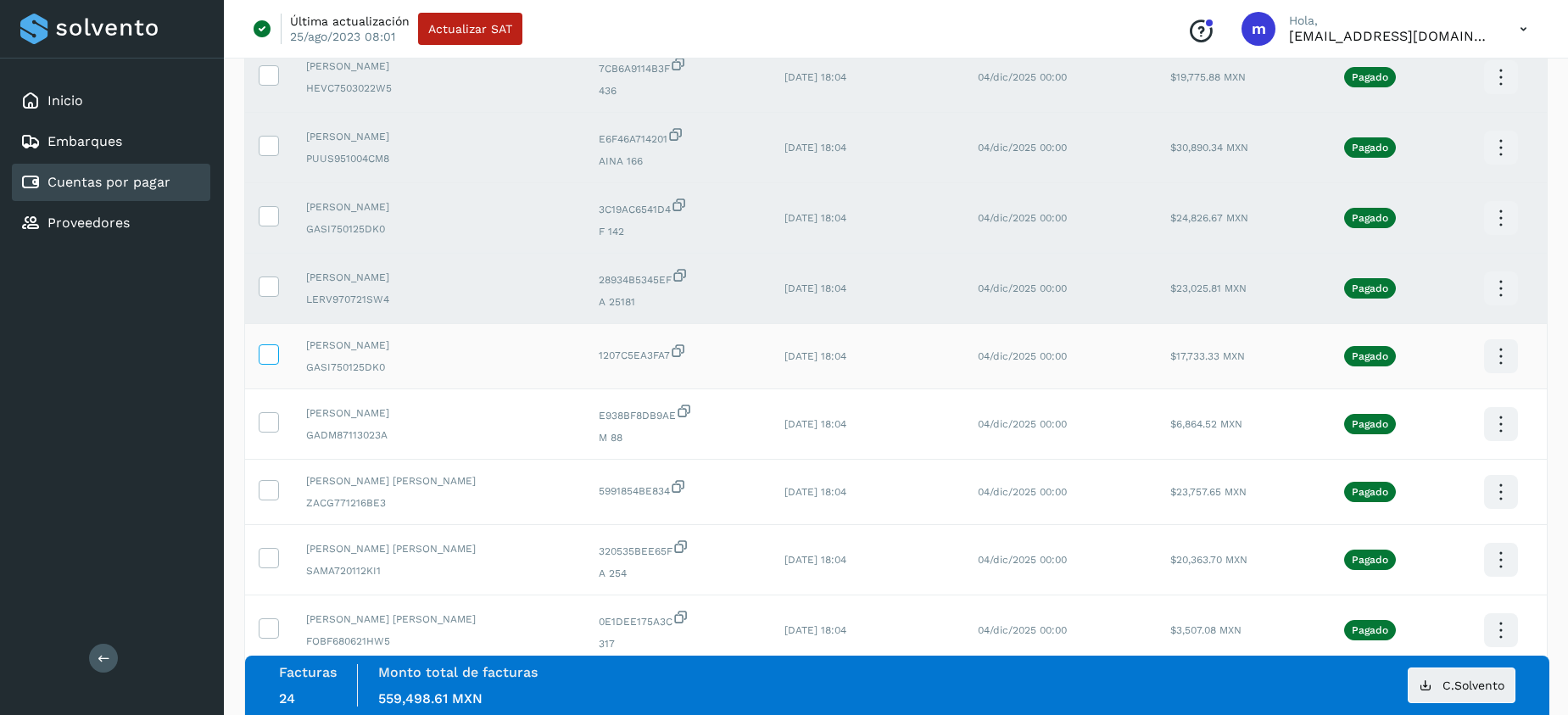
click at [265, 350] on icon at bounding box center [268, 354] width 18 height 18
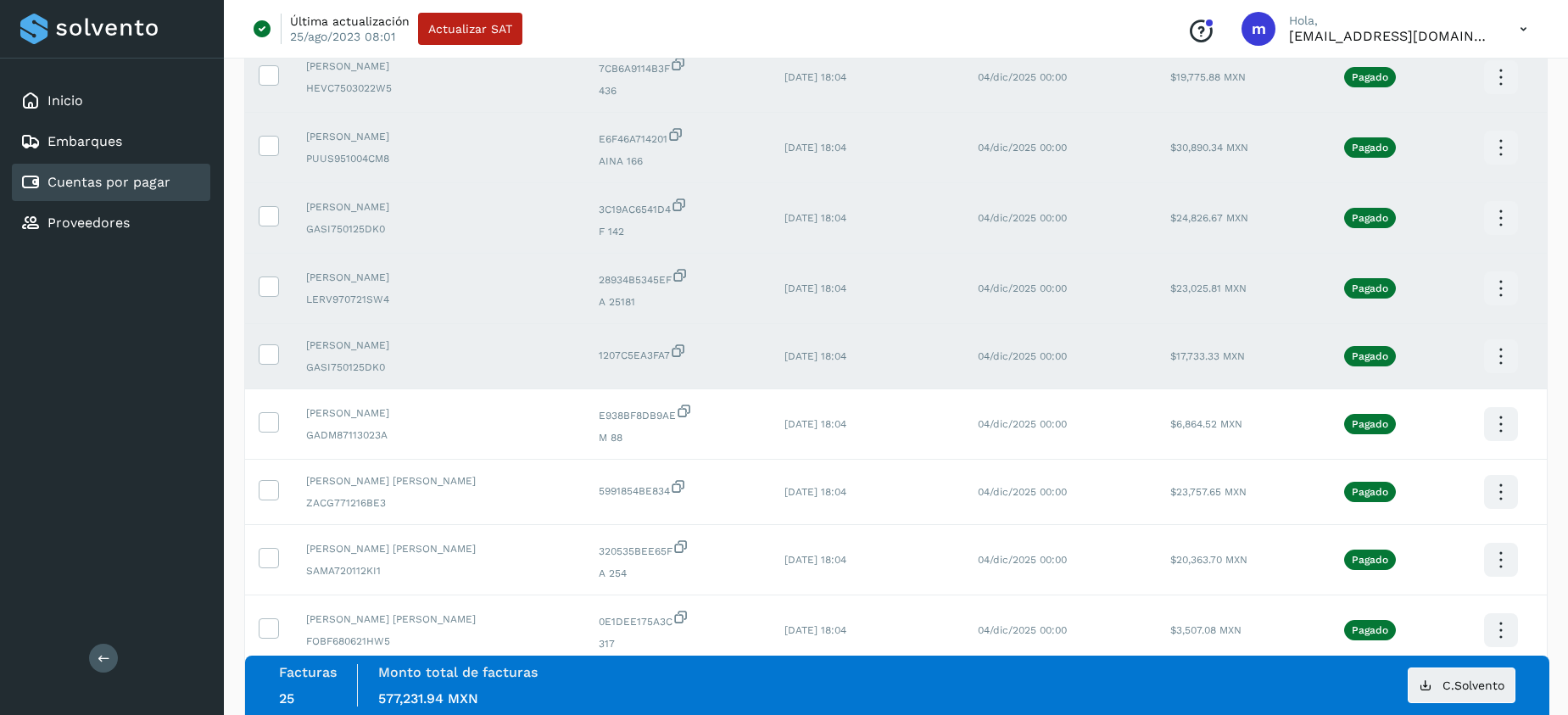
click at [1511, 356] on icon at bounding box center [1501, 357] width 40 height 40
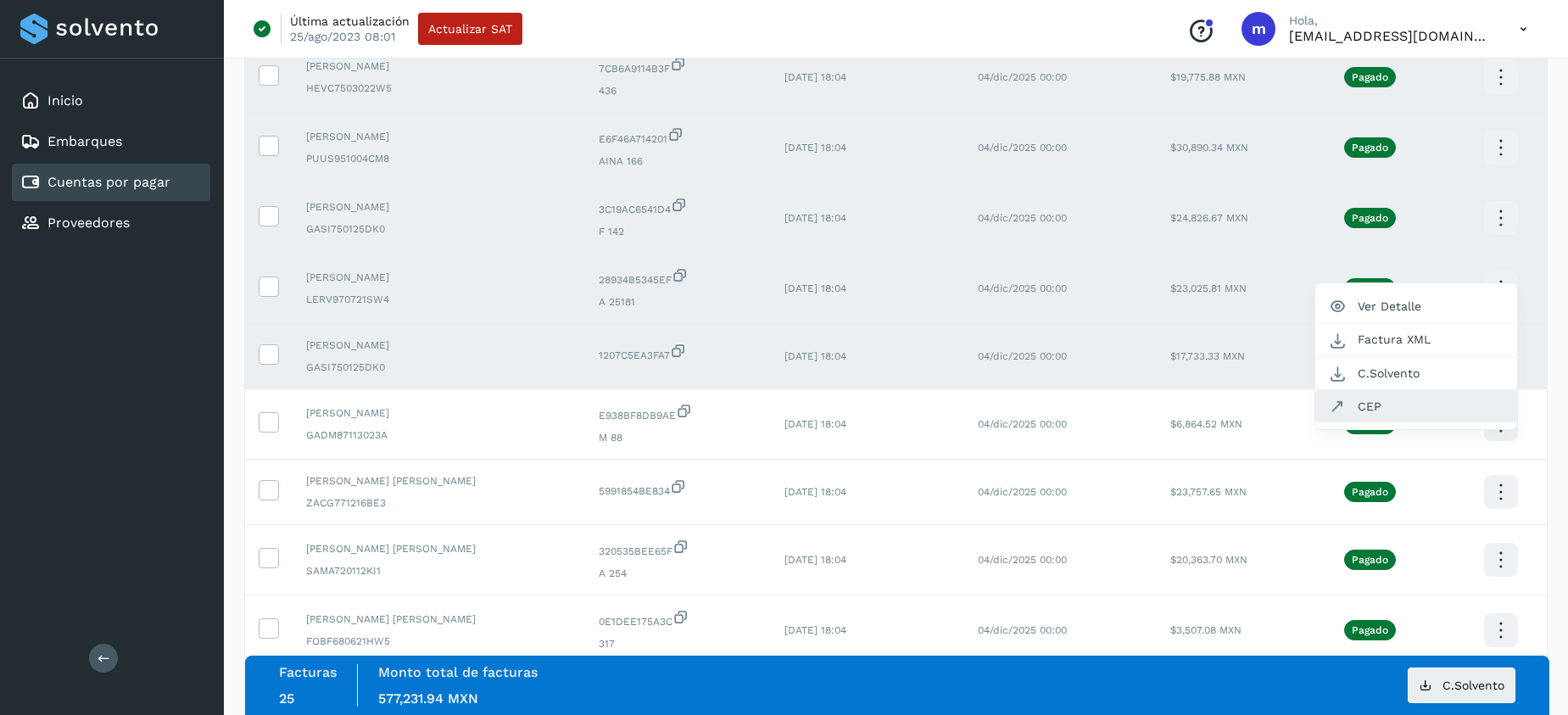
click at [1377, 400] on button "CEP" at bounding box center [1416, 406] width 202 height 32
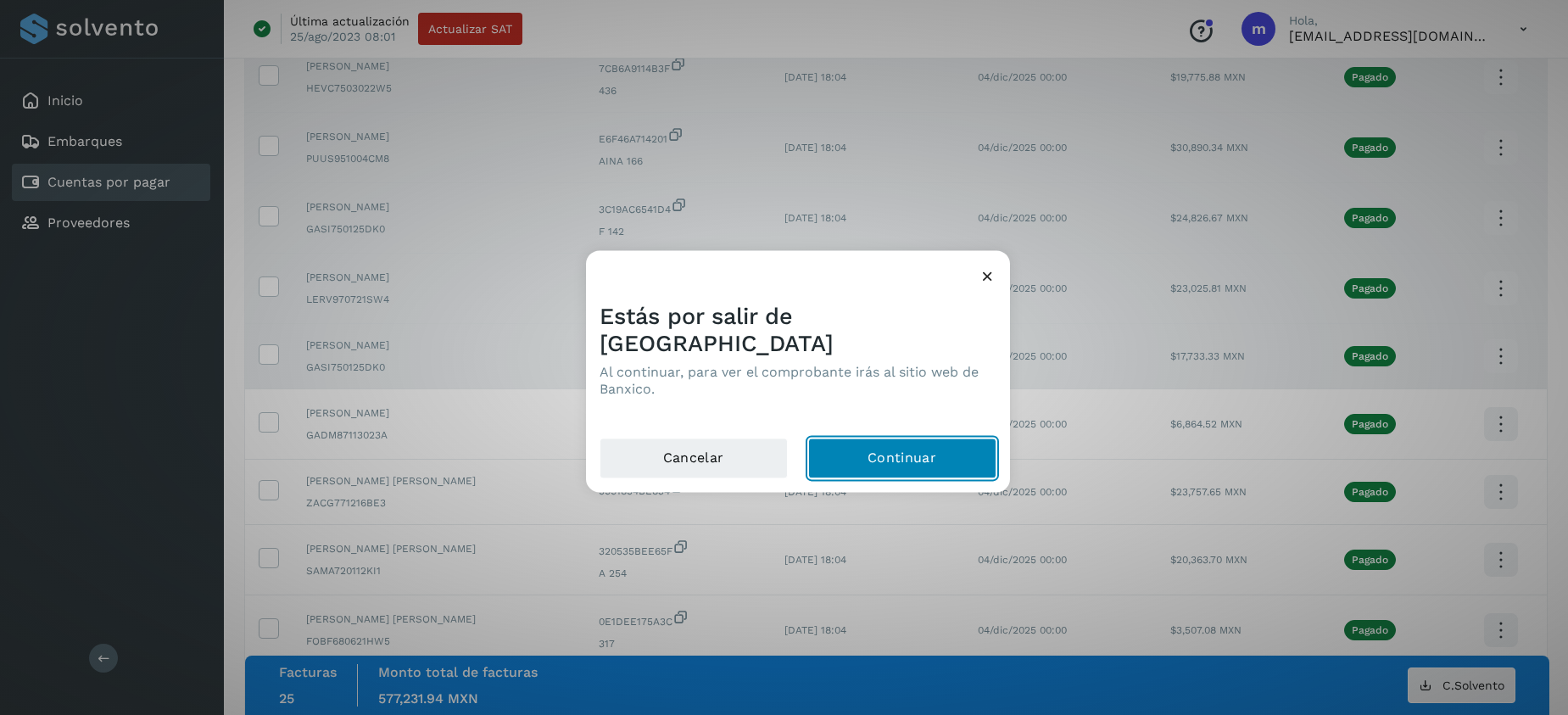
click at [942, 438] on button "Continuar" at bounding box center [902, 458] width 188 height 41
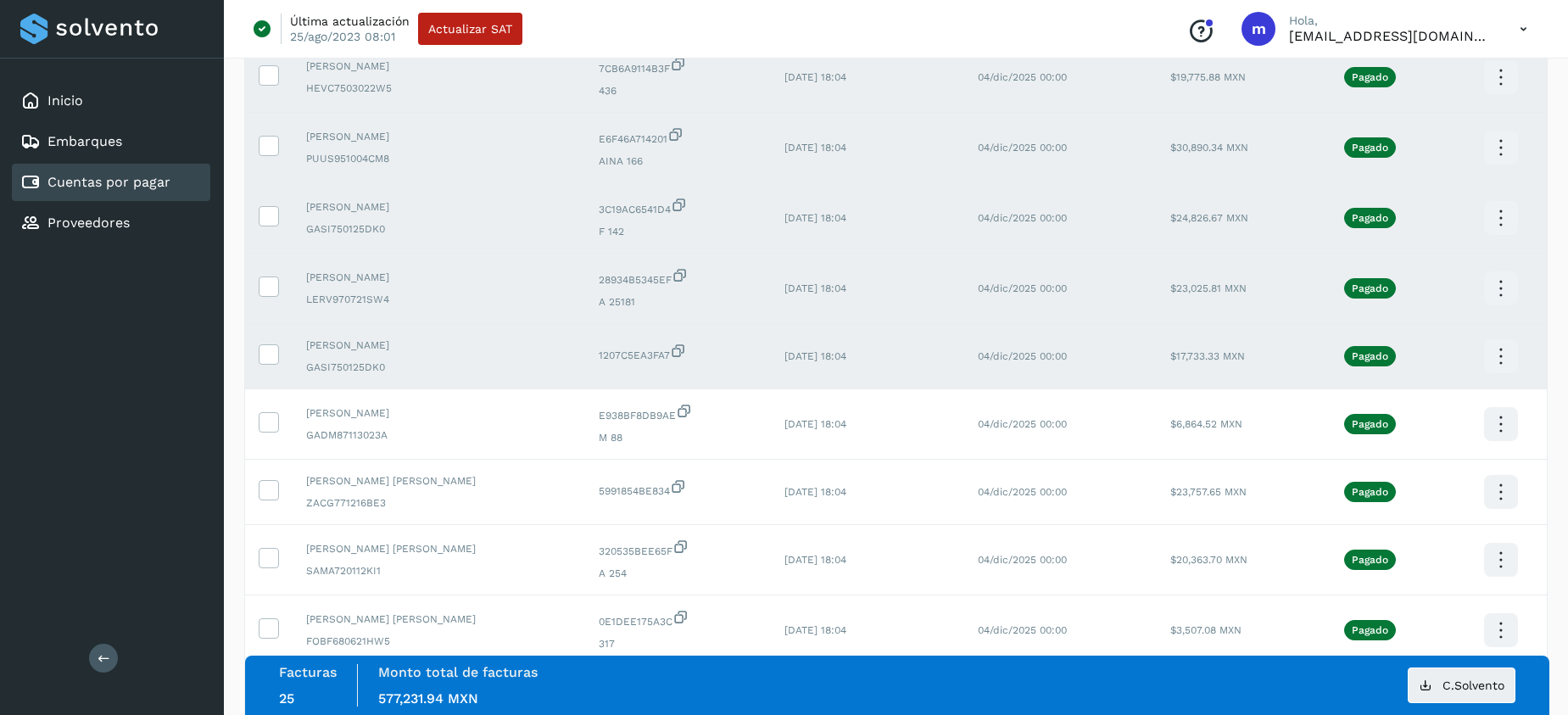
click at [1510, 352] on icon at bounding box center [1501, 357] width 40 height 40
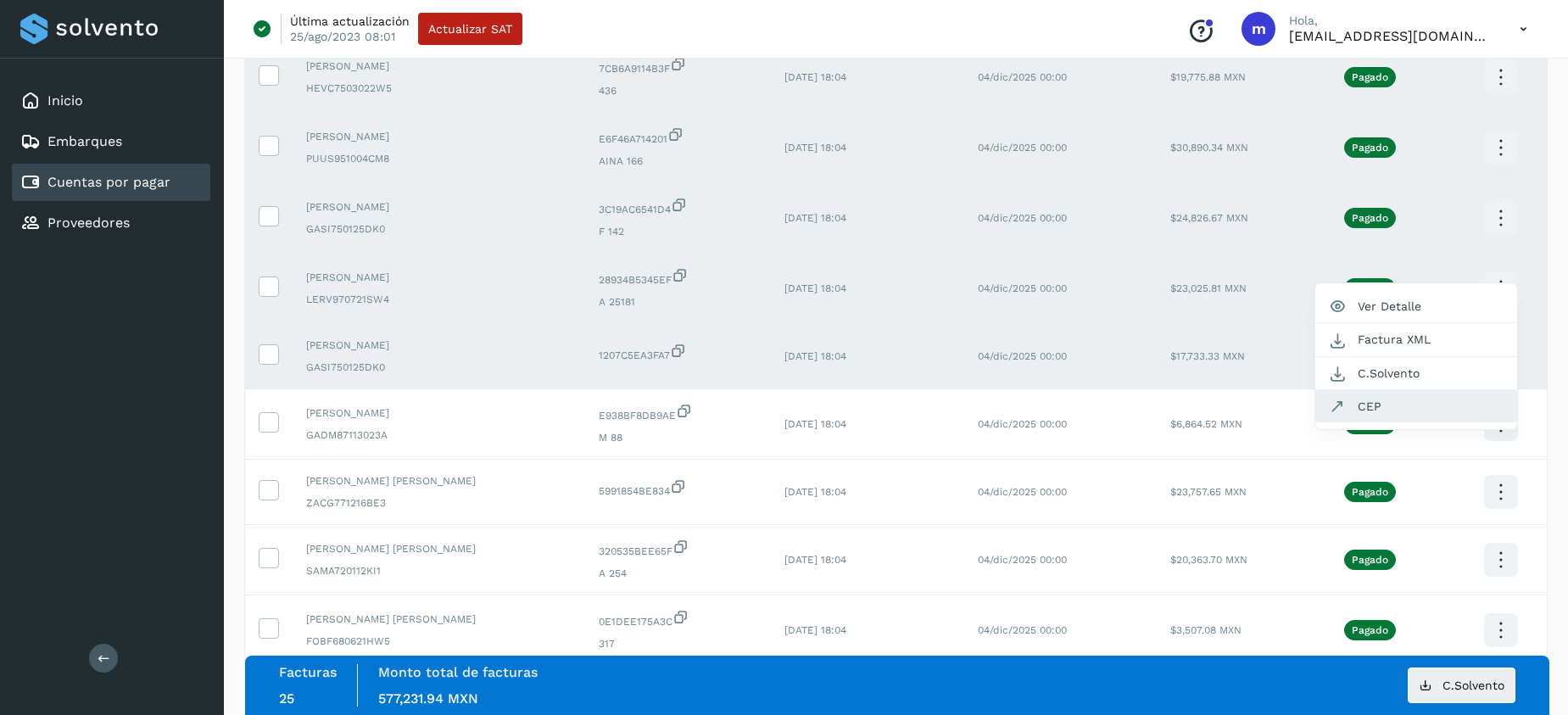
click at [1358, 407] on button "CEP" at bounding box center [1416, 406] width 202 height 32
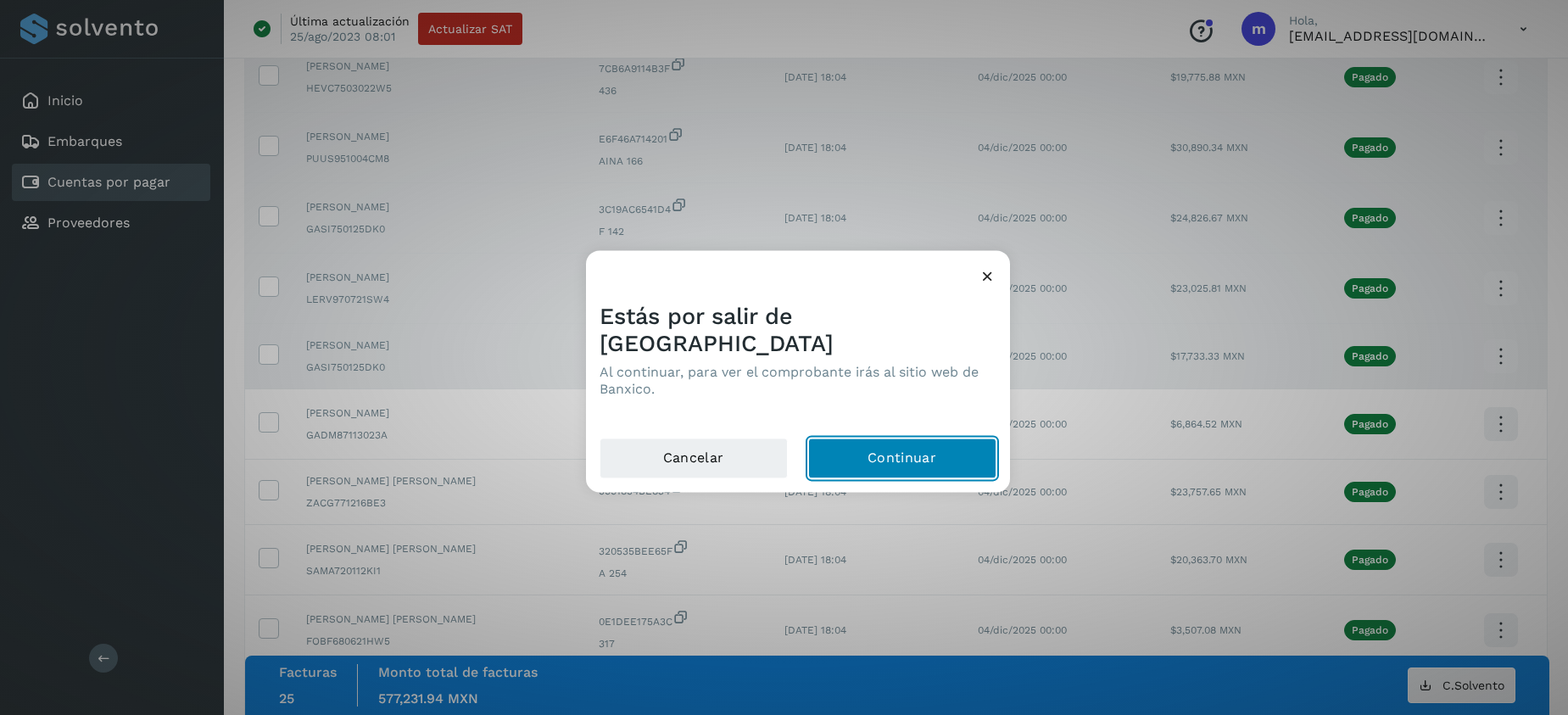
click at [839, 439] on button "Continuar" at bounding box center [902, 458] width 188 height 41
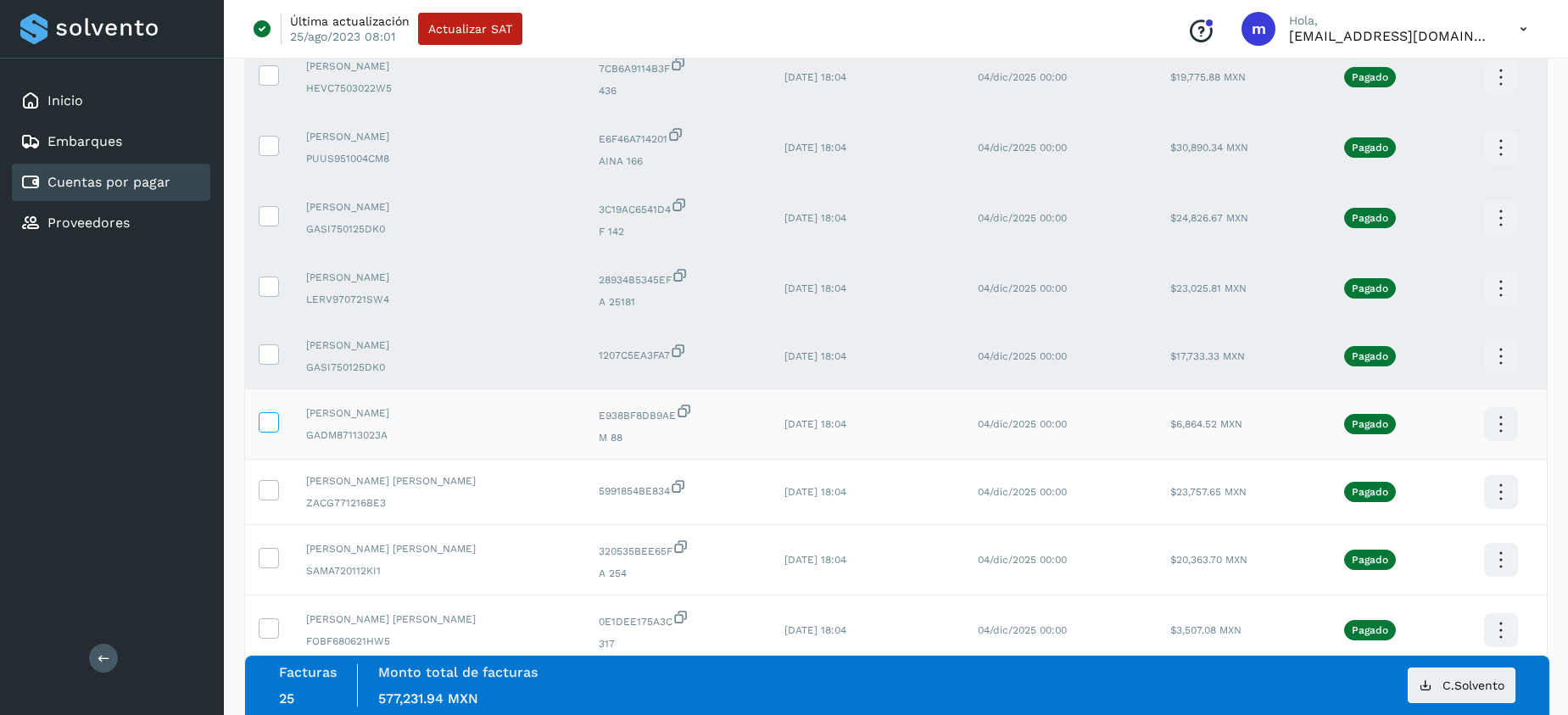
click at [270, 419] on icon at bounding box center [268, 422] width 18 height 18
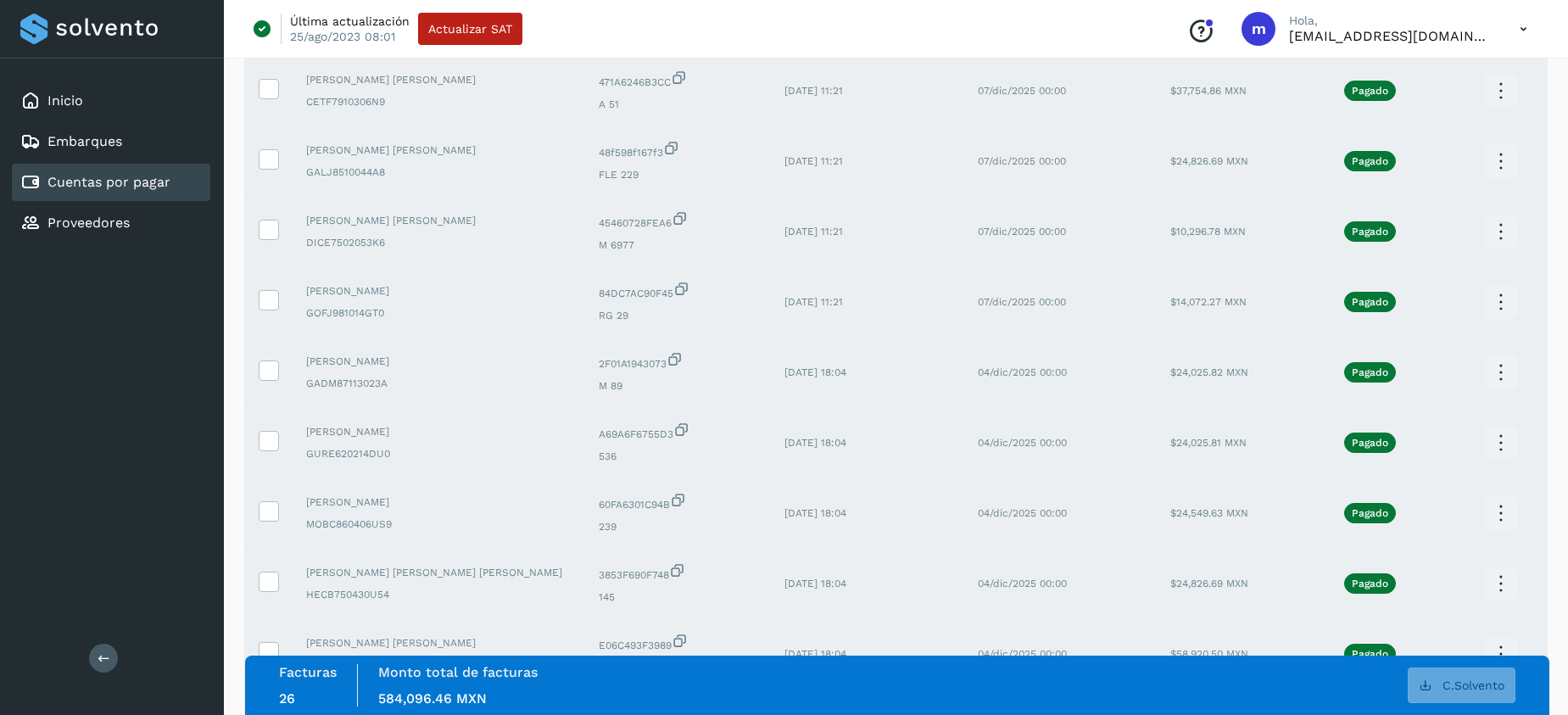
scroll to position [846, 0]
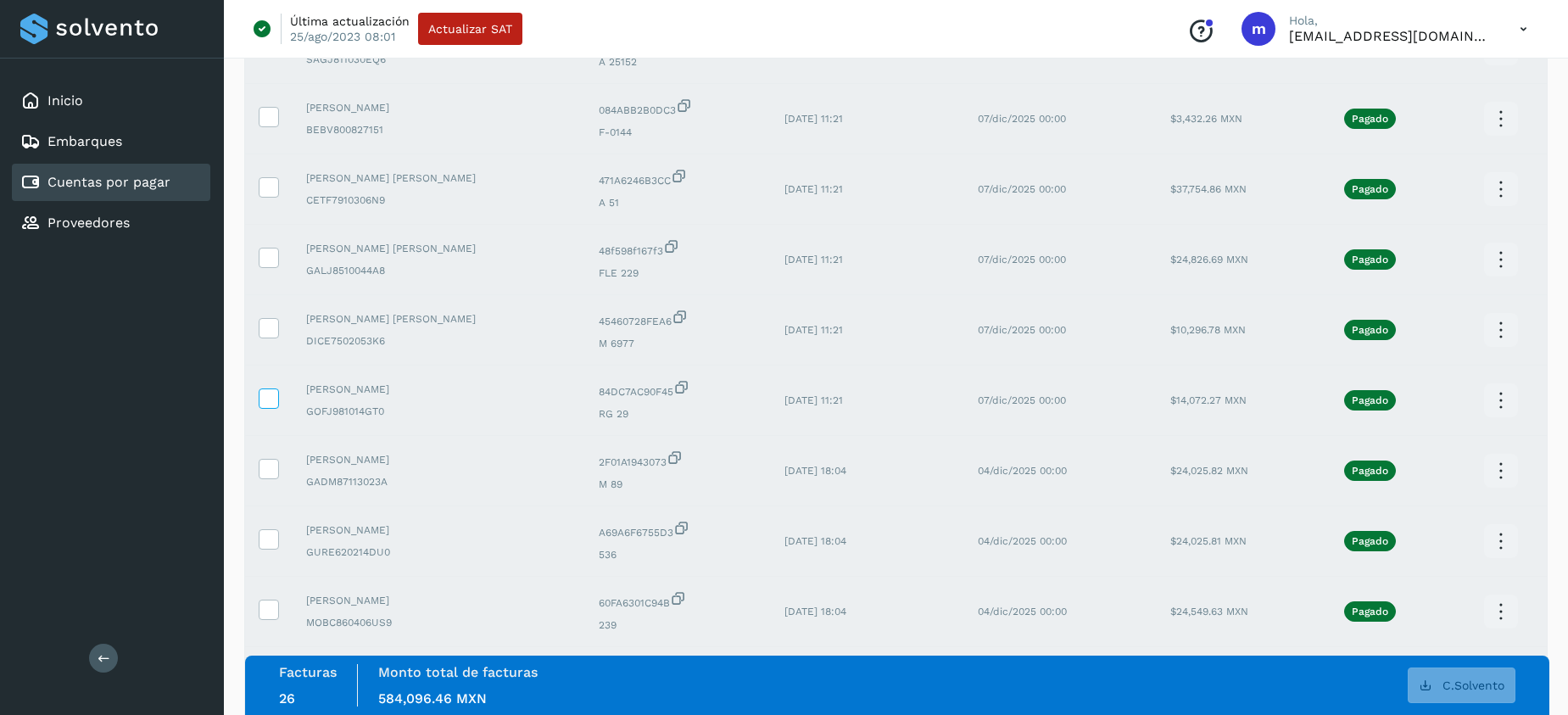
click at [273, 396] on icon at bounding box center [268, 398] width 18 height 18
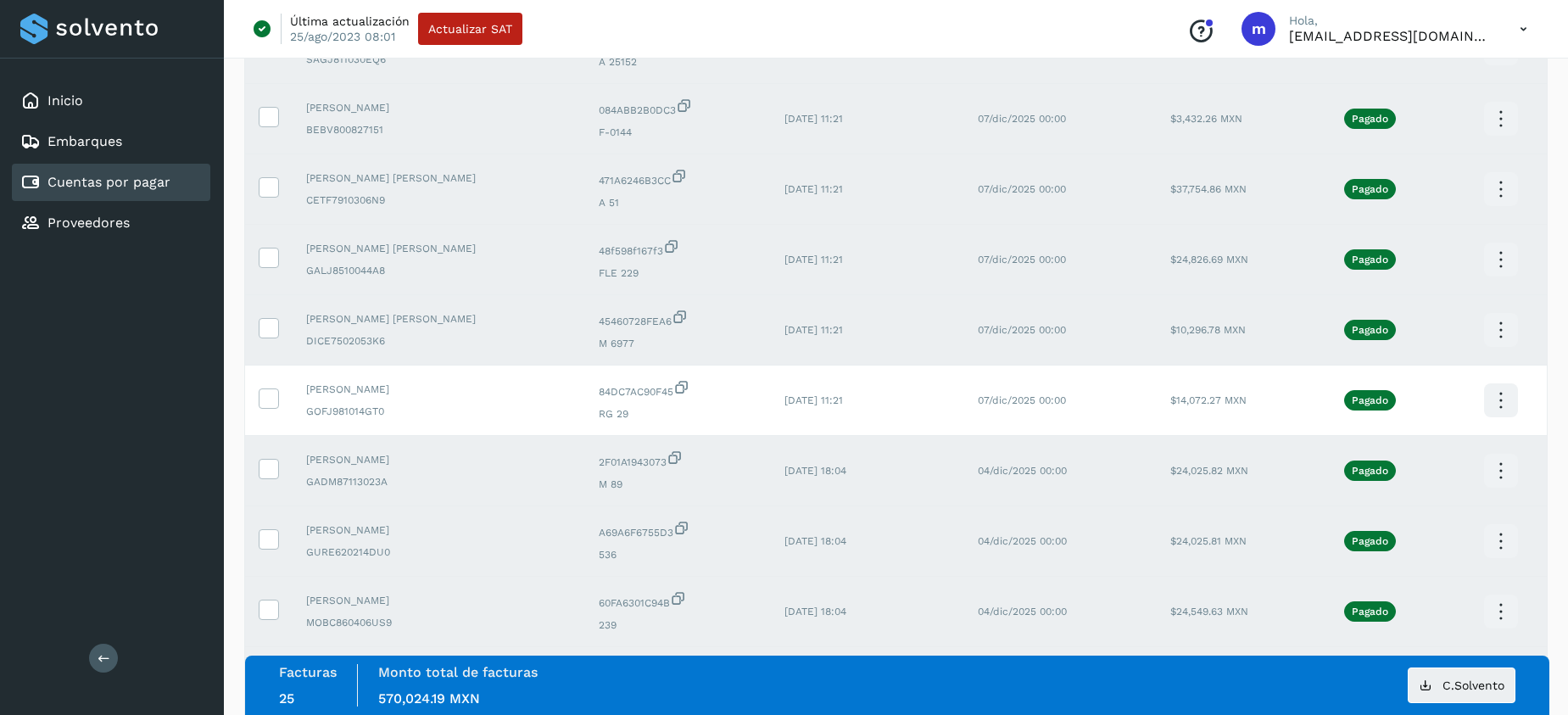
drag, startPoint x: 270, startPoint y: 327, endPoint x: 279, endPoint y: 287, distance: 41.0
click at [270, 327] on icon at bounding box center [268, 327] width 18 height 18
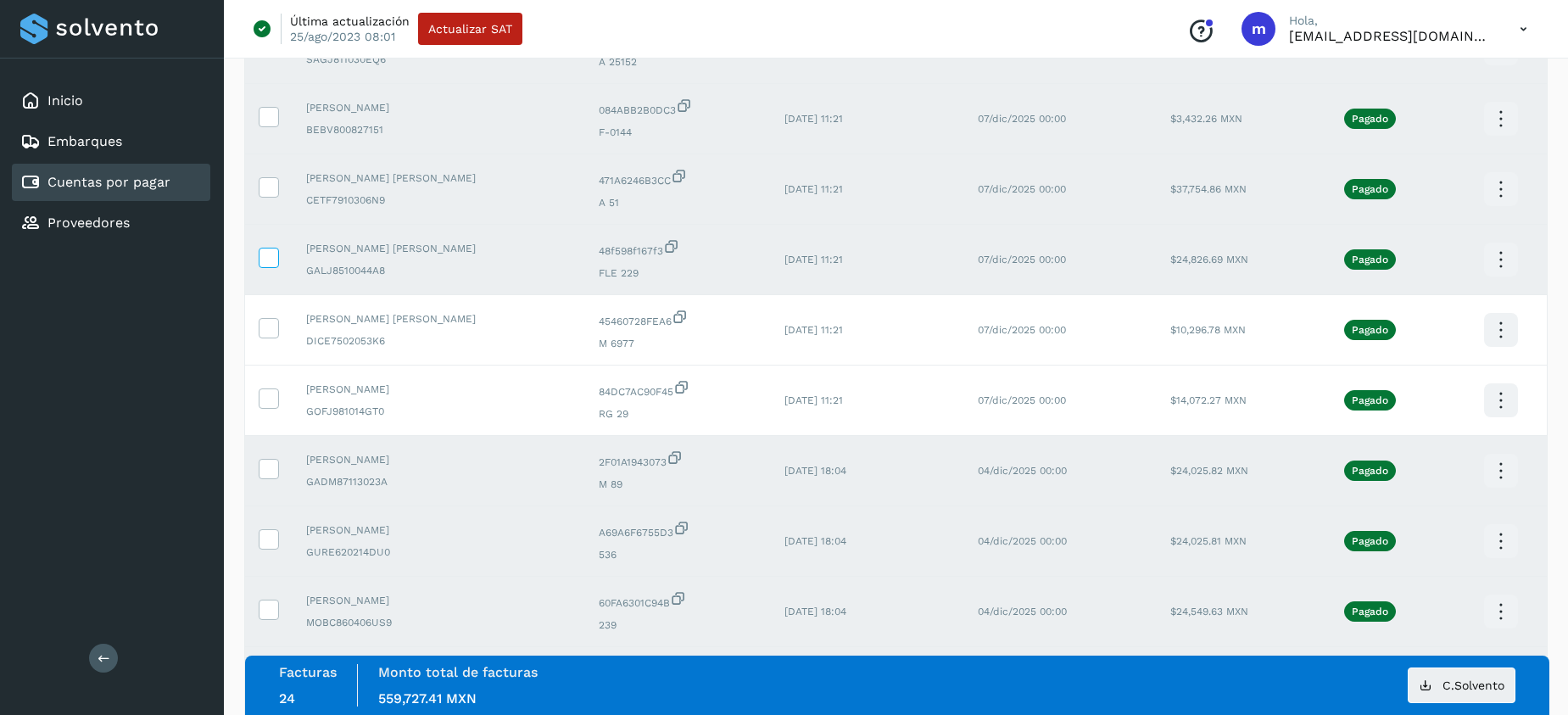
click at [267, 253] on icon at bounding box center [268, 256] width 18 height 18
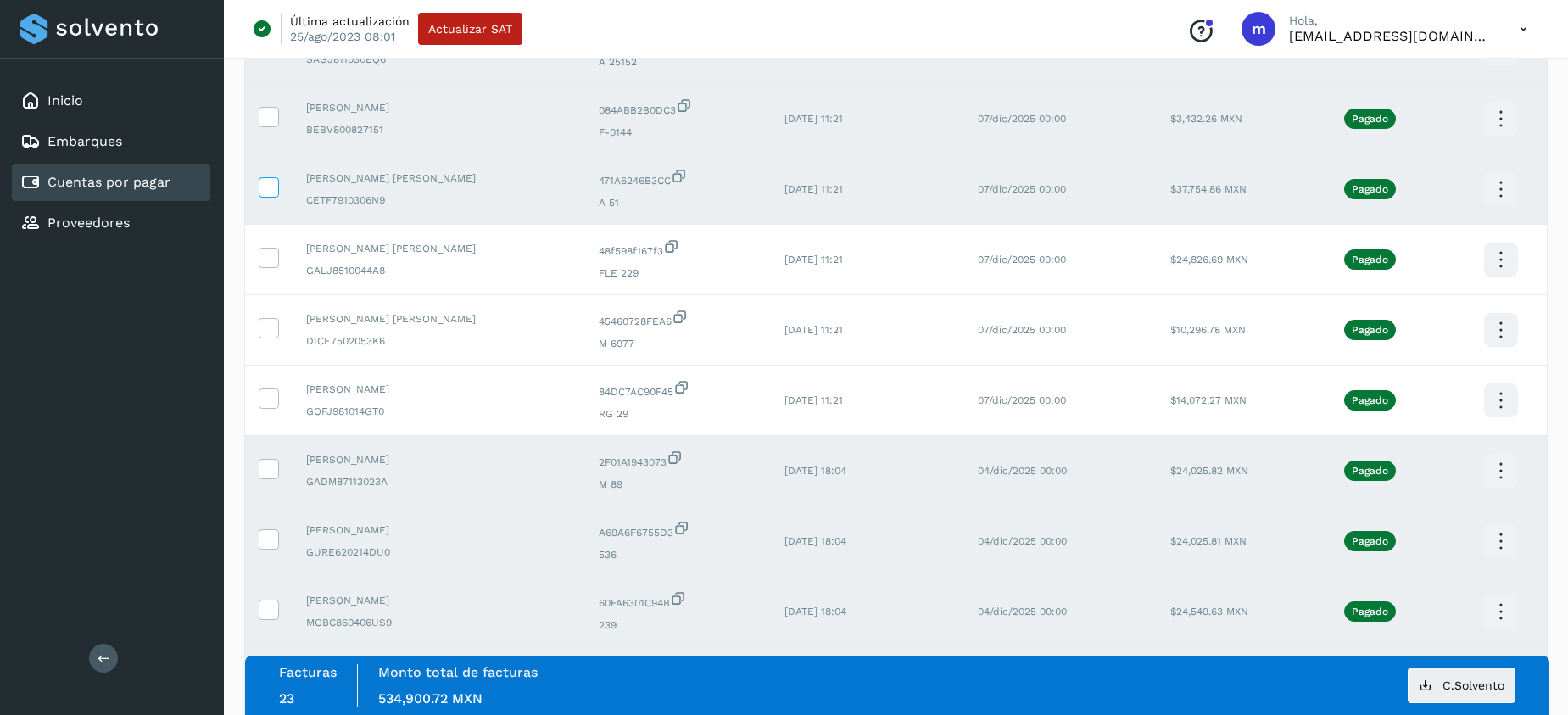
click at [265, 191] on icon at bounding box center [268, 186] width 18 height 18
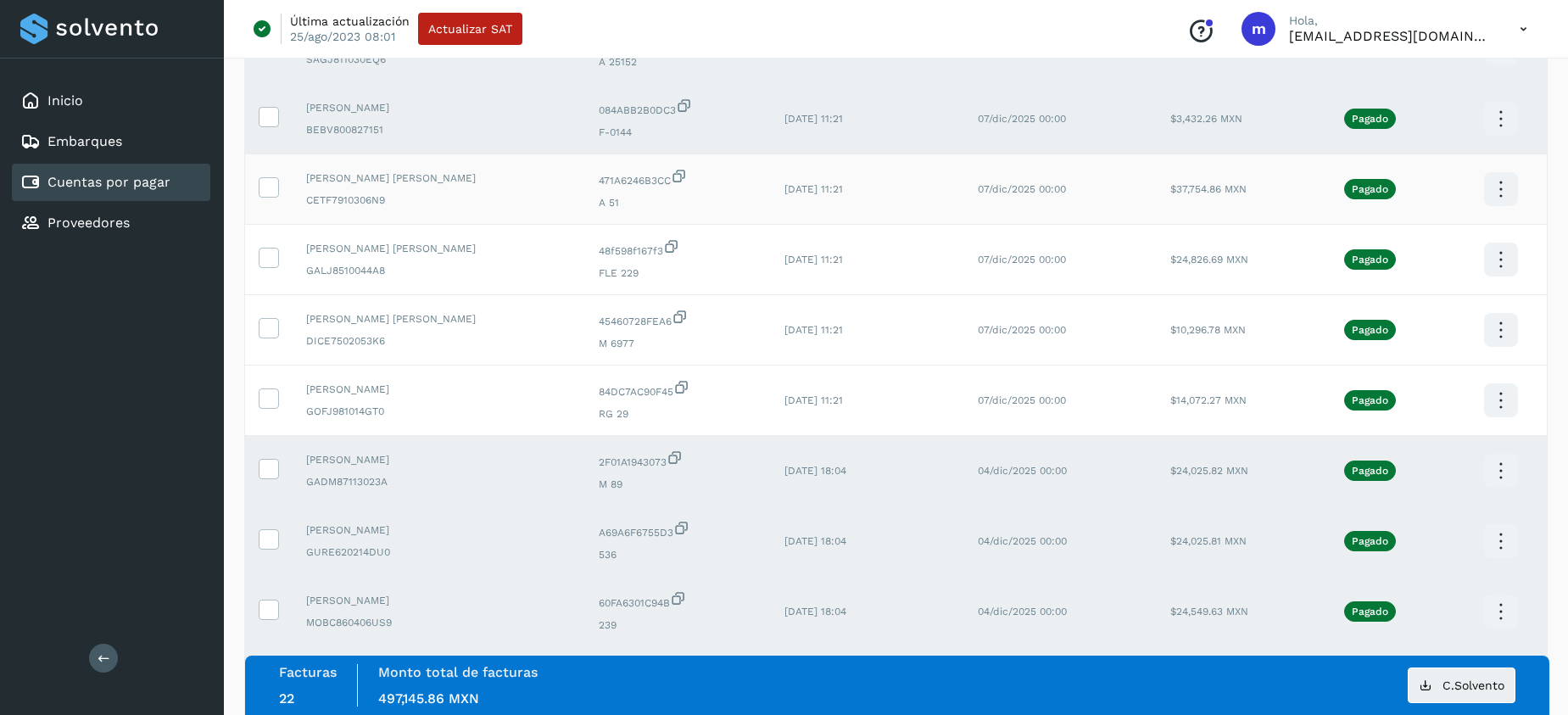
scroll to position [846, 0]
click at [270, 116] on icon at bounding box center [268, 117] width 18 height 18
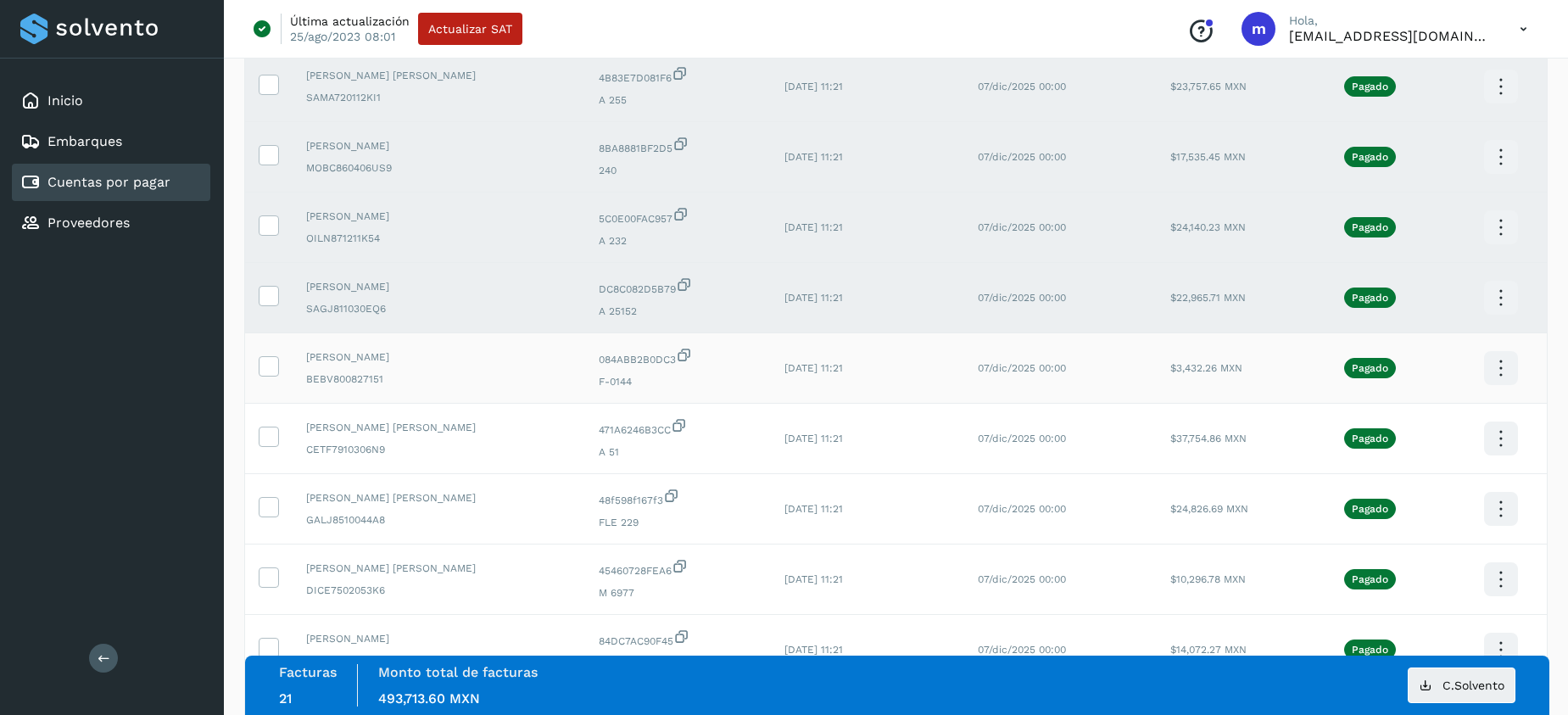
scroll to position [586, 0]
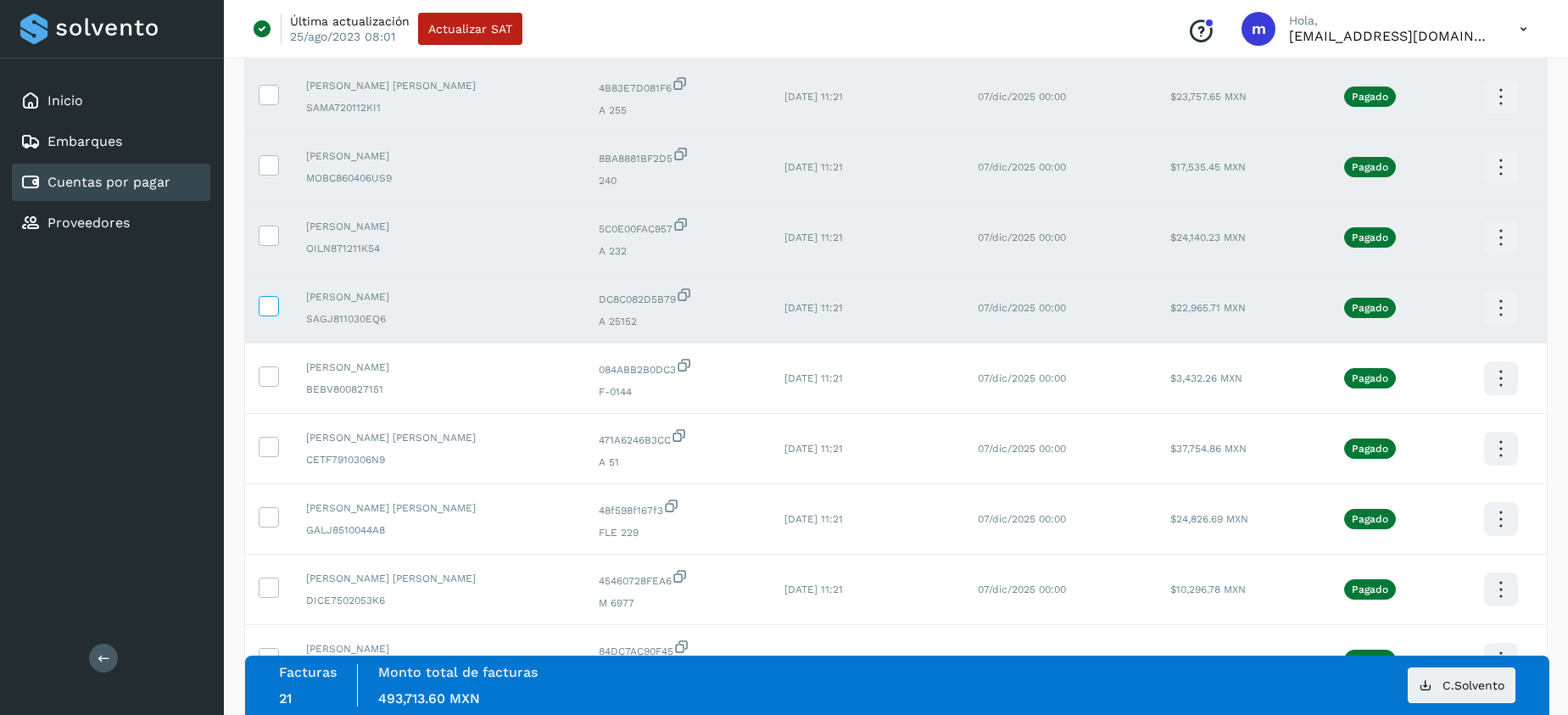
click at [272, 301] on icon at bounding box center [268, 305] width 18 height 18
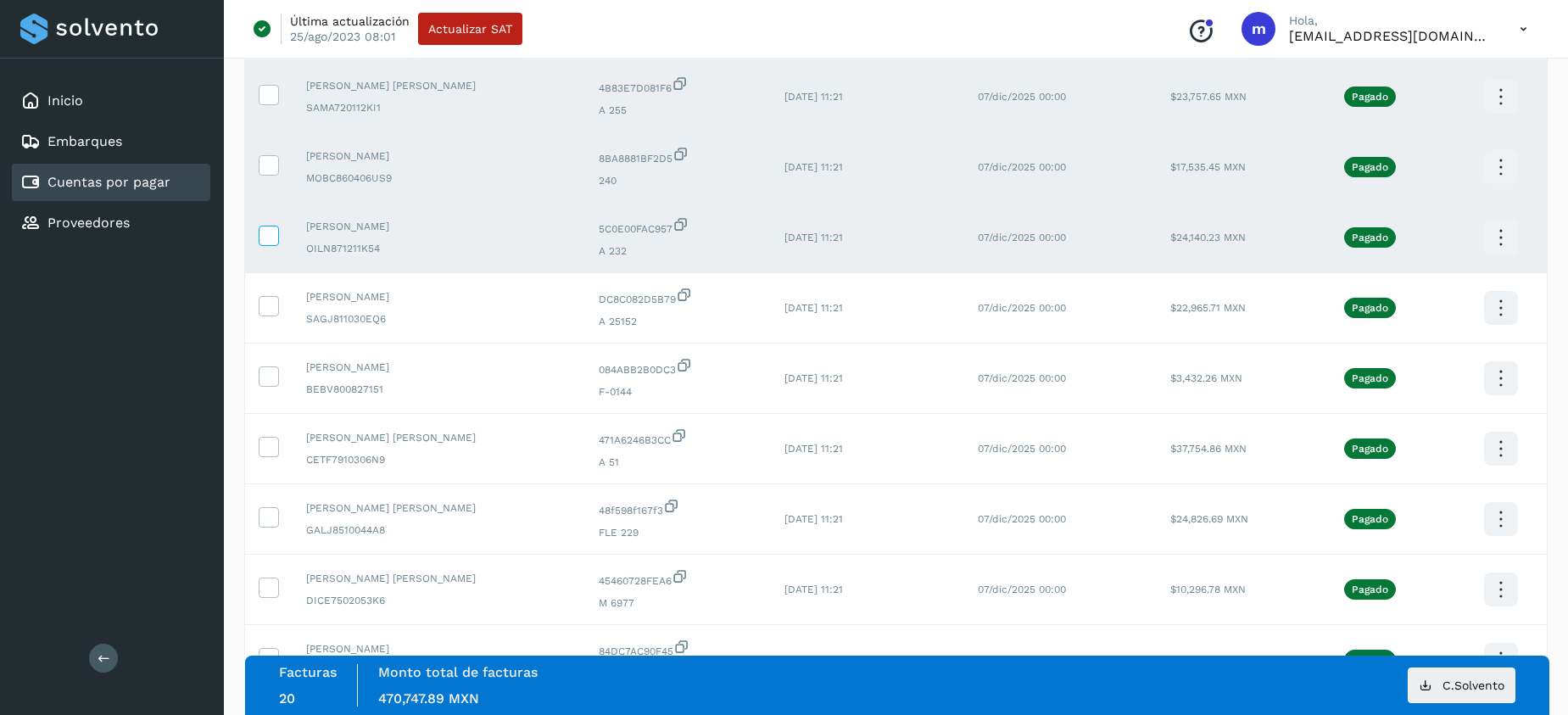
click at [274, 230] on icon at bounding box center [268, 234] width 18 height 18
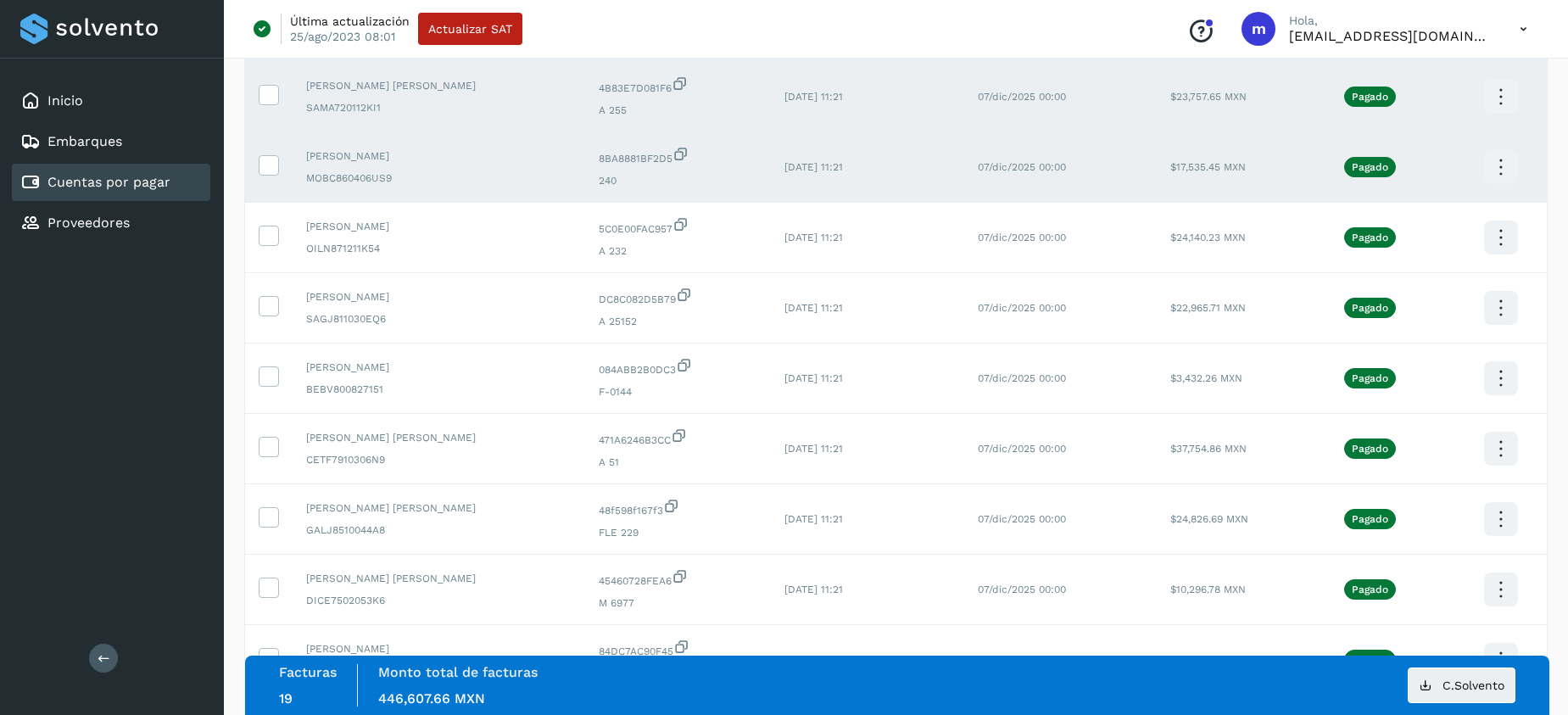
click at [270, 154] on td at bounding box center [269, 168] width 48 height 71
click at [275, 88] on icon at bounding box center [268, 94] width 18 height 18
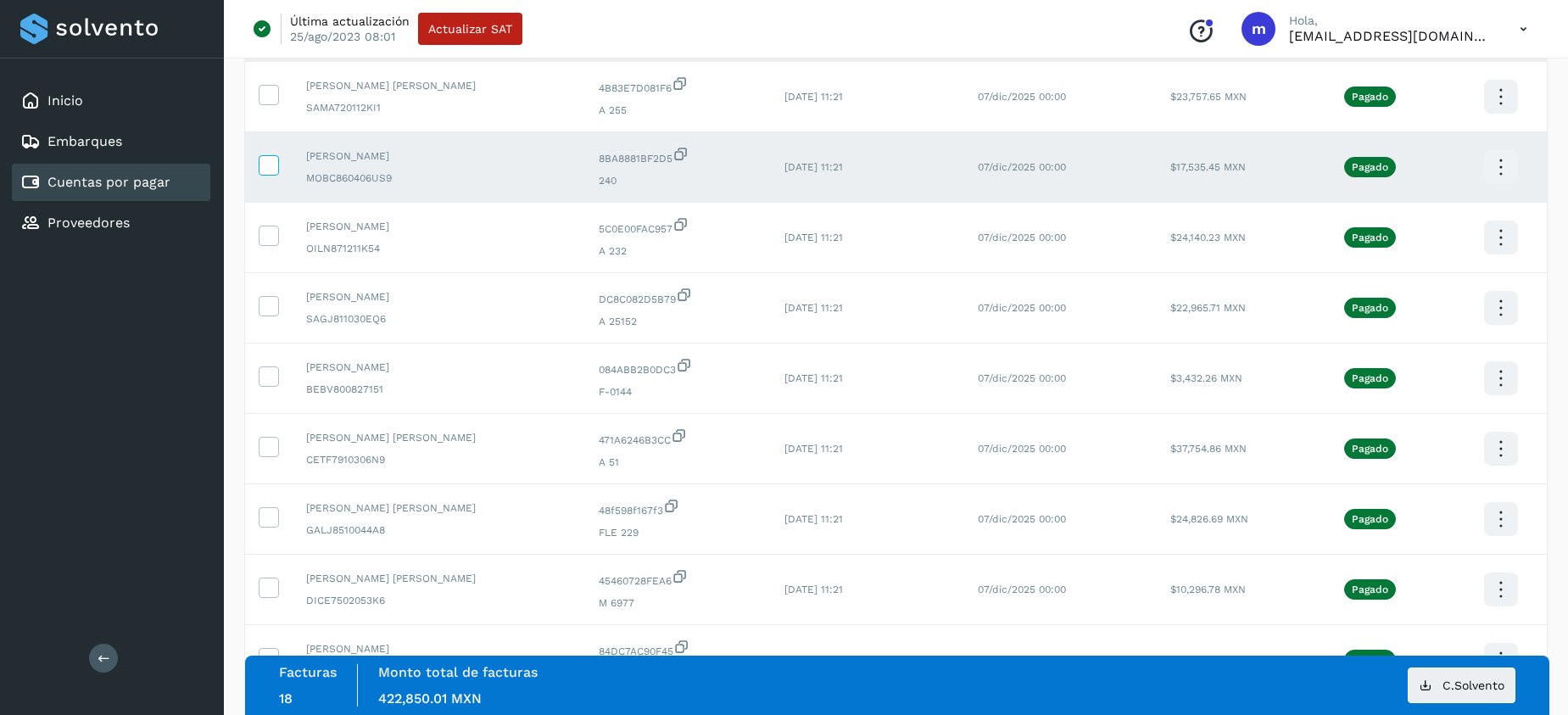
click at [270, 161] on icon at bounding box center [268, 165] width 18 height 18
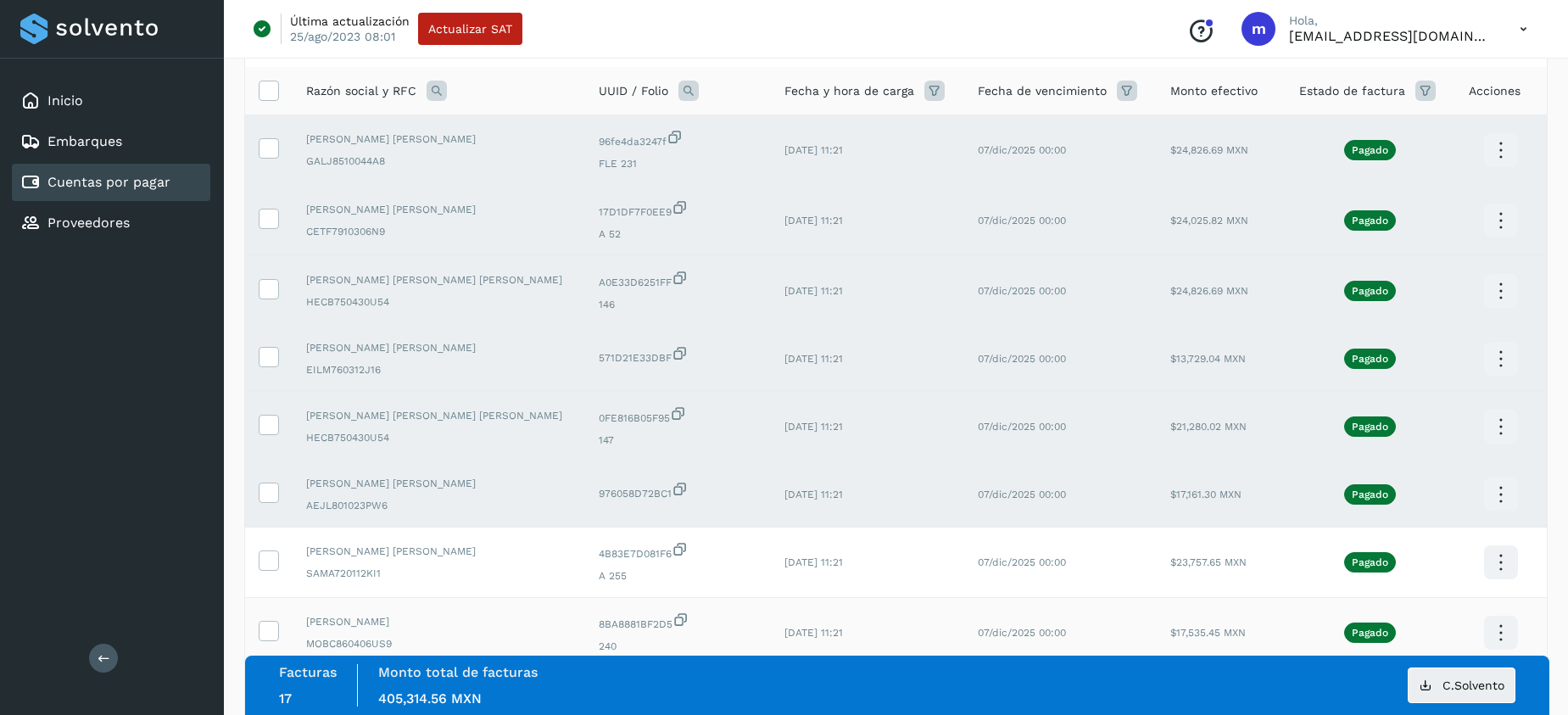
scroll to position [0, 0]
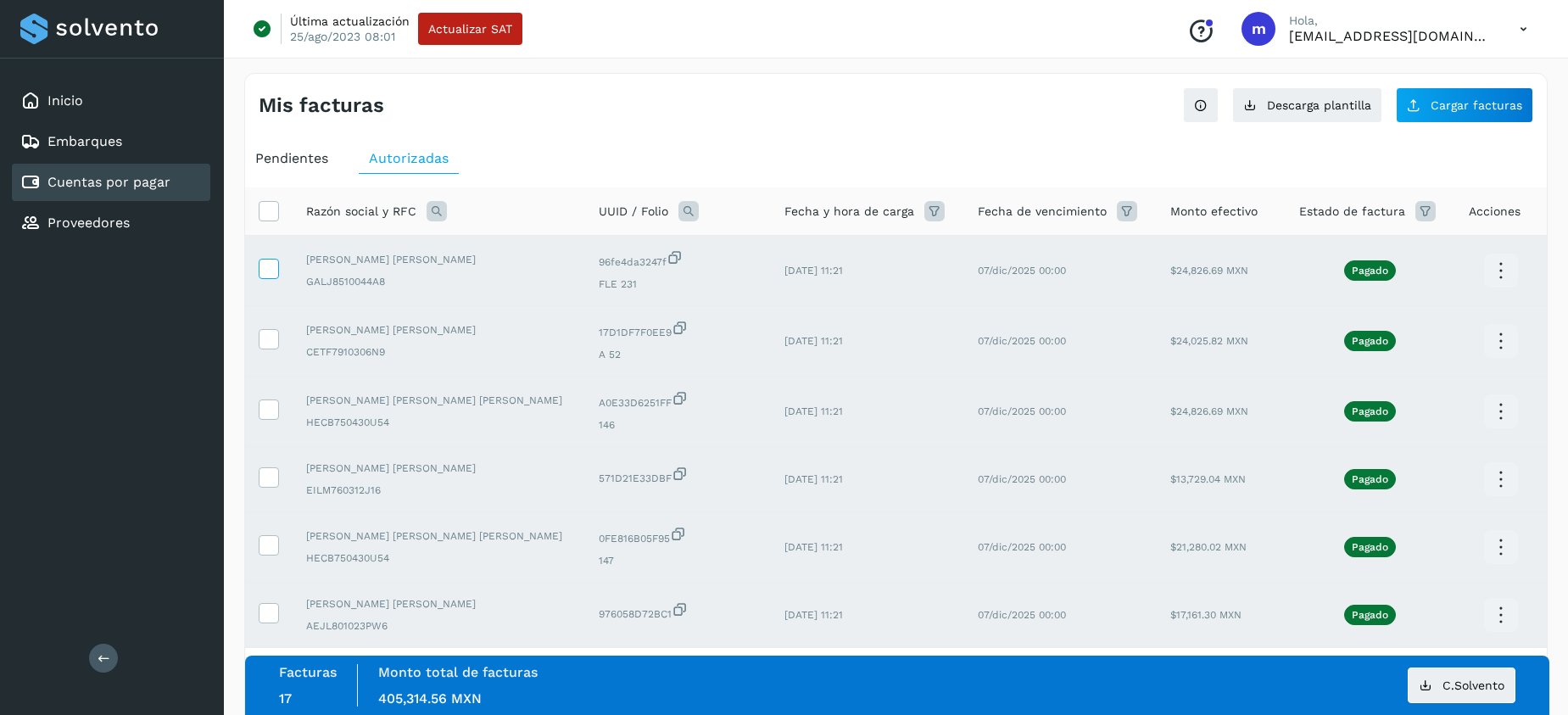
click at [270, 264] on icon at bounding box center [268, 268] width 18 height 18
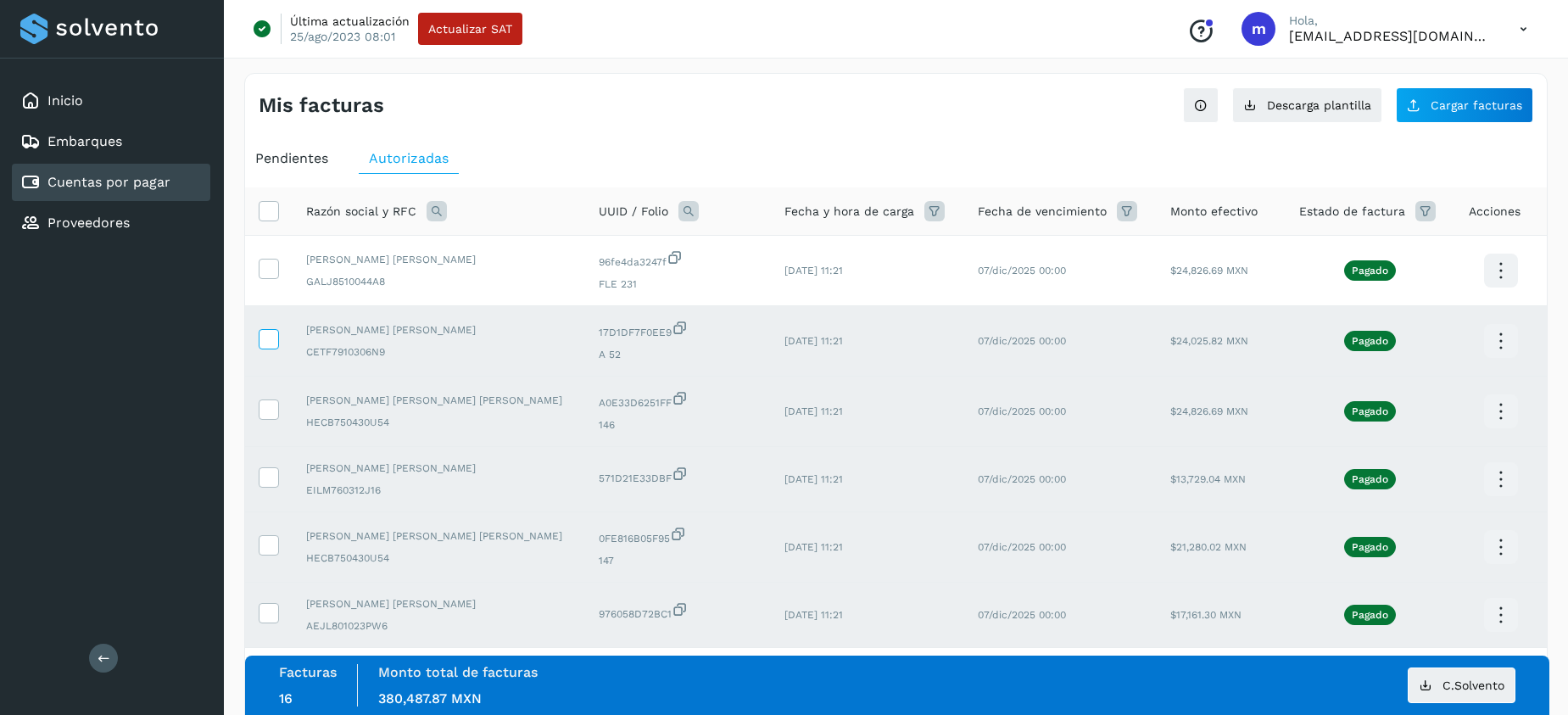
click at [269, 339] on icon at bounding box center [268, 338] width 18 height 18
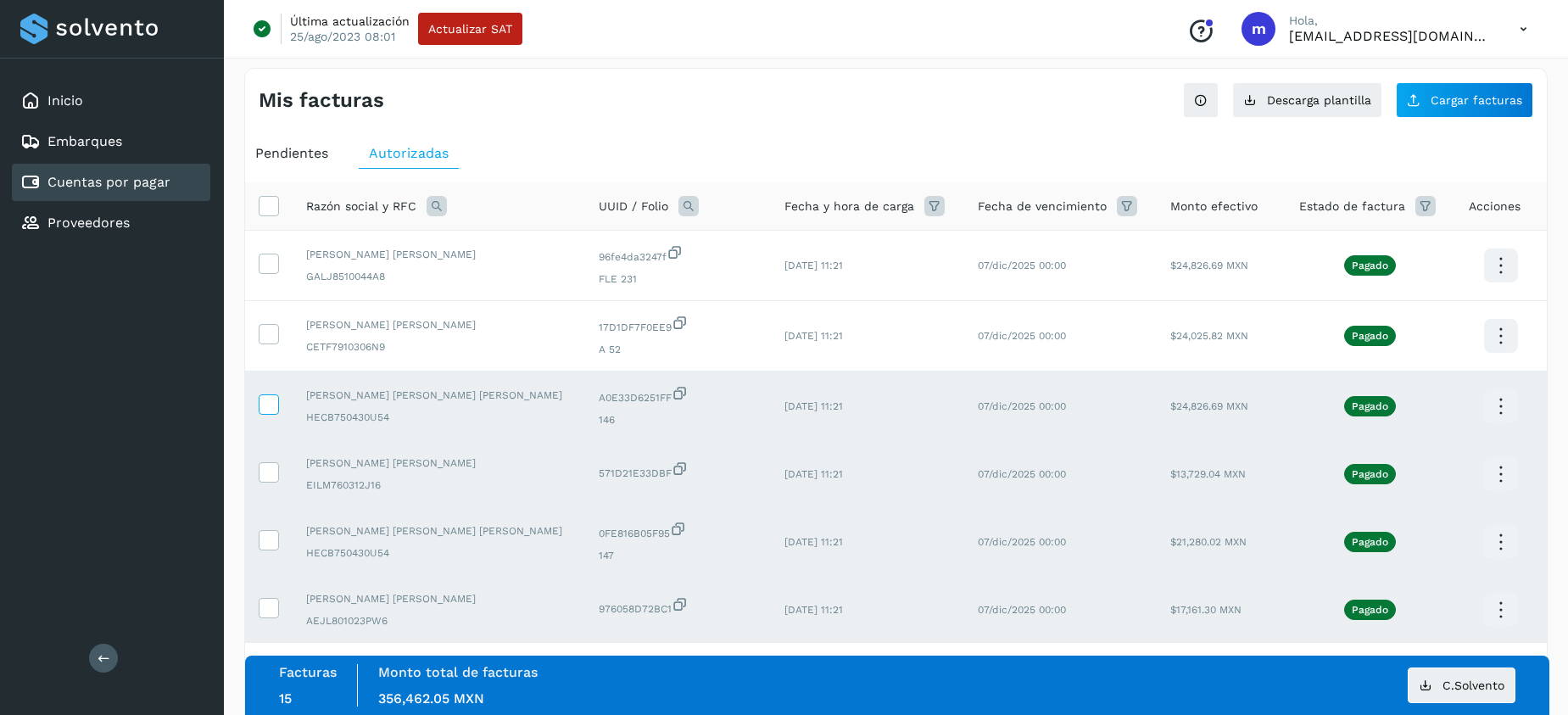
drag, startPoint x: 270, startPoint y: 407, endPoint x: 256, endPoint y: 479, distance: 73.3
click at [270, 407] on icon at bounding box center [268, 404] width 18 height 18
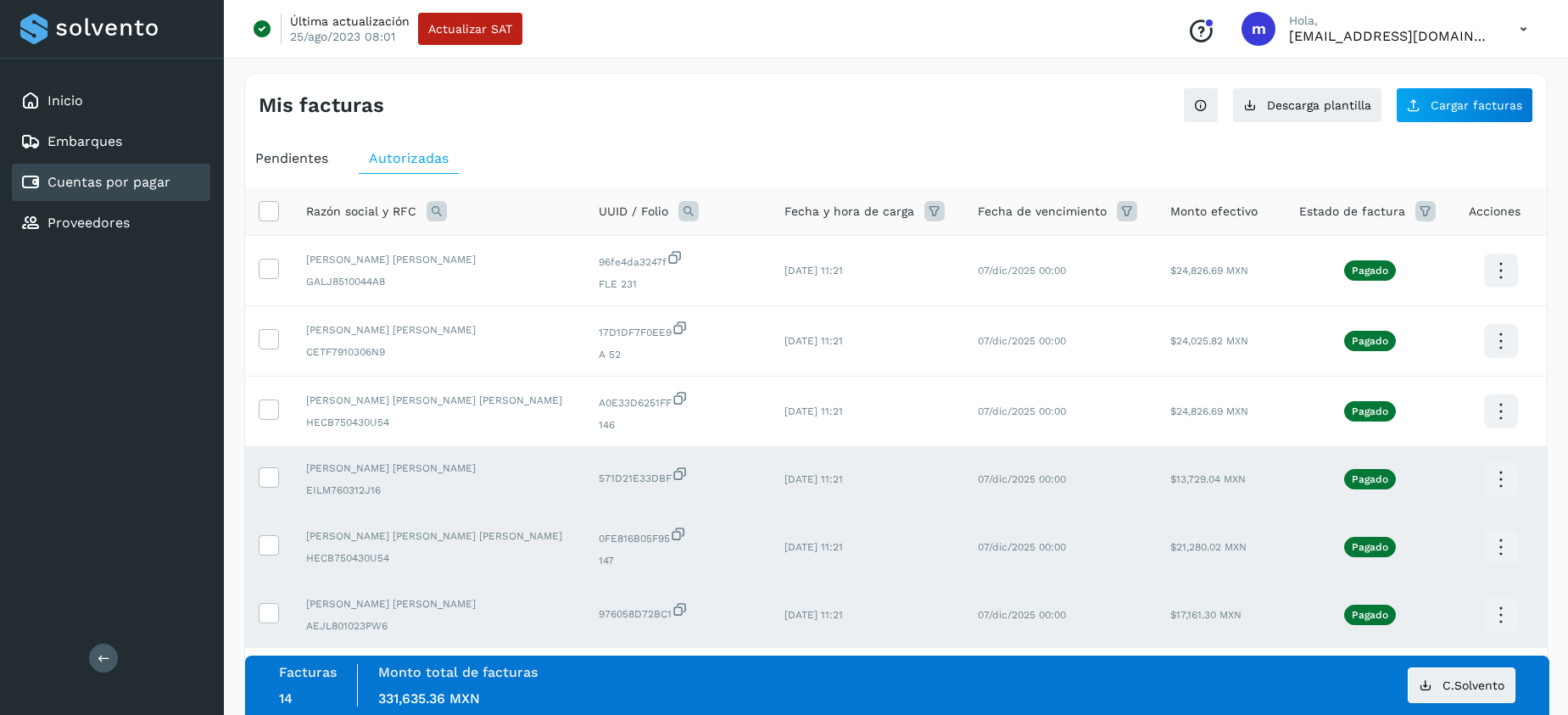
drag, startPoint x: 266, startPoint y: 480, endPoint x: 266, endPoint y: 503, distance: 23.0
click at [266, 480] on icon at bounding box center [268, 477] width 18 height 18
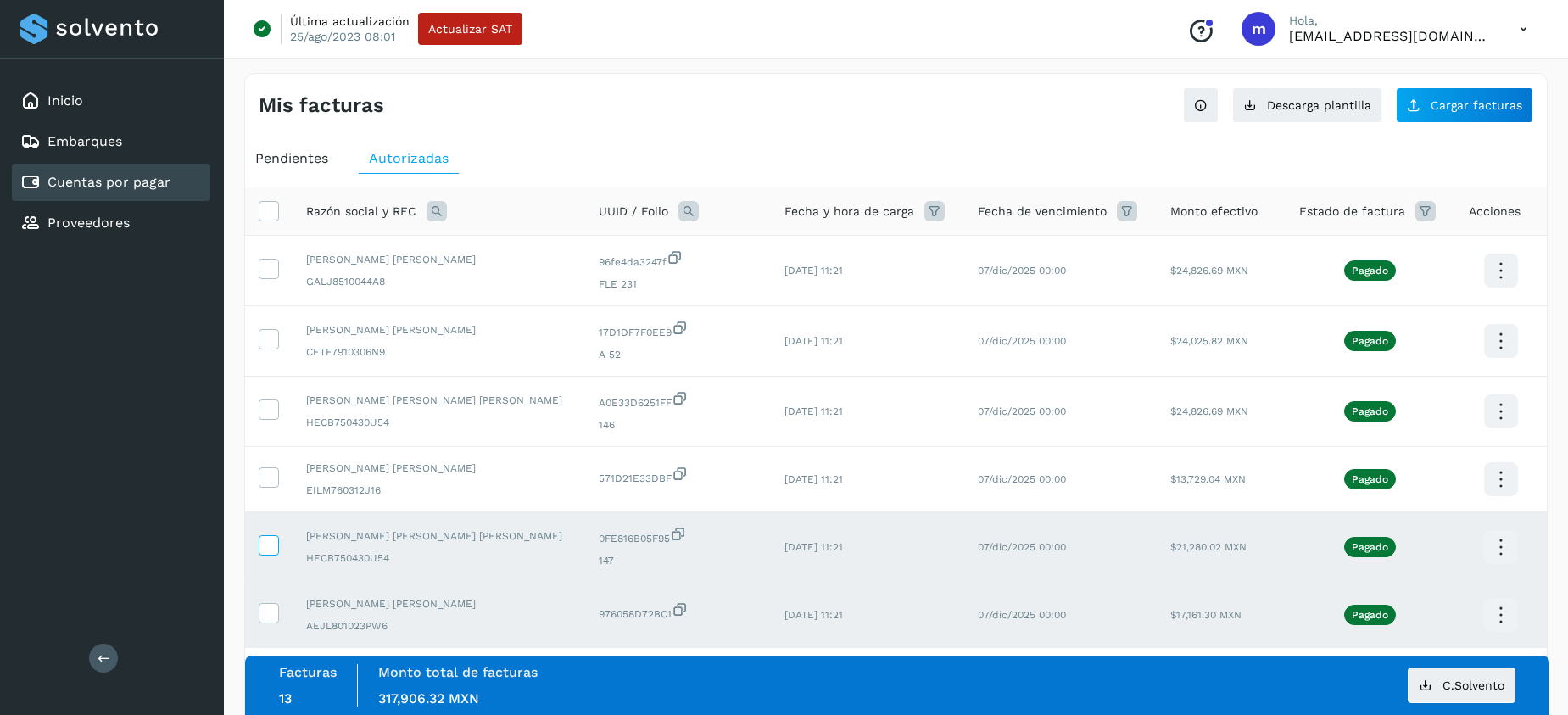
click at [272, 537] on icon at bounding box center [268, 544] width 18 height 18
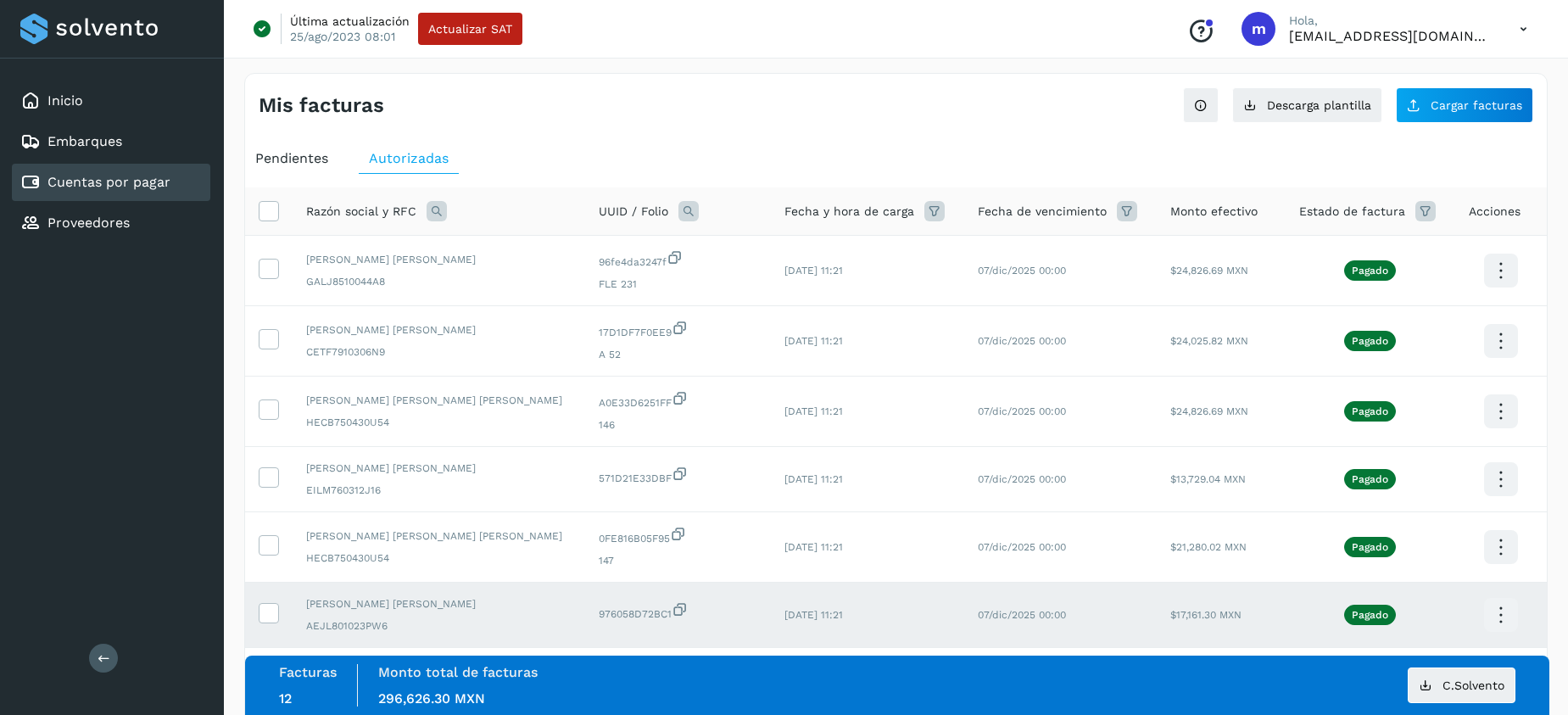
drag, startPoint x: 268, startPoint y: 603, endPoint x: 286, endPoint y: 588, distance: 23.4
click at [268, 603] on label at bounding box center [269, 613] width 20 height 20
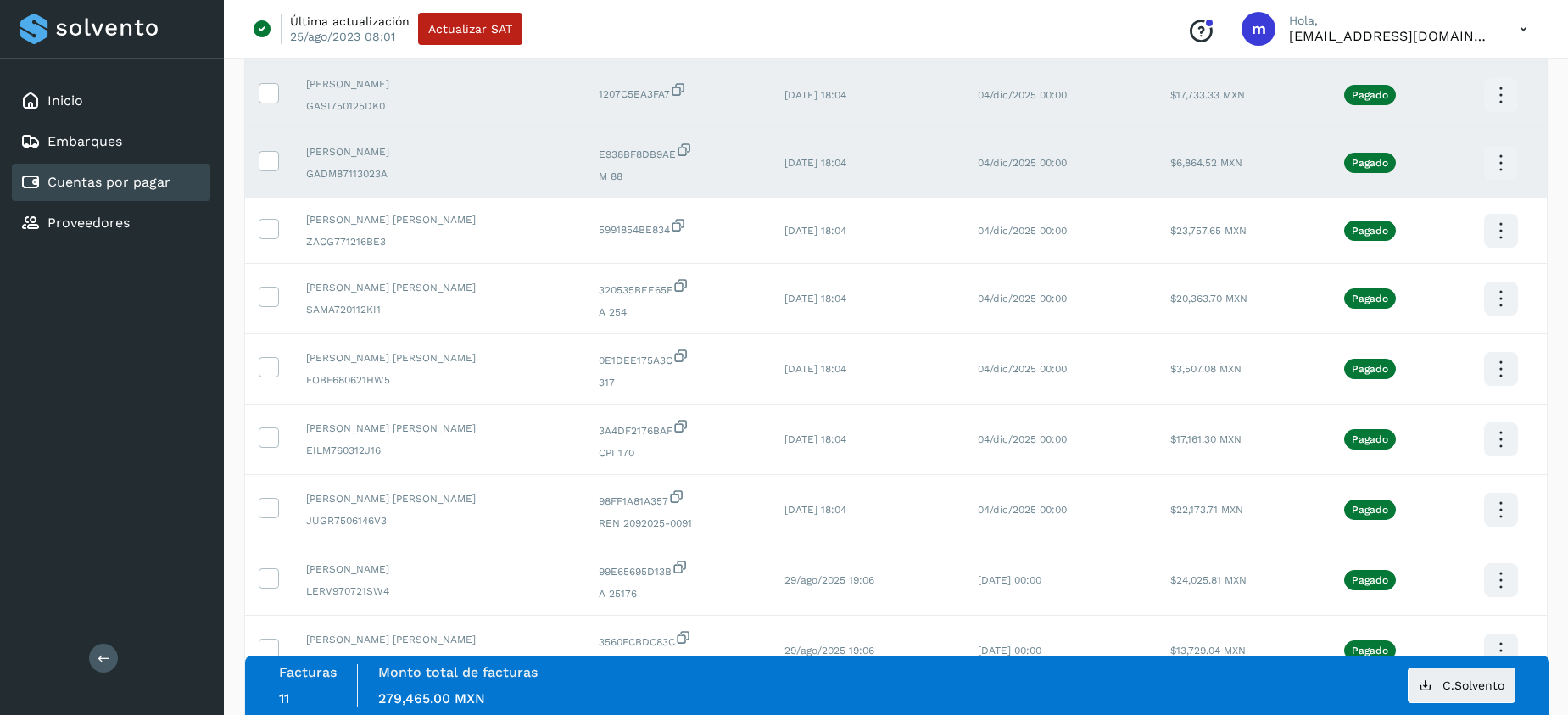
scroll to position [1859, 0]
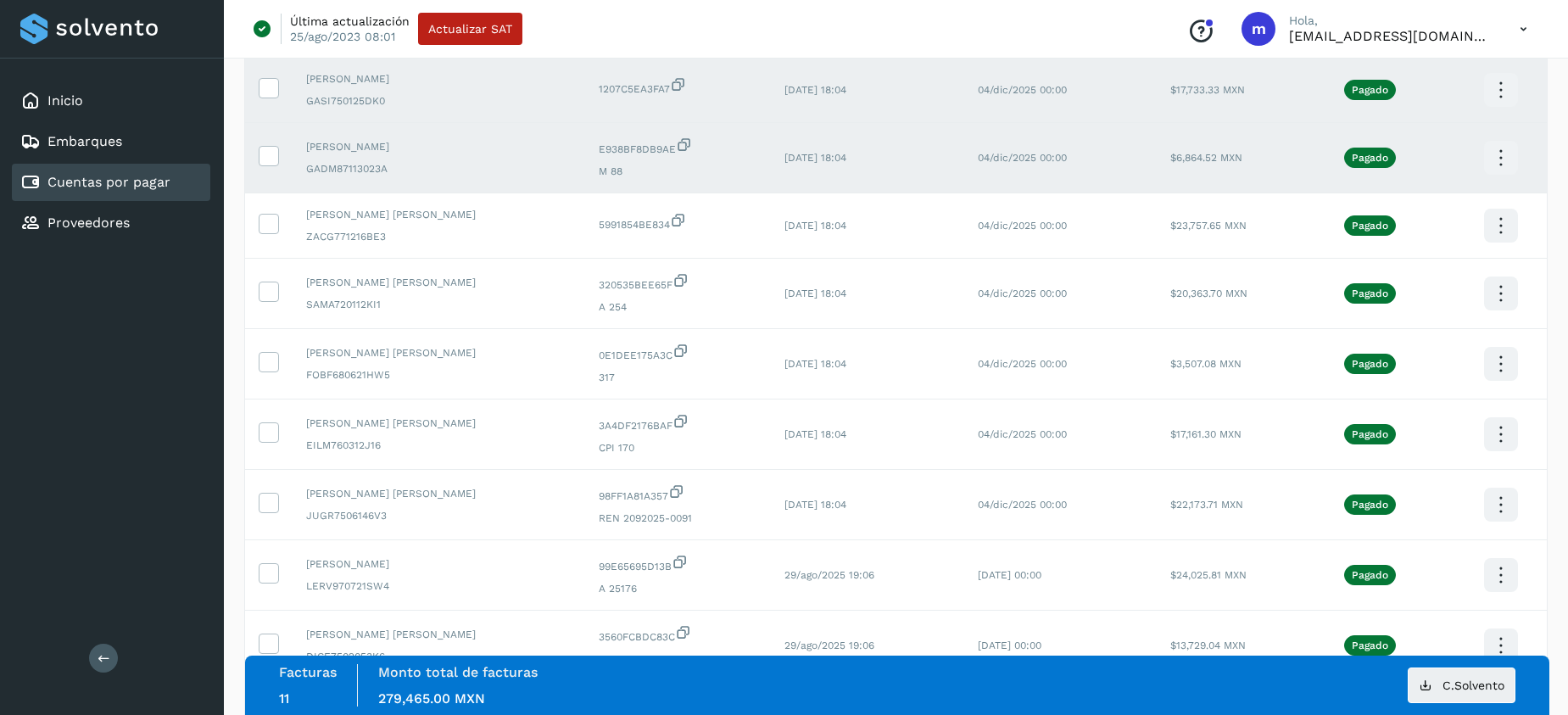
click at [1492, 158] on icon at bounding box center [1501, 159] width 40 height 40
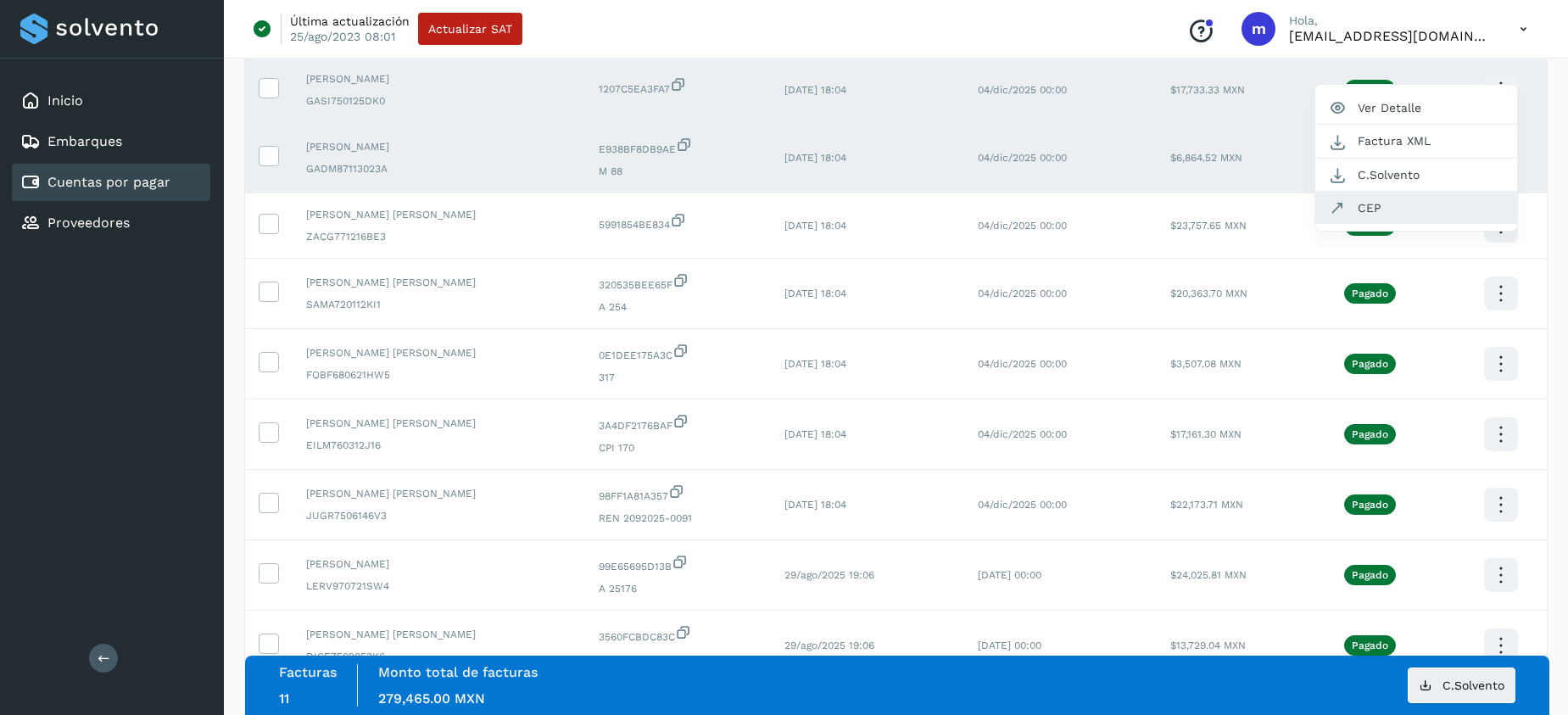
click at [1390, 210] on button "CEP" at bounding box center [1416, 207] width 202 height 32
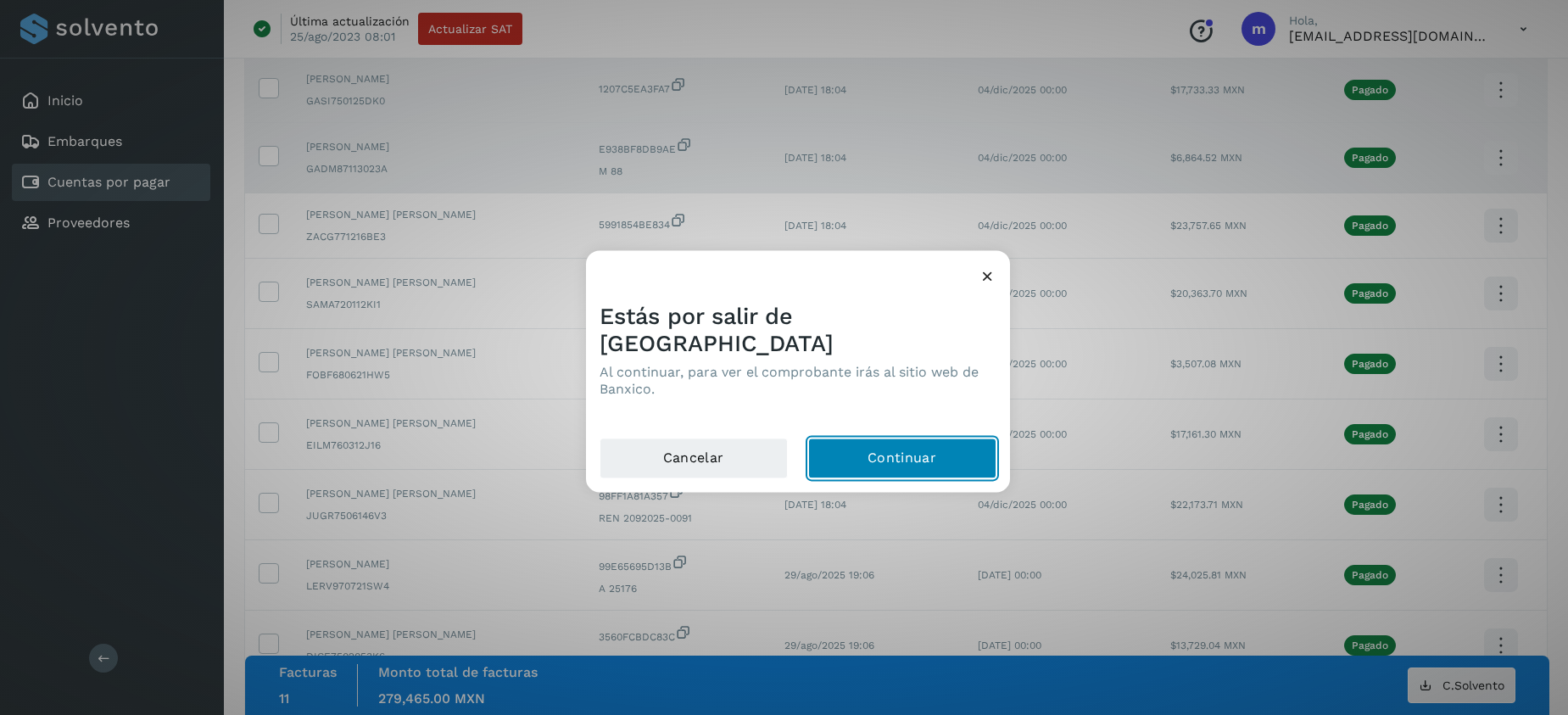
click at [889, 438] on button "Continuar" at bounding box center [902, 458] width 188 height 41
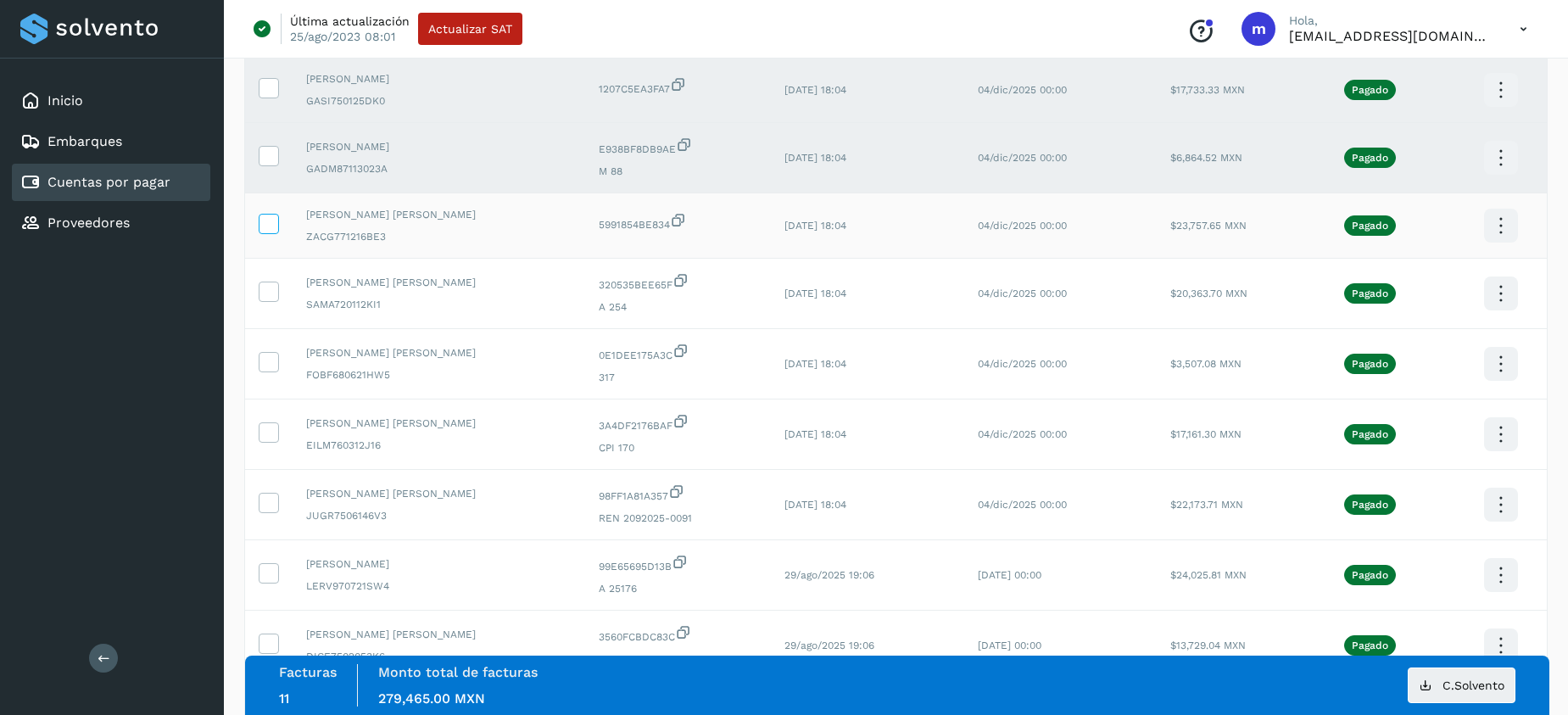
click at [272, 220] on icon at bounding box center [268, 222] width 18 height 18
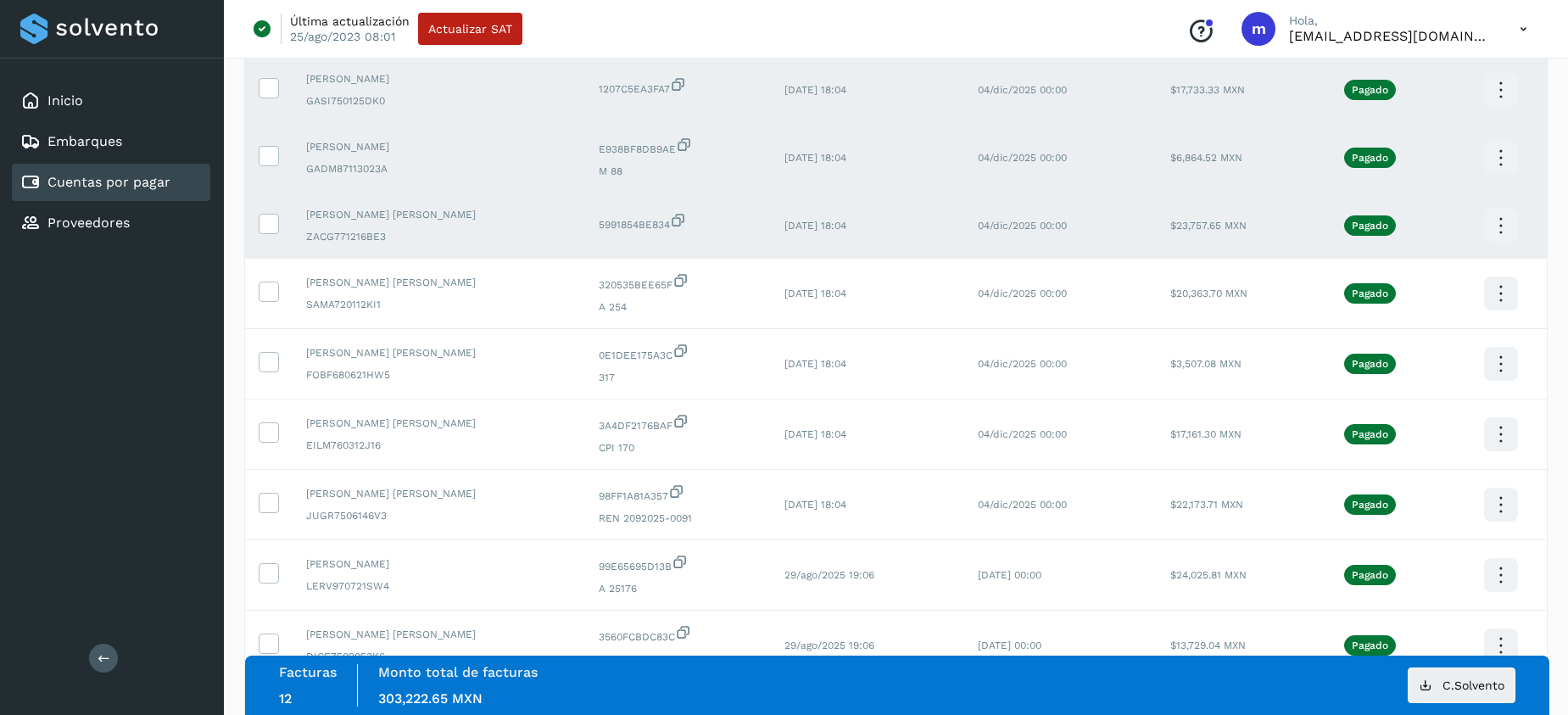
click at [1496, 220] on icon at bounding box center [1501, 226] width 40 height 40
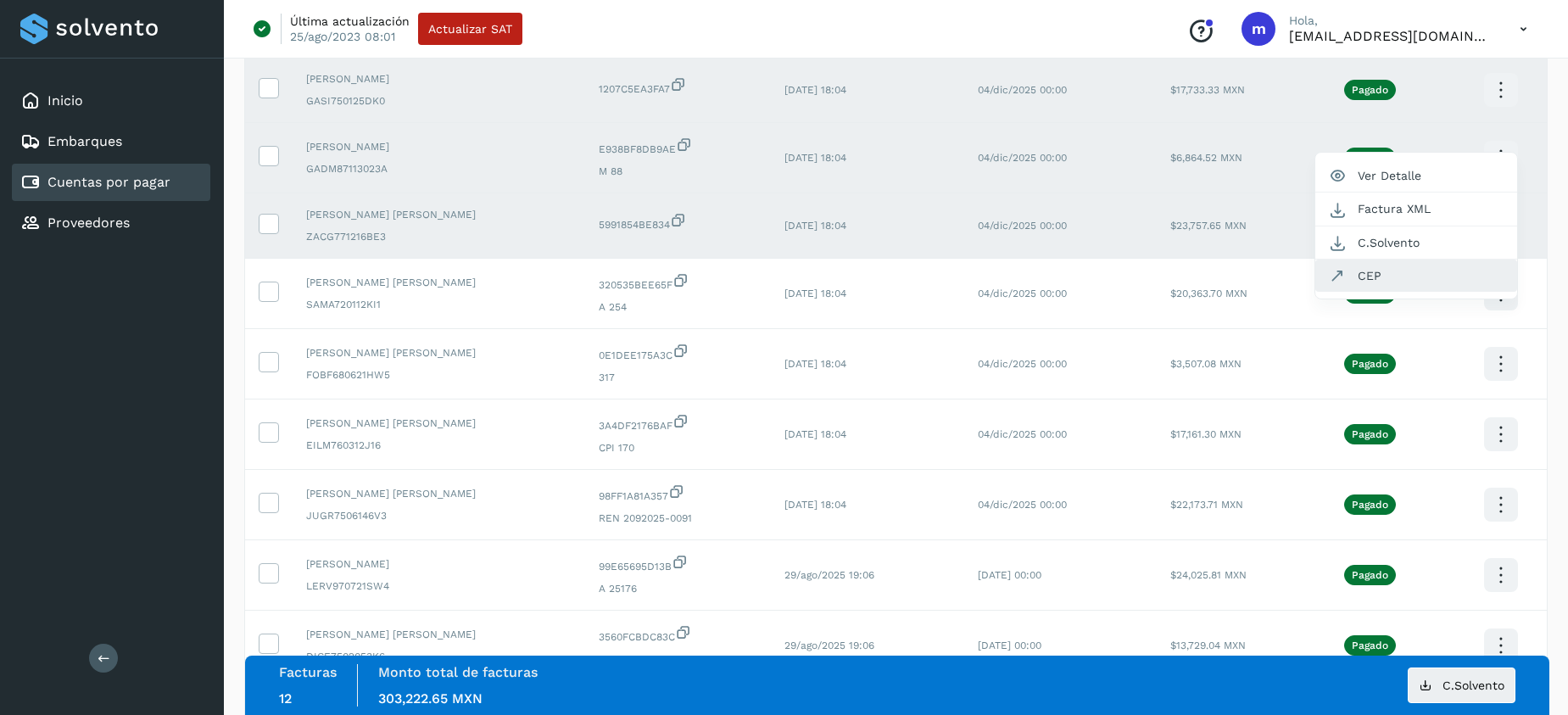
click at [1381, 269] on button "CEP" at bounding box center [1416, 275] width 202 height 32
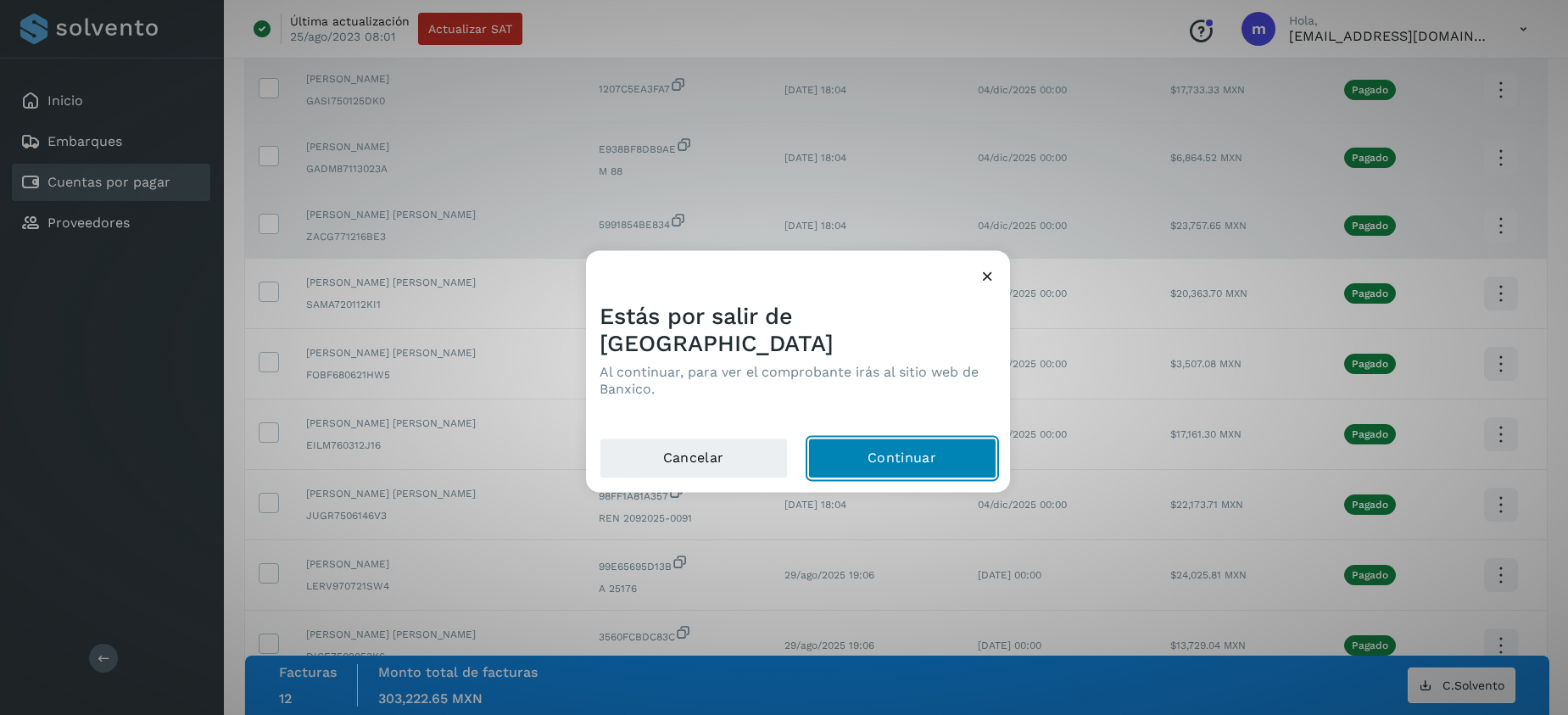
click at [897, 438] on button "Continuar" at bounding box center [902, 458] width 188 height 41
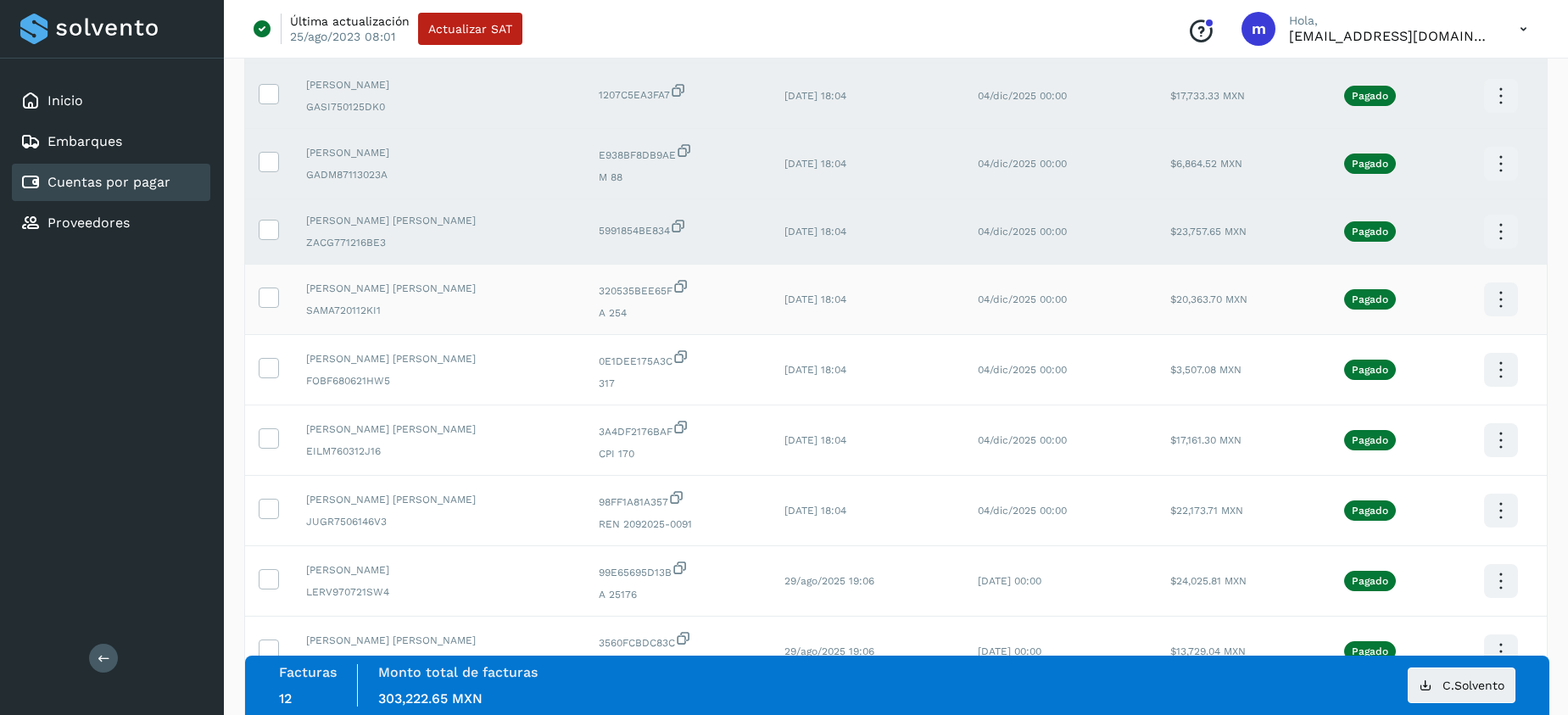
scroll to position [1841, 0]
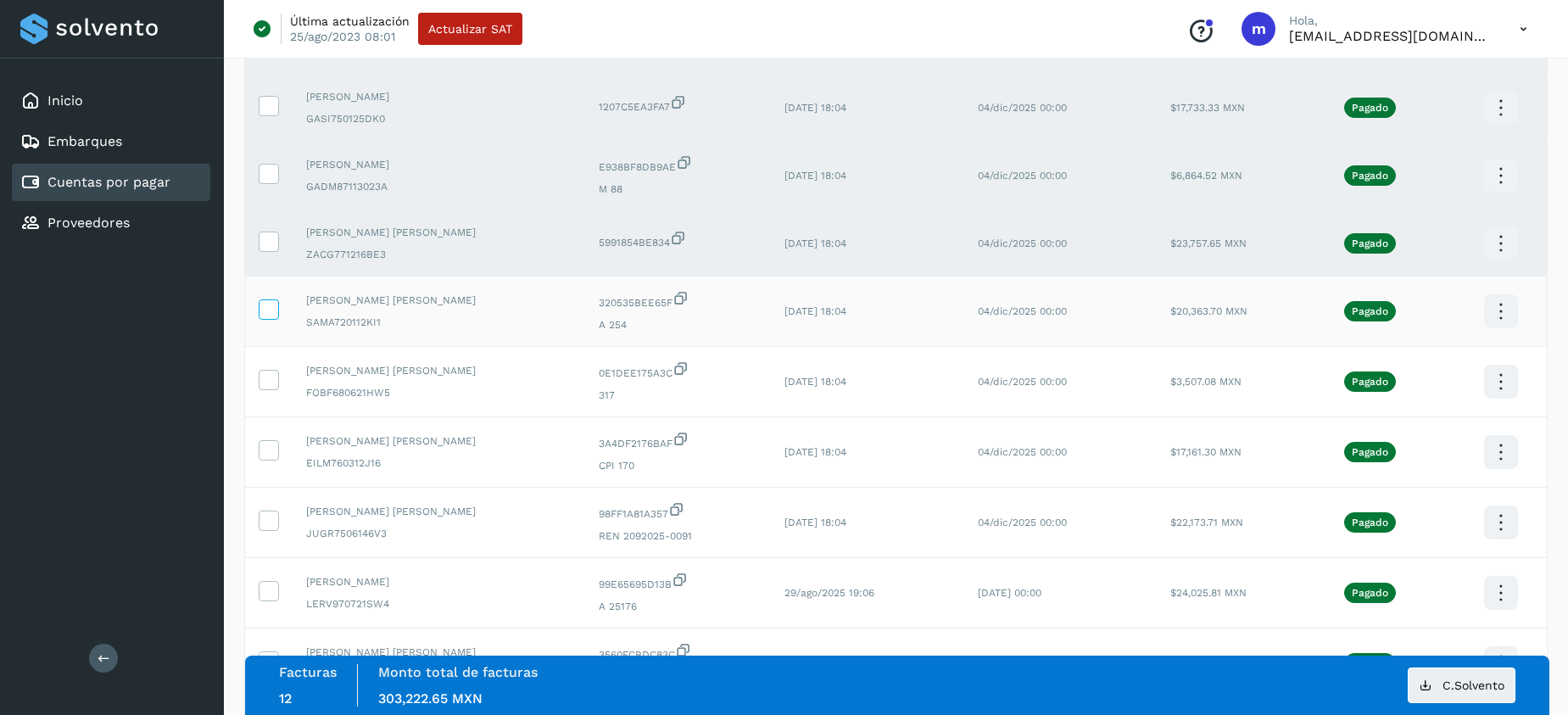
click at [267, 305] on icon at bounding box center [268, 308] width 18 height 18
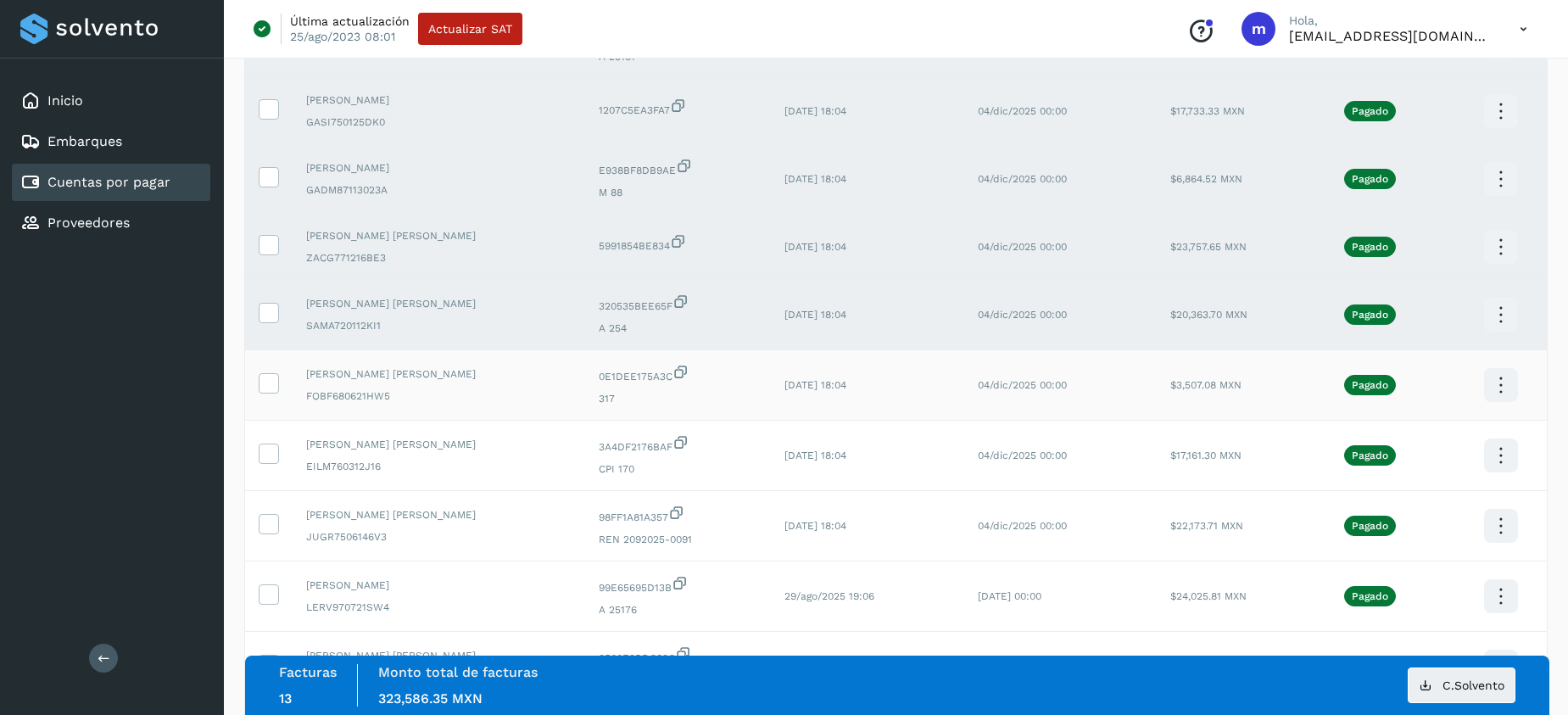
scroll to position [1838, 0]
click at [1493, 309] on icon at bounding box center [1501, 314] width 40 height 40
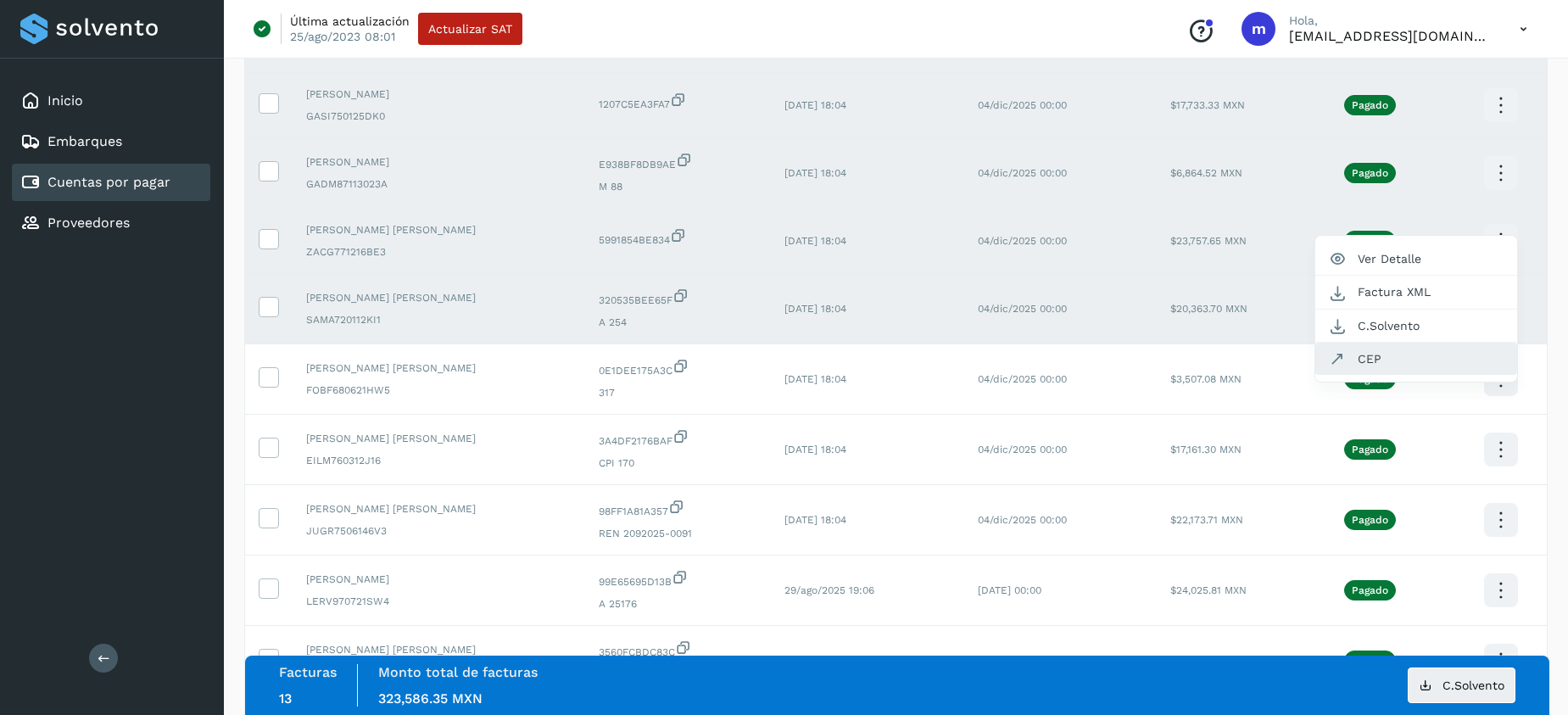
click at [1375, 357] on button "CEP" at bounding box center [1416, 359] width 202 height 32
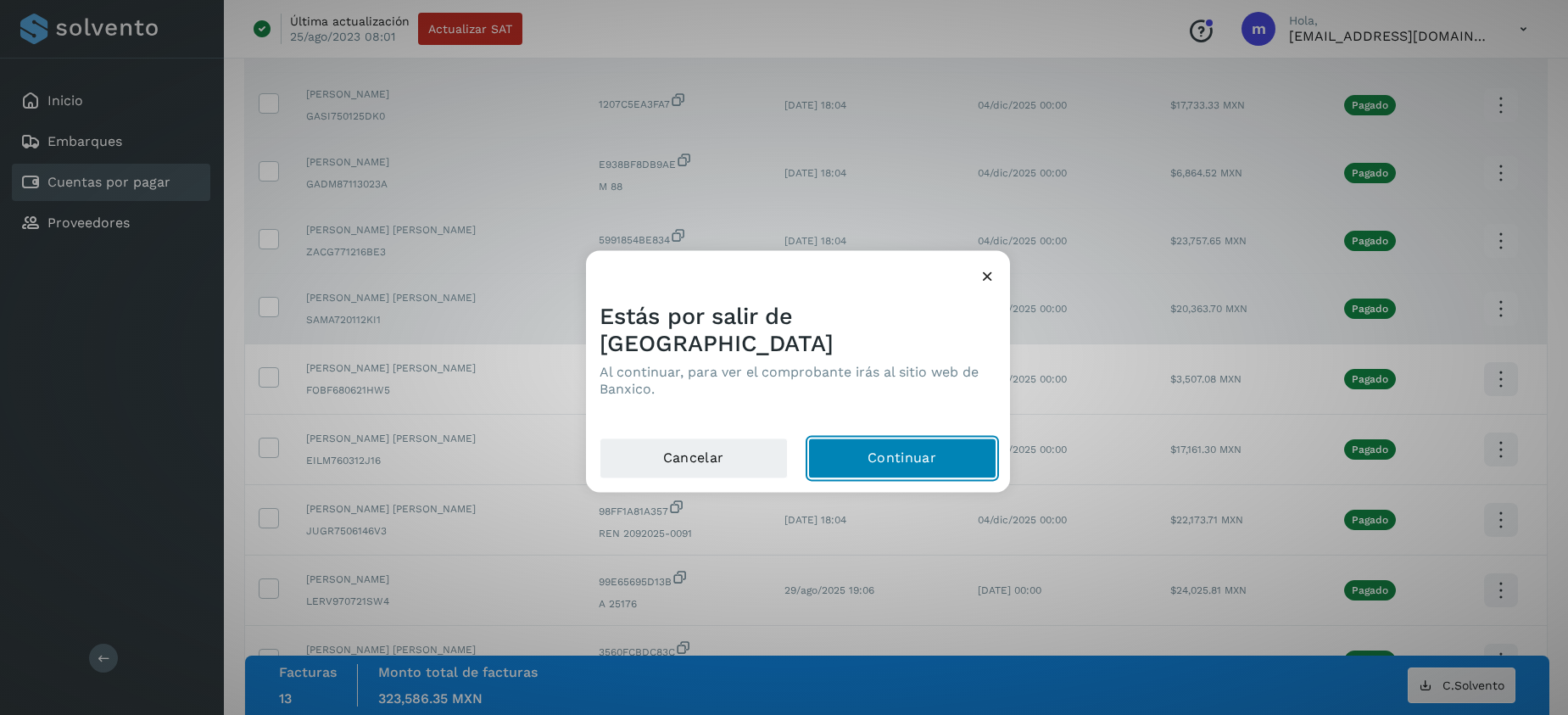
click at [880, 438] on button "Continuar" at bounding box center [902, 458] width 188 height 41
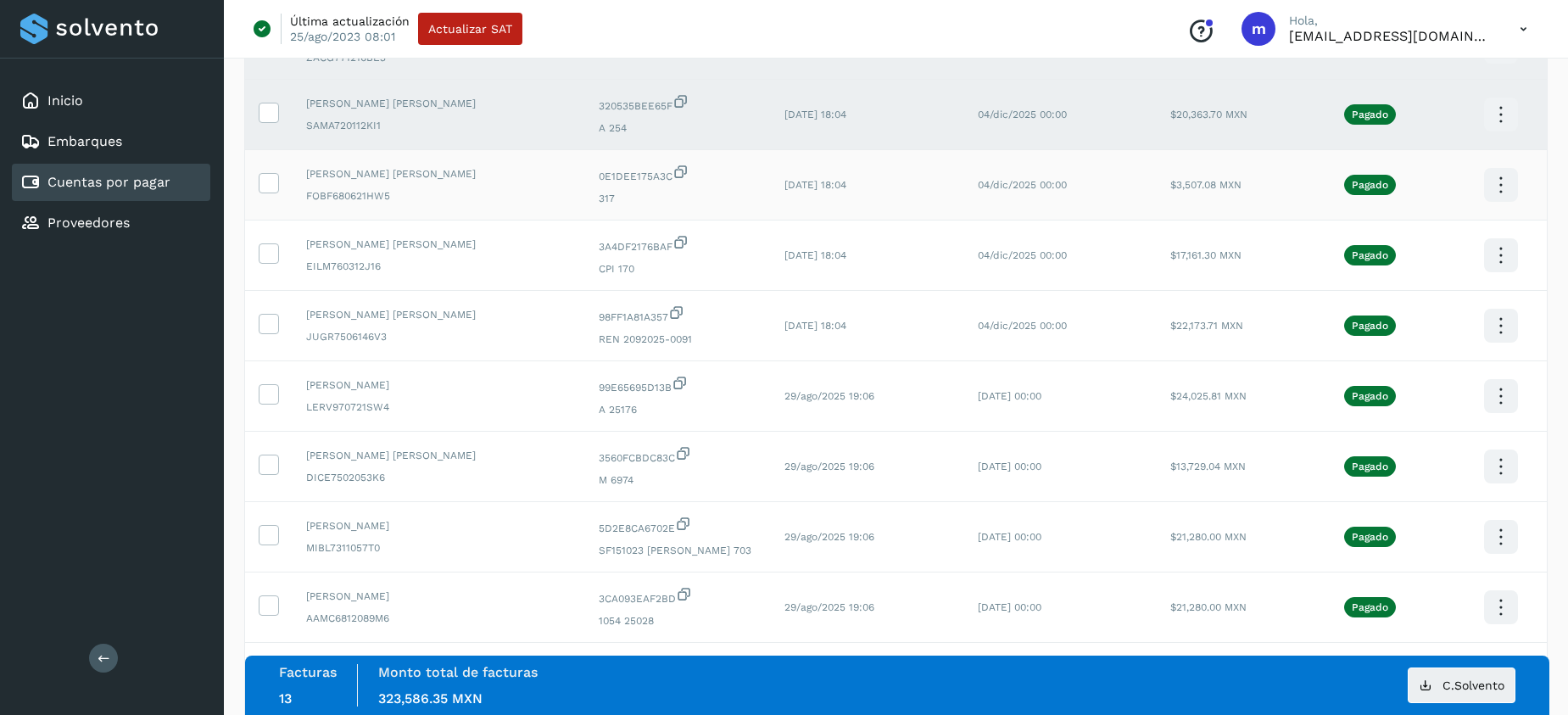
scroll to position [2046, 0]
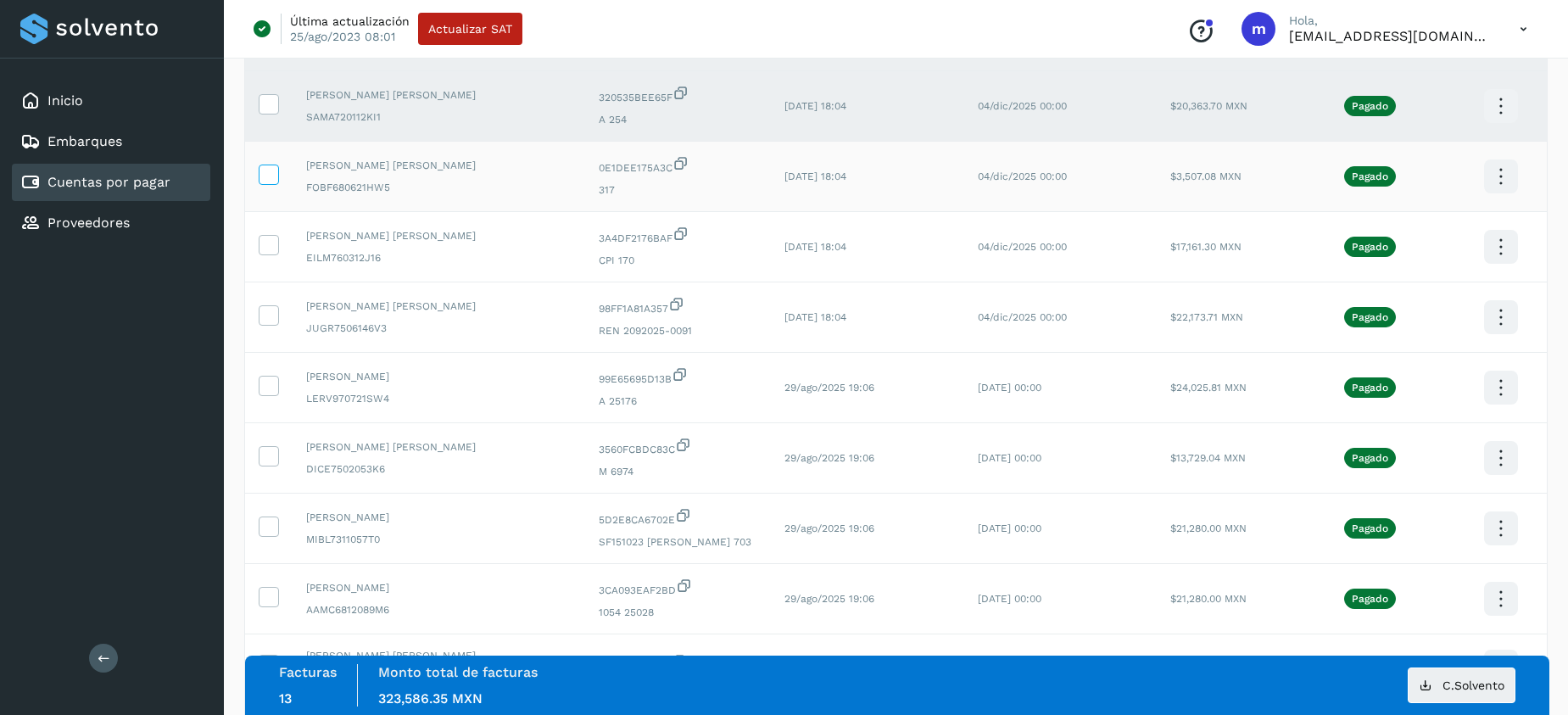
click at [266, 173] on icon at bounding box center [268, 174] width 18 height 18
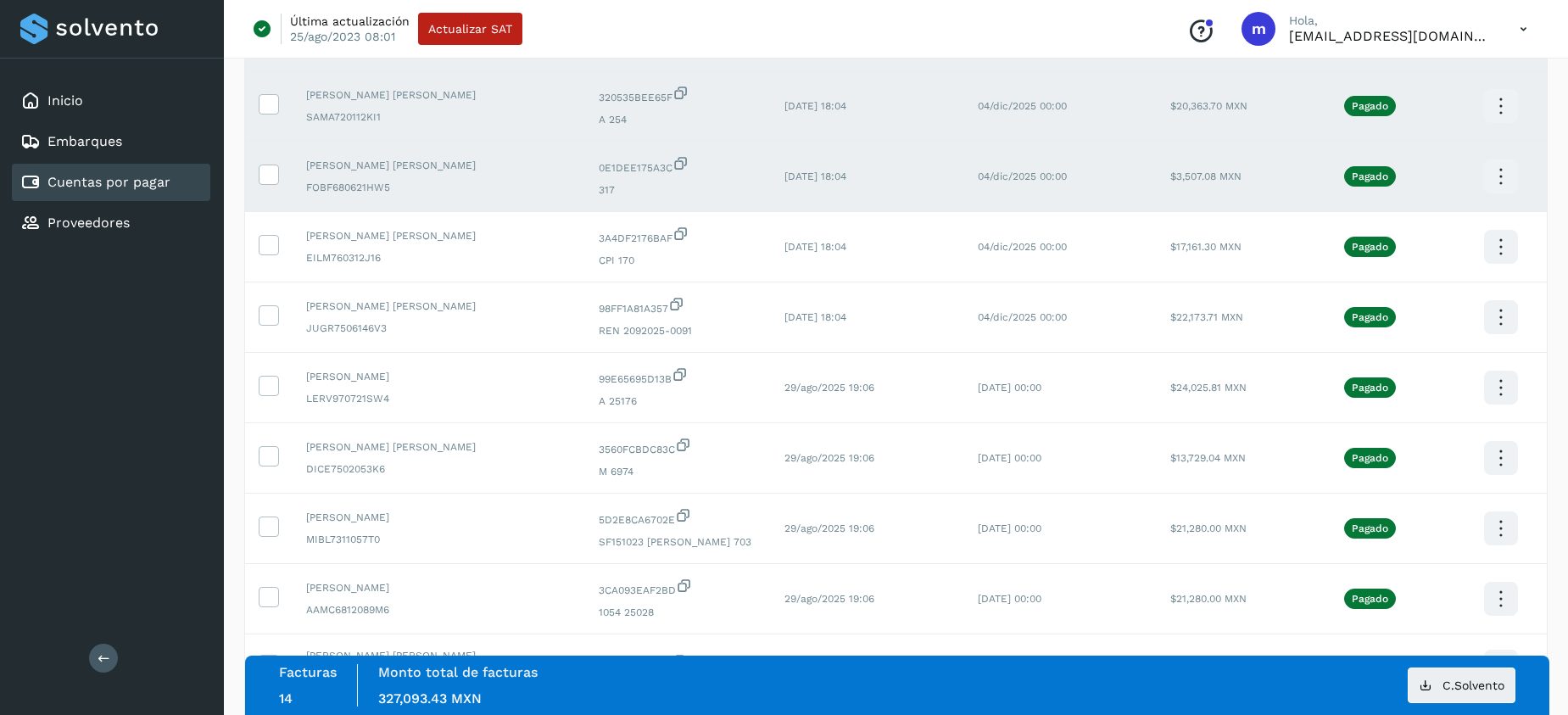
click at [1500, 173] on icon at bounding box center [1501, 177] width 40 height 40
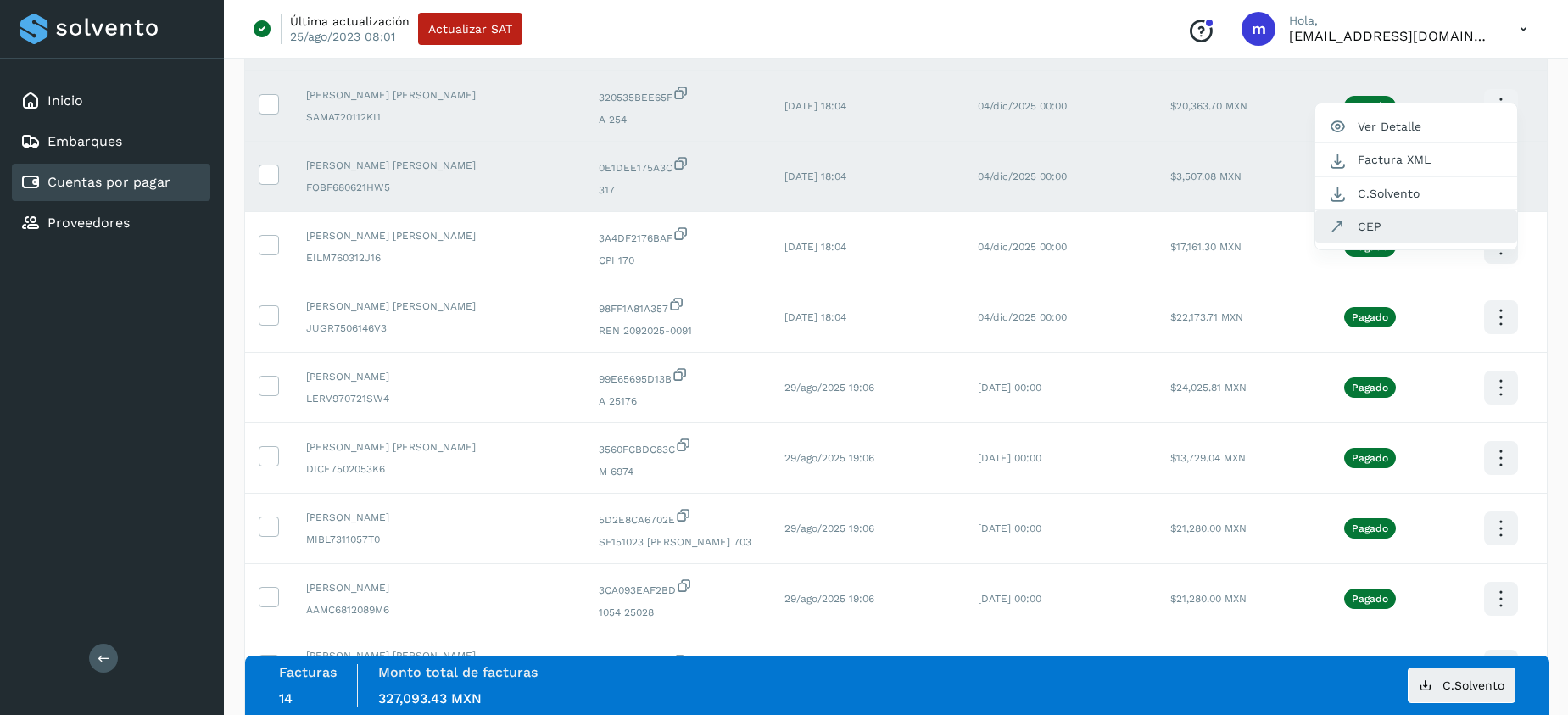
click at [1381, 215] on button "CEP" at bounding box center [1416, 226] width 202 height 32
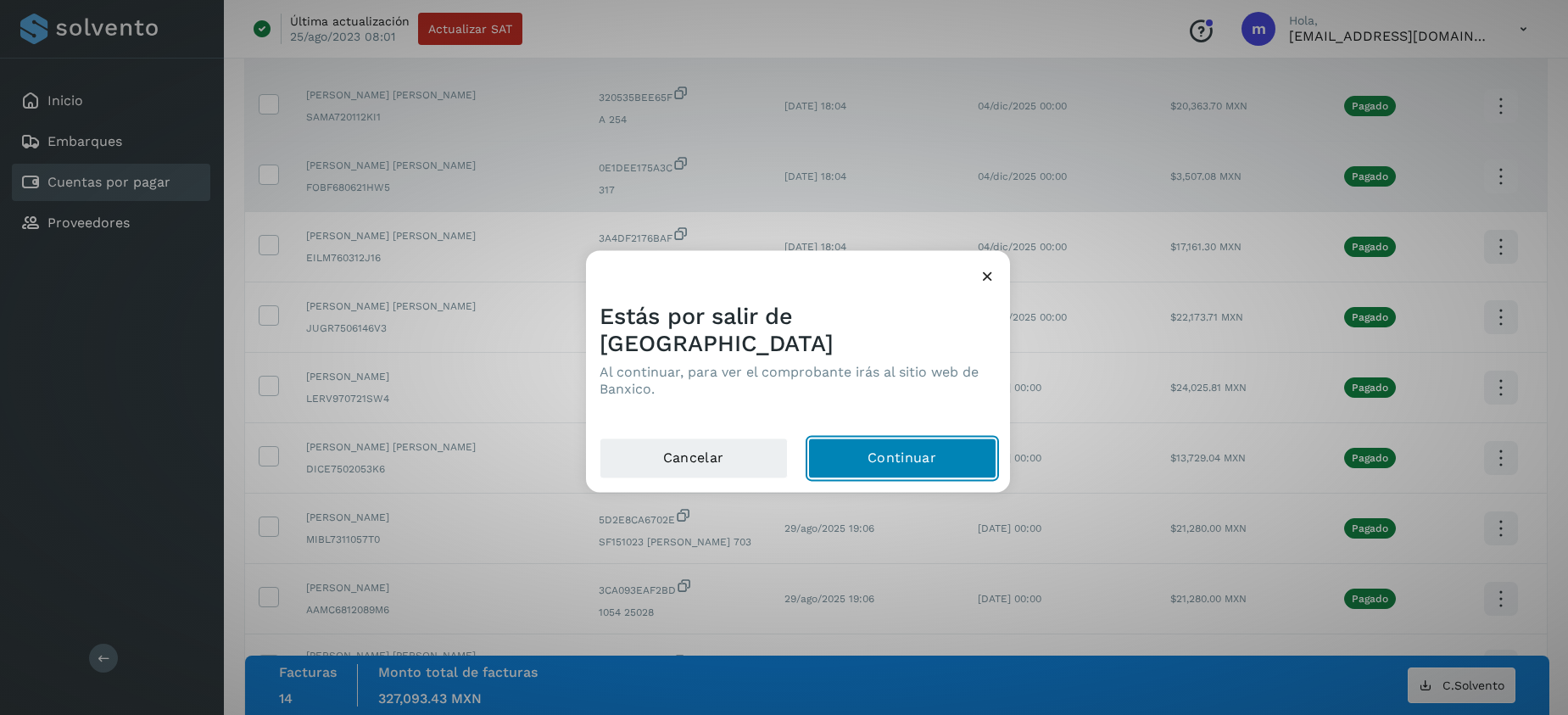
click at [919, 448] on button "Continuar" at bounding box center [902, 458] width 188 height 41
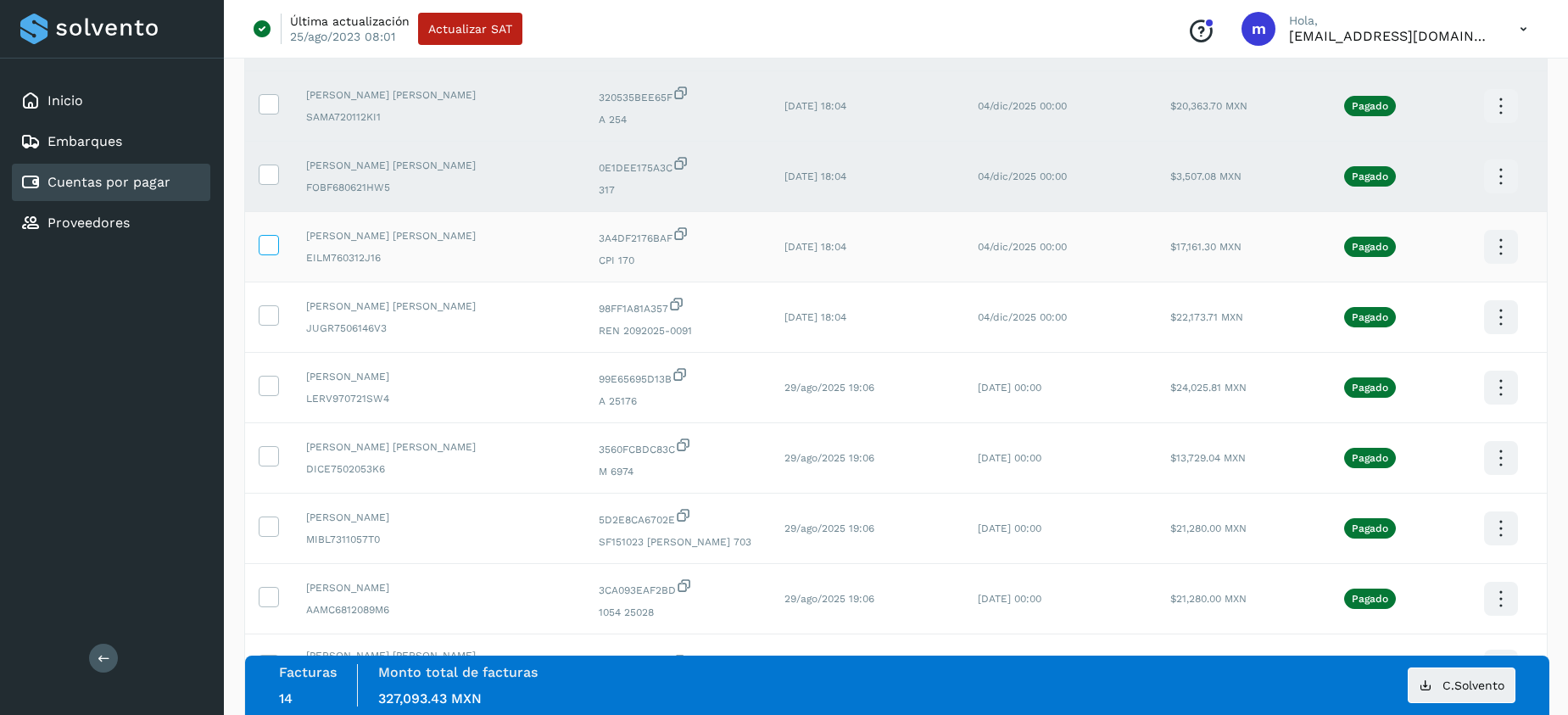
click at [265, 235] on icon at bounding box center [268, 244] width 18 height 18
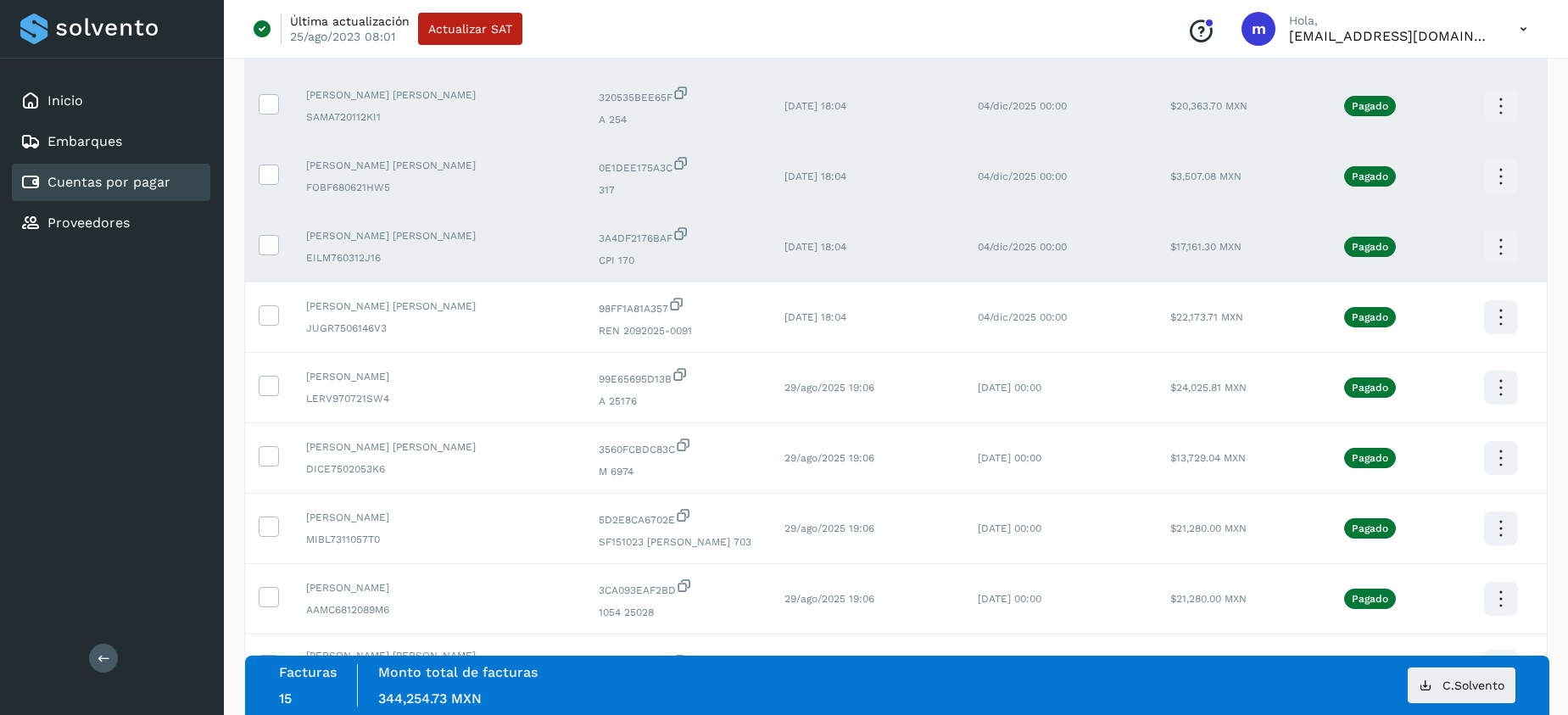
click at [1505, 247] on icon at bounding box center [1501, 247] width 40 height 40
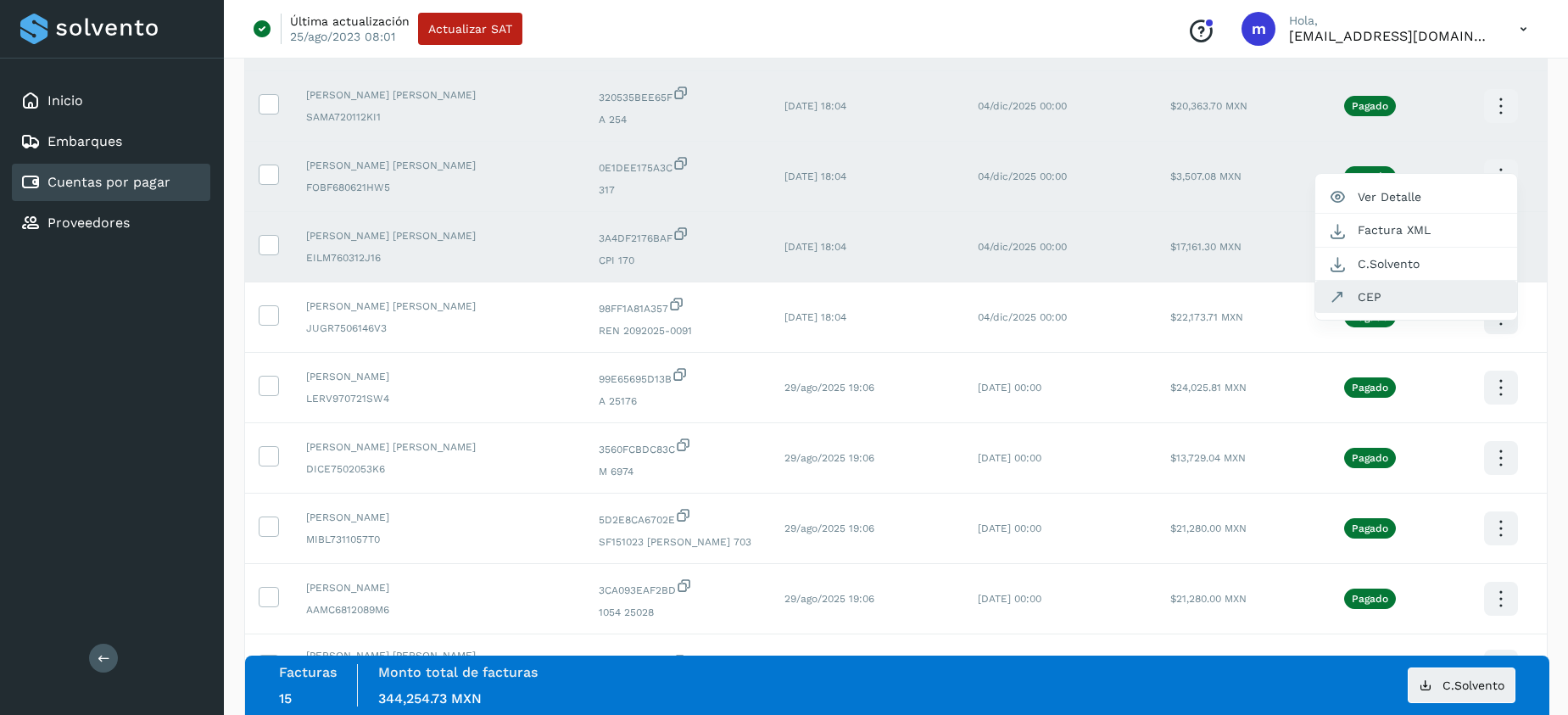
click at [1366, 288] on button "CEP" at bounding box center [1416, 297] width 202 height 32
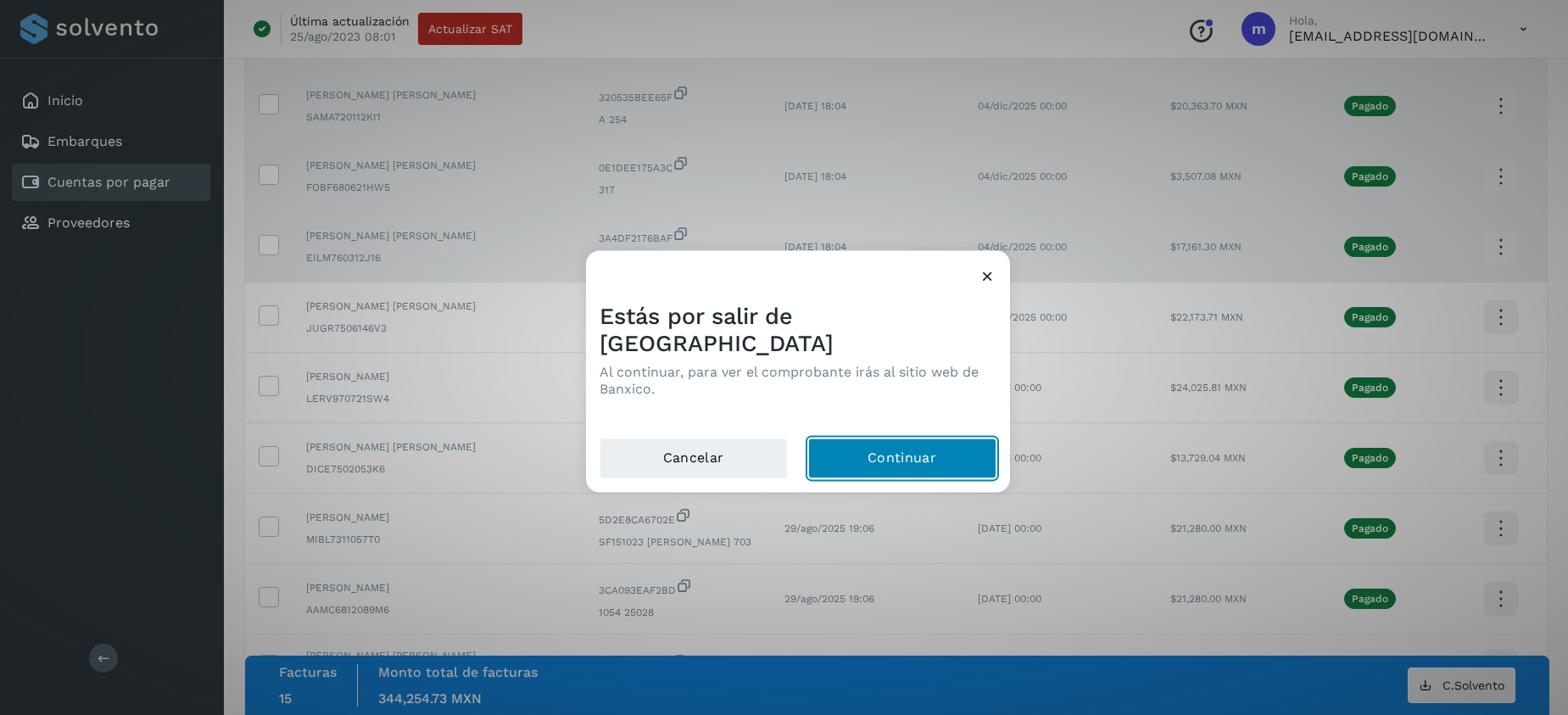
click at [868, 442] on button "Continuar" at bounding box center [902, 458] width 188 height 41
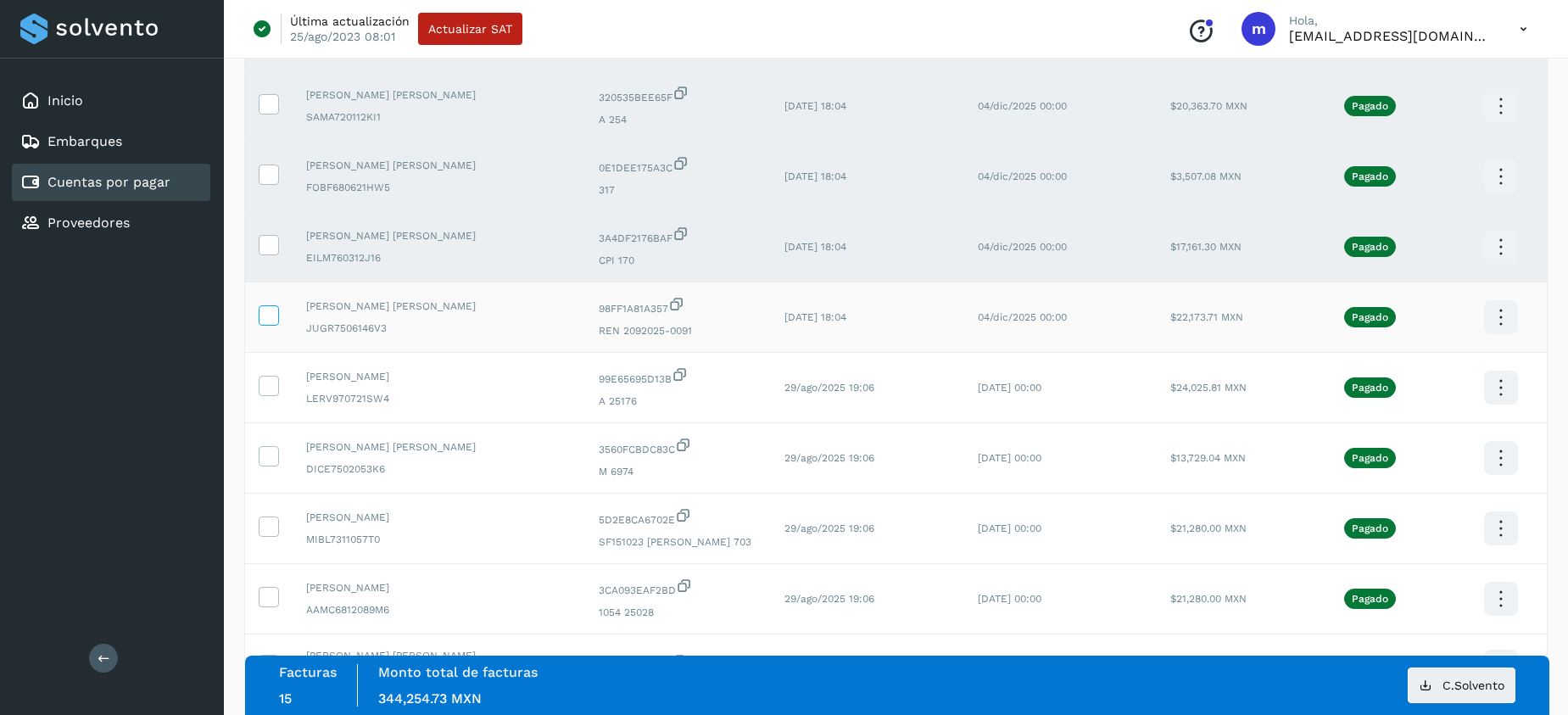
click at [265, 313] on icon at bounding box center [268, 314] width 18 height 18
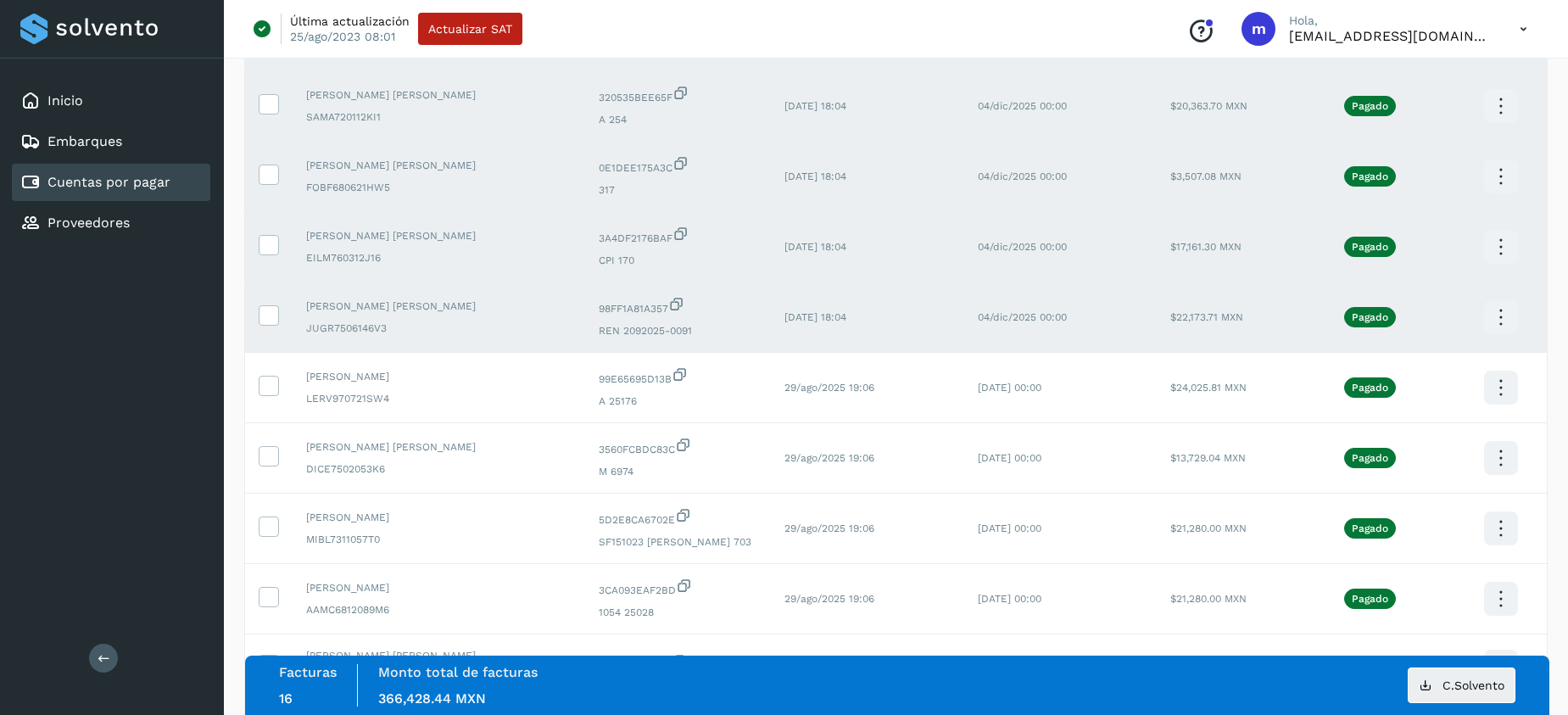
click at [1490, 317] on icon at bounding box center [1501, 318] width 40 height 40
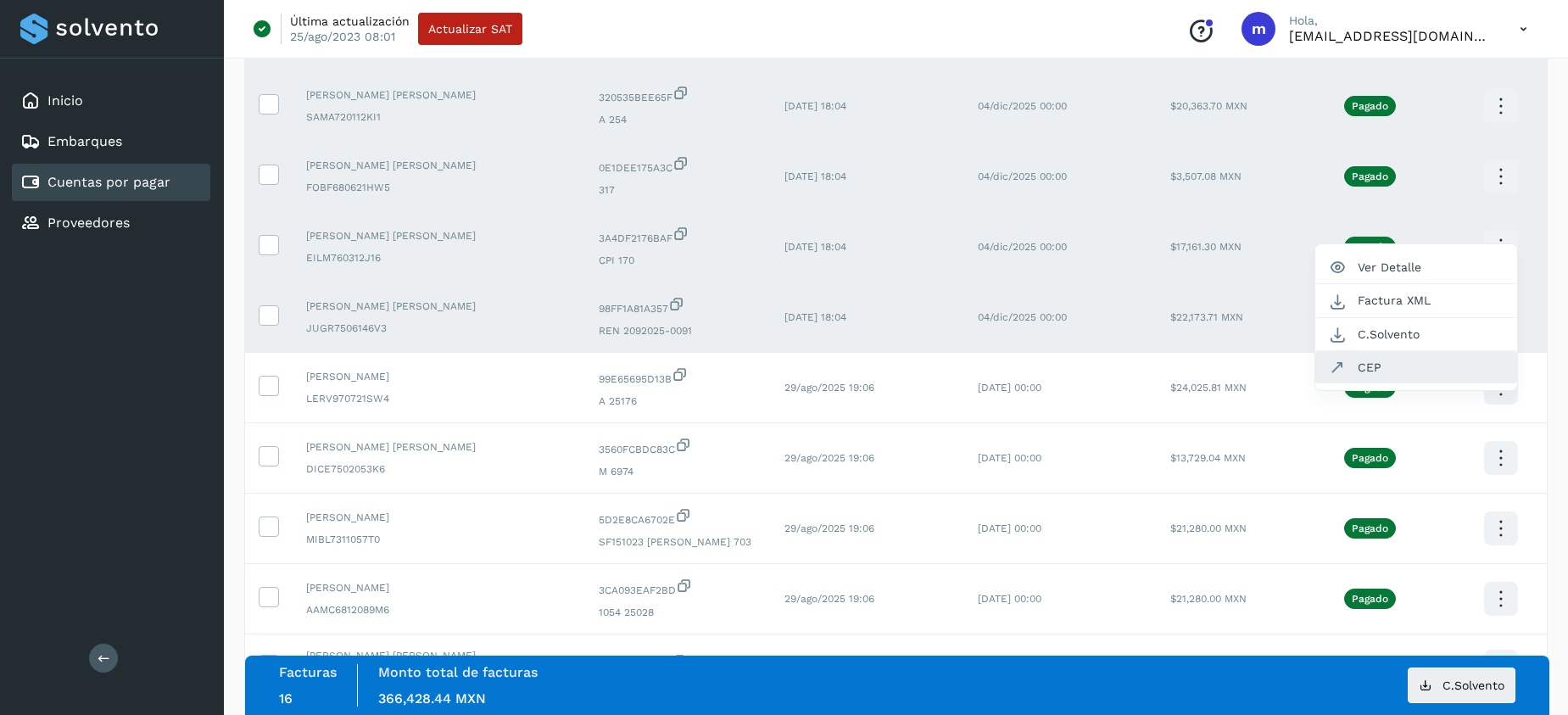
click at [1379, 361] on button "CEP" at bounding box center [1416, 367] width 202 height 32
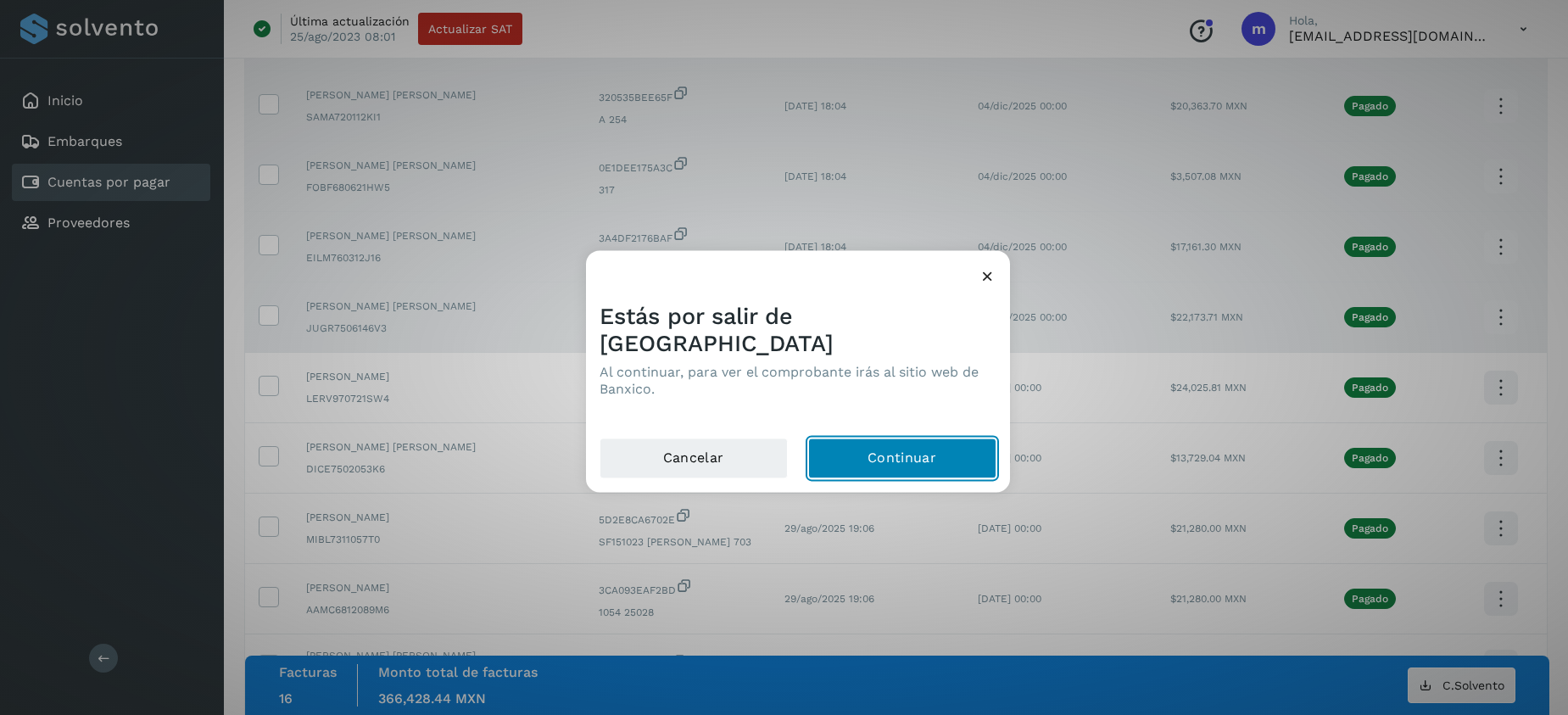
click at [899, 438] on button "Continuar" at bounding box center [902, 458] width 188 height 41
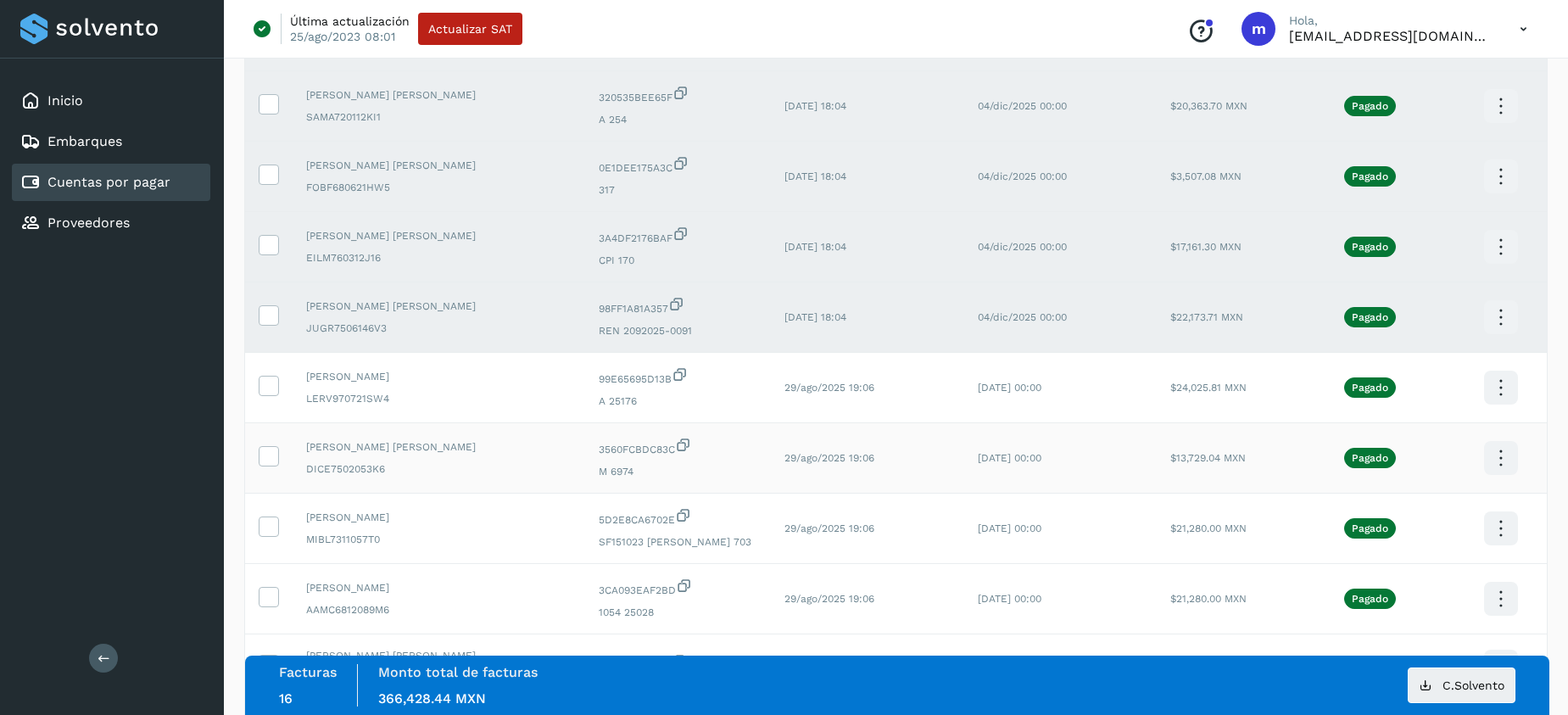
scroll to position [2045, 0]
